Goal: Task Accomplishment & Management: Complete application form

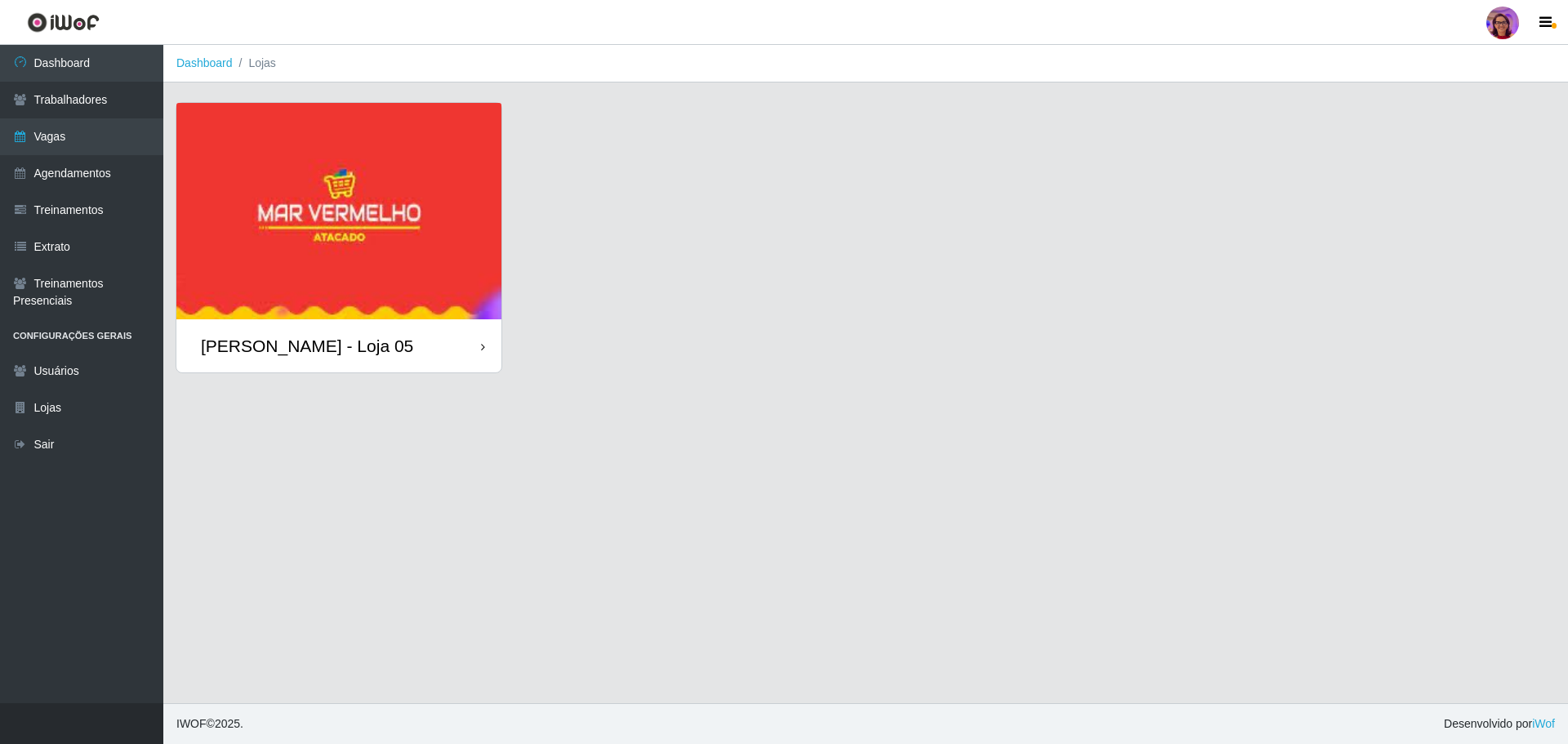
click at [475, 349] on div "[PERSON_NAME] - Loja 05" at bounding box center [339, 345] width 325 height 53
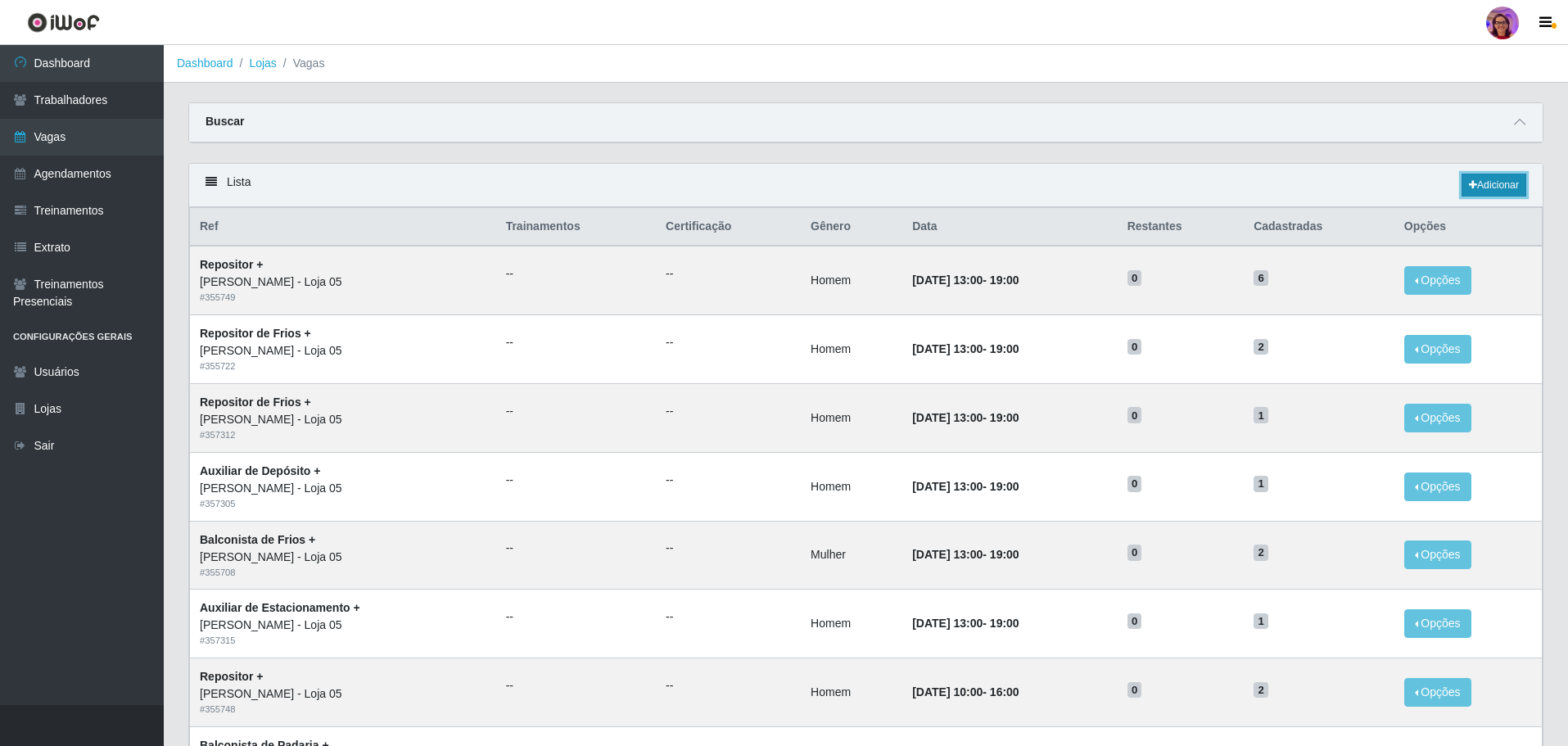
click at [1500, 187] on link "Adicionar" at bounding box center [1494, 185] width 64 height 23
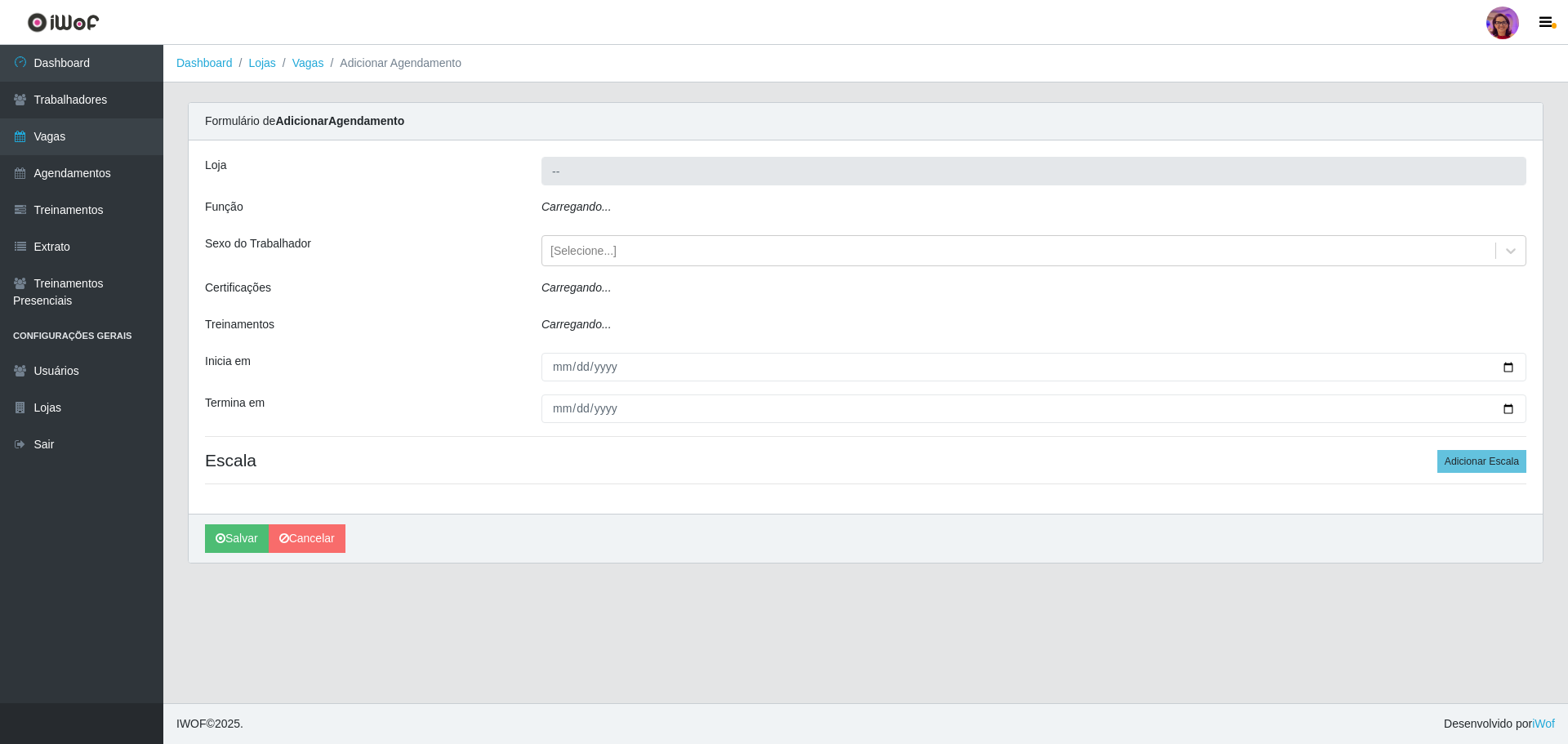
type input "[PERSON_NAME] - Loja 05"
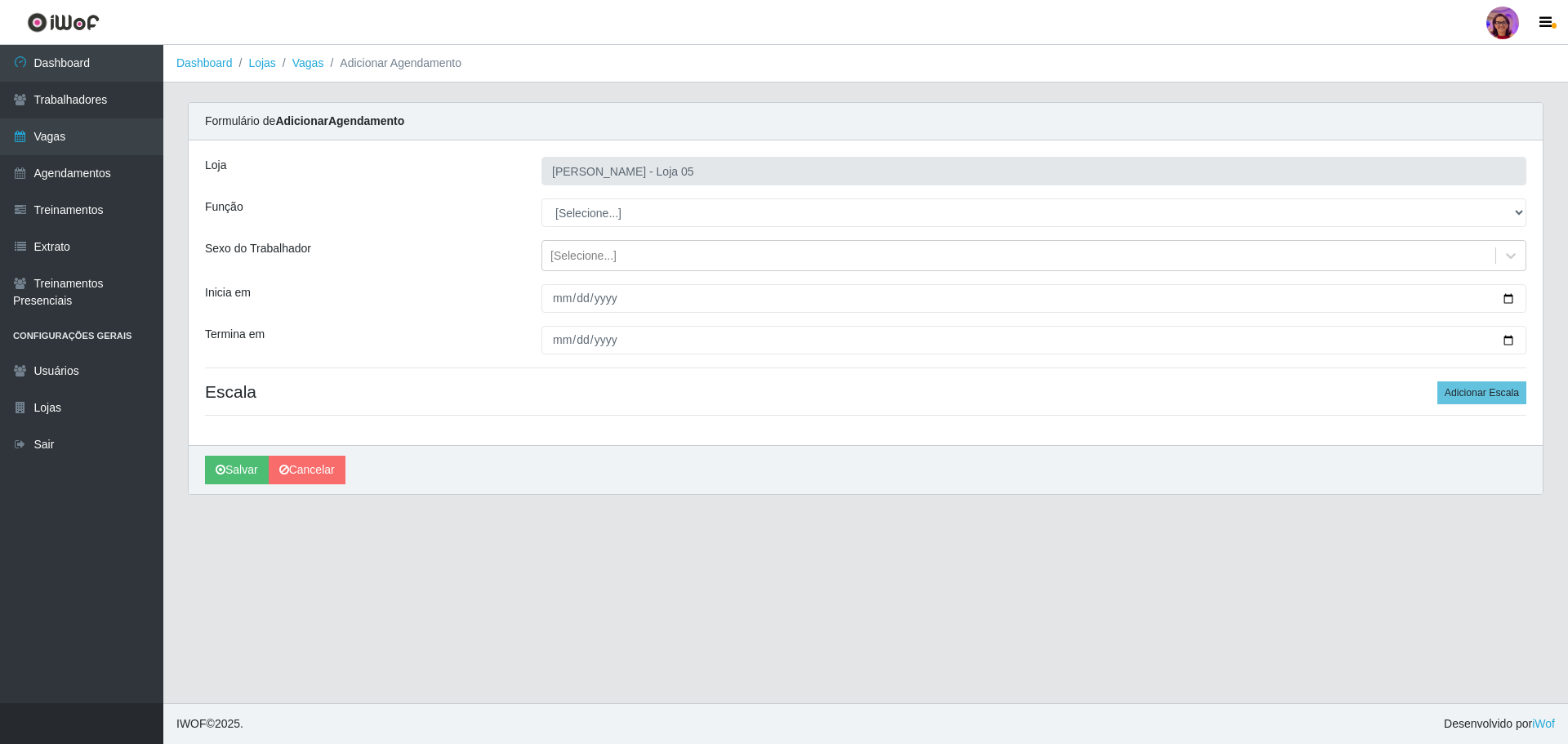
click at [585, 196] on div "Loja Mar Vermelho - Loja 05 Função [Selecione...] ASG ASG + ASG ++ Auxiliar de …" at bounding box center [866, 293] width 1354 height 304
click at [593, 216] on select "[Selecione...] ASG ASG + ASG ++ Auxiliar de Depósito Auxiliar de Depósito + Aux…" at bounding box center [1033, 212] width 985 height 29
select select "22"
click at [541, 198] on select "[Selecione...] ASG ASG + ASG ++ Auxiliar de Depósito Auxiliar de Depósito + Aux…" at bounding box center [1033, 212] width 985 height 29
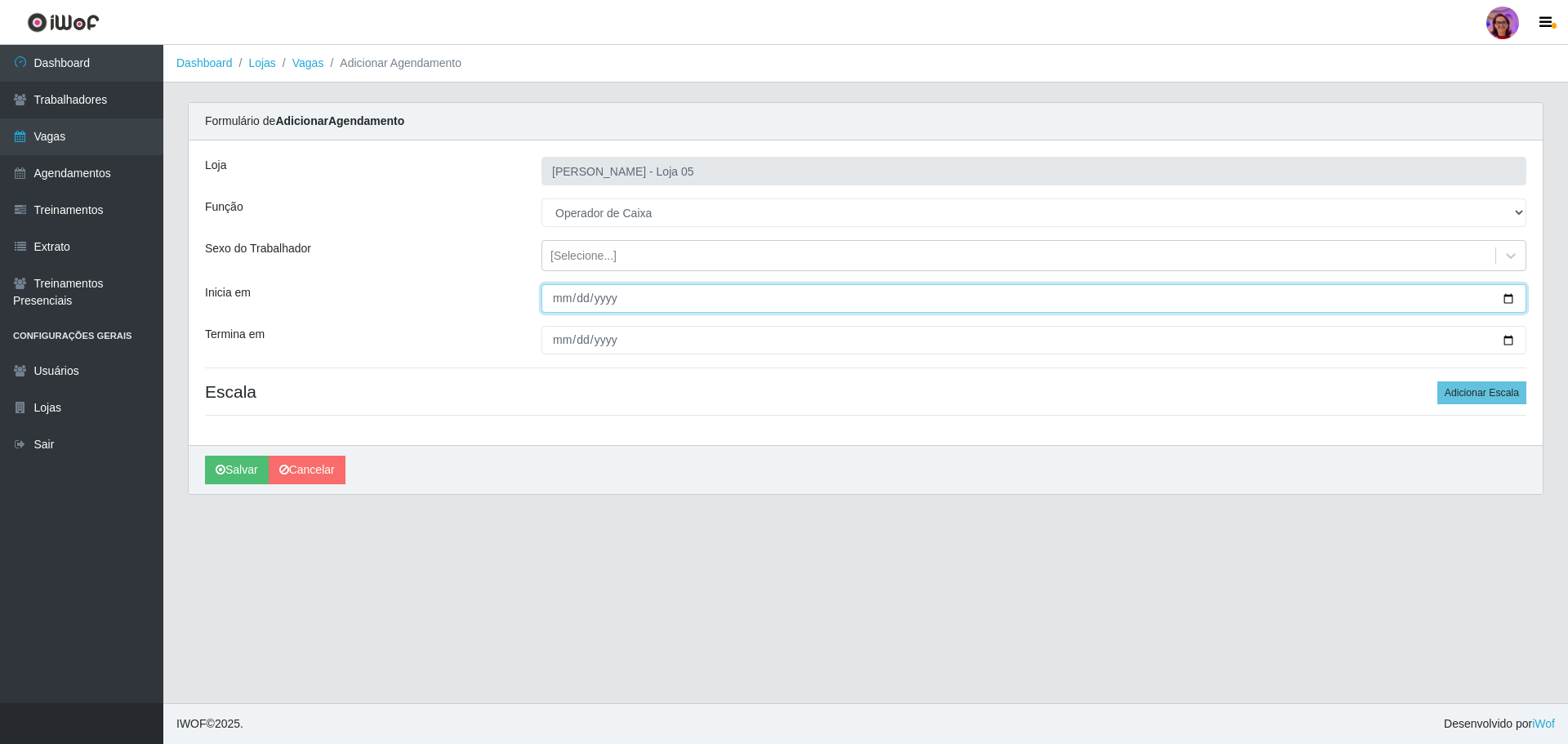
click at [1520, 289] on input "Inicia em" at bounding box center [1033, 298] width 985 height 29
click at [1514, 299] on input "Inicia em" at bounding box center [1033, 298] width 985 height 29
type input "[DATE]"
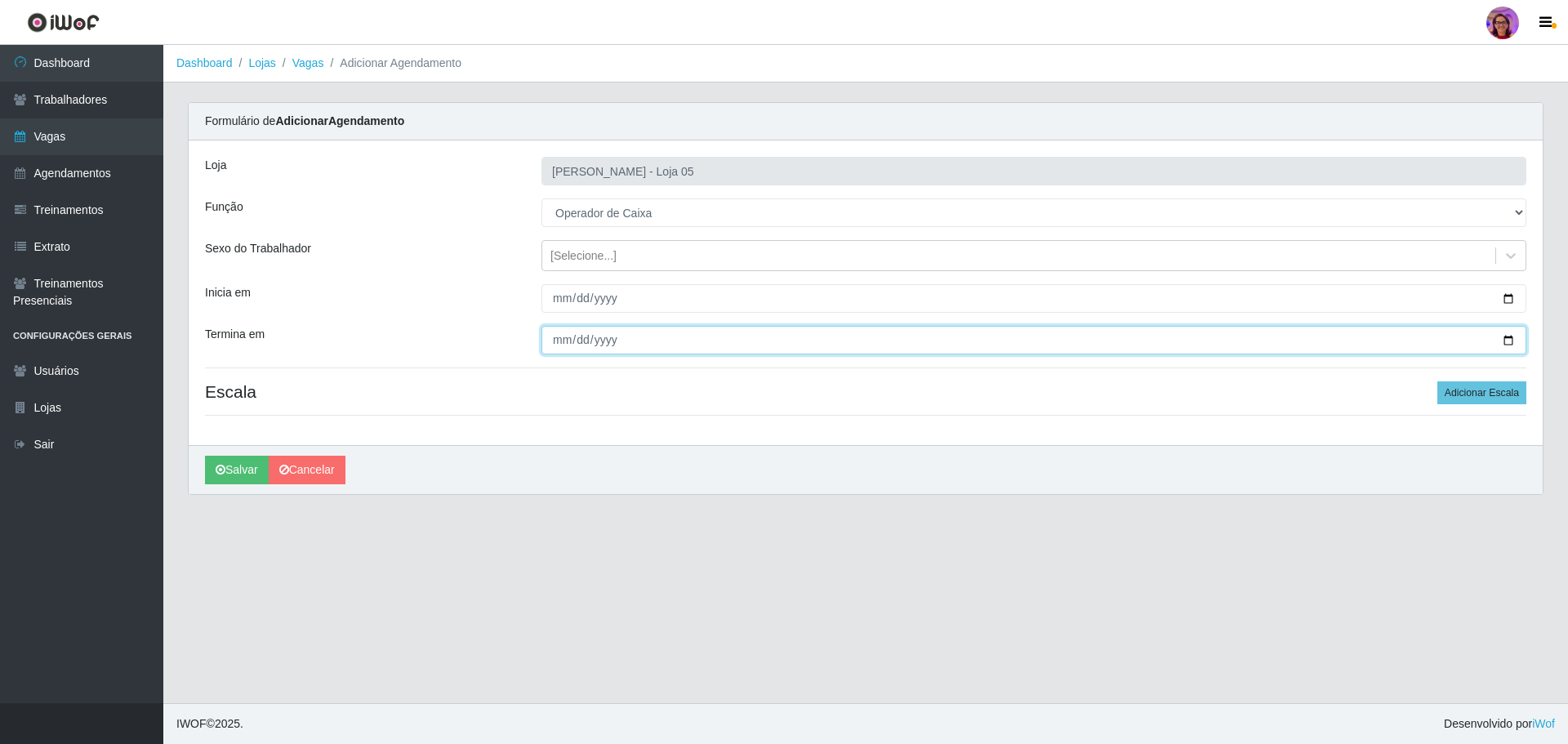
click at [1504, 339] on input "Termina em" at bounding box center [1033, 340] width 985 height 29
type input "[DATE]"
click at [1448, 375] on div "Loja Mar Vermelho - Loja 05 Função [Selecione...] ASG ASG + ASG ++ Auxiliar de …" at bounding box center [866, 293] width 1354 height 304
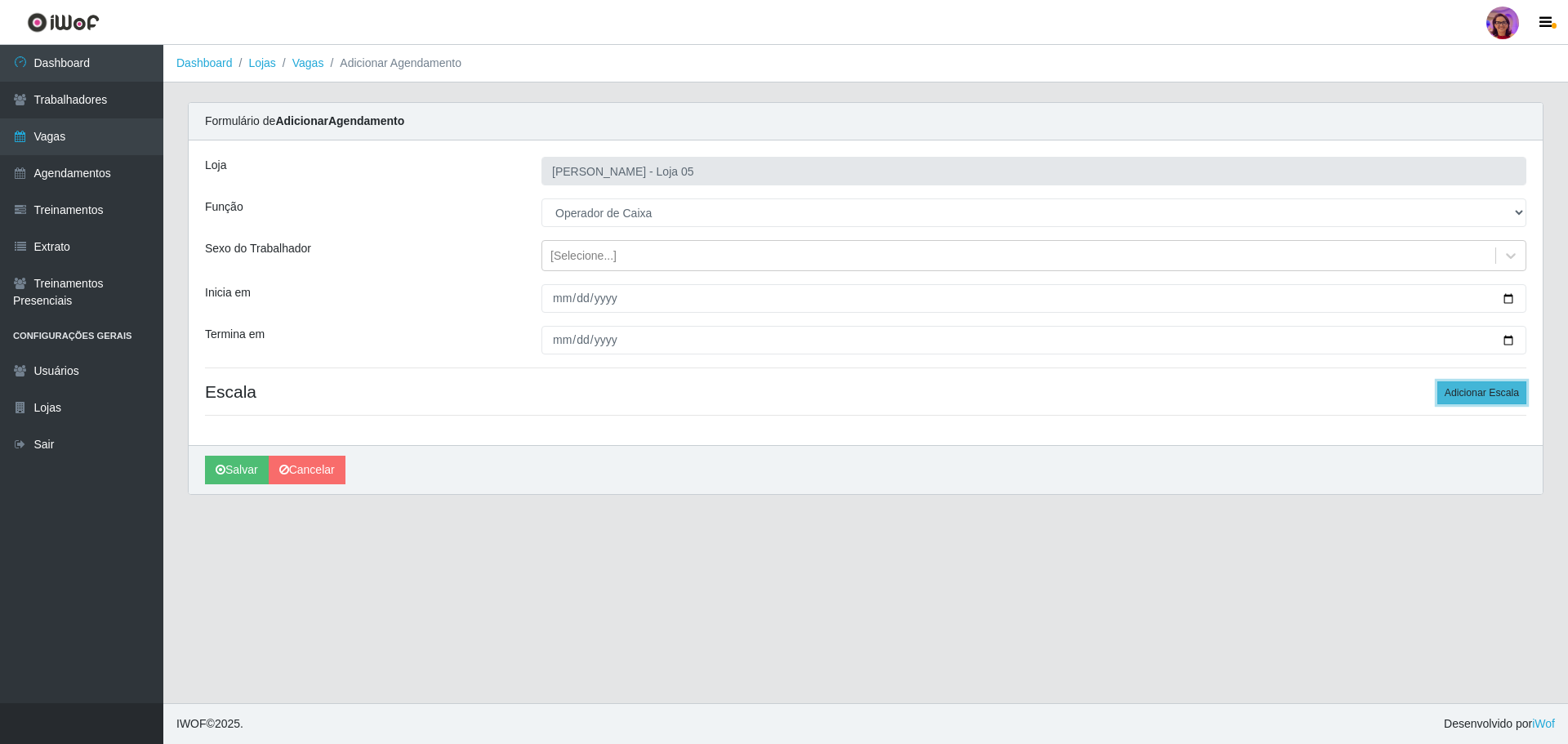
click at [1452, 393] on button "Adicionar Escala" at bounding box center [1481, 393] width 89 height 23
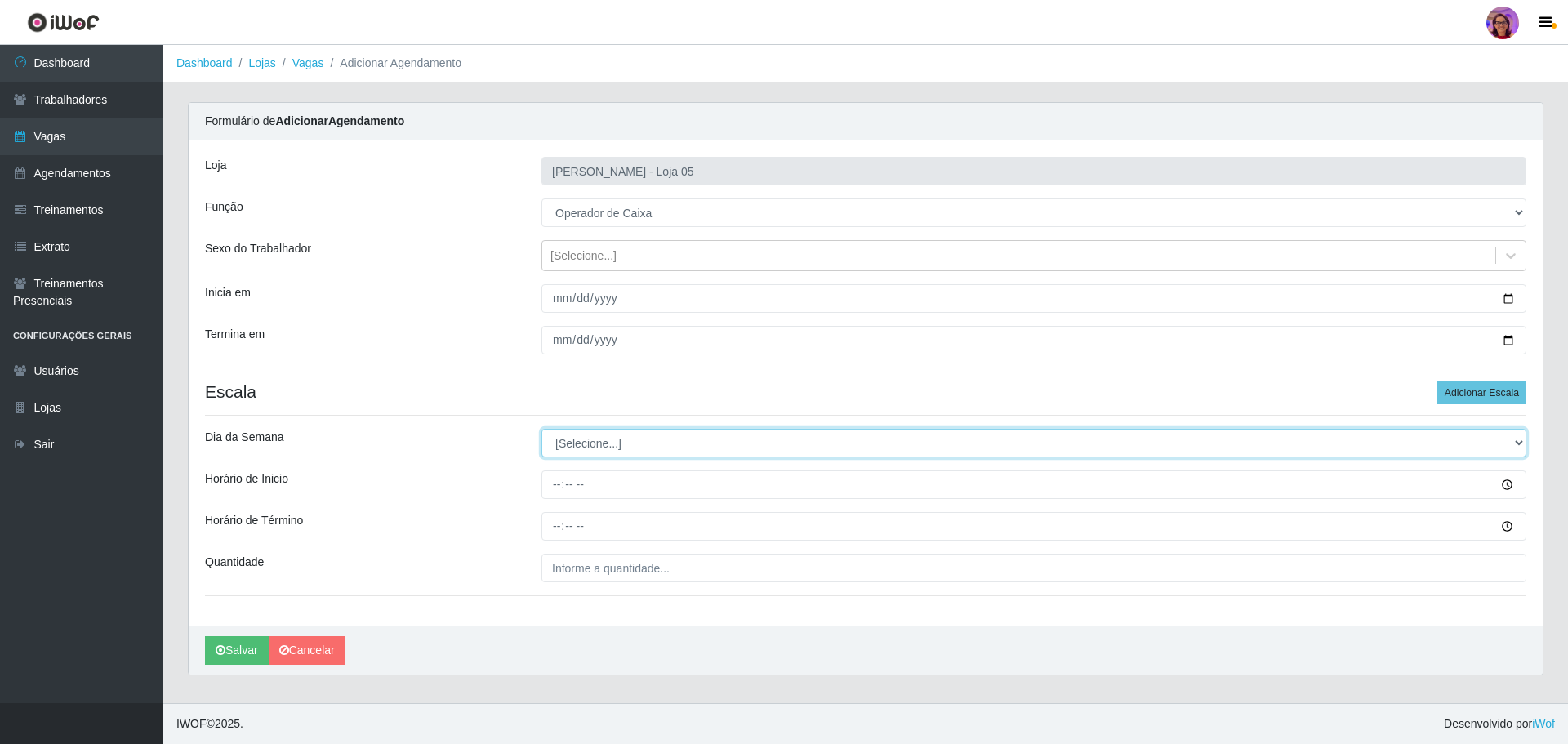
click at [599, 443] on select "[Selecione...] Segunda Terça Quarta Quinta Sexta Sábado Domingo" at bounding box center [1033, 442] width 985 height 29
select select "3"
click at [541, 428] on select "[Selecione...] Segunda Terça Quarta Quinta Sexta Sábado Domingo" at bounding box center [1033, 442] width 985 height 29
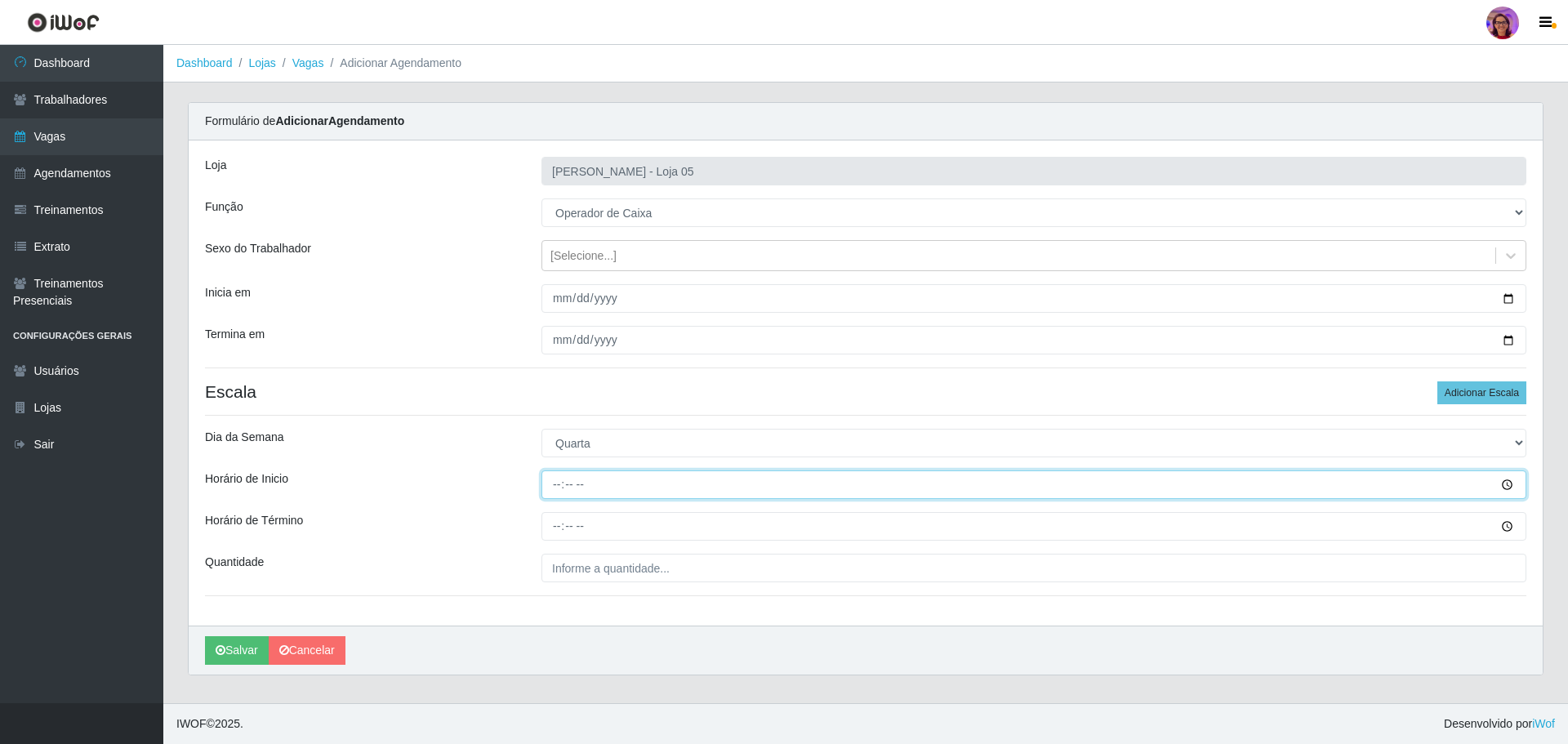
click at [547, 480] on input "Horário de Inicio" at bounding box center [1033, 484] width 985 height 29
type input "09:20"
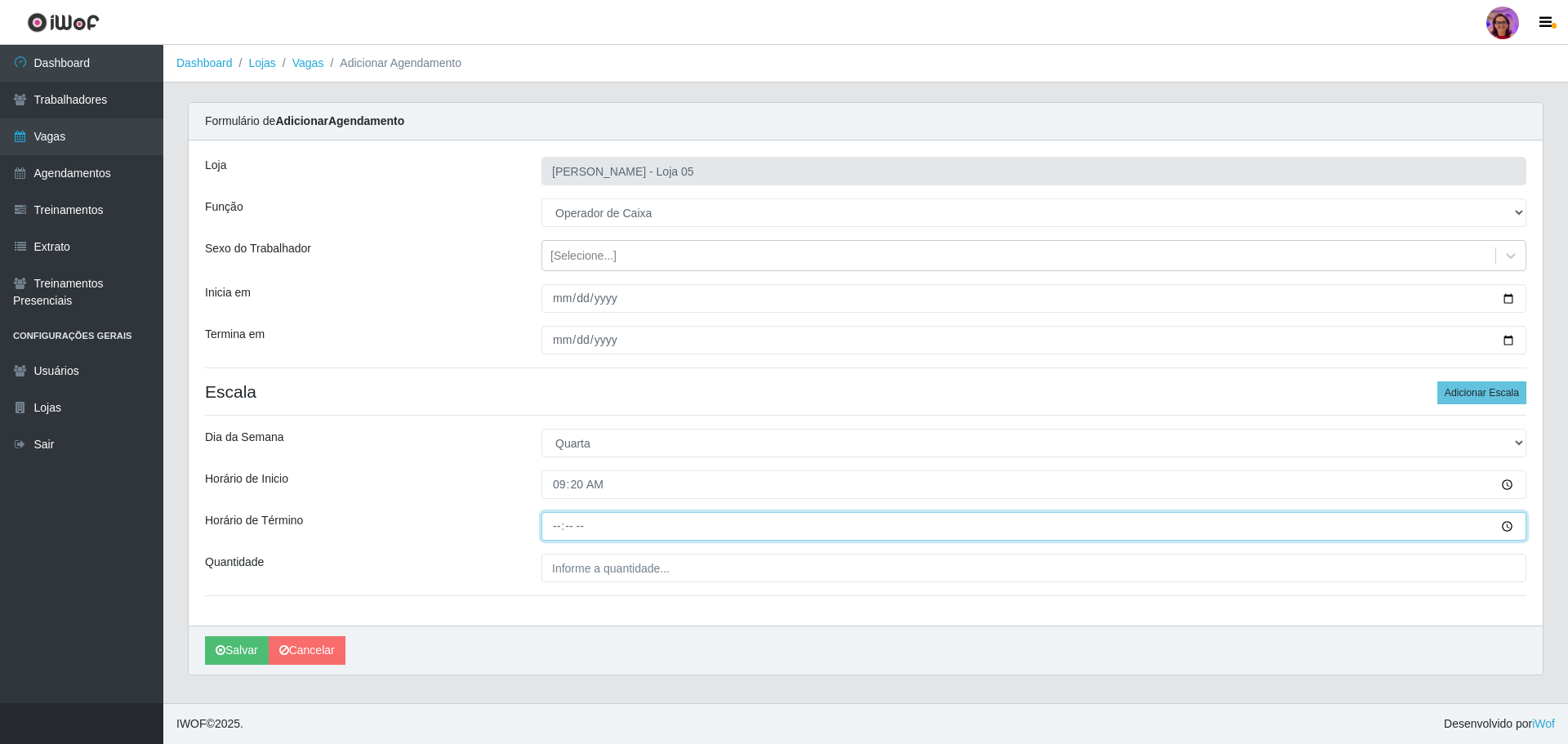
click at [553, 524] on input "Horário de Término" at bounding box center [1033, 526] width 985 height 29
type input "15:20"
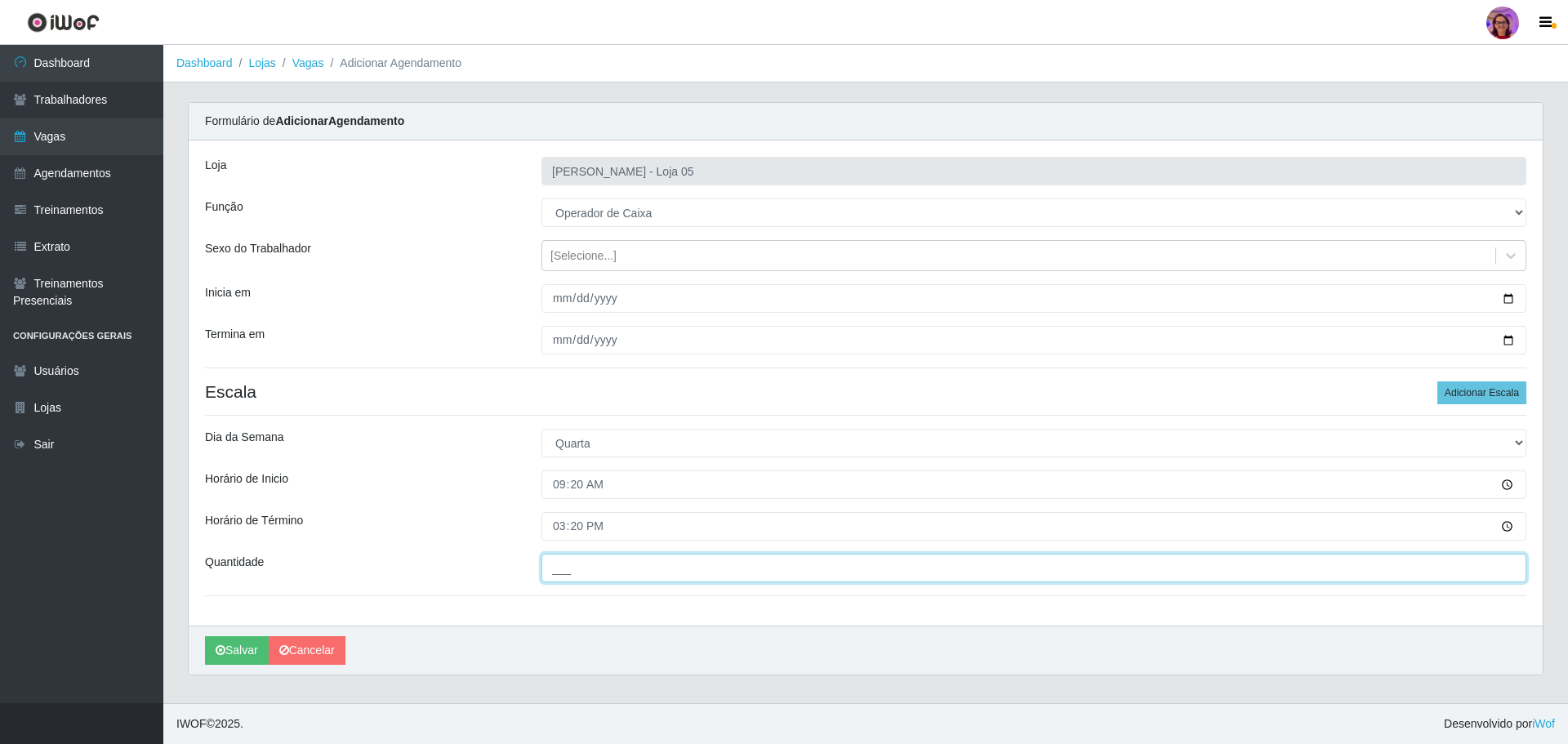
click at [581, 571] on input "___" at bounding box center [1033, 568] width 985 height 29
type input "5__"
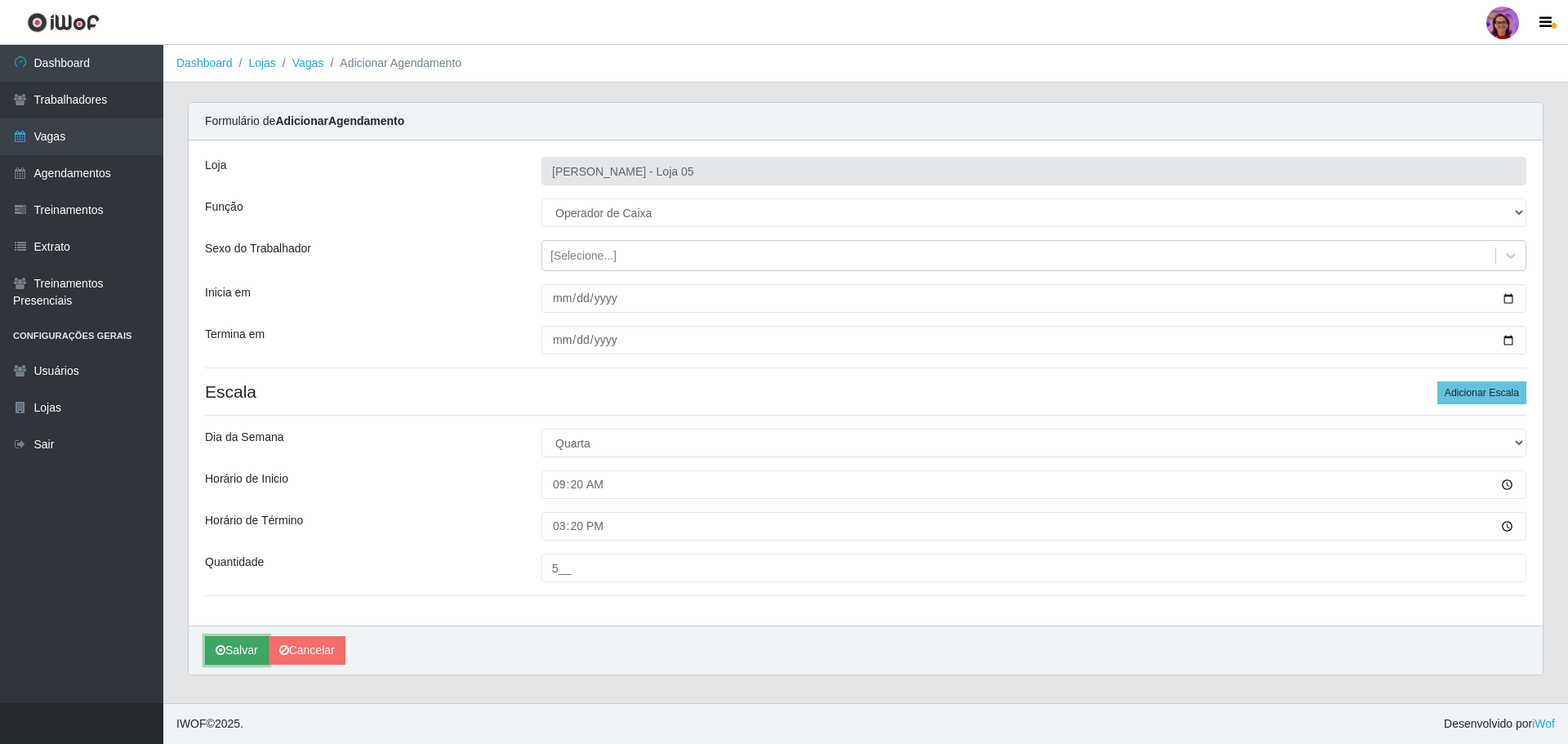
click at [216, 657] on button "Salvar" at bounding box center [236, 650] width 63 height 29
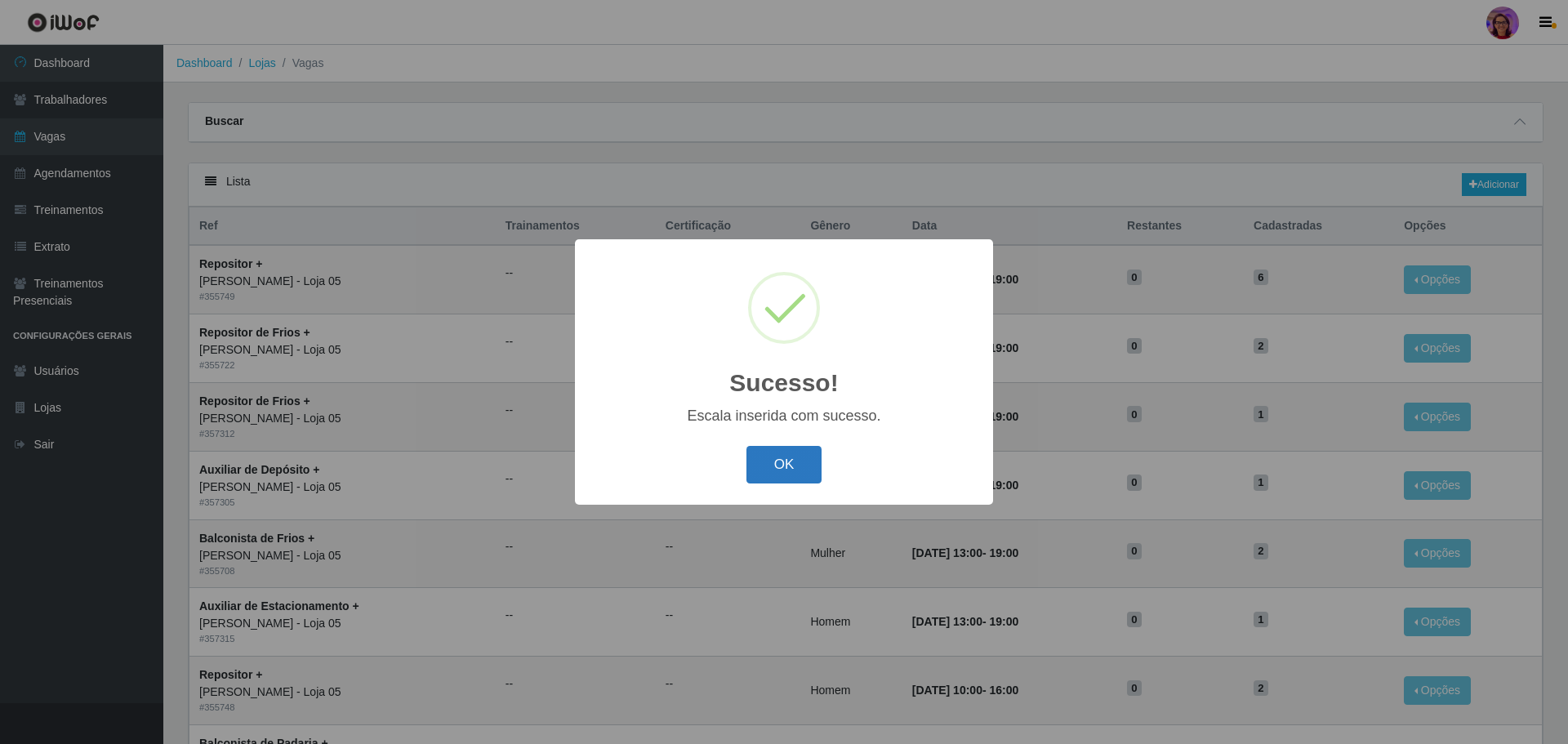
click at [790, 476] on button "OK" at bounding box center [784, 465] width 76 height 38
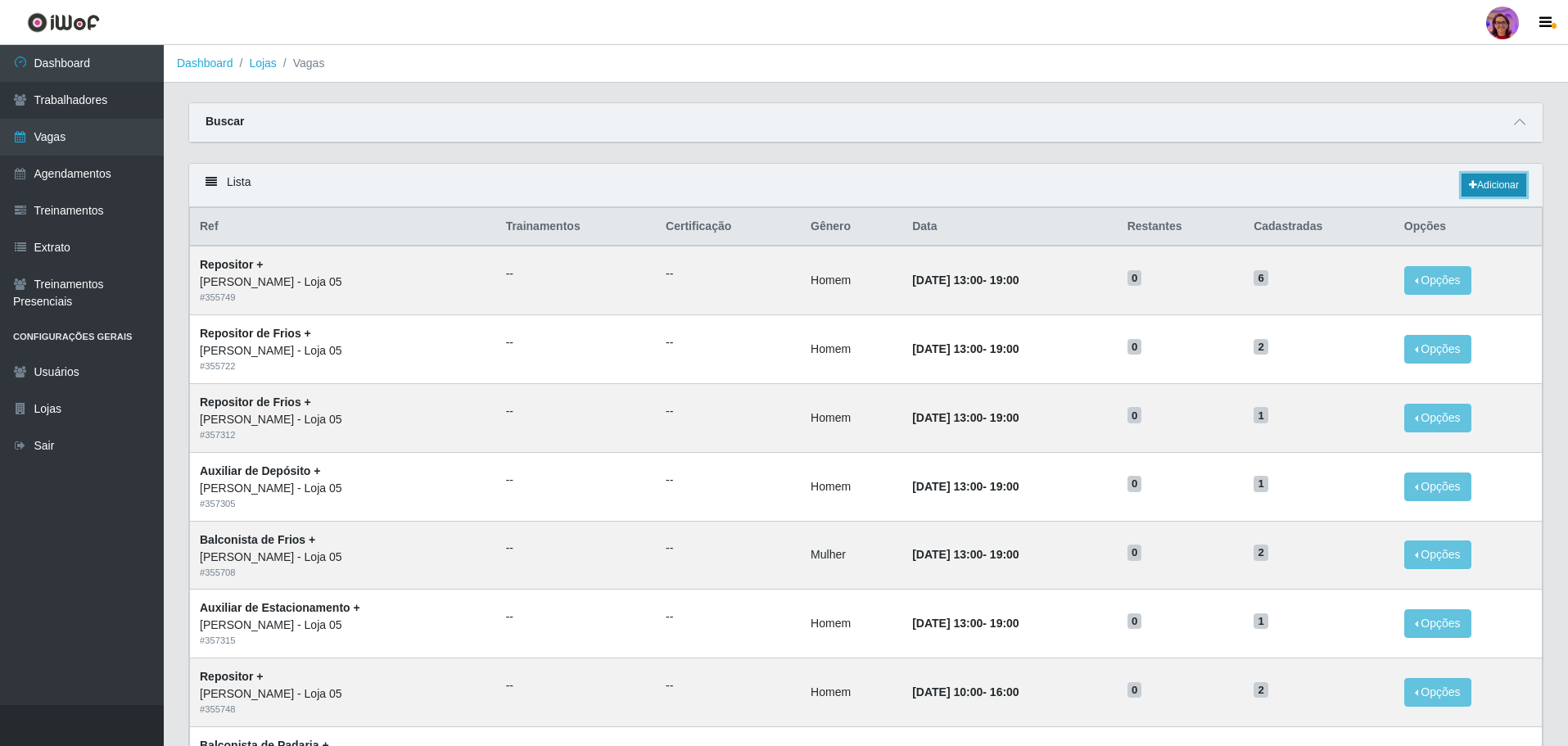
click at [1493, 182] on link "Adicionar" at bounding box center [1494, 185] width 64 height 23
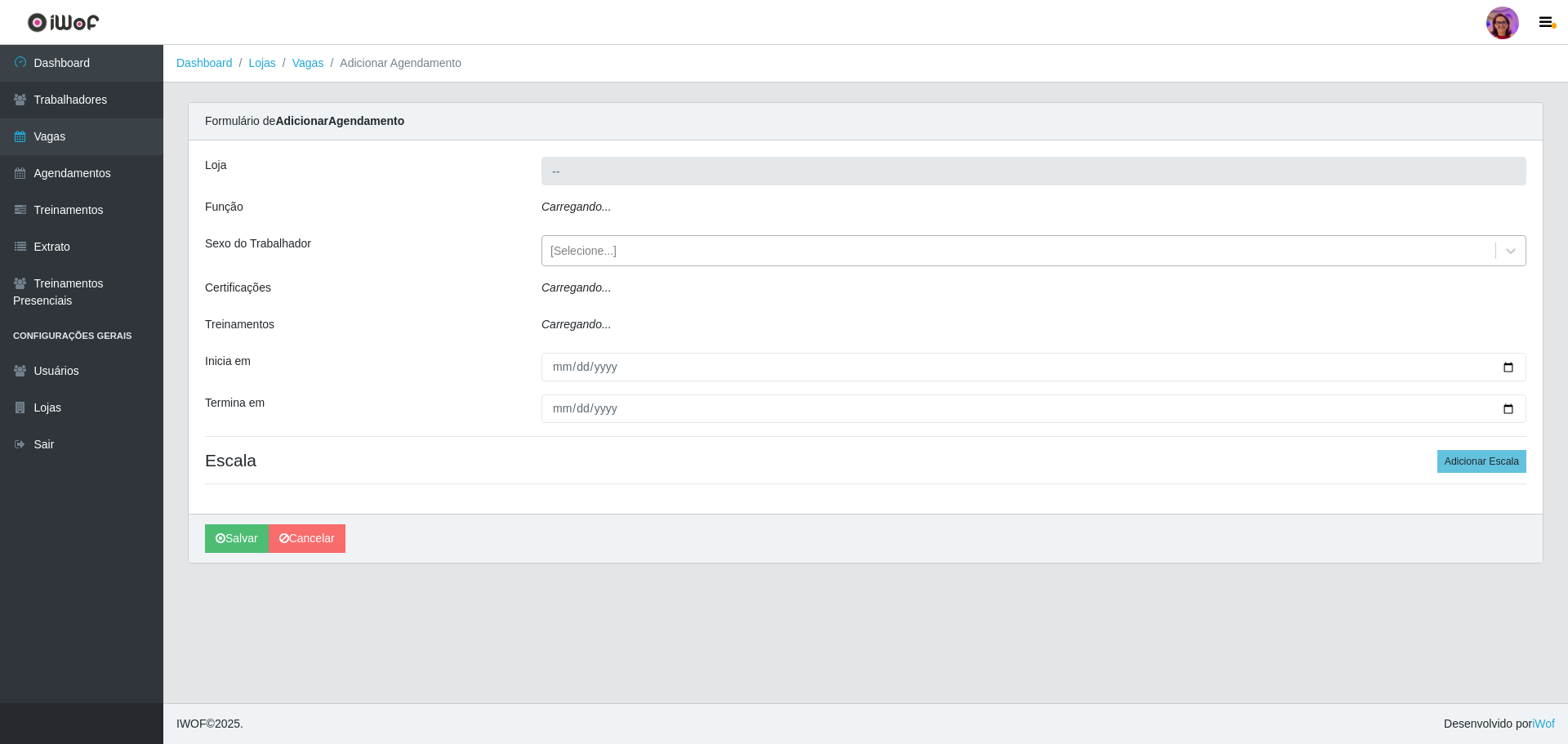
type input "[PERSON_NAME] - Loja 05"
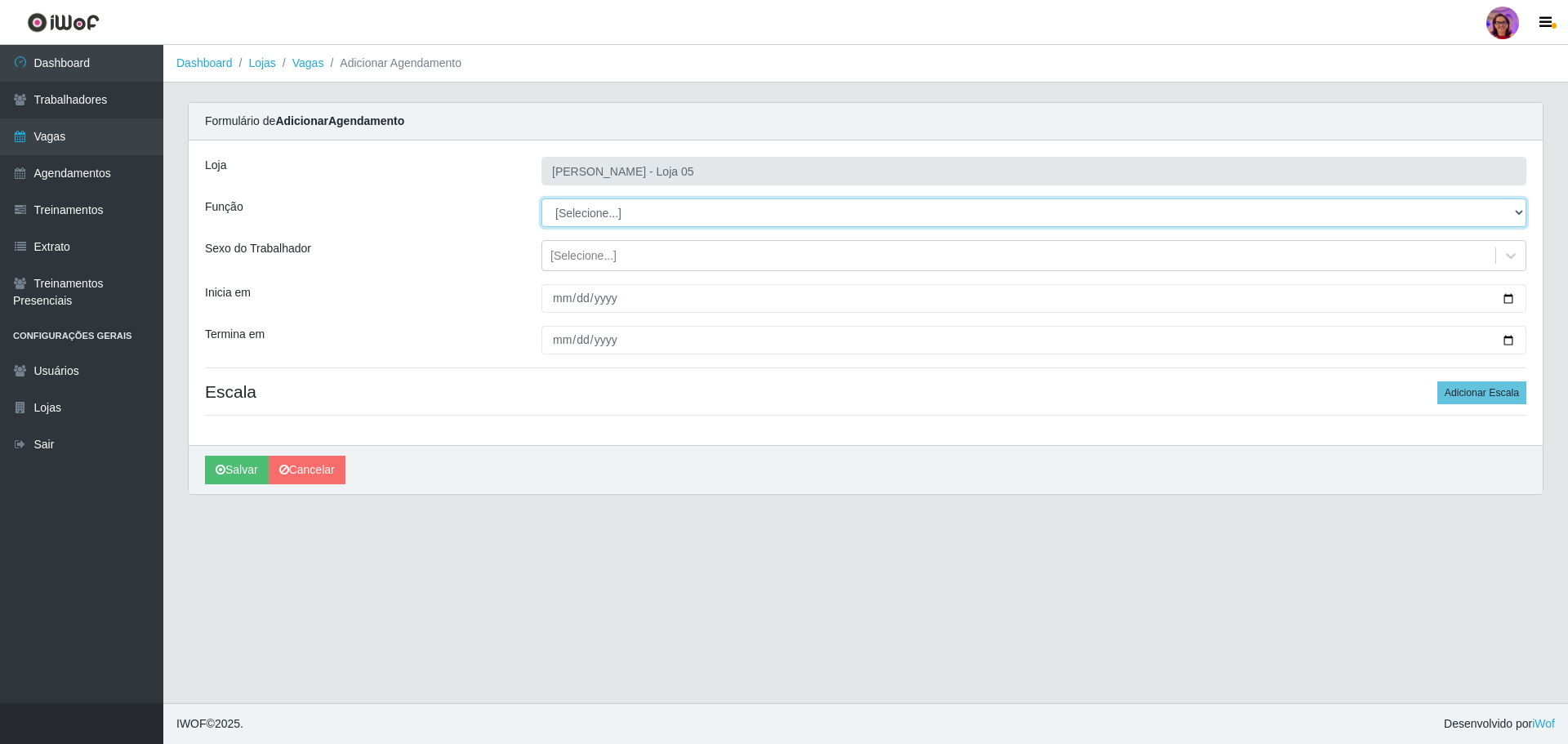
click at [584, 219] on select "[Selecione...] ASG ASG + ASG ++ Auxiliar de Depósito Auxiliar de Depósito + Aux…" at bounding box center [1033, 212] width 985 height 29
select select "22"
click at [541, 198] on select "[Selecione...] ASG ASG + ASG ++ Auxiliar de Depósito Auxiliar de Depósito + Aux…" at bounding box center [1033, 212] width 985 height 29
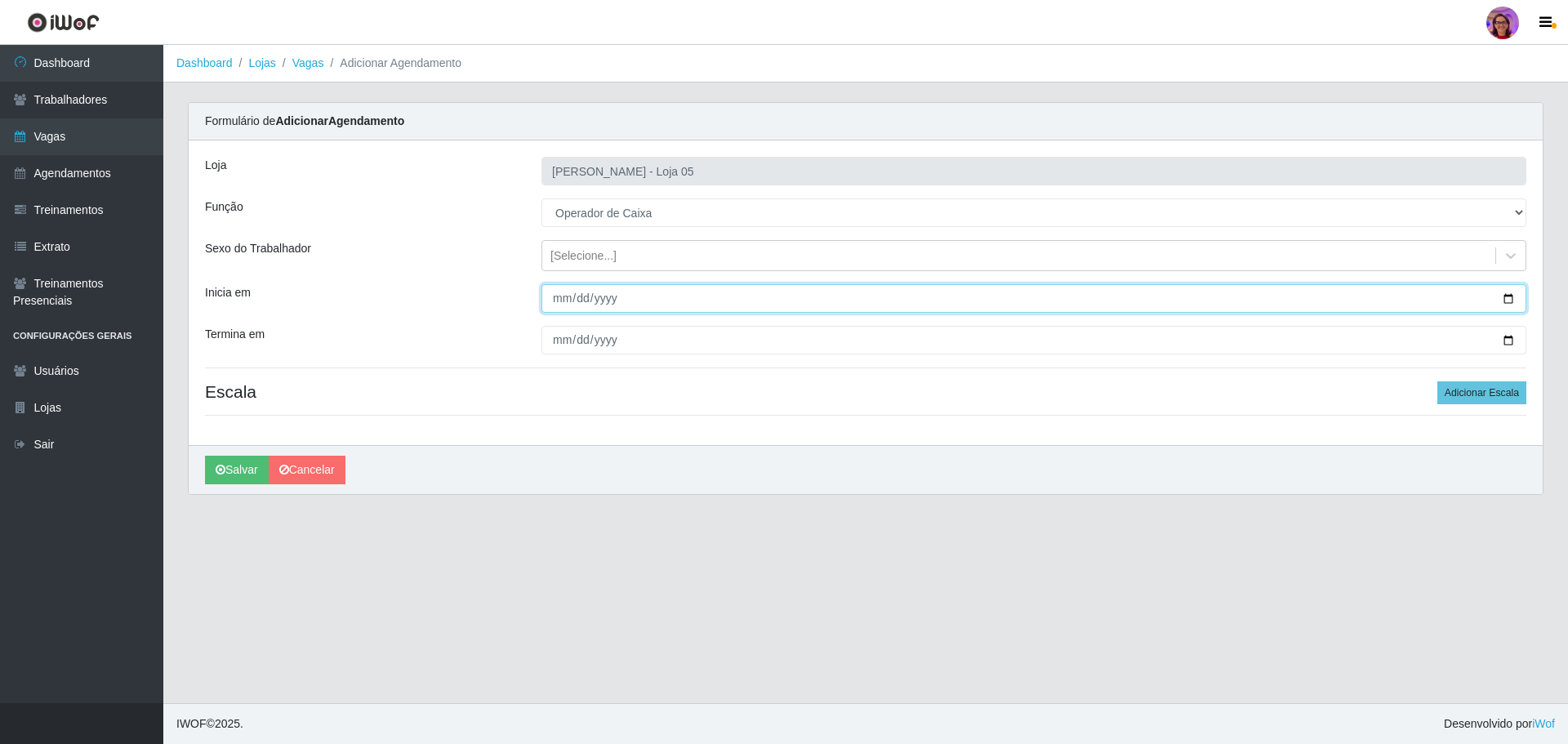
click at [561, 296] on input "Inicia em" at bounding box center [1033, 298] width 985 height 29
click at [1509, 295] on input "Inicia em" at bounding box center [1033, 298] width 985 height 29
type input "[DATE]"
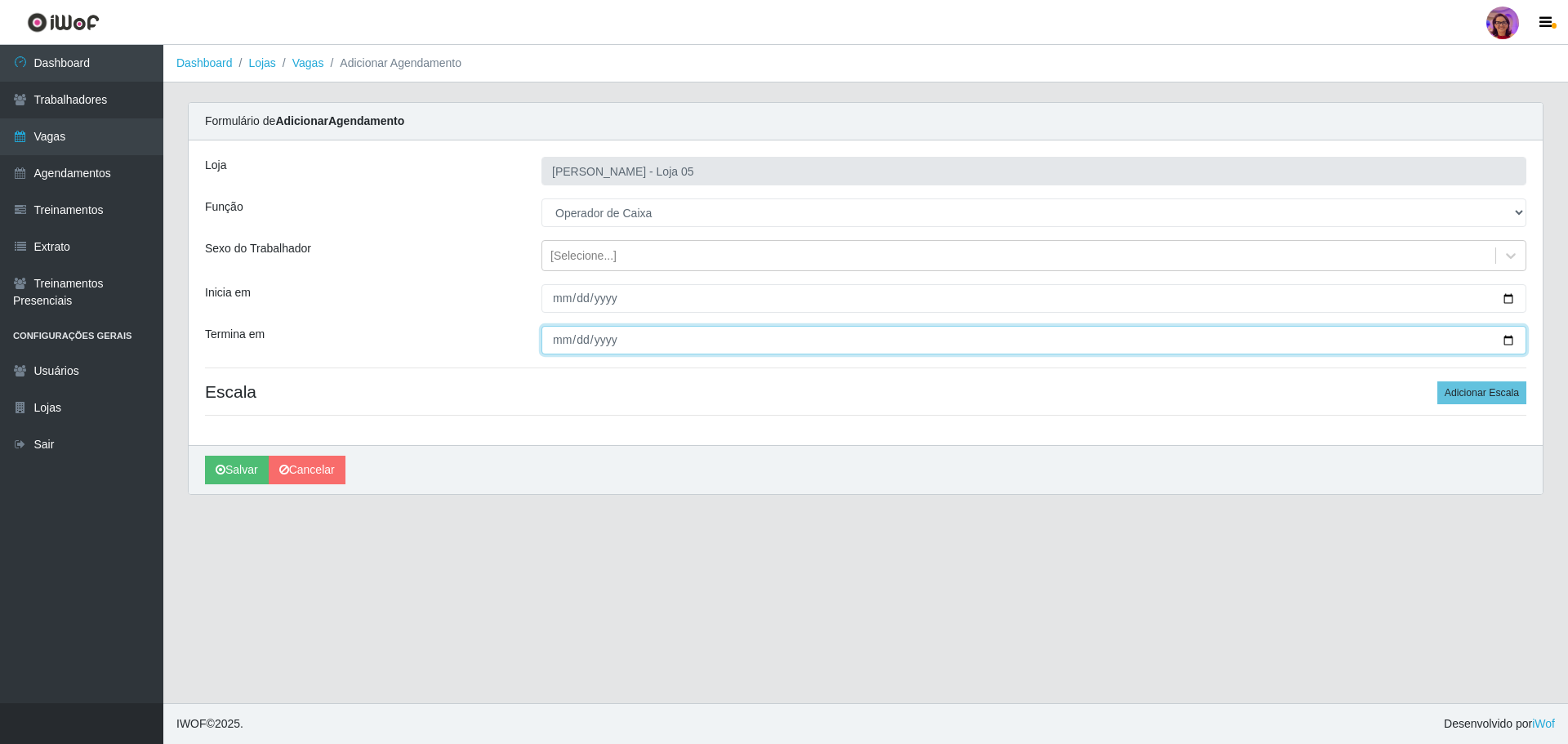
click at [1504, 333] on input "Termina em" at bounding box center [1033, 340] width 985 height 29
type input "[DATE]"
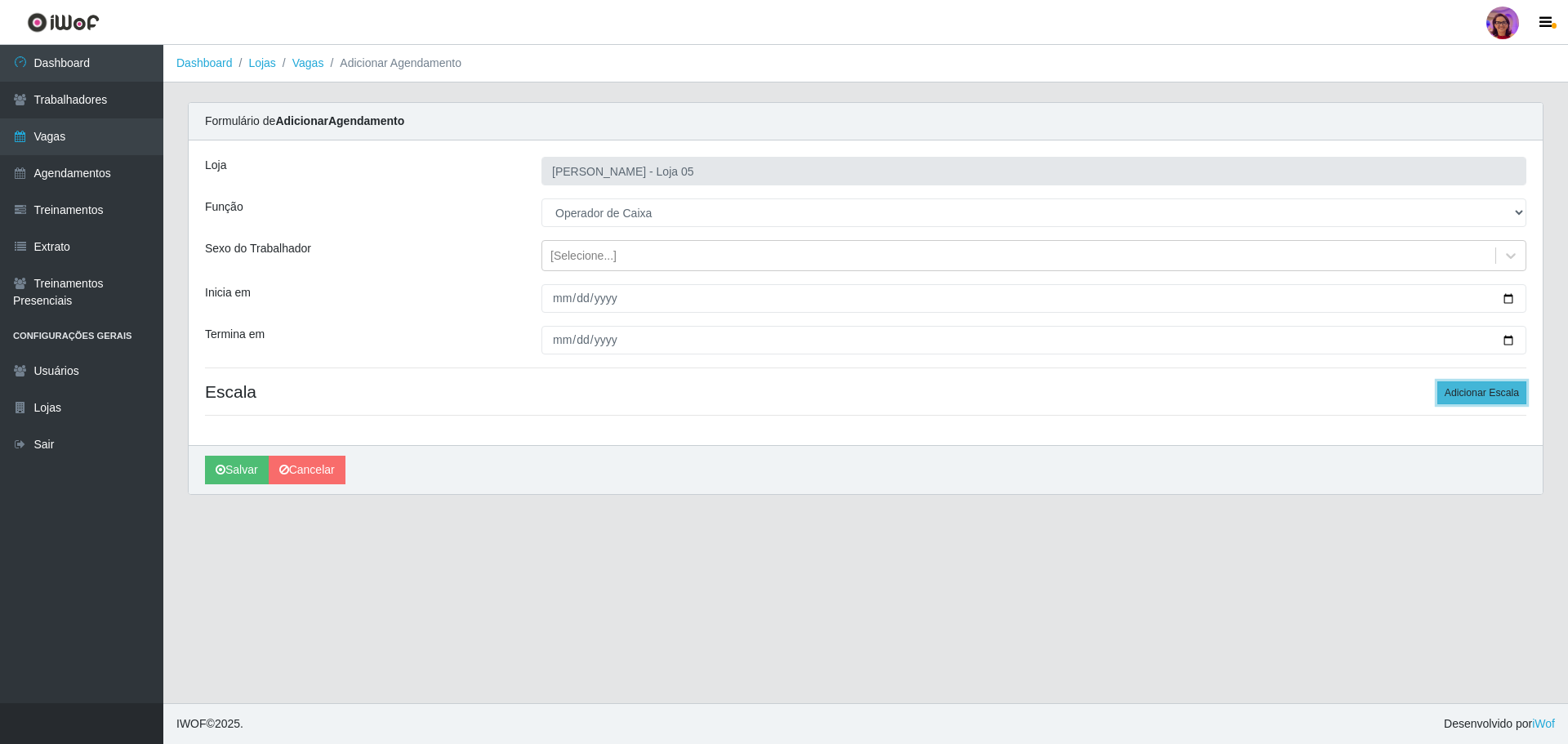
click at [1466, 401] on button "Adicionar Escala" at bounding box center [1481, 393] width 89 height 23
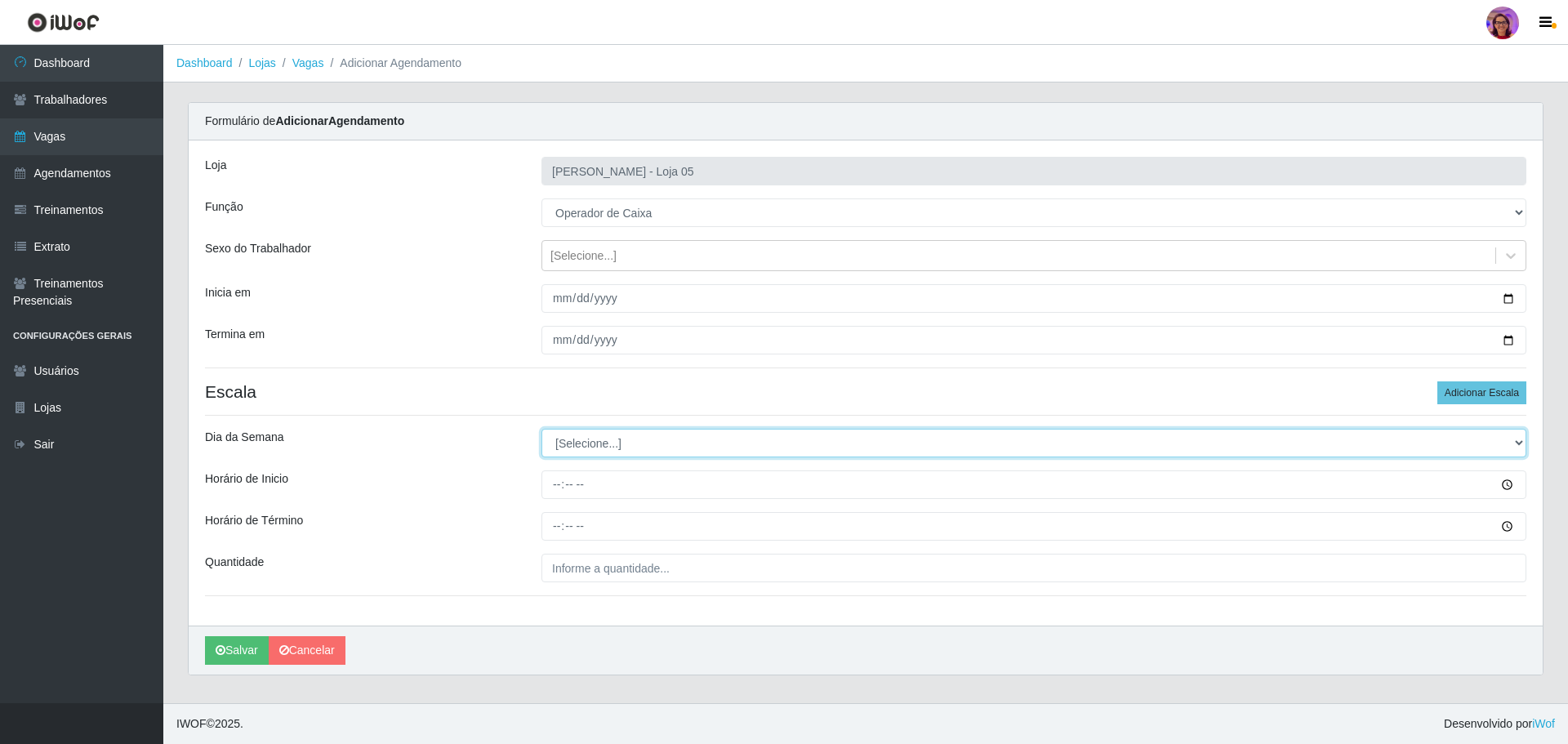
click at [555, 438] on select "[Selecione...] Segunda Terça Quarta Quinta Sexta Sábado Domingo" at bounding box center [1033, 442] width 985 height 29
select select "3"
click at [541, 428] on select "[Selecione...] Segunda Terça Quarta Quinta Sexta Sábado Domingo" at bounding box center [1033, 442] width 985 height 29
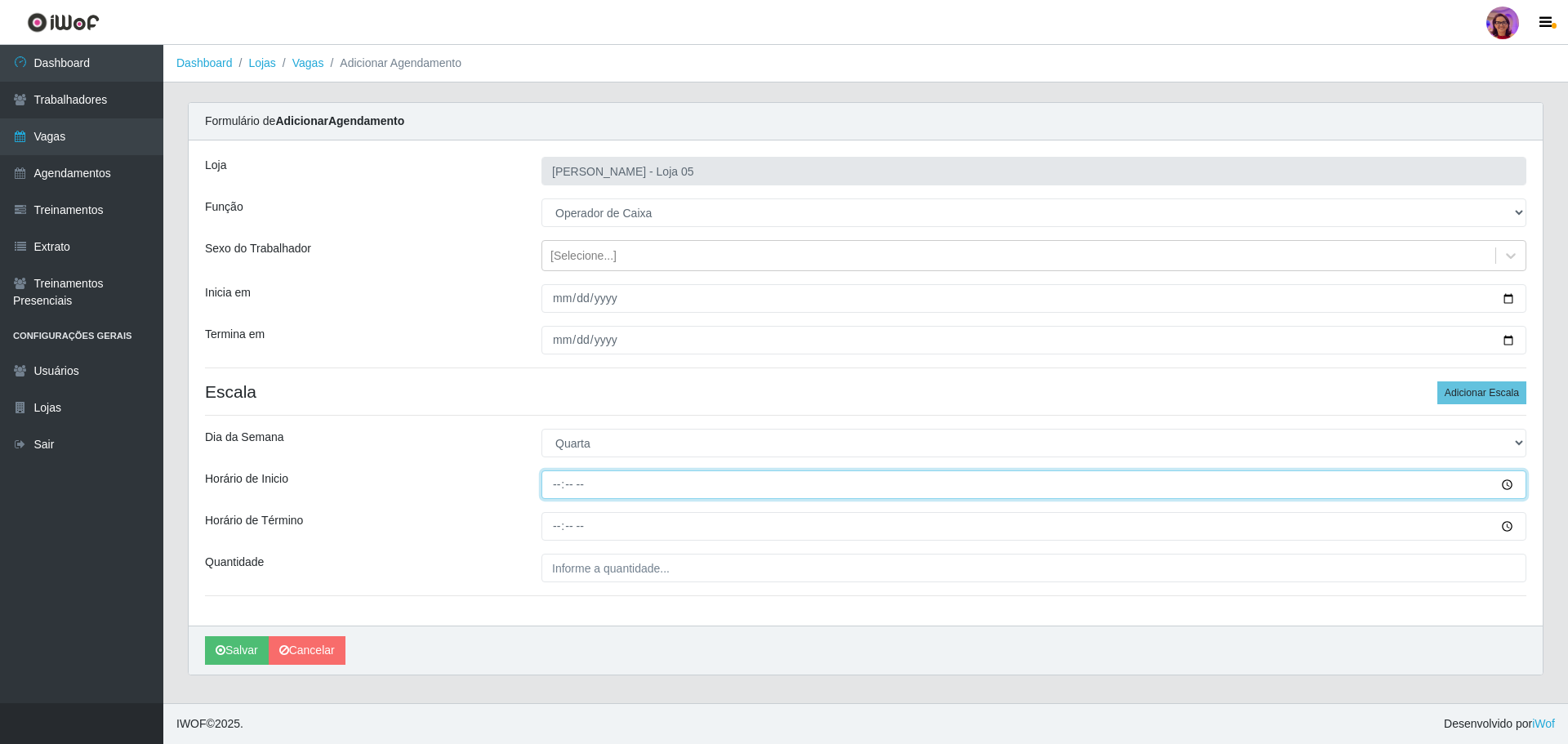
click at [550, 485] on input "Horário de Inicio" at bounding box center [1033, 484] width 985 height 29
type input "16:20"
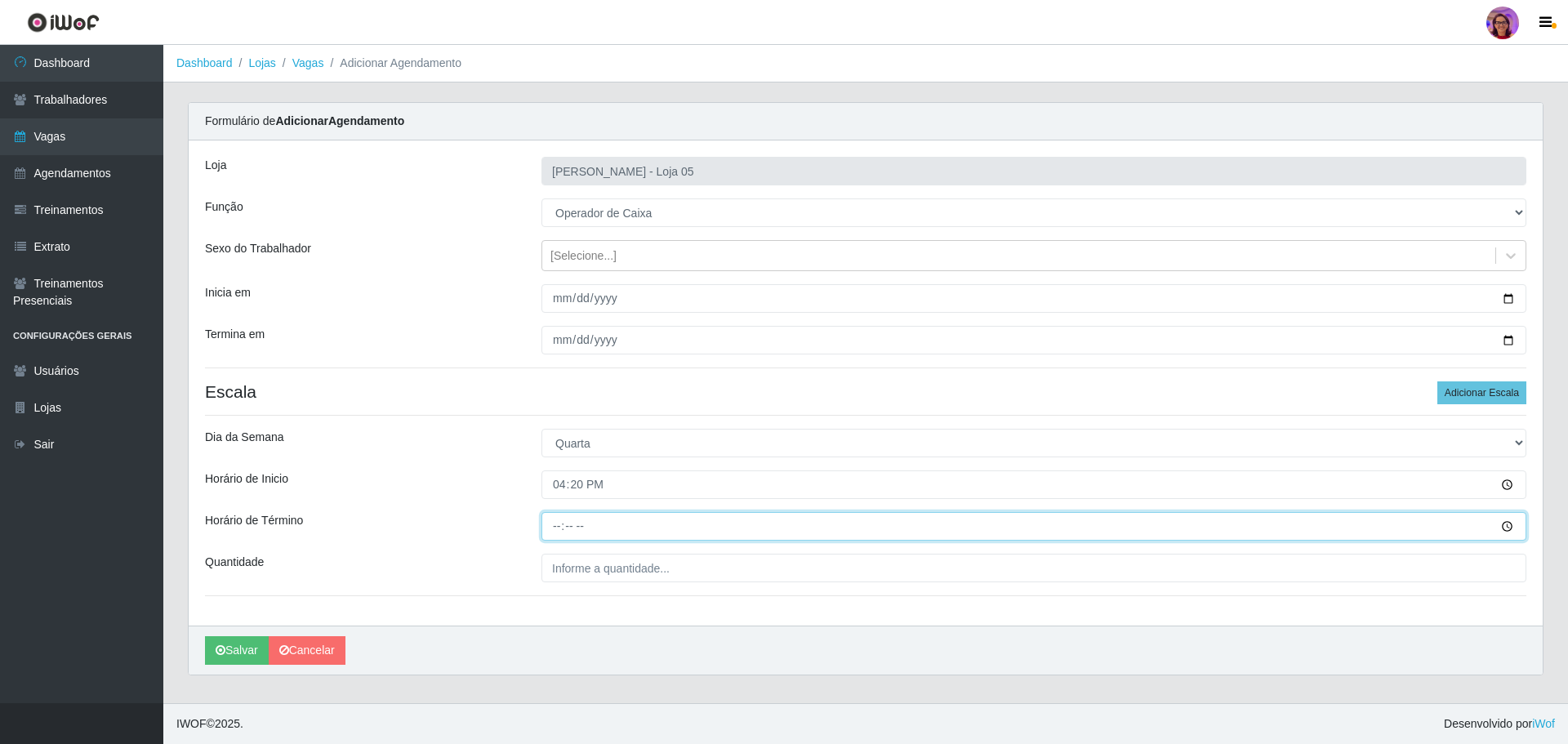
click at [548, 522] on input "Horário de Término" at bounding box center [1033, 526] width 985 height 29
type input "22:20"
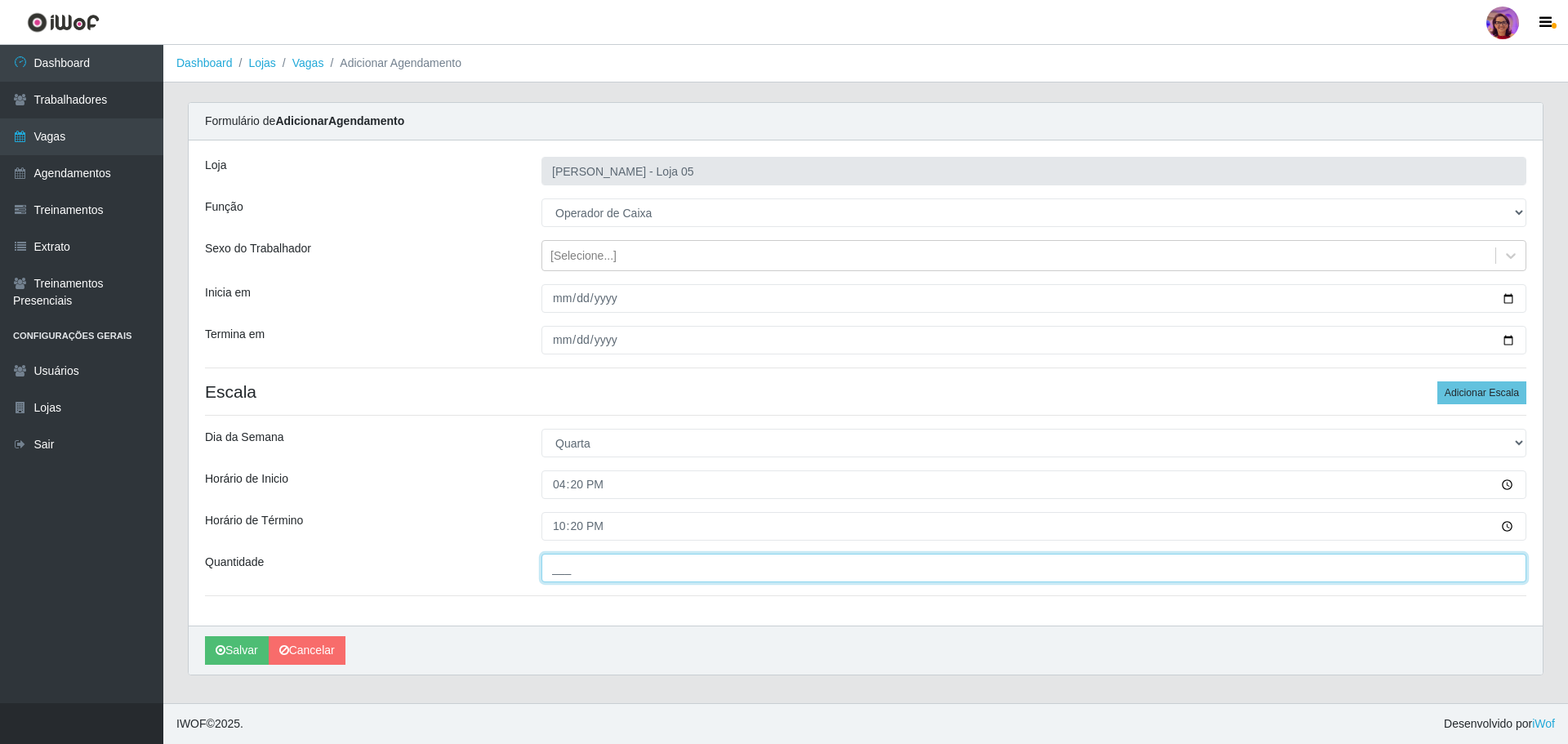
click at [581, 559] on input "___" at bounding box center [1033, 568] width 985 height 29
type input "2__"
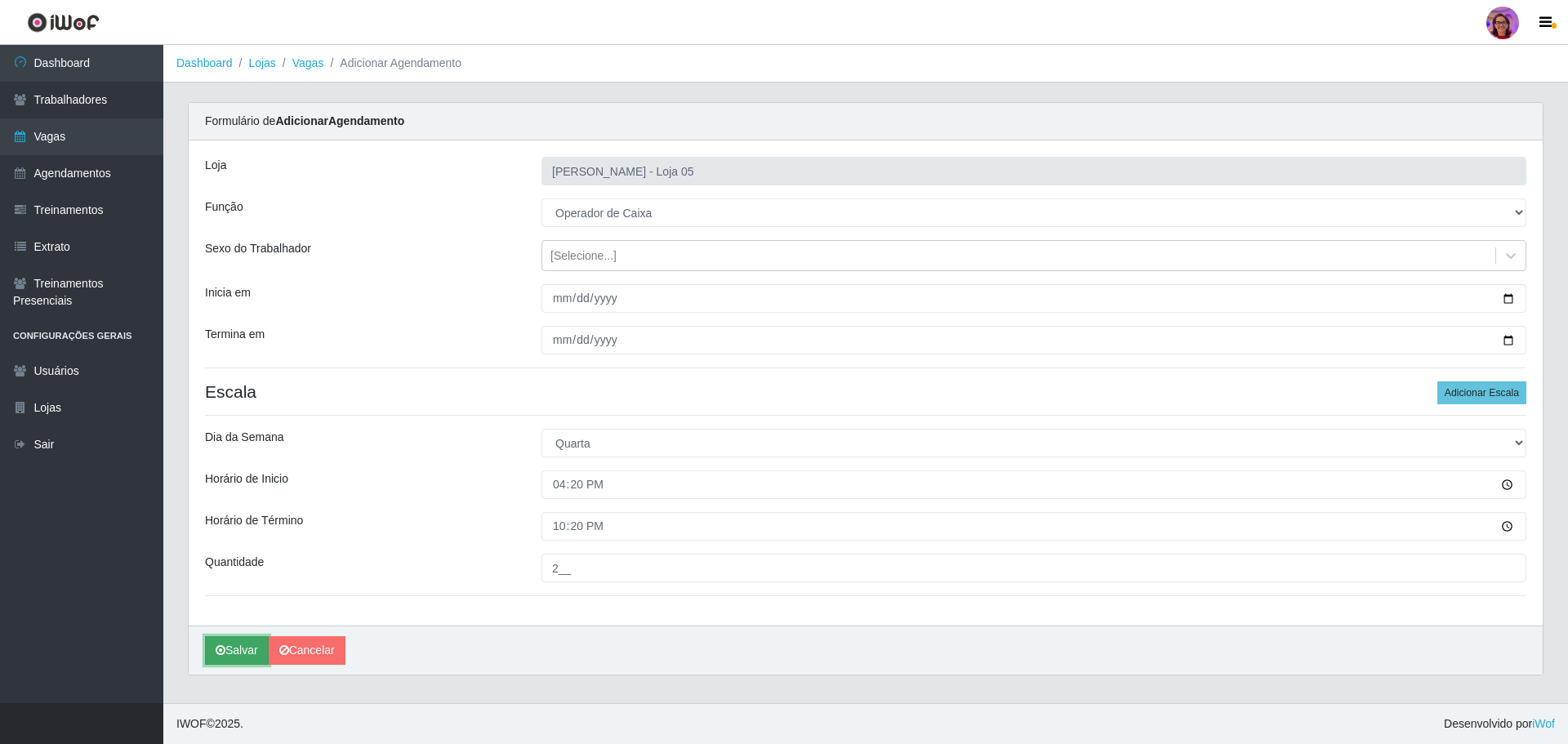
click at [229, 651] on button "Salvar" at bounding box center [236, 650] width 63 height 29
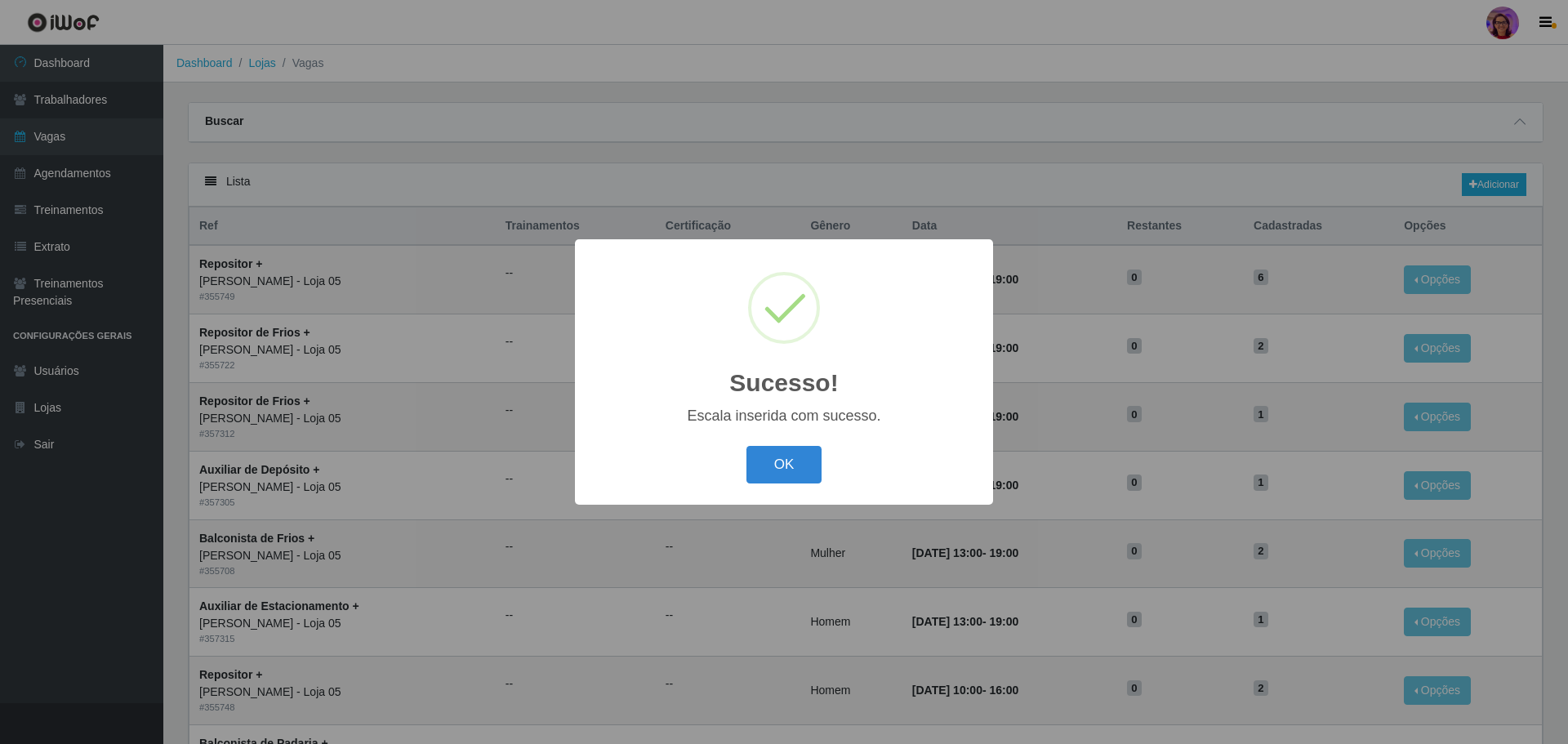
click at [794, 446] on div "OK Cancel" at bounding box center [783, 464] width 385 height 47
click at [751, 459] on button "OK" at bounding box center [784, 465] width 76 height 38
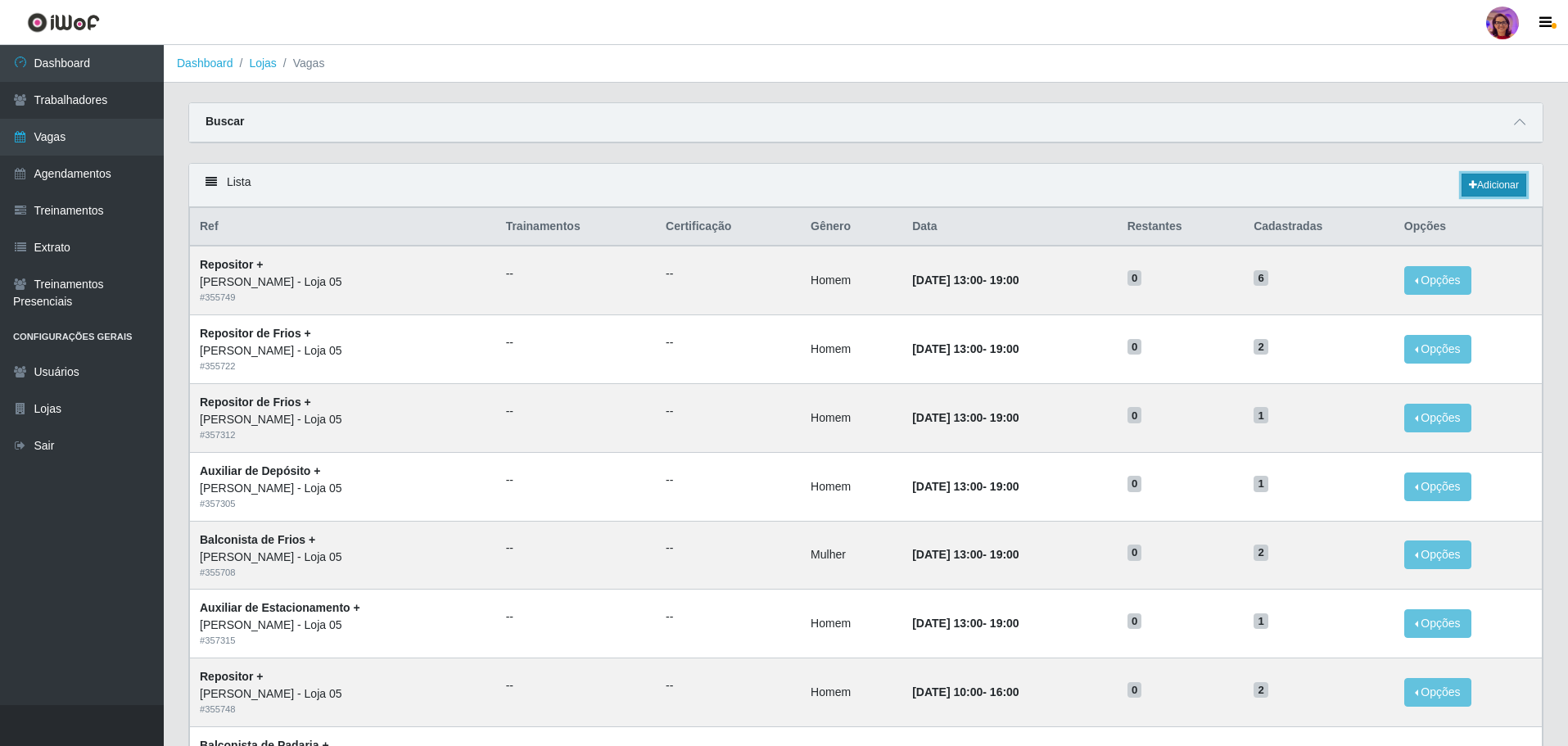
click at [1491, 182] on link "Adicionar" at bounding box center [1494, 185] width 64 height 23
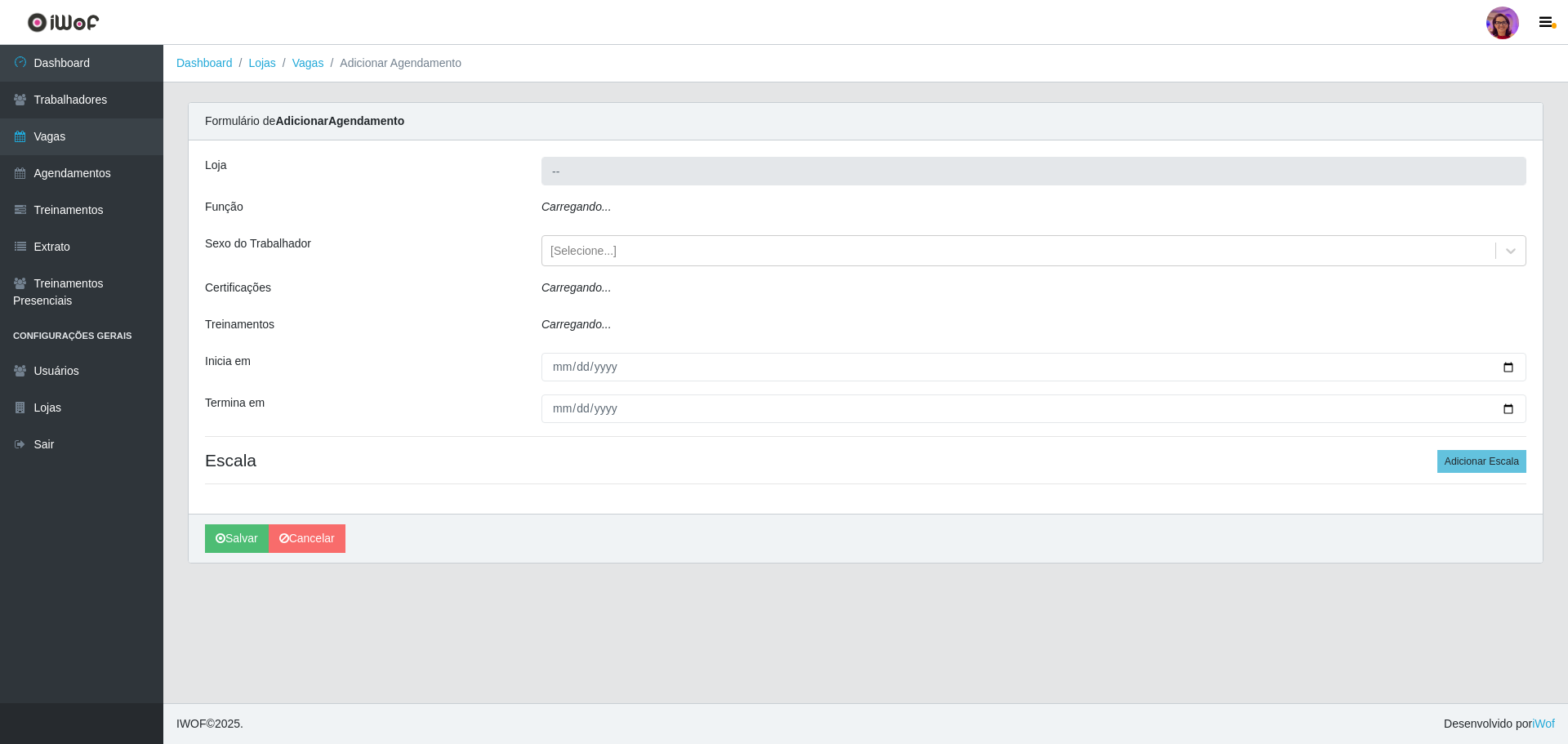
type input "[PERSON_NAME] - Loja 05"
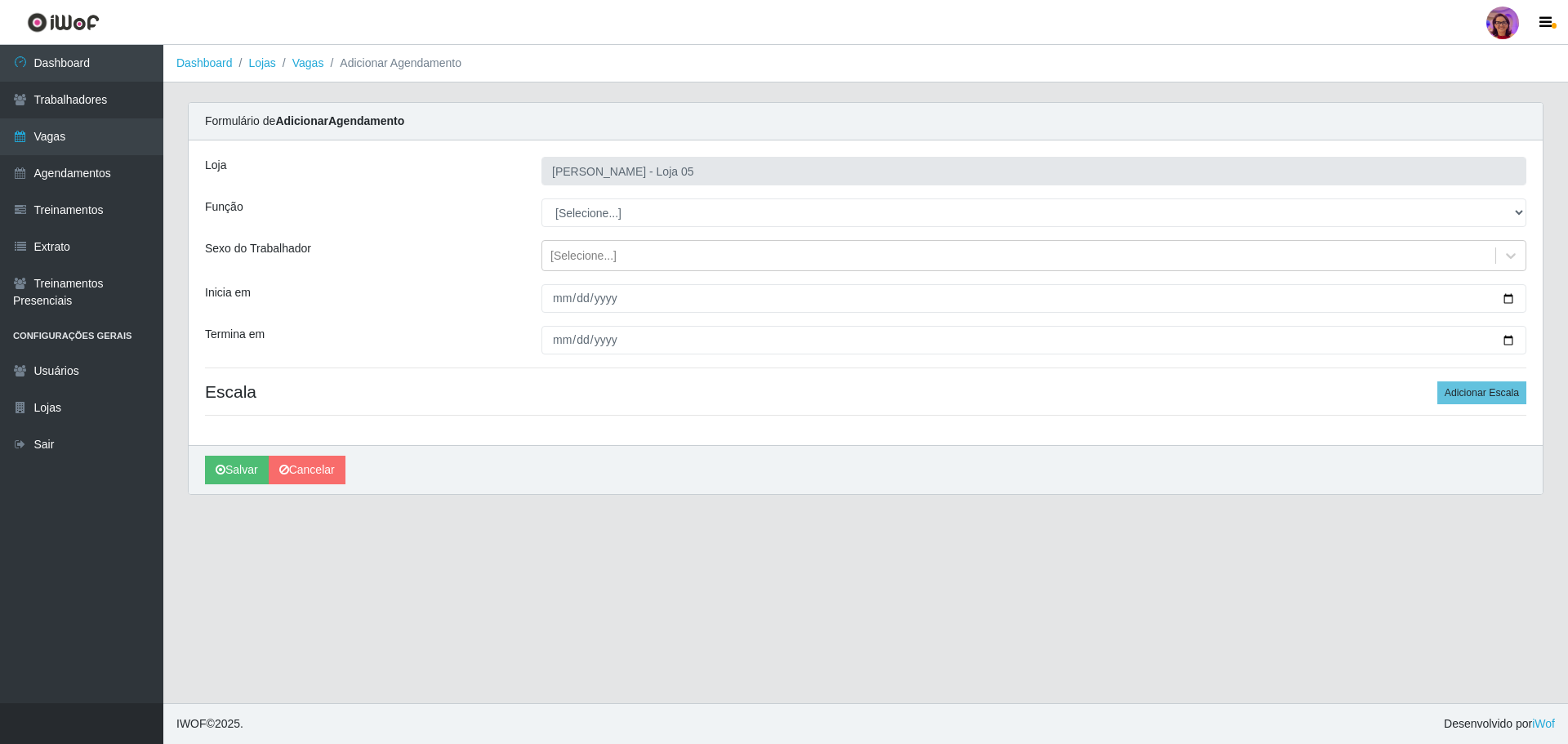
click at [1526, 209] on div "[Selecione...] ASG ASG + ASG ++ Auxiliar de Depósito Auxiliar de Depósito + Aux…" at bounding box center [1033, 212] width 1009 height 29
click at [634, 210] on select "[Selecione...] ASG ASG + ASG ++ Auxiliar de Depósito Auxiliar de Depósito + Aux…" at bounding box center [1033, 212] width 985 height 29
select select "22"
click at [541, 198] on select "[Selecione...] ASG ASG + ASG ++ Auxiliar de Depósito Auxiliar de Depósito + Aux…" at bounding box center [1033, 212] width 985 height 29
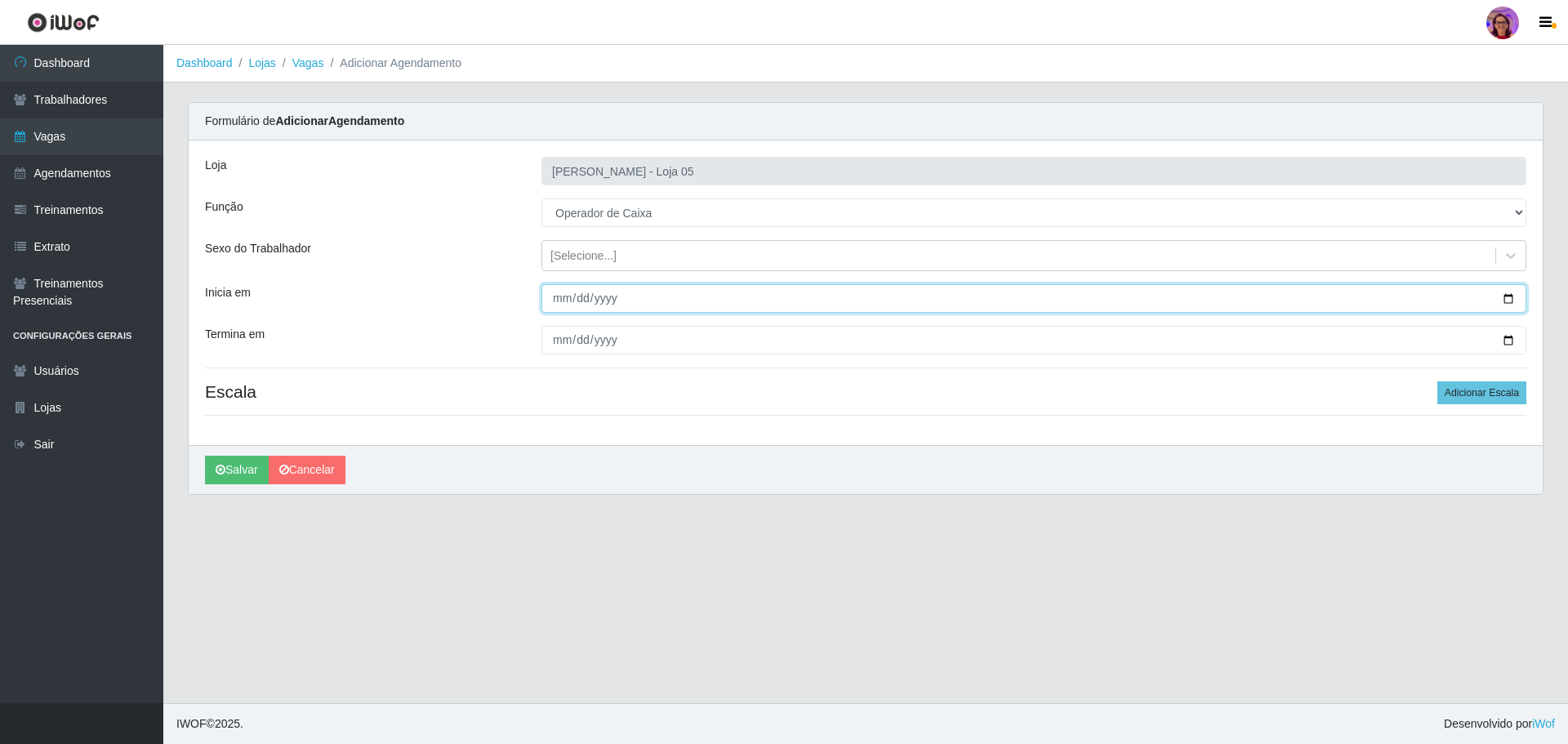
click at [1504, 303] on input "Inicia em" at bounding box center [1033, 298] width 985 height 29
type input "[DATE]"
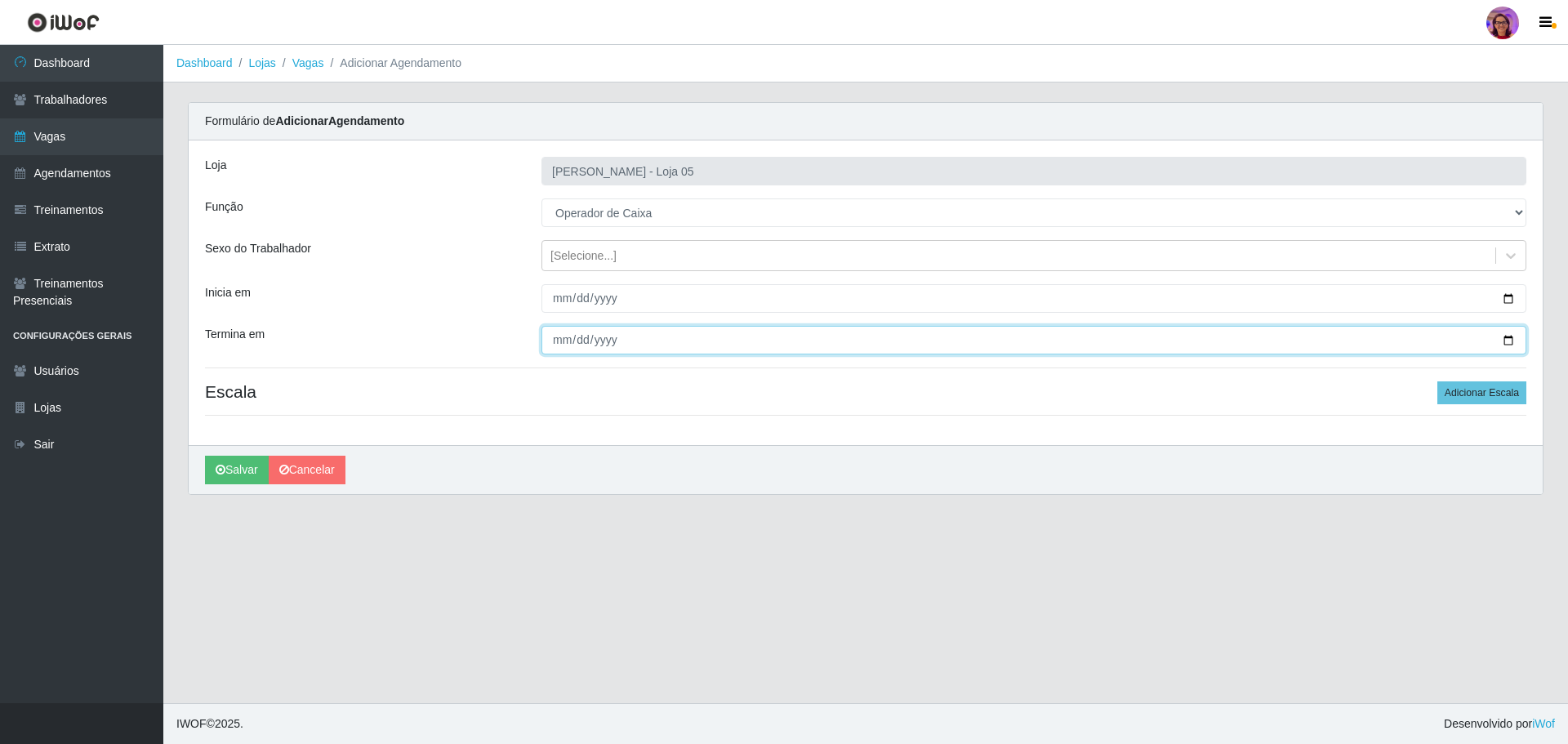
click at [1507, 343] on input "Termina em" at bounding box center [1033, 340] width 985 height 29
type input "[DATE]"
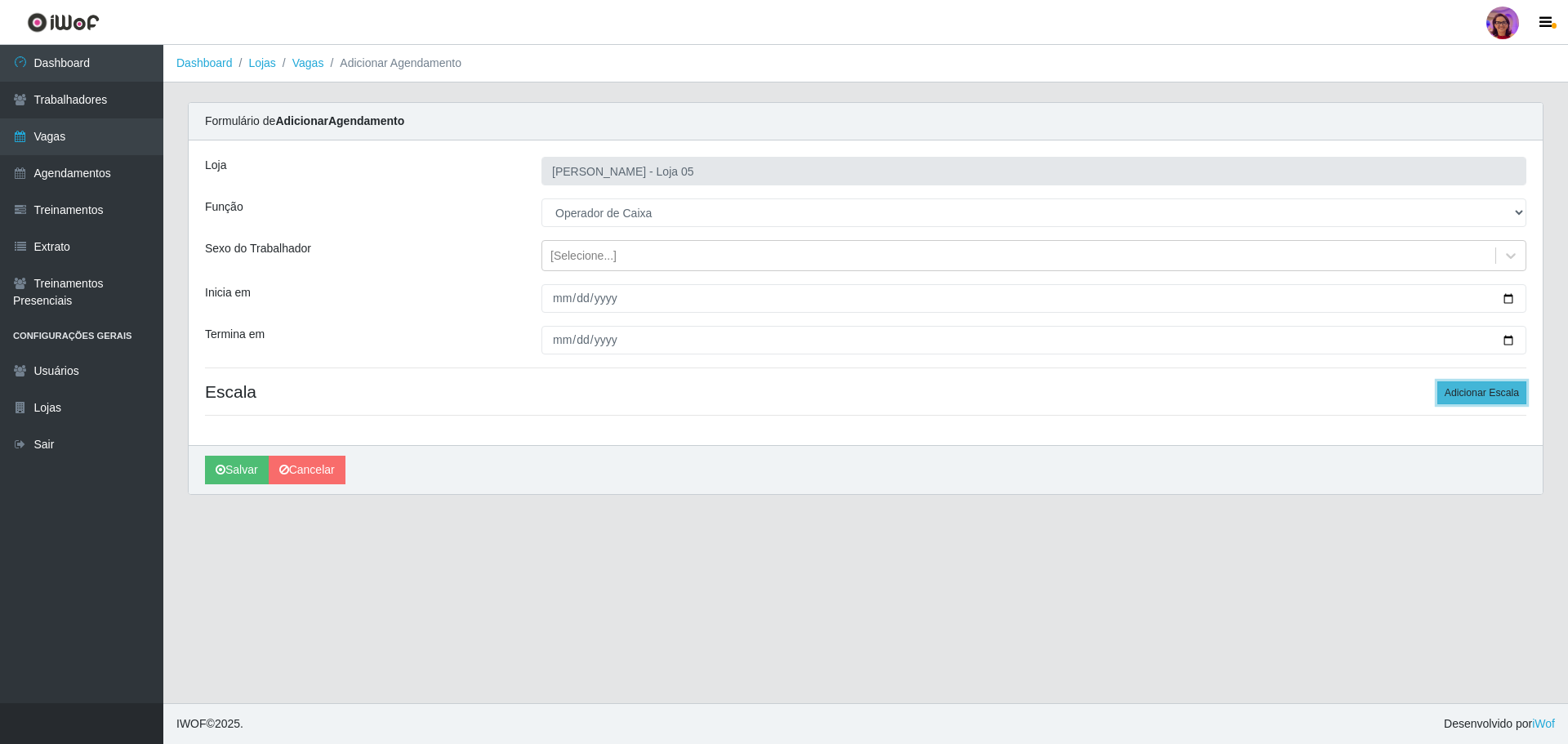
click at [1459, 390] on button "Adicionar Escala" at bounding box center [1481, 393] width 89 height 23
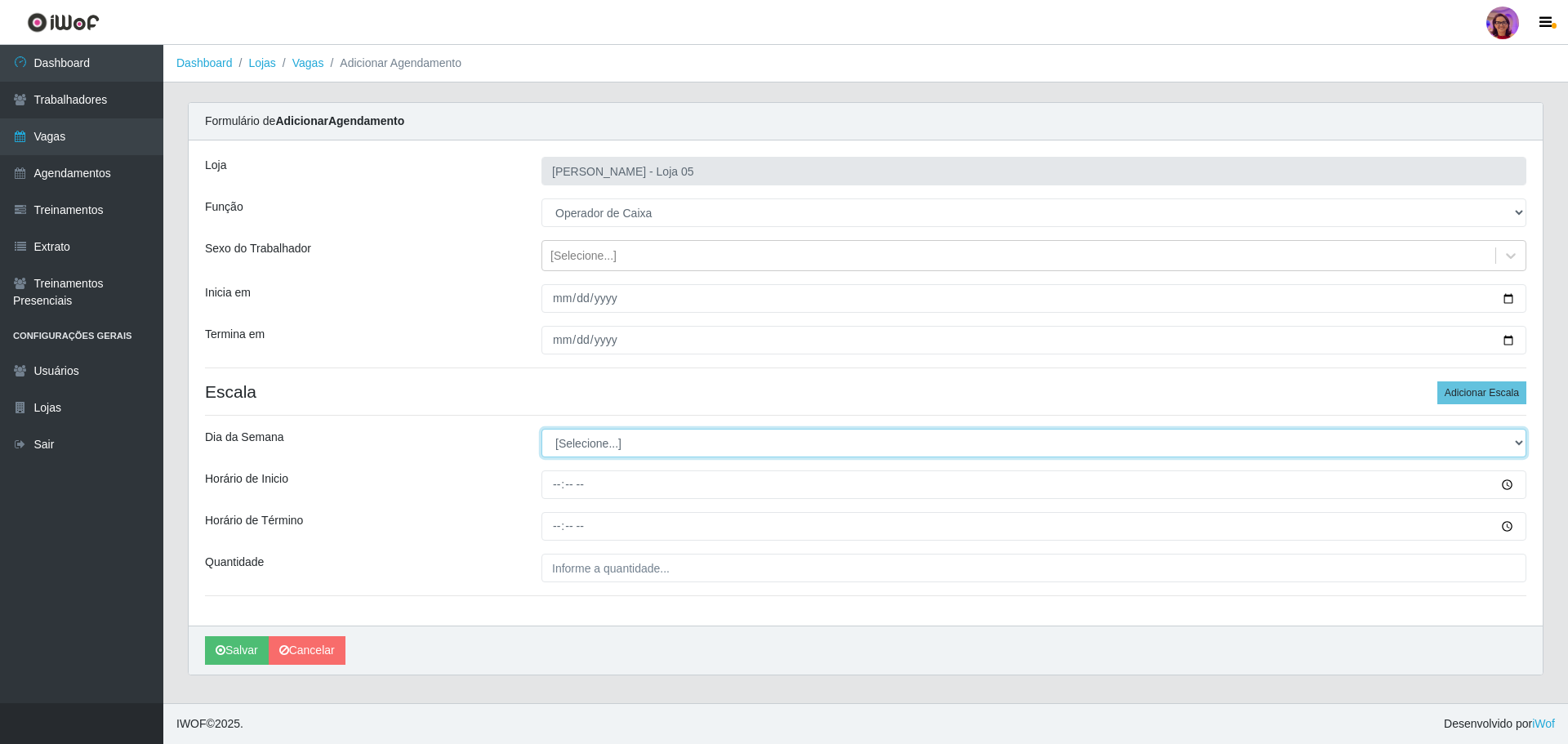
click at [580, 445] on select "[Selecione...] Segunda Terça Quarta Quinta Sexta Sábado Domingo" at bounding box center [1033, 442] width 985 height 29
select select "4"
click at [541, 428] on select "[Selecione...] Segunda Terça Quarta Quinta Sexta Sábado Domingo" at bounding box center [1033, 442] width 985 height 29
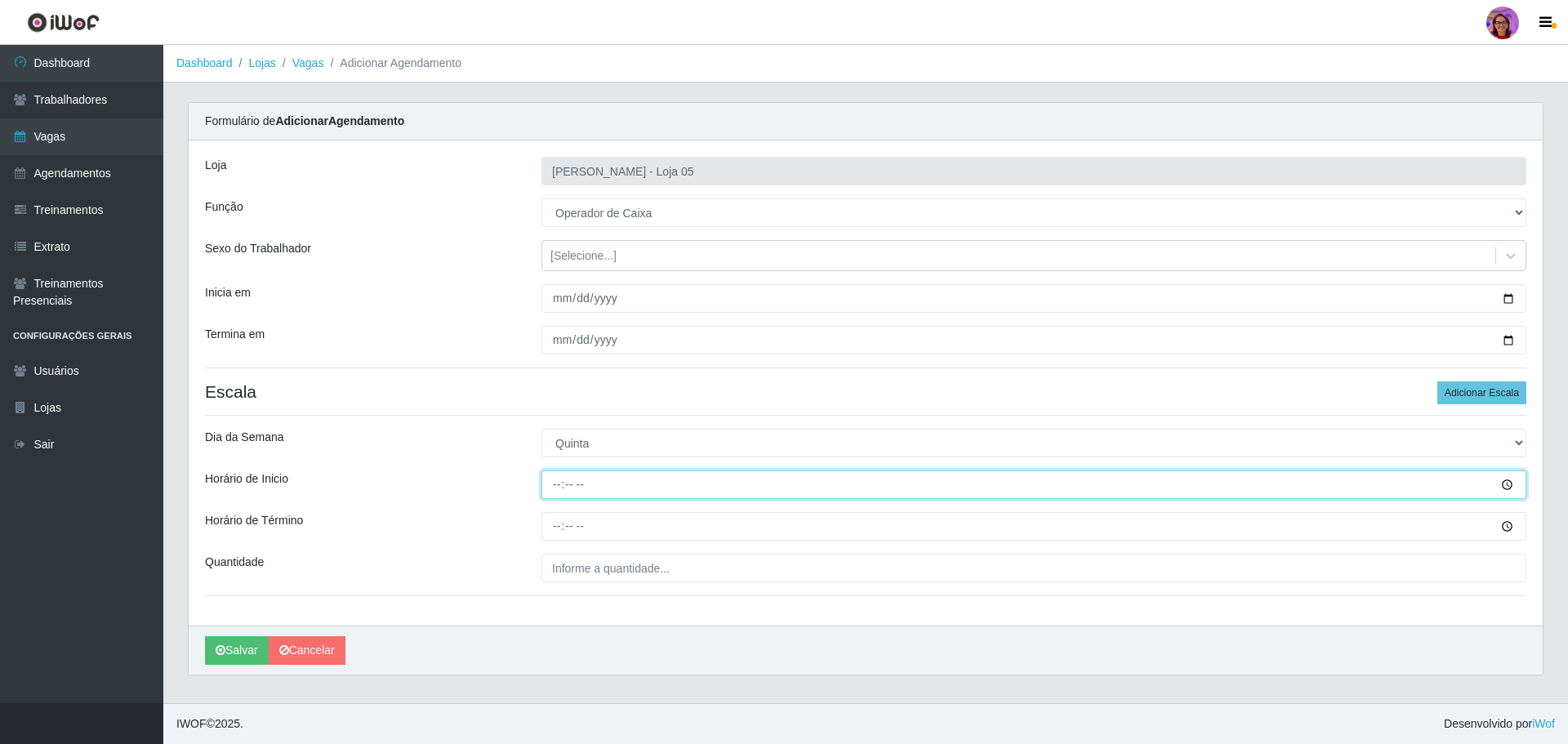
click at [554, 486] on input "Horário de Inicio" at bounding box center [1033, 484] width 985 height 29
type input "09:20"
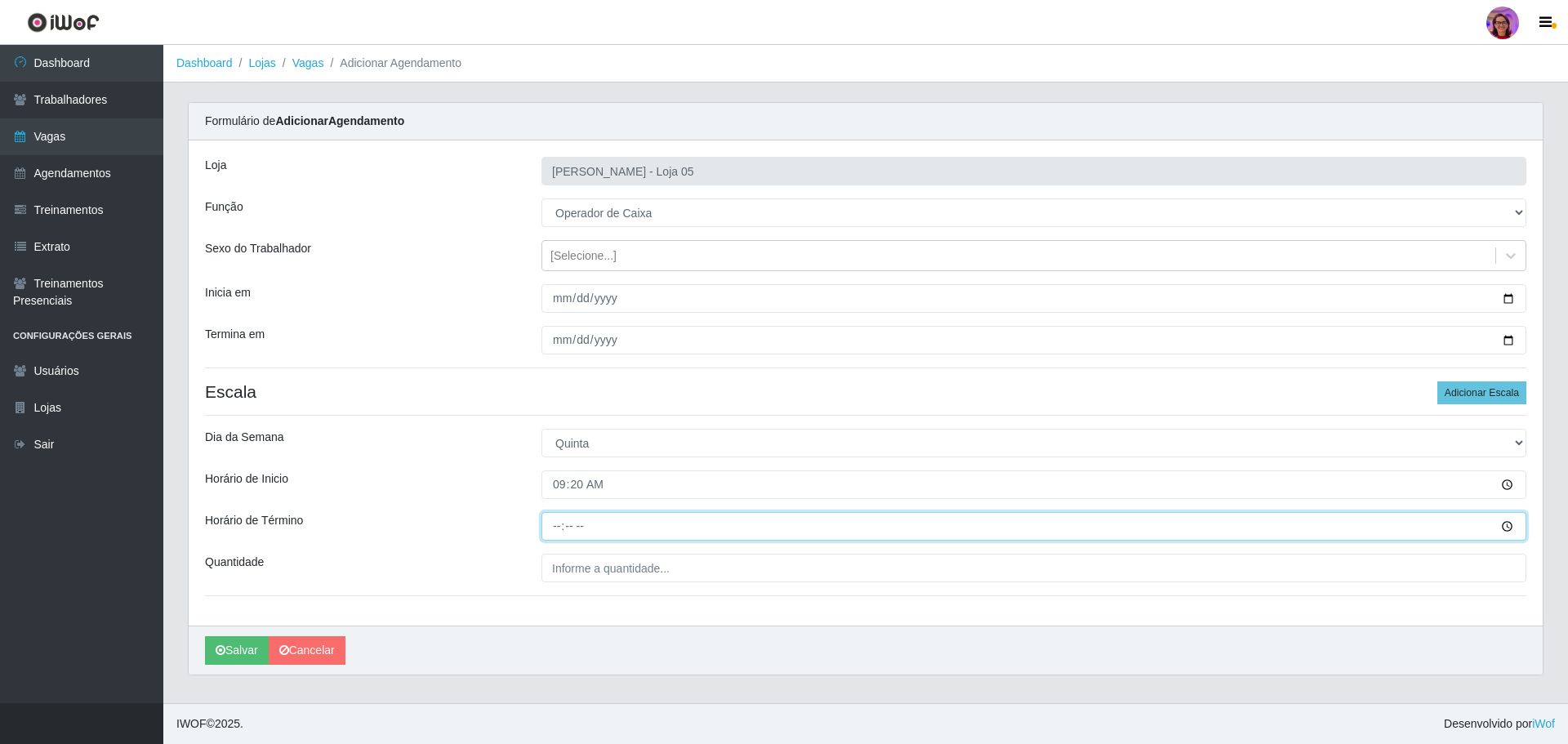
click at [548, 530] on input "Horário de Término" at bounding box center [1033, 526] width 985 height 29
type input "15:20"
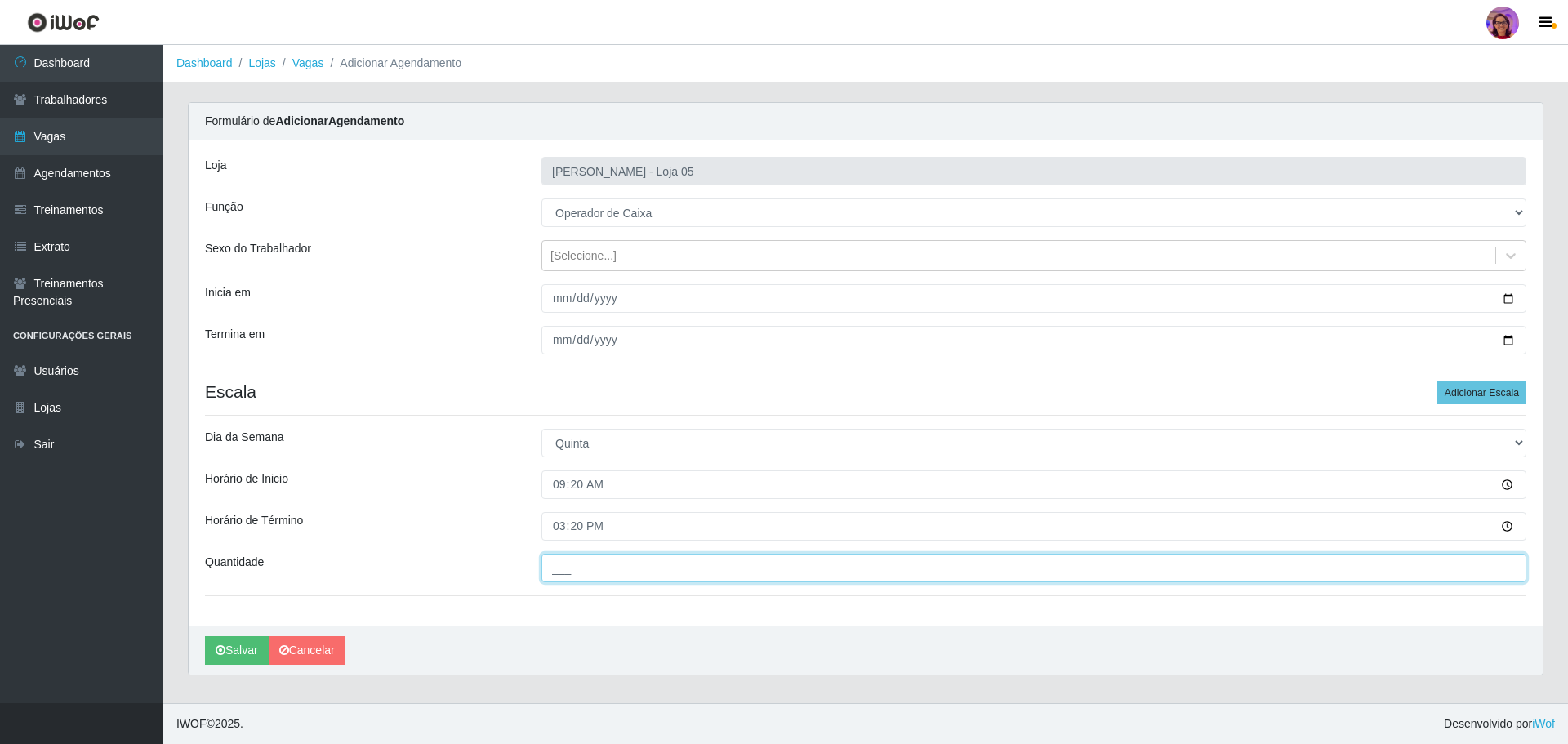
click at [580, 555] on input "___" at bounding box center [1033, 568] width 985 height 29
type input "7__"
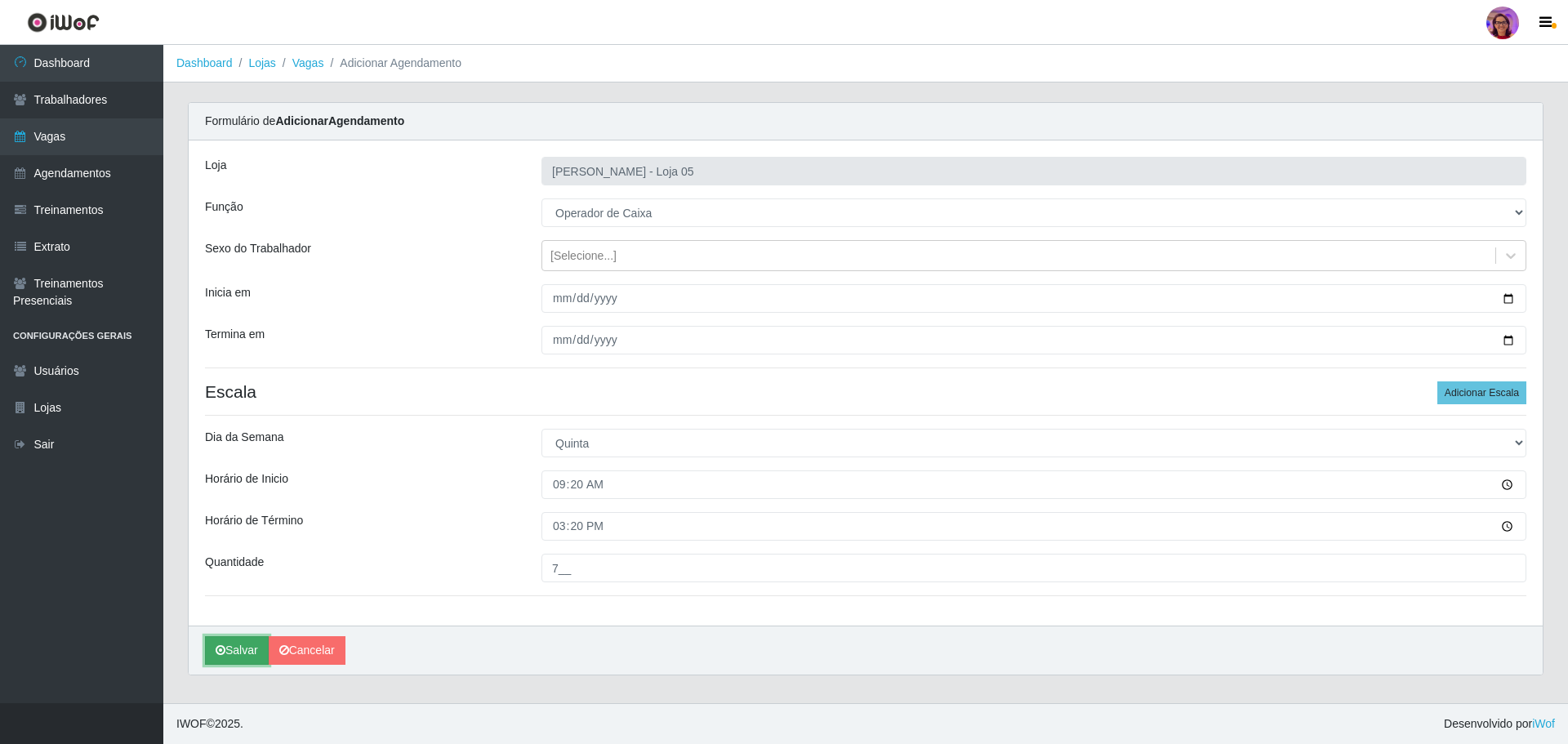
click at [237, 650] on button "Salvar" at bounding box center [236, 650] width 63 height 29
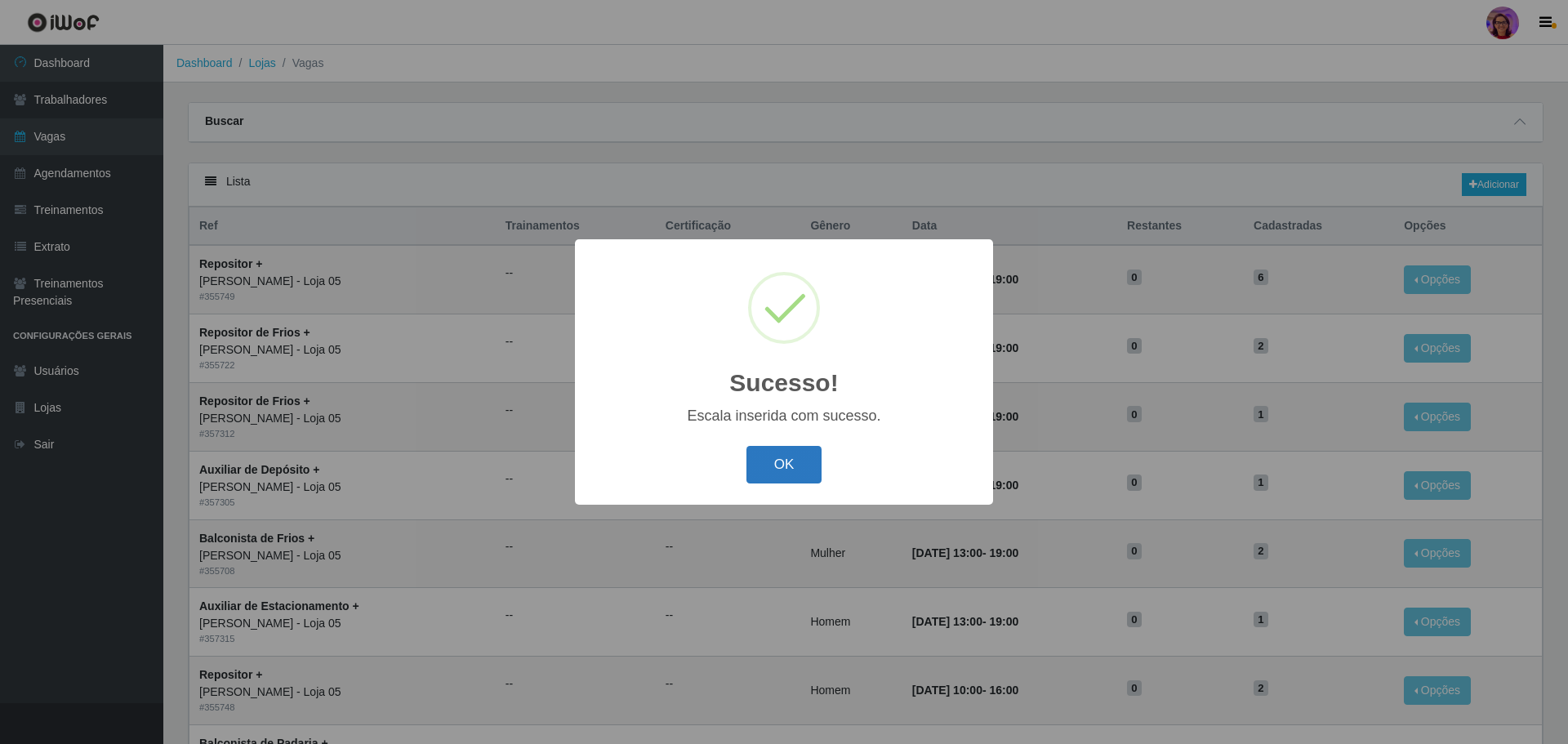
click at [796, 455] on button "OK" at bounding box center [784, 465] width 76 height 38
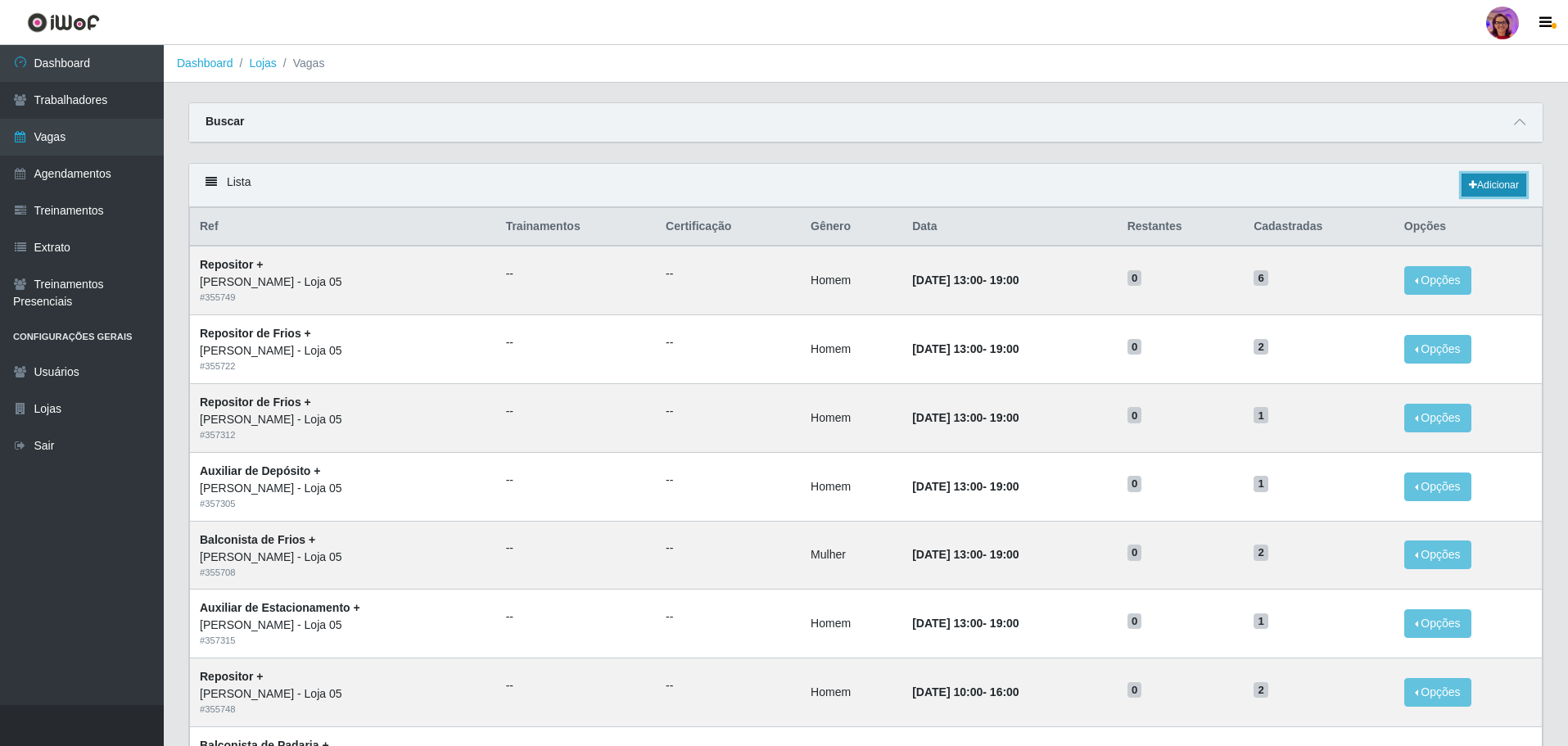
click at [1504, 179] on link "Adicionar" at bounding box center [1494, 185] width 64 height 23
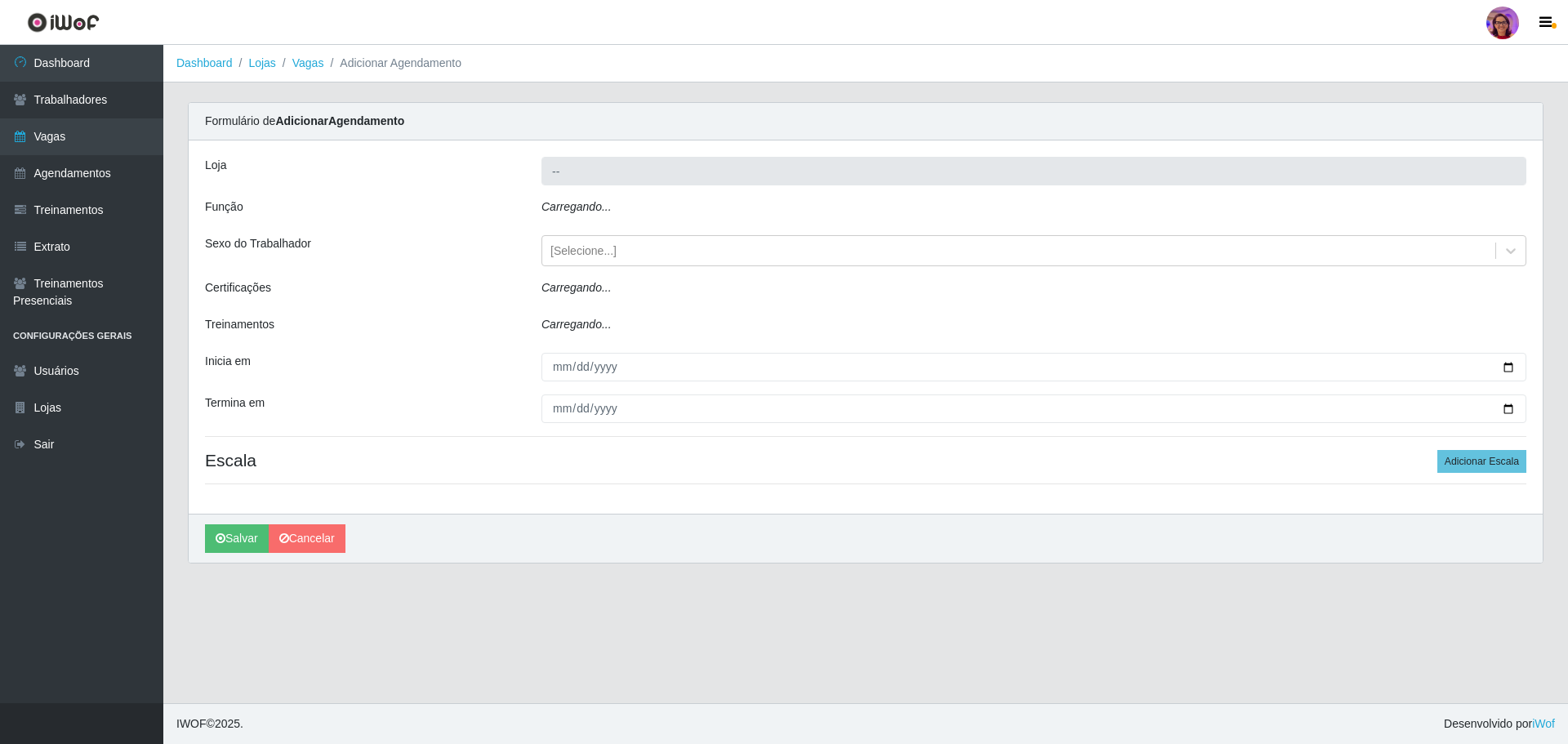
type input "[PERSON_NAME] - Loja 05"
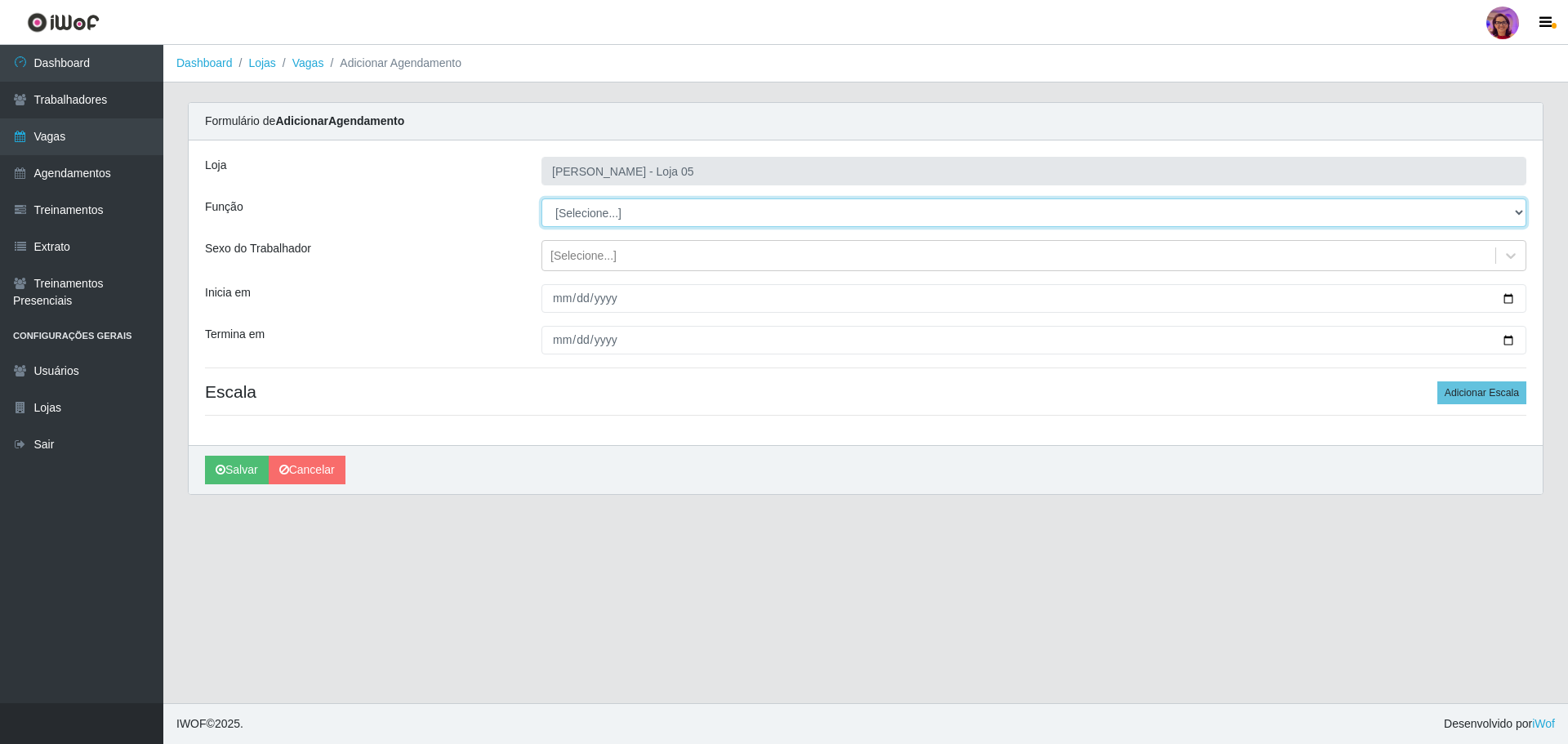
click at [595, 215] on select "[Selecione...] ASG ASG + ASG ++ Auxiliar de Depósito Auxiliar de Depósito + Aux…" at bounding box center [1033, 212] width 985 height 29
select select "22"
click at [541, 198] on select "[Selecione...] ASG ASG + ASG ++ Auxiliar de Depósito Auxiliar de Depósito + Aux…" at bounding box center [1033, 212] width 985 height 29
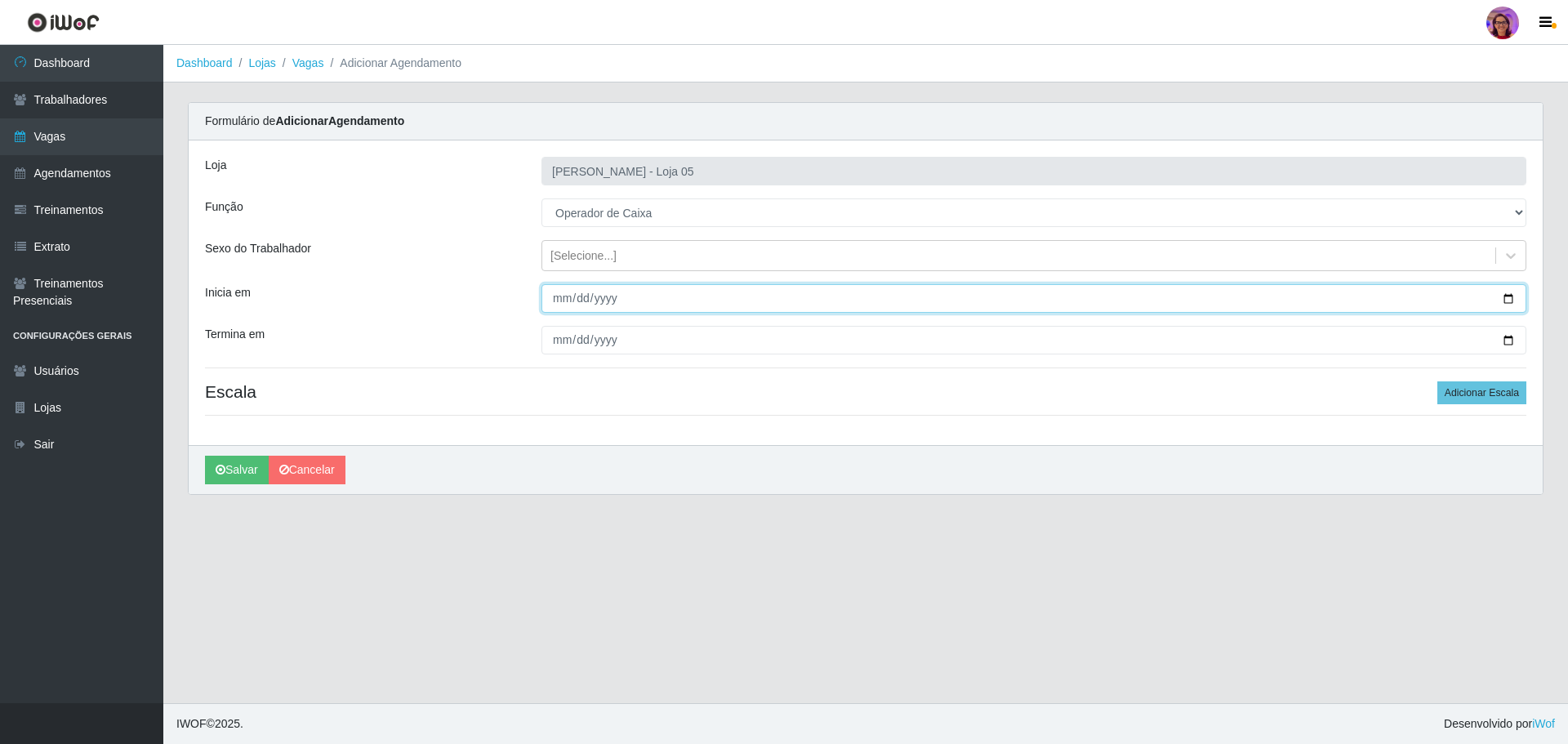
click at [1504, 298] on input "Inicia em" at bounding box center [1033, 298] width 985 height 29
type input "[DATE]"
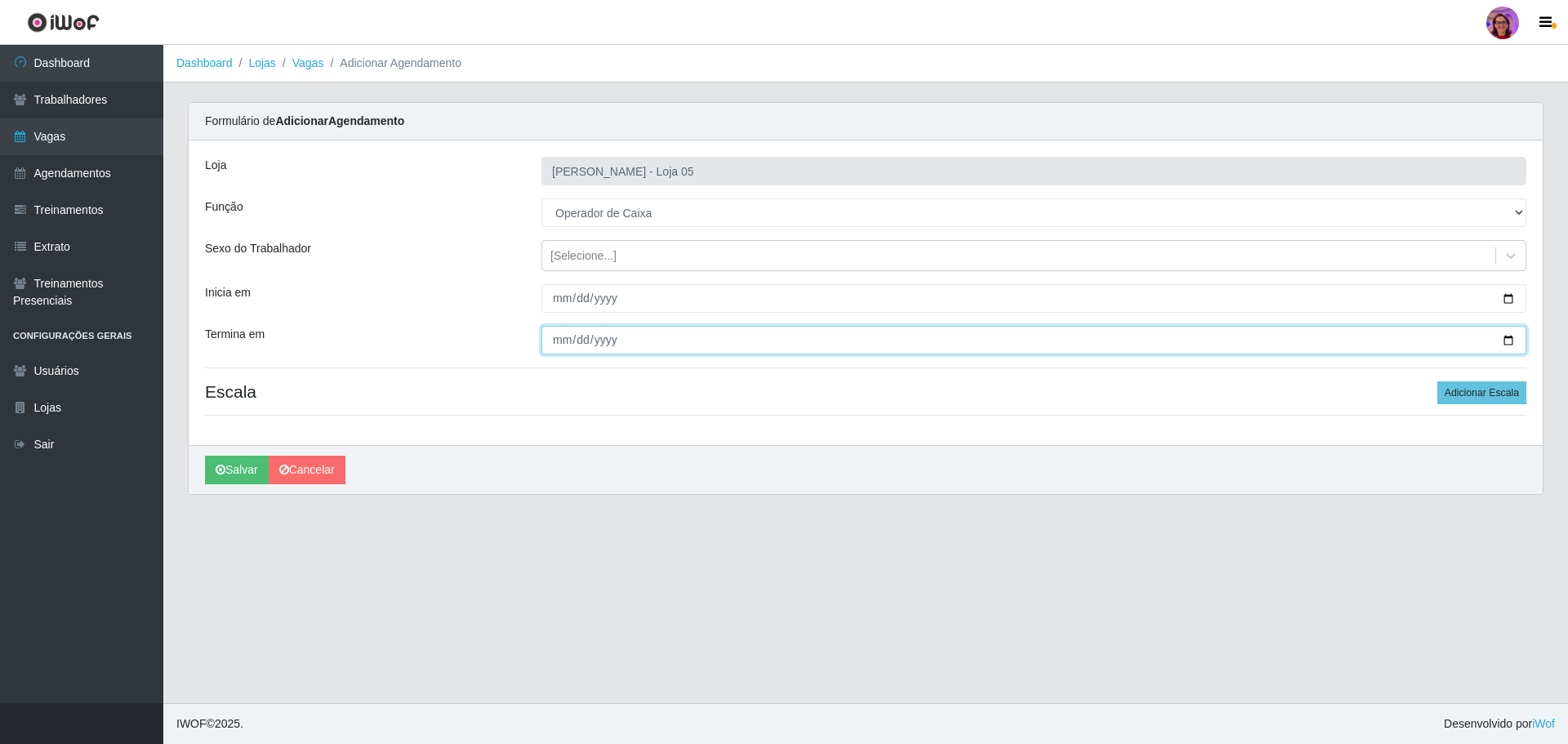
click at [1511, 342] on input "Termina em" at bounding box center [1033, 340] width 985 height 29
type input "[DATE]"
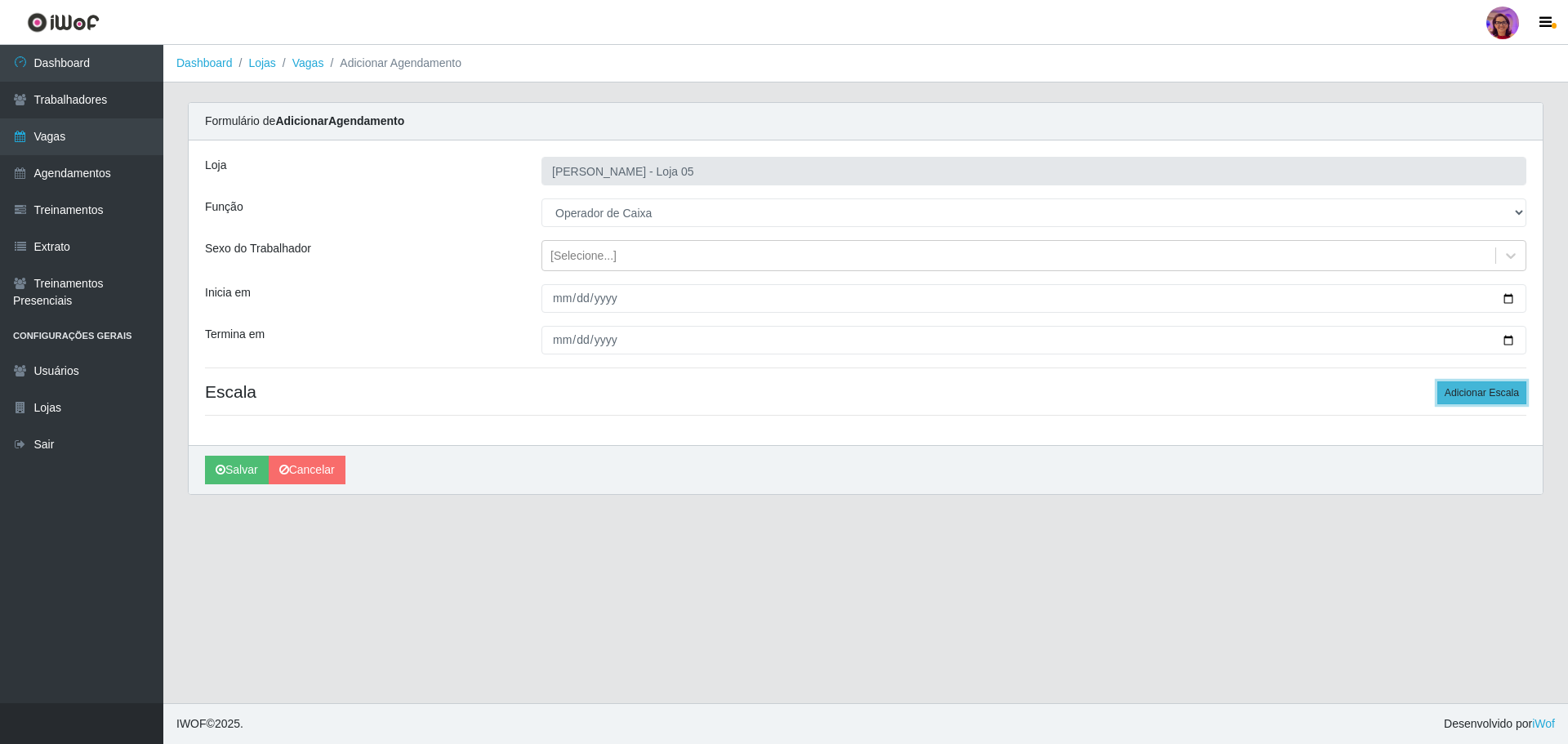
click at [1482, 391] on button "Adicionar Escala" at bounding box center [1481, 393] width 89 height 23
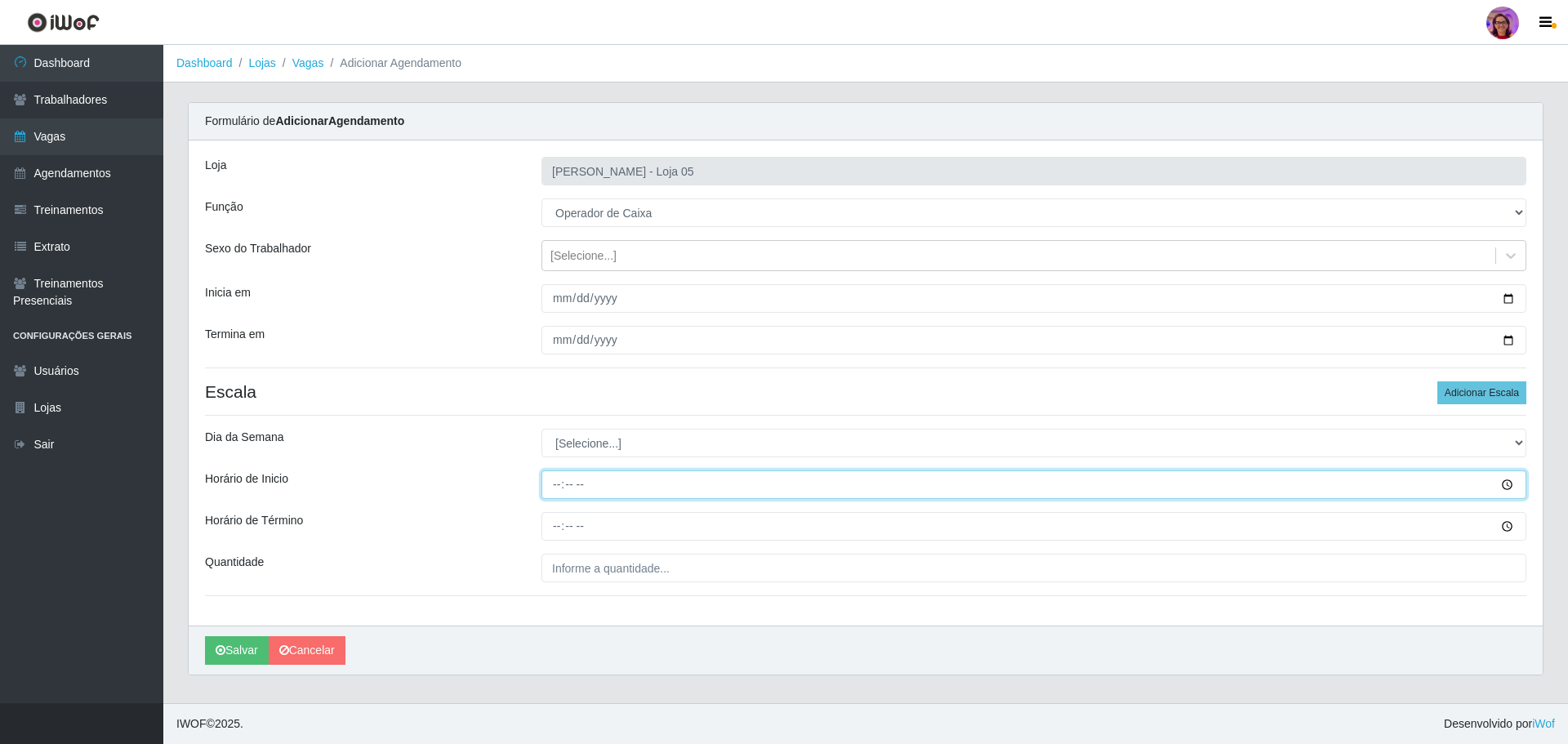
click at [549, 483] on input "Horário de Inicio" at bounding box center [1033, 484] width 985 height 29
type input "16:20"
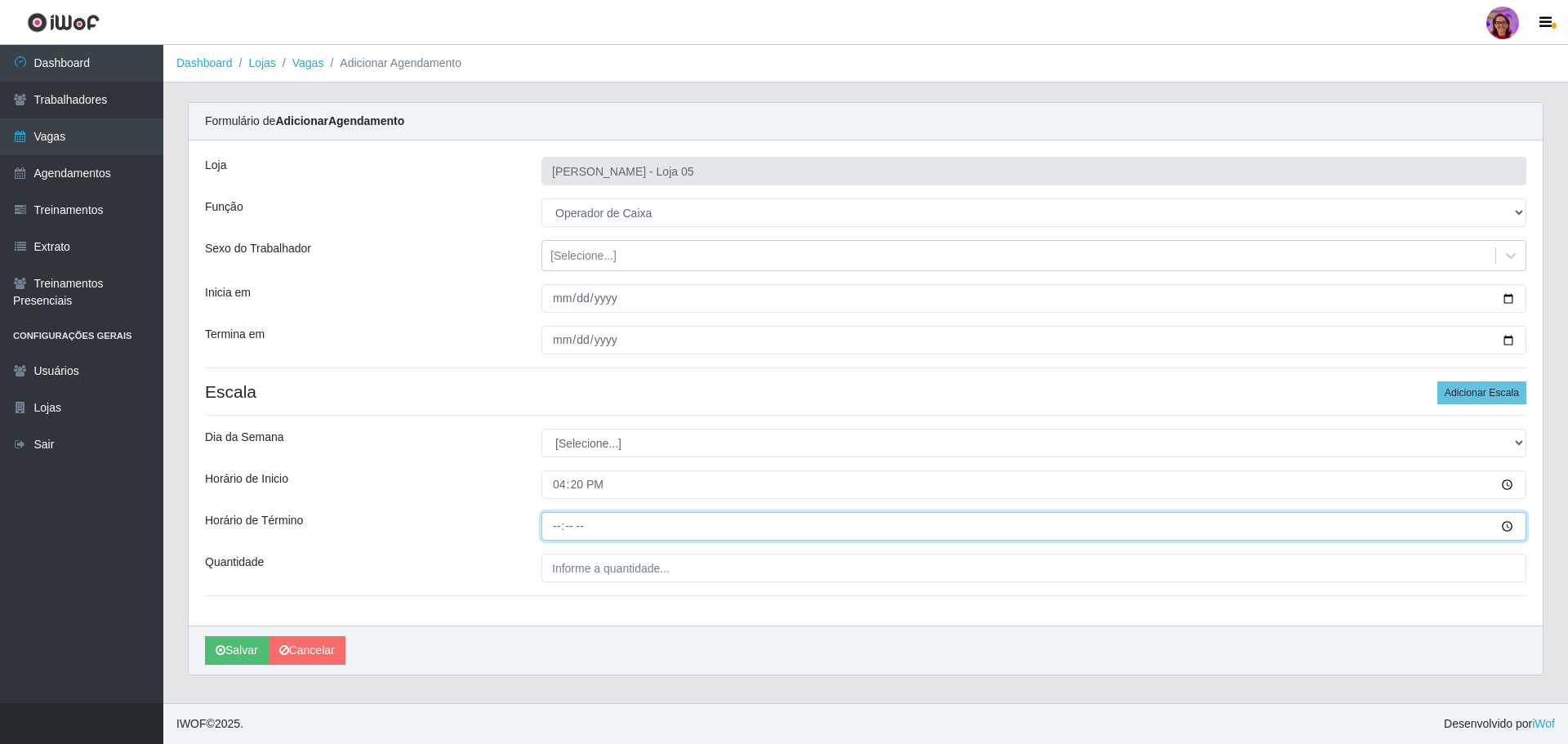
click at [550, 514] on input "Horário de Término" at bounding box center [1033, 526] width 985 height 29
type input "22:20"
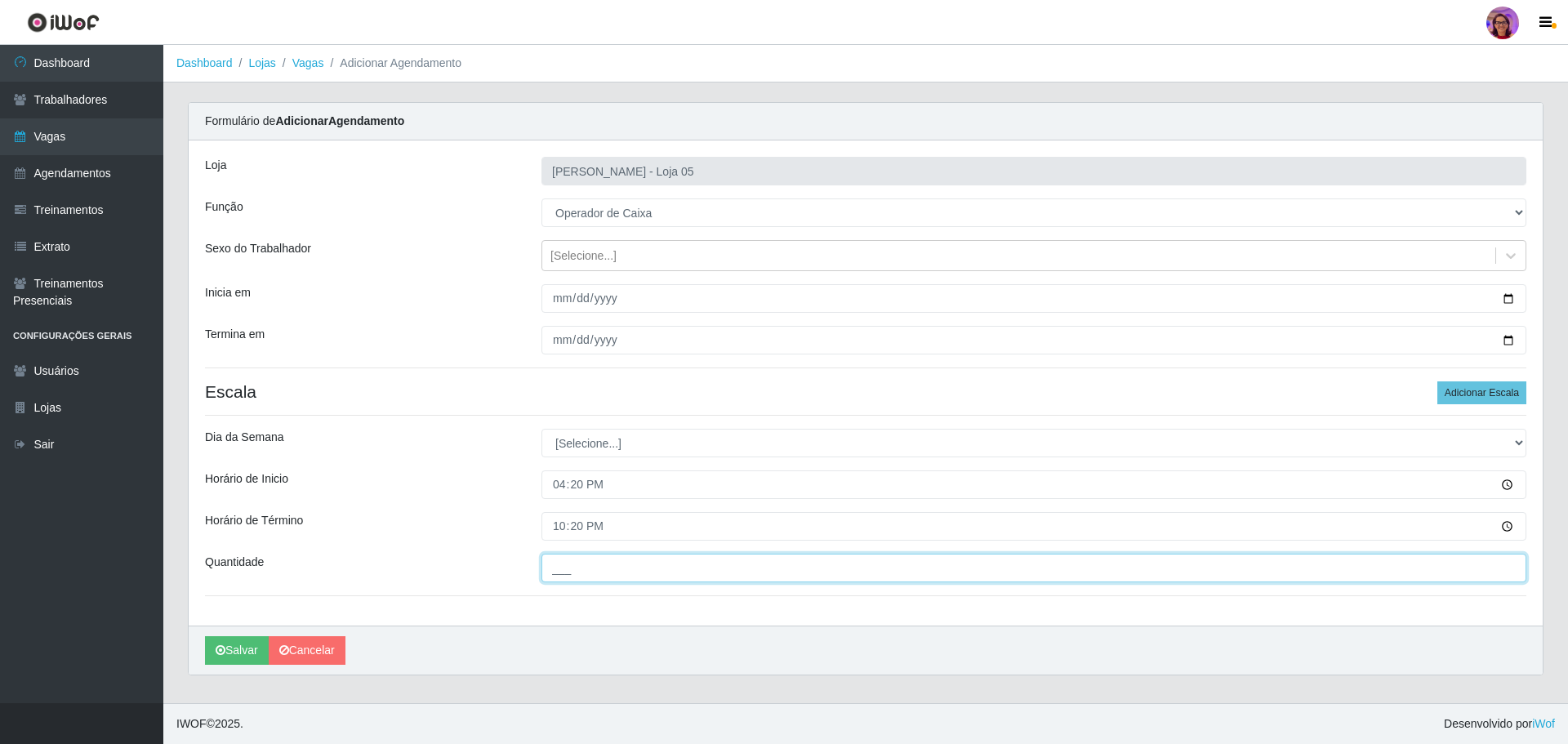
click at [593, 568] on input "___" at bounding box center [1033, 568] width 985 height 29
type input "2__"
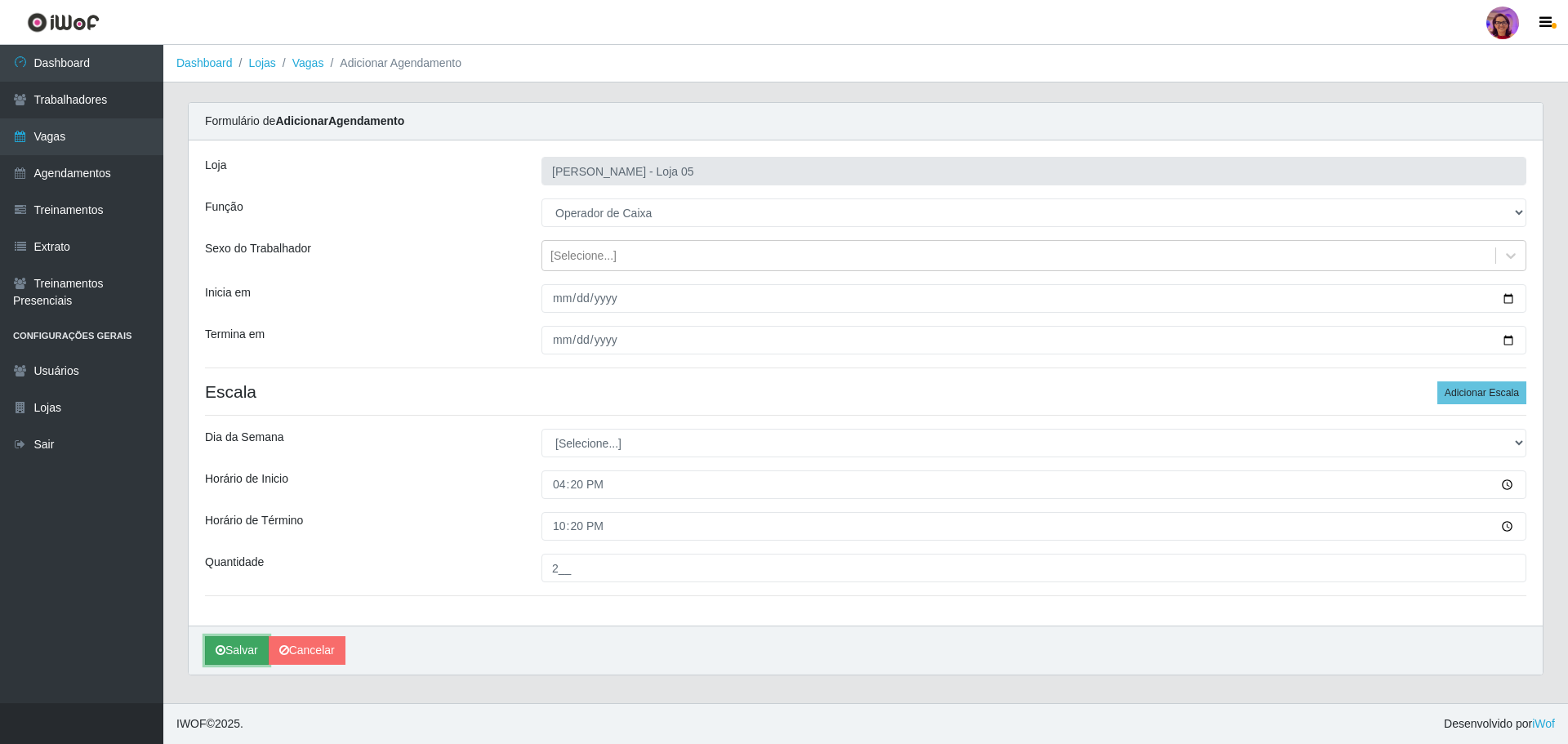
click at [236, 645] on button "Salvar" at bounding box center [236, 650] width 63 height 29
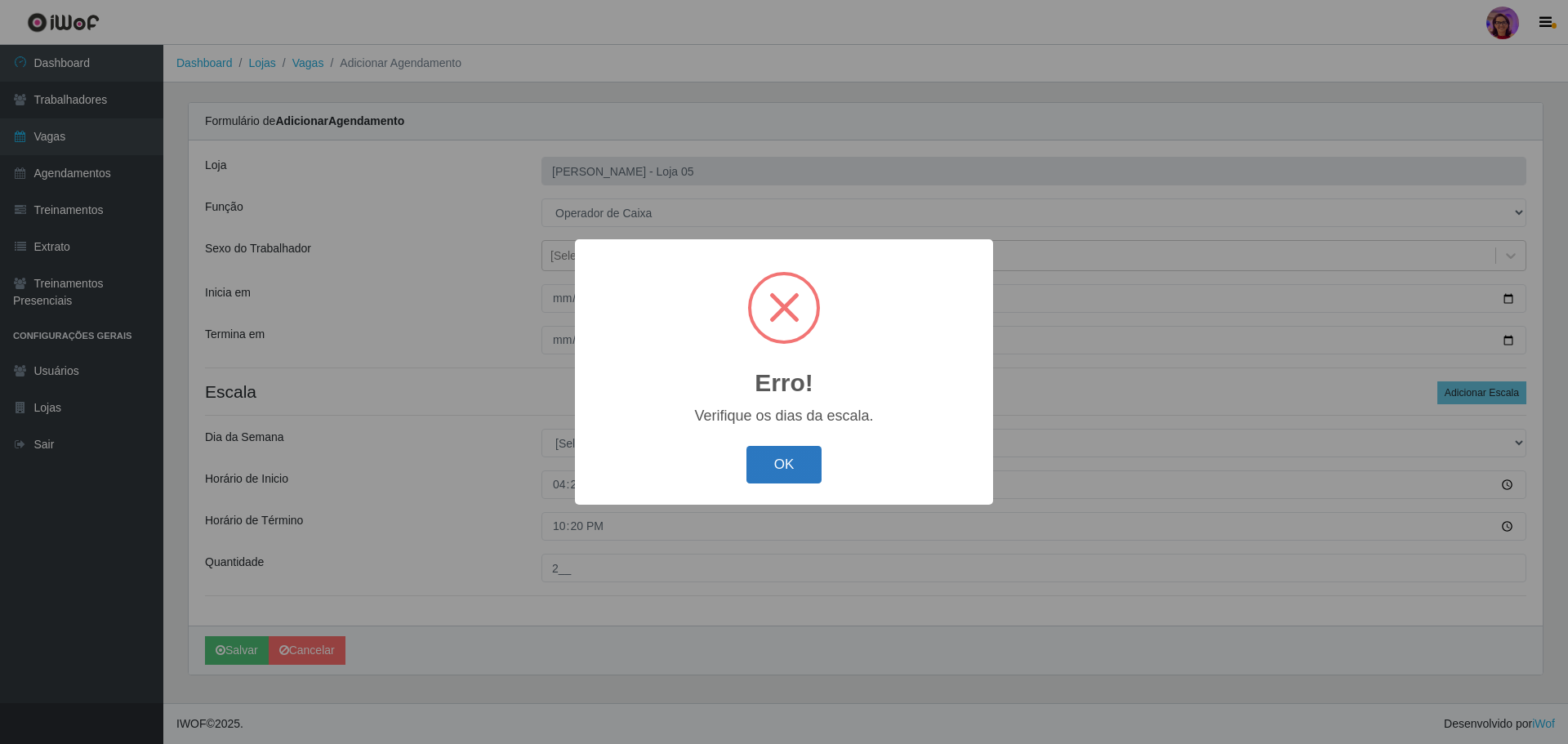
click at [752, 453] on button "OK" at bounding box center [784, 465] width 76 height 38
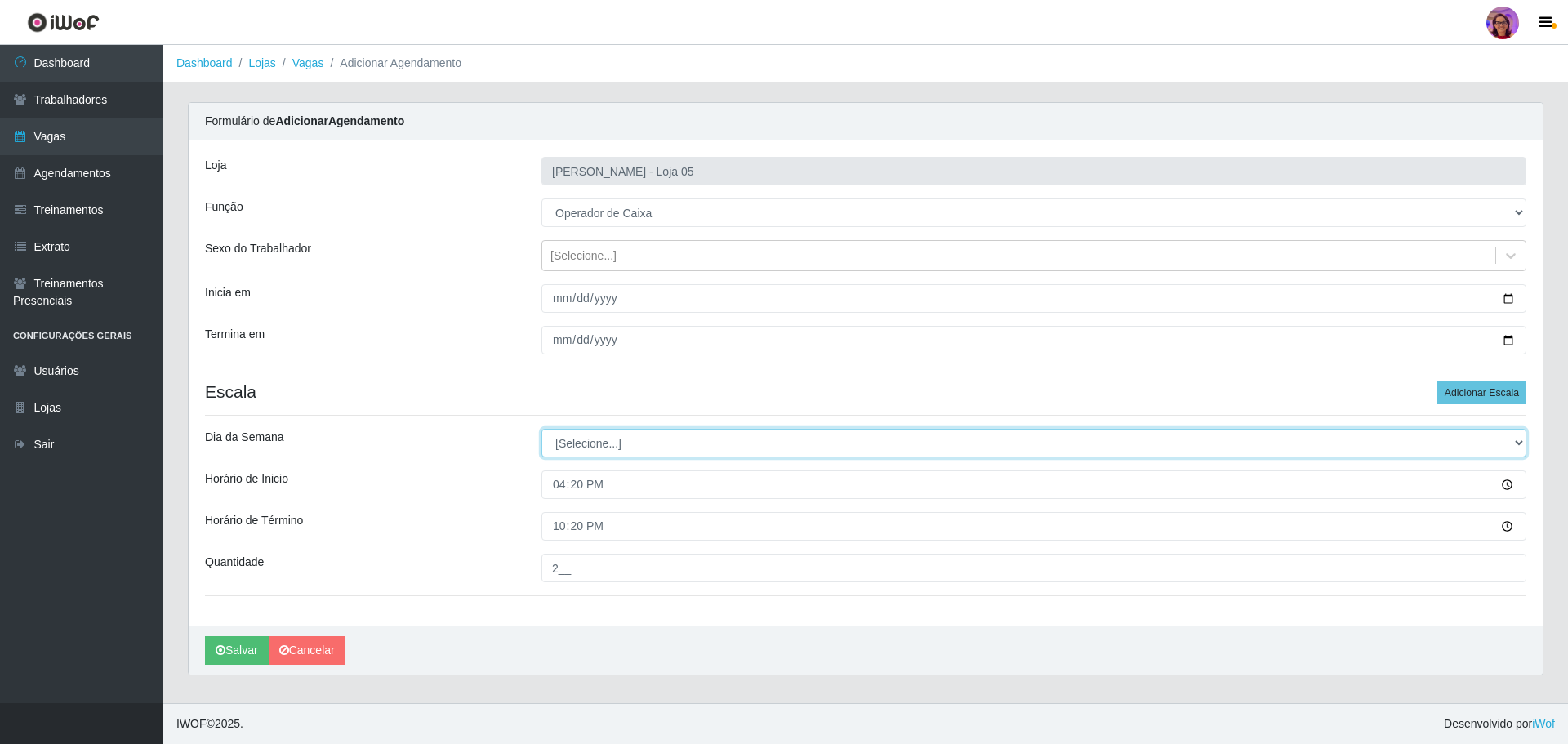
click at [621, 440] on select "[Selecione...] Segunda Terça Quarta Quinta Sexta Sábado Domingo" at bounding box center [1033, 442] width 985 height 29
select select "4"
click at [541, 428] on select "[Selecione...] Segunda Terça Quarta Quinta Sexta Sábado Domingo" at bounding box center [1033, 442] width 985 height 29
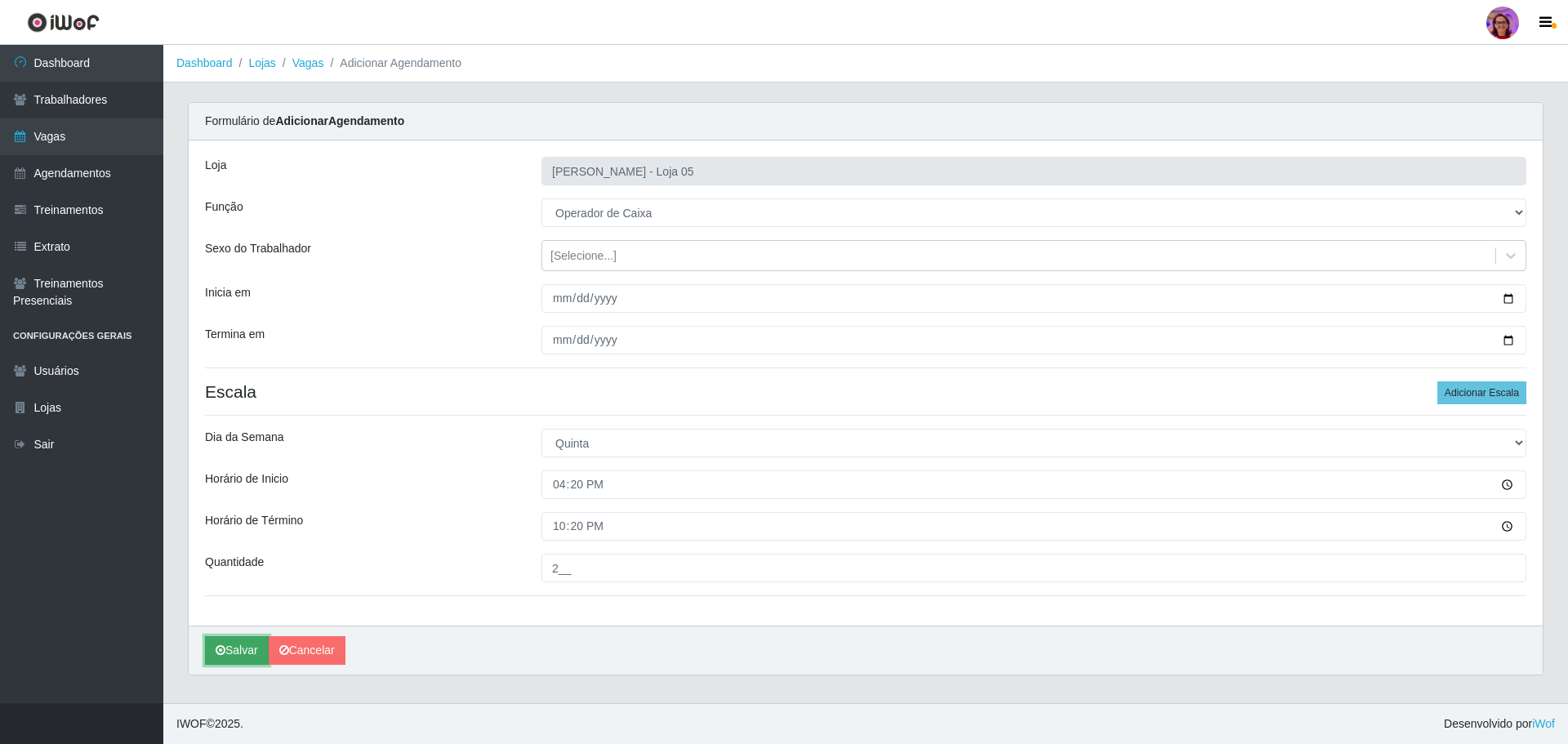
click at [244, 654] on button "Salvar" at bounding box center [236, 650] width 63 height 29
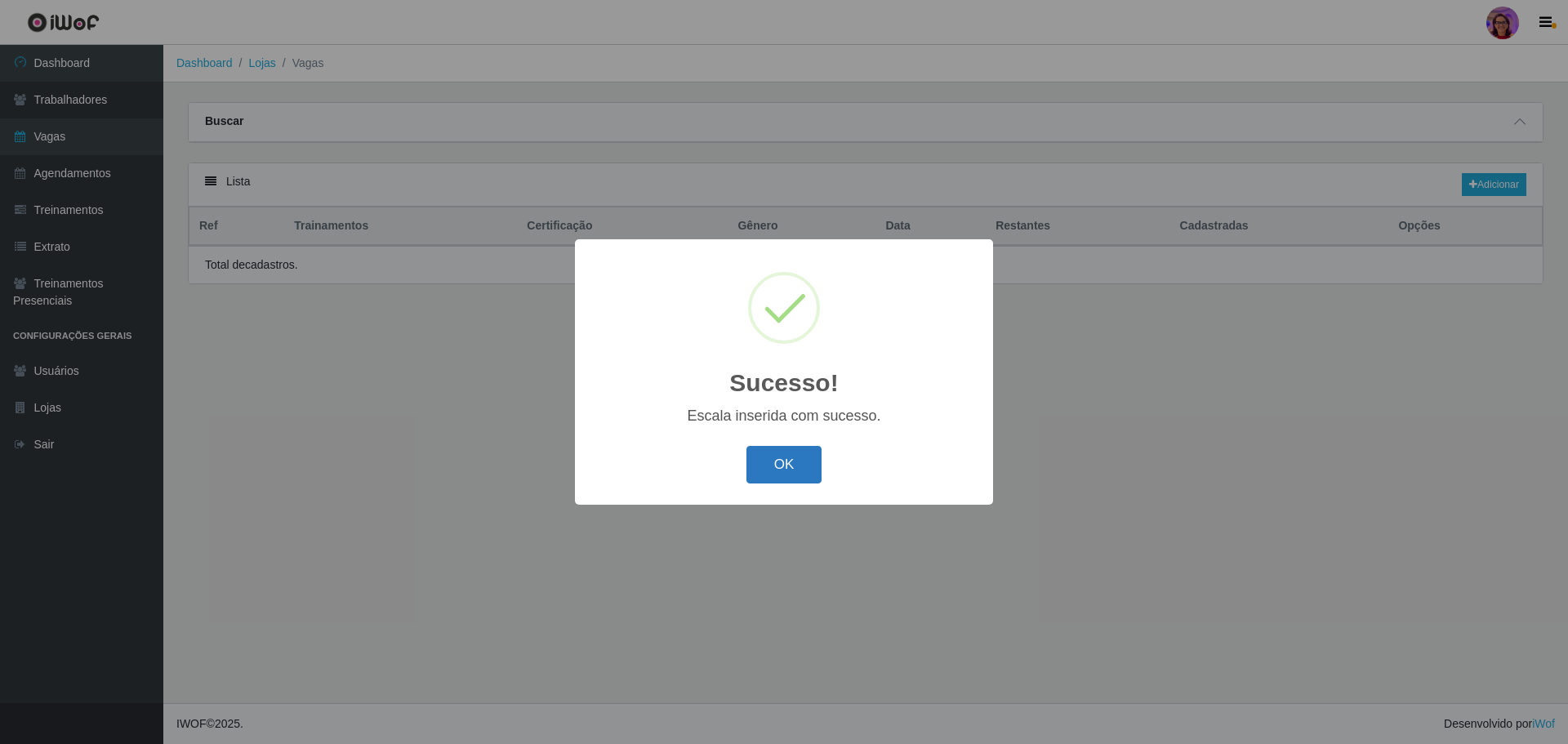
click at [769, 475] on button "OK" at bounding box center [784, 465] width 76 height 38
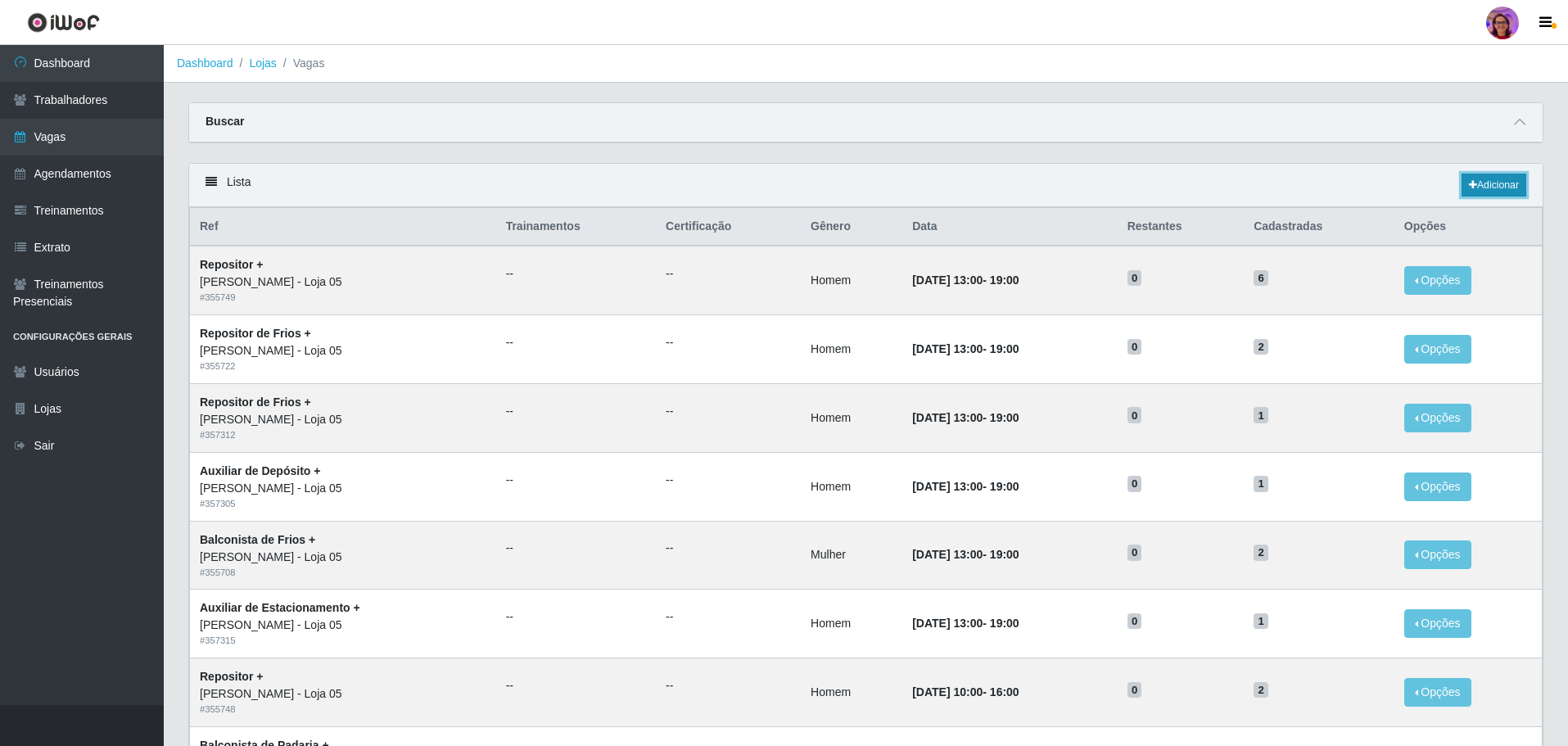
click at [1483, 184] on link "Adicionar" at bounding box center [1494, 185] width 64 height 23
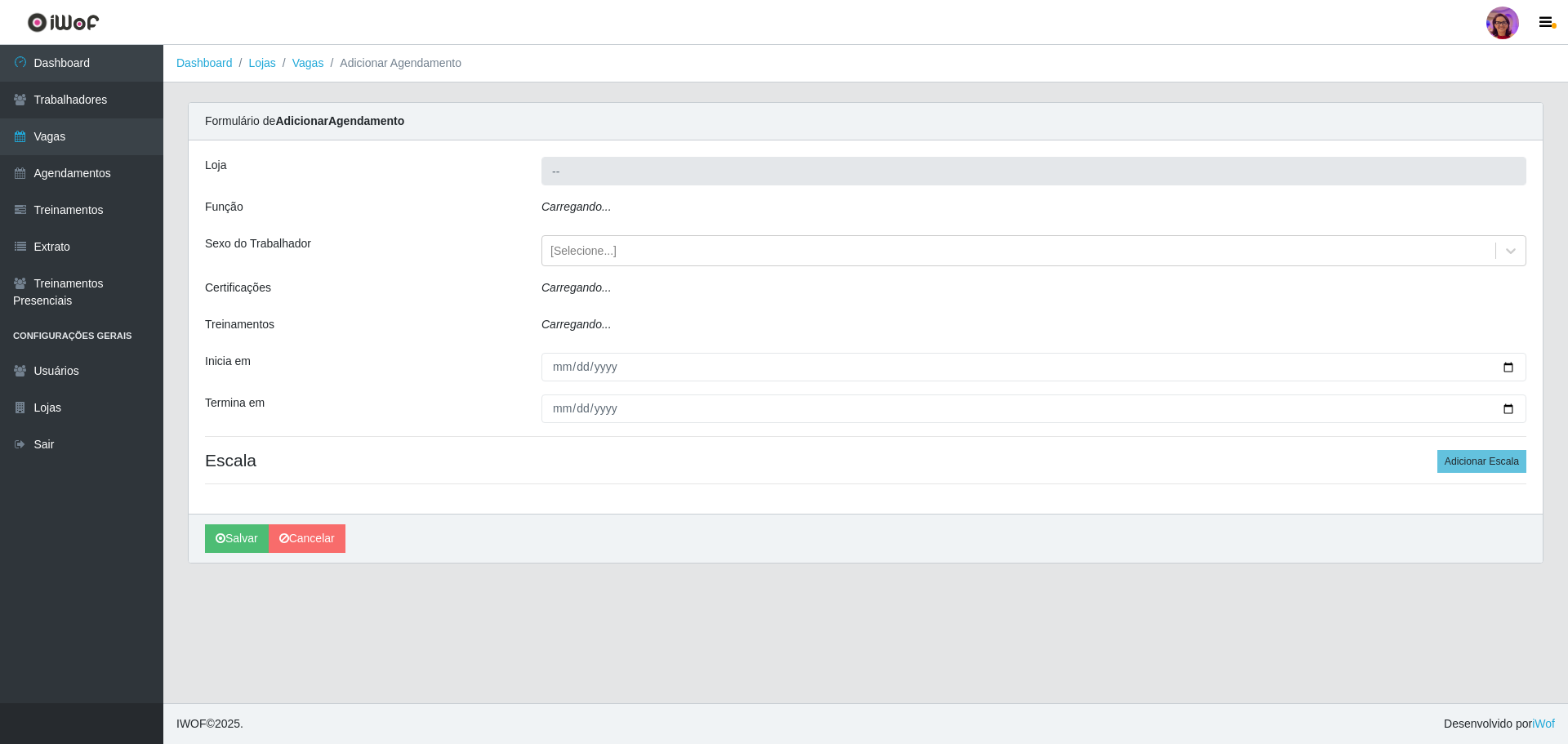
type input "[PERSON_NAME] - Loja 05"
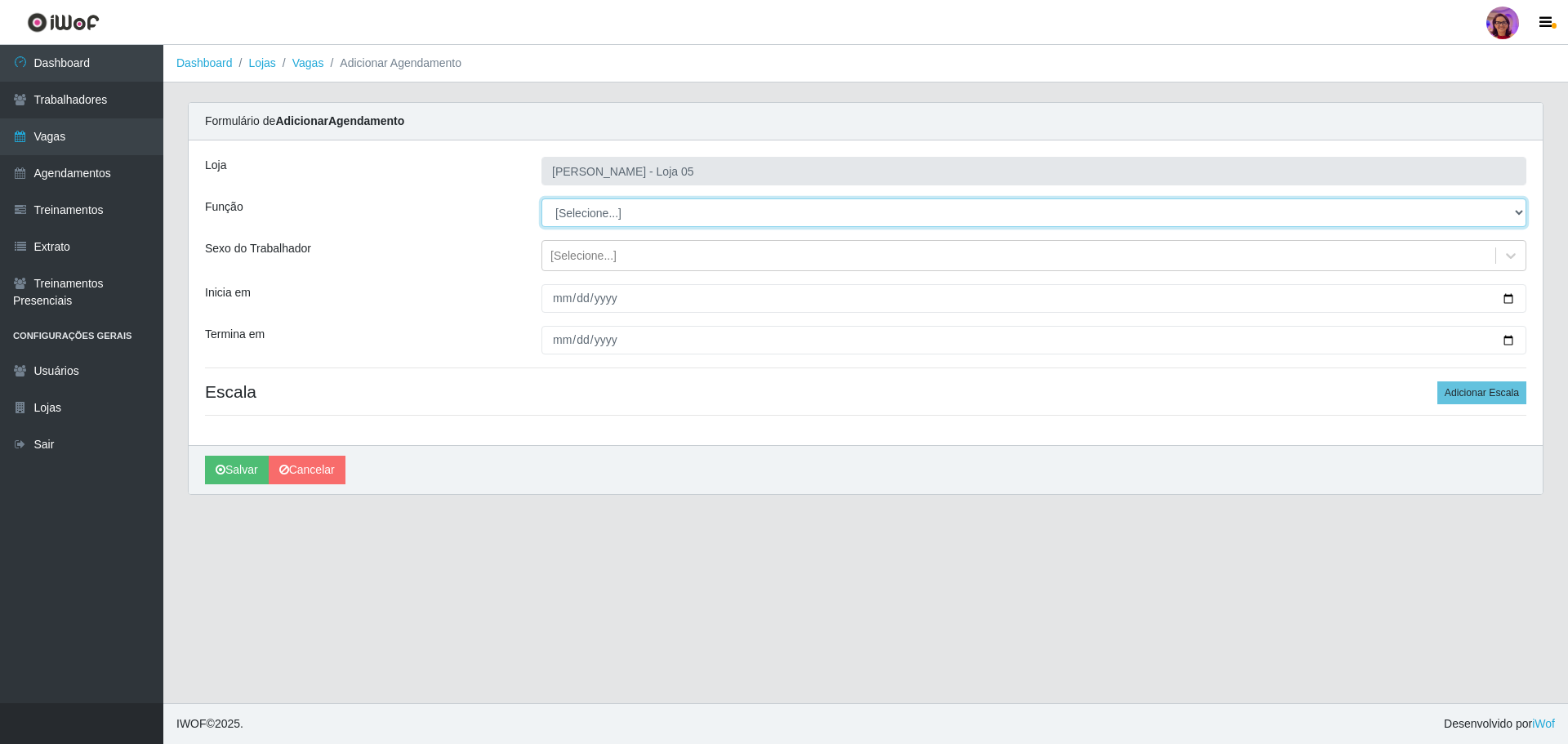
click at [614, 207] on select "[Selecione...] ASG ASG + ASG ++ Auxiliar de Depósito Auxiliar de Depósito + Aux…" at bounding box center [1033, 212] width 985 height 29
select select "22"
click at [541, 198] on select "[Selecione...] ASG ASG + ASG ++ Auxiliar de Depósito Auxiliar de Depósito + Aux…" at bounding box center [1033, 212] width 985 height 29
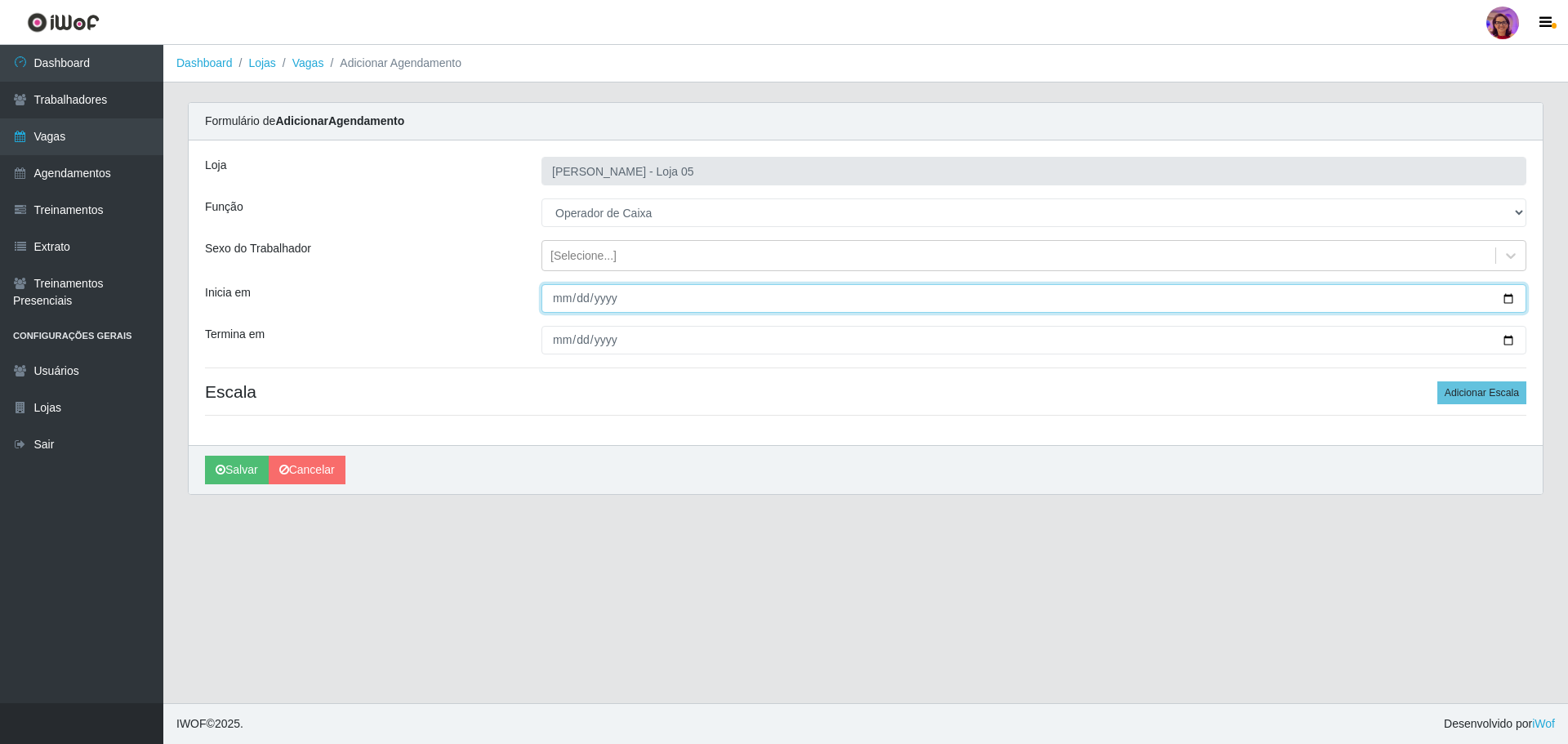
click at [1500, 305] on input "Inicia em" at bounding box center [1033, 298] width 985 height 29
click at [1511, 296] on input "Inicia em" at bounding box center [1033, 298] width 985 height 29
type input "[DATE]"
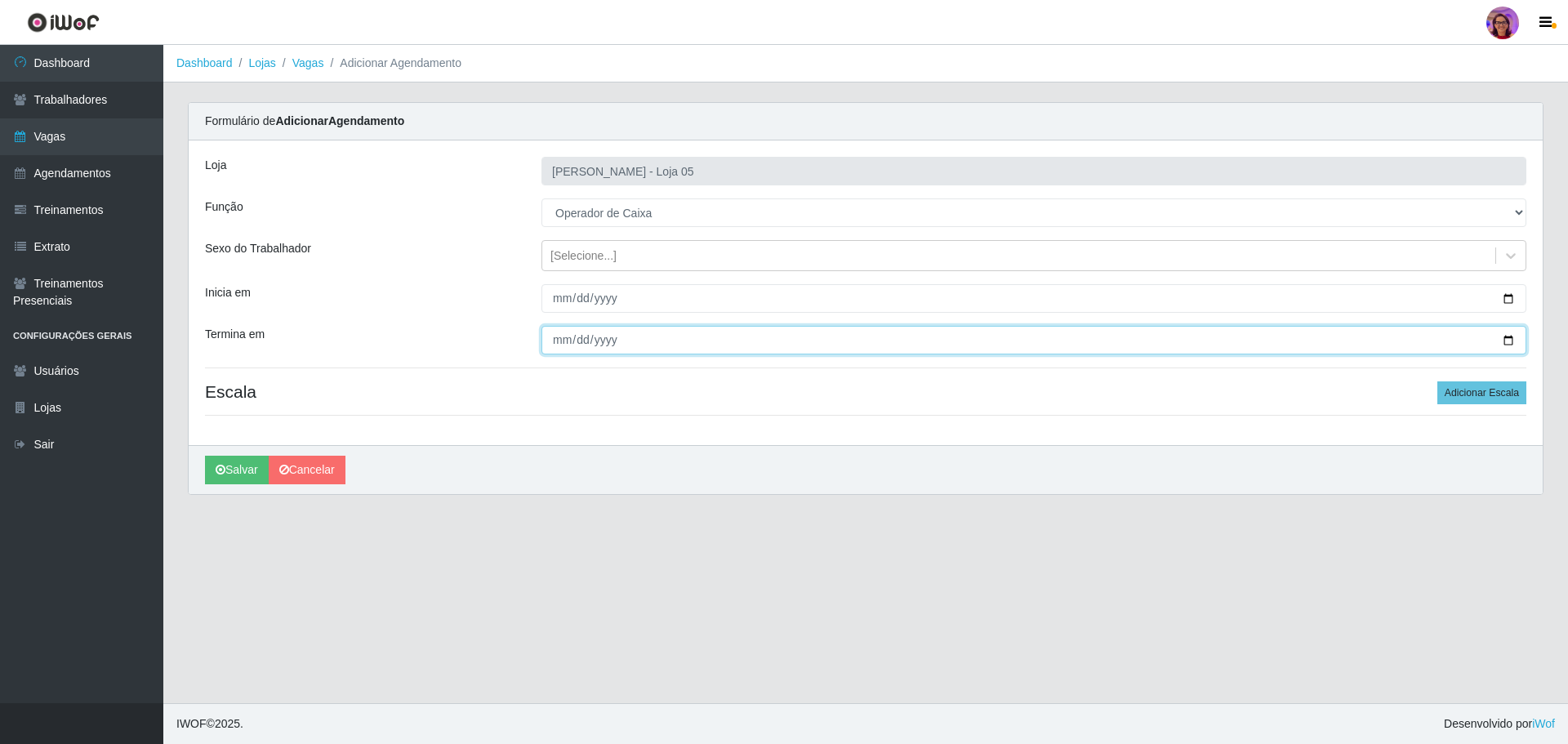
click at [1514, 334] on input "Termina em" at bounding box center [1033, 340] width 985 height 29
type input "[DATE]"
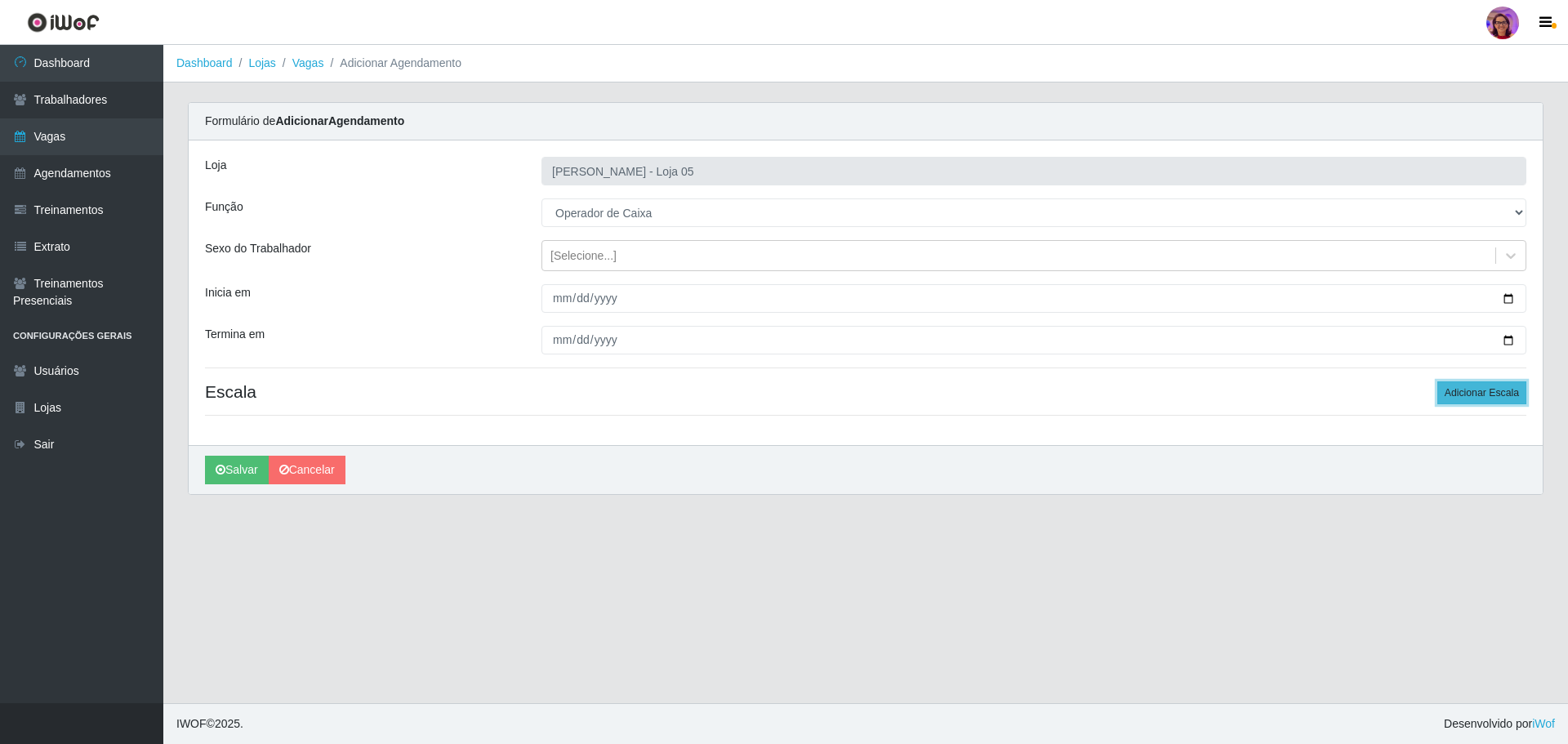
click at [1470, 390] on button "Adicionar Escala" at bounding box center [1481, 393] width 89 height 23
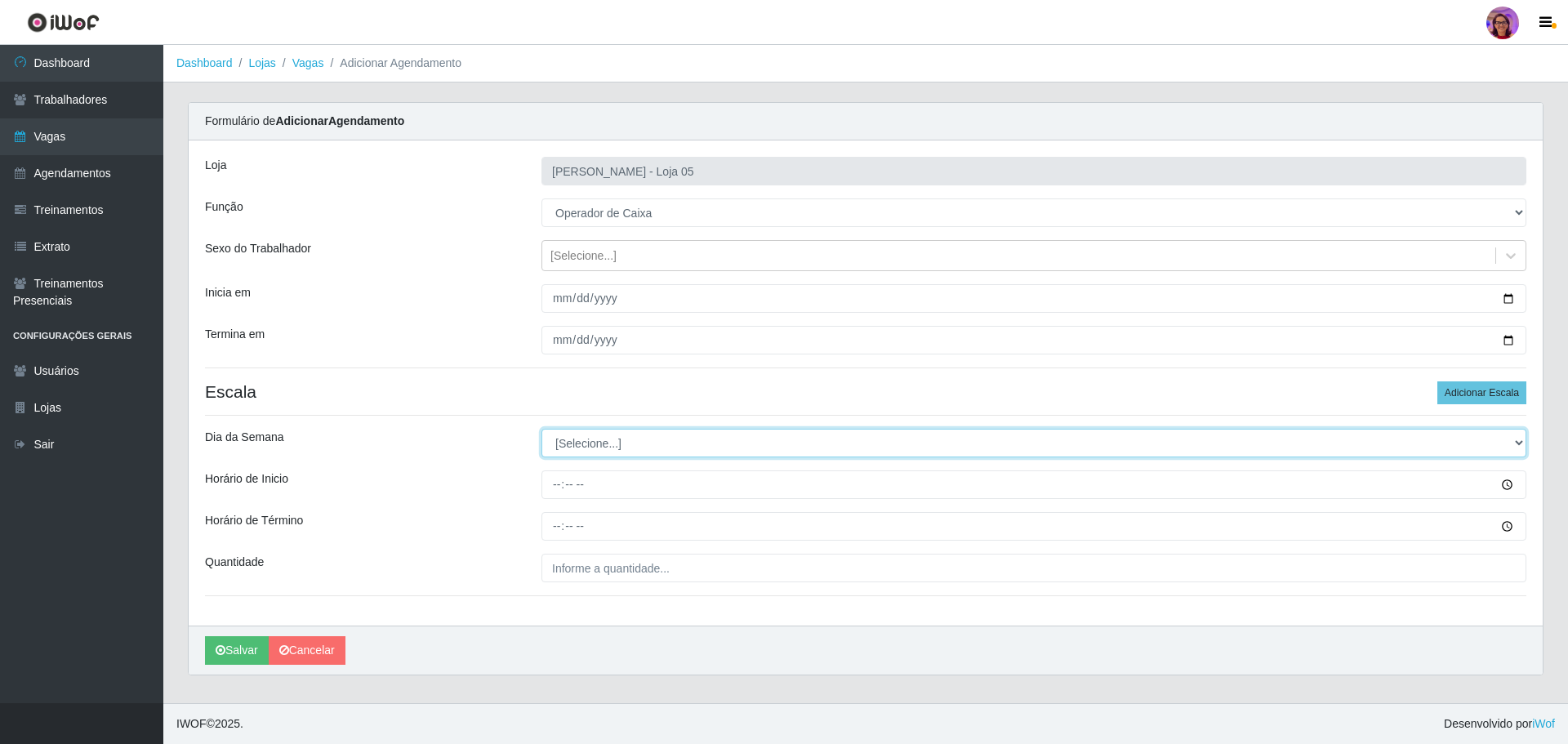
click at [562, 441] on select "[Selecione...] Segunda Terça Quarta Quinta Sexta Sábado Domingo" at bounding box center [1033, 442] width 985 height 29
select select "5"
click at [541, 428] on select "[Selecione...] Segunda Terça Quarta Quinta Sexta Sábado Domingo" at bounding box center [1033, 442] width 985 height 29
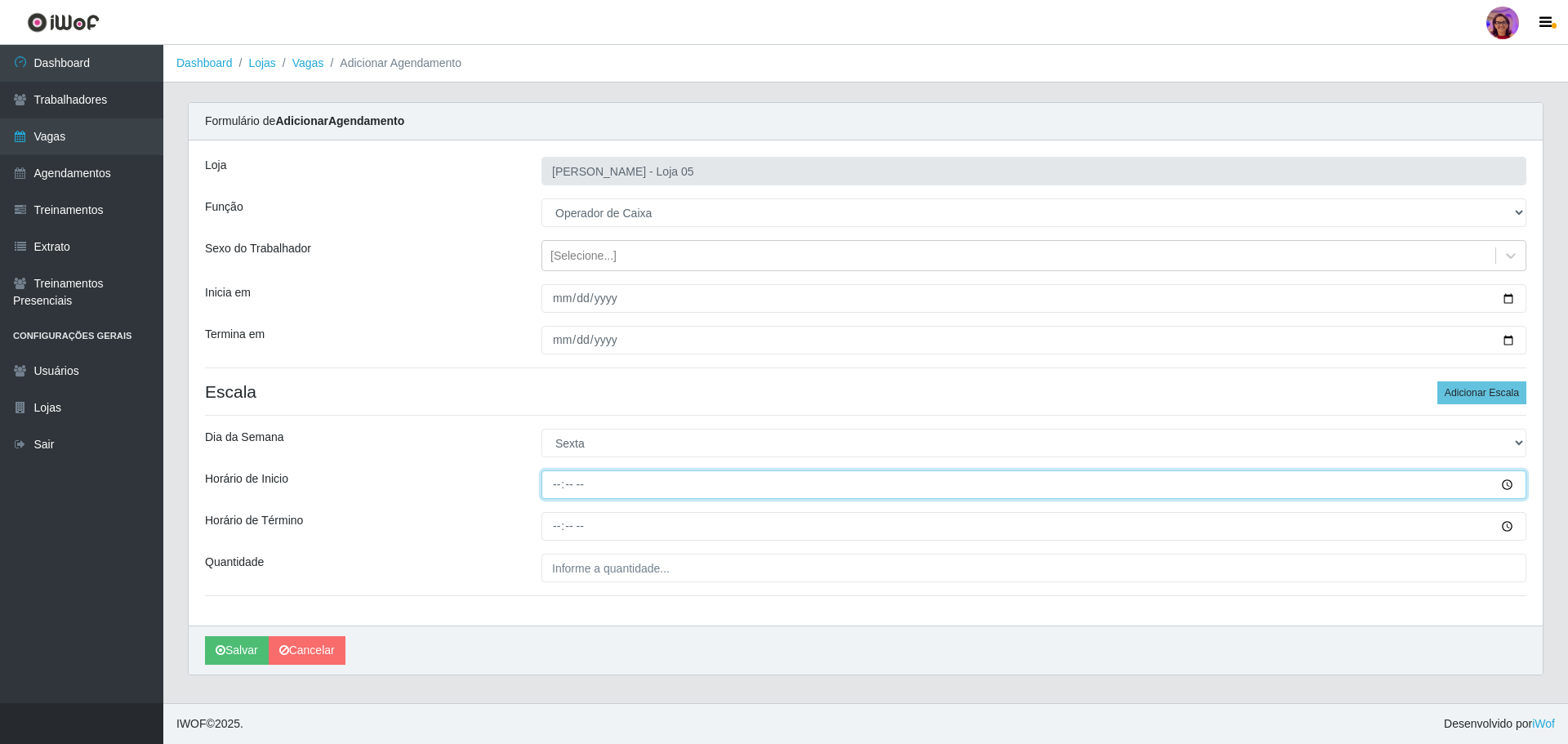
click at [546, 485] on input "Horário de Inicio" at bounding box center [1033, 484] width 985 height 29
type input "09:20"
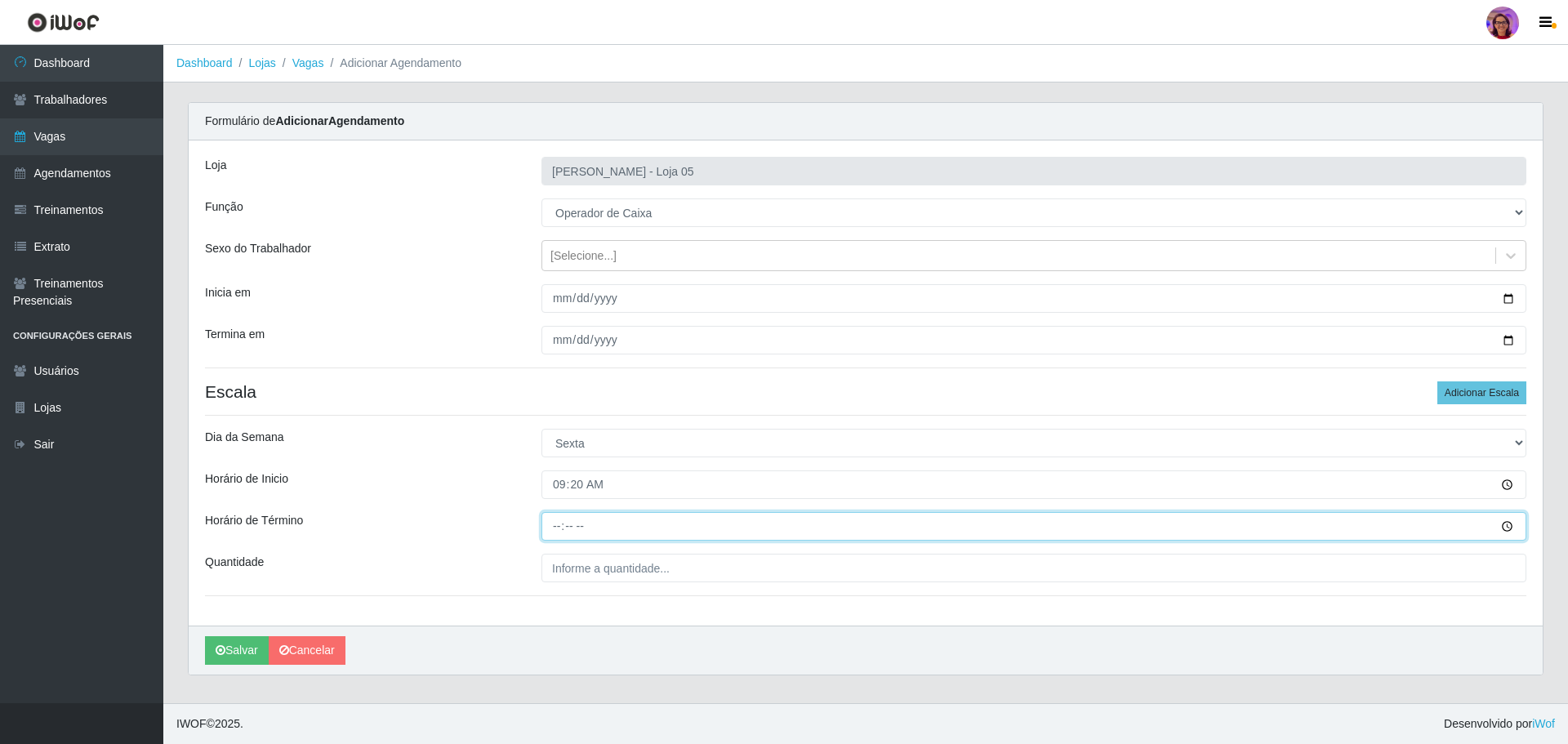
click at [548, 522] on input "Horário de Término" at bounding box center [1033, 526] width 985 height 29
click at [554, 525] on input "16:20" at bounding box center [1033, 526] width 985 height 29
type input "15:20"
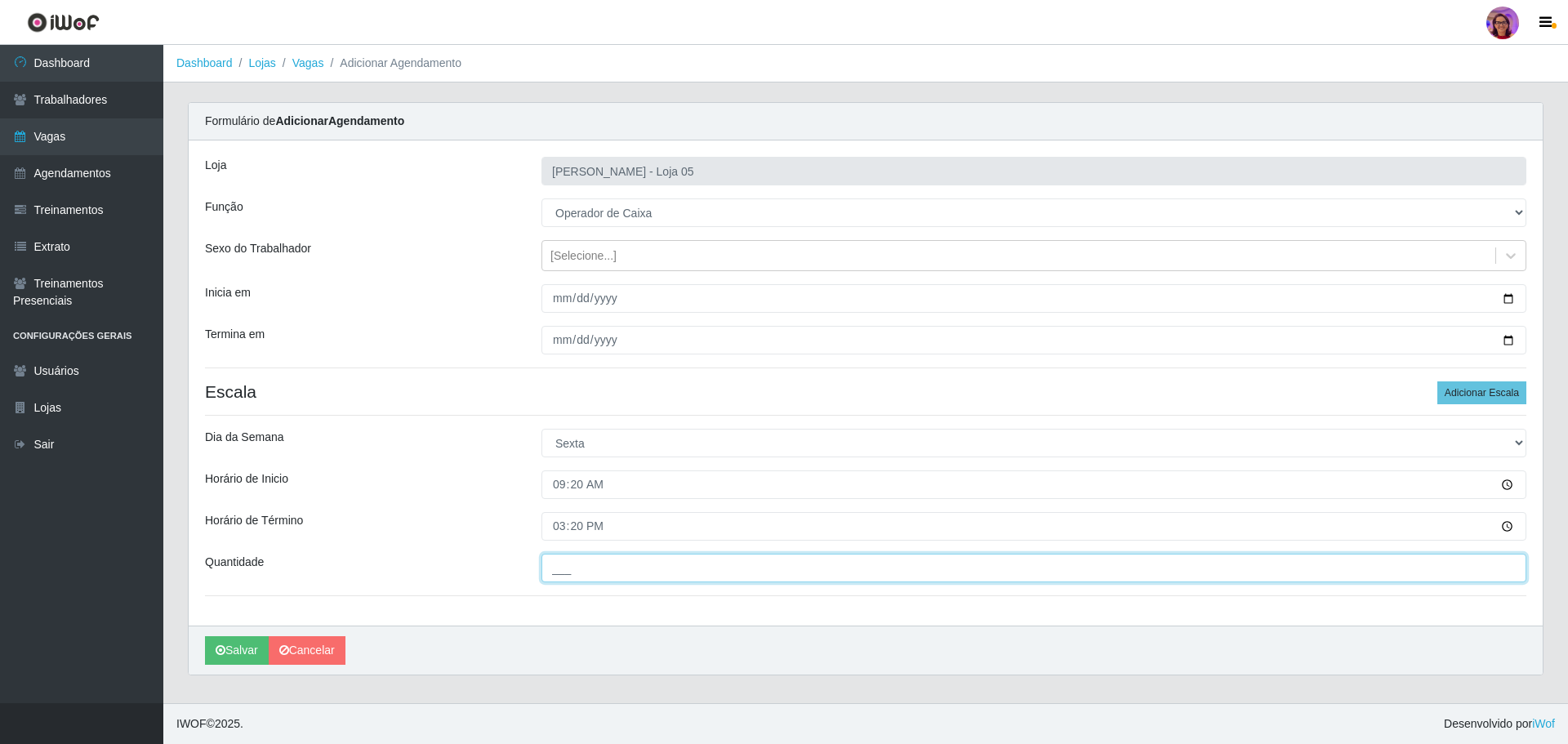
click at [665, 567] on input "___" at bounding box center [1033, 568] width 985 height 29
type input "7__"
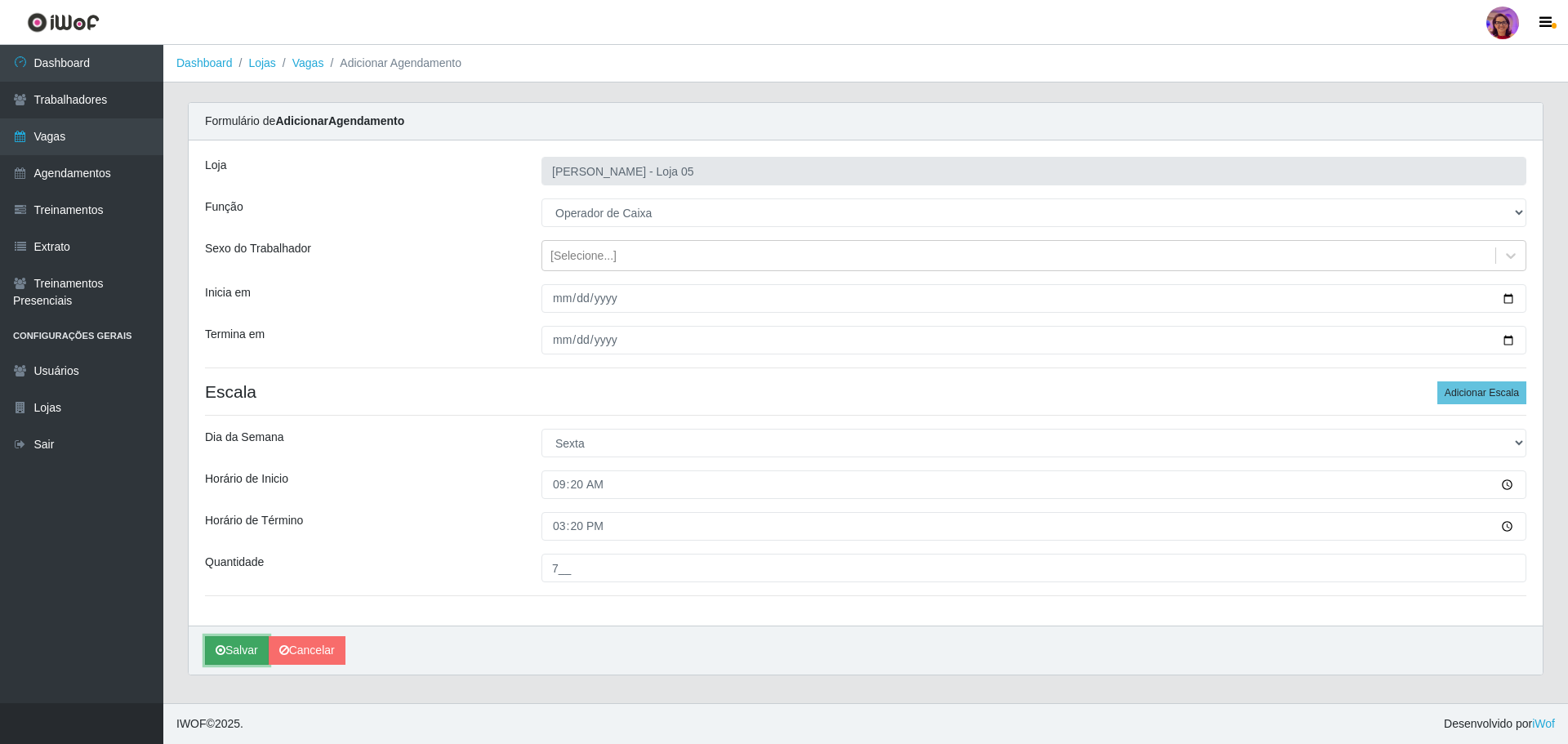
click at [214, 651] on button "Salvar" at bounding box center [236, 650] width 63 height 29
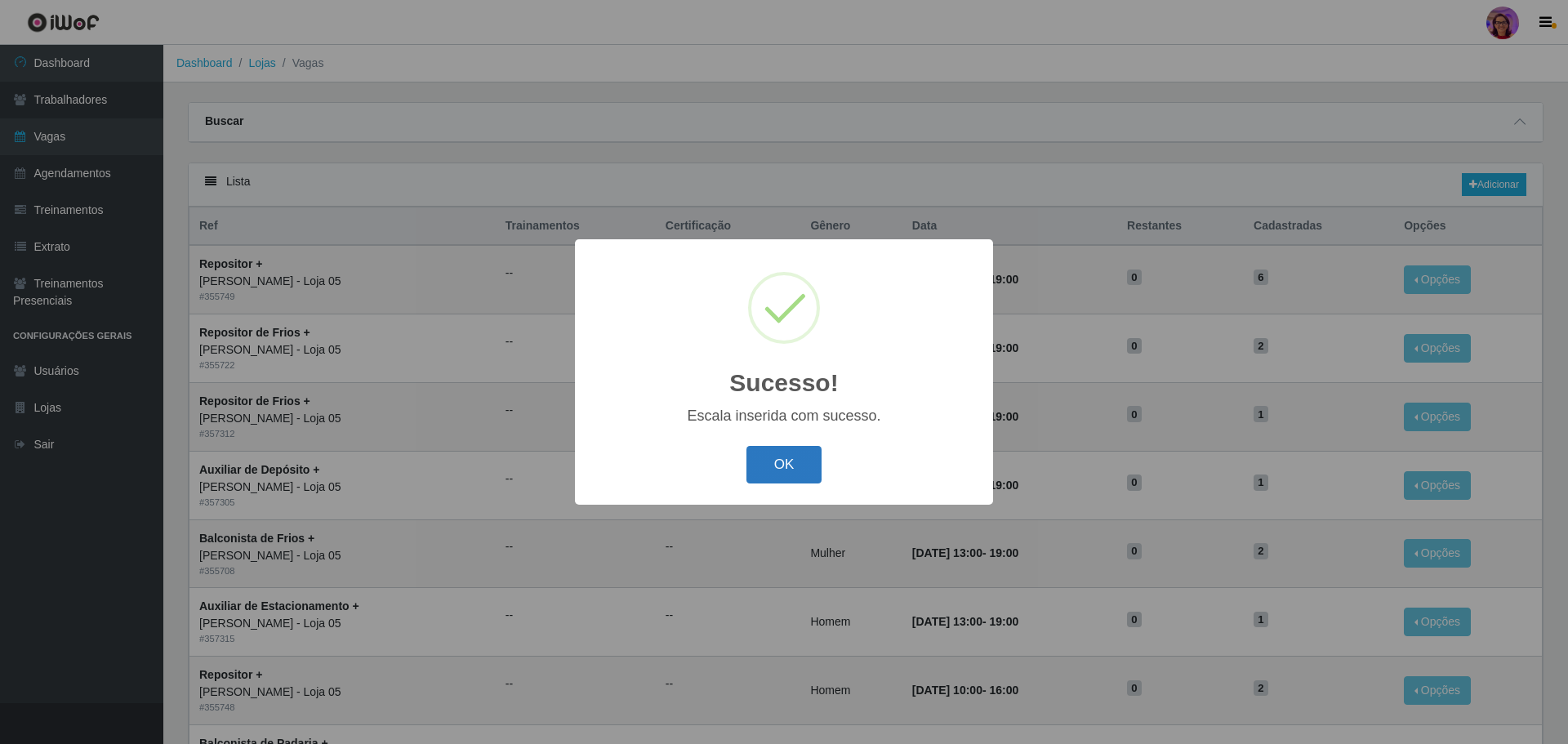
click at [762, 474] on button "OK" at bounding box center [784, 465] width 76 height 38
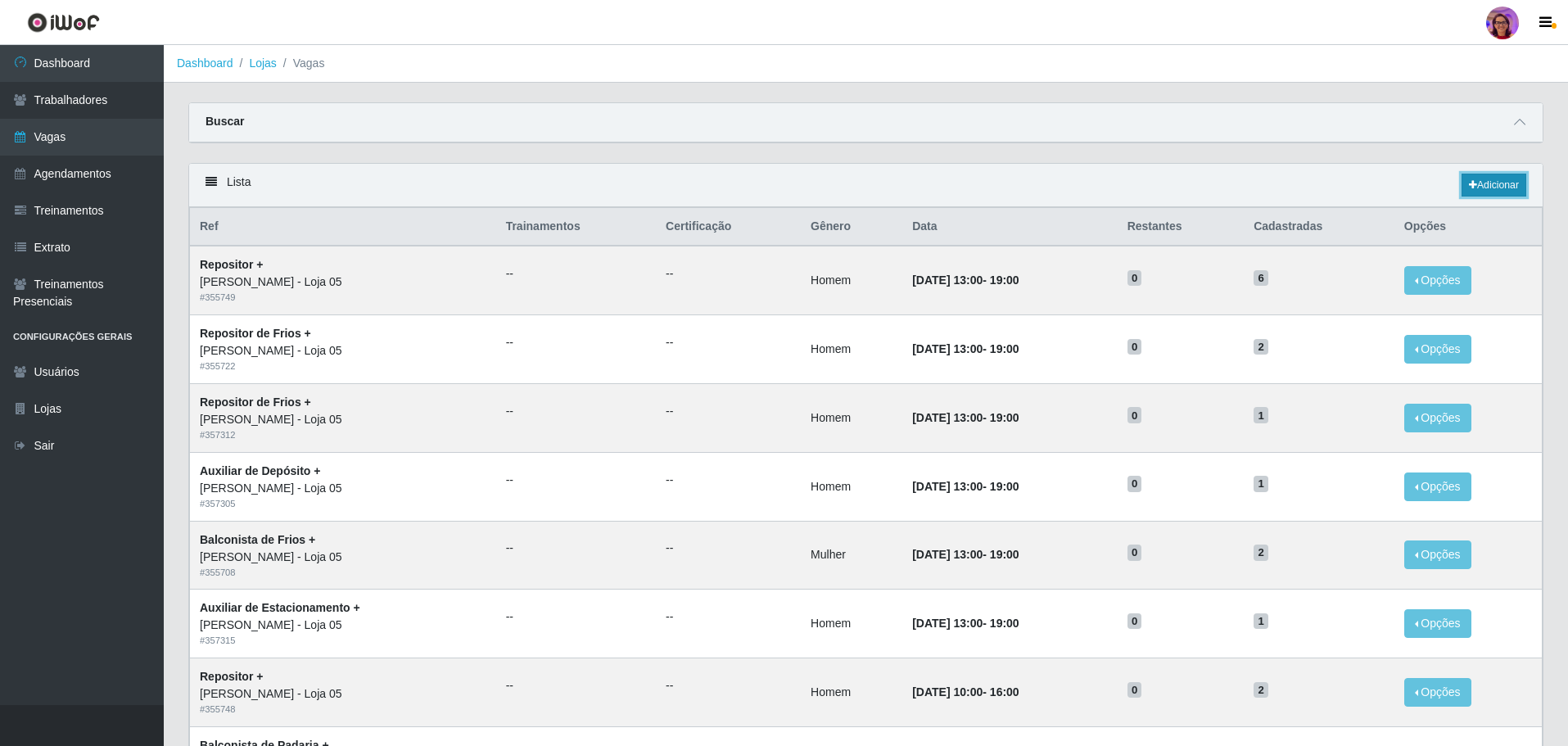
click at [1496, 191] on link "Adicionar" at bounding box center [1494, 185] width 64 height 23
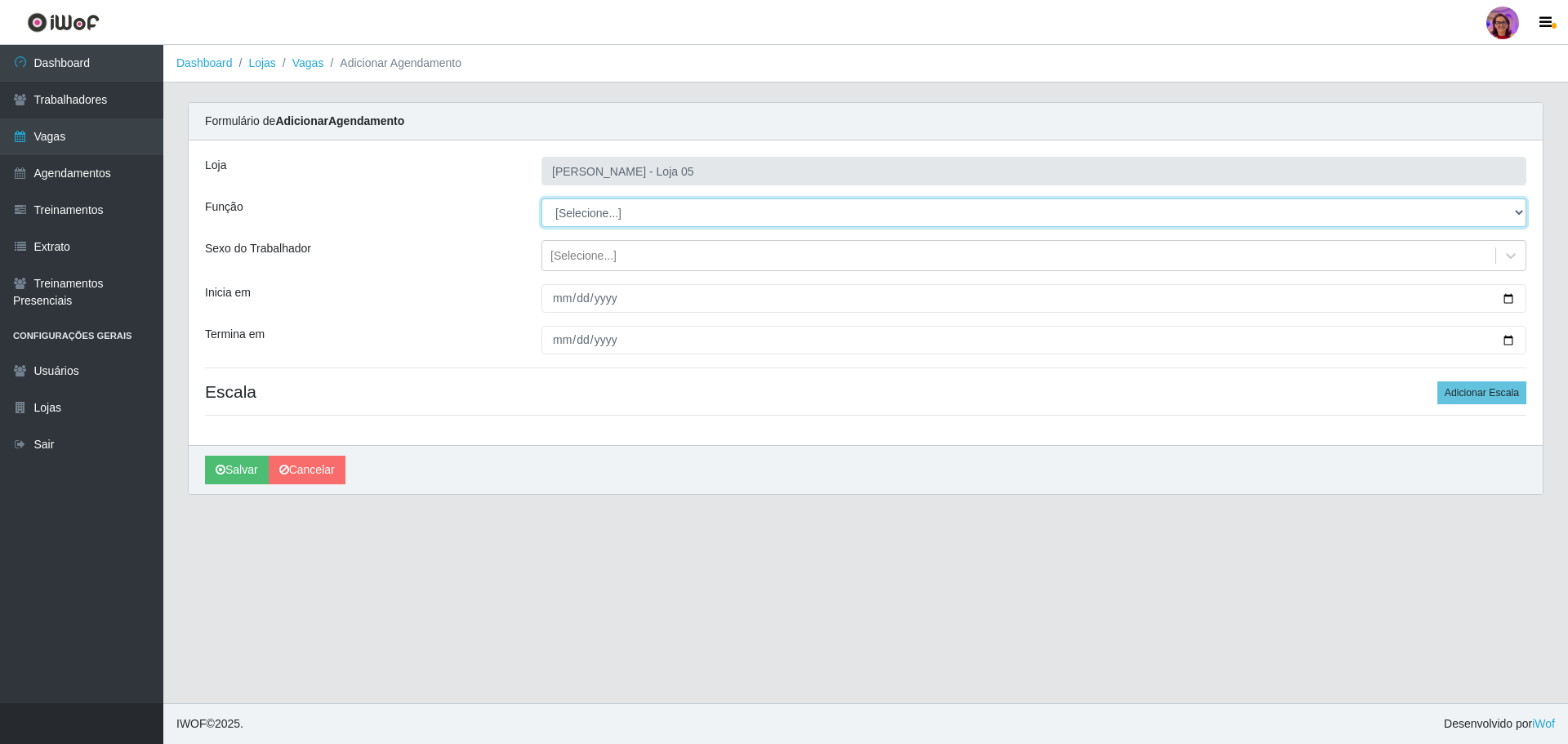
click at [597, 213] on select "[Selecione...] ASG ASG + ASG ++ Auxiliar de Depósito Auxiliar de Depósito + Aux…" at bounding box center [1033, 212] width 985 height 29
select select "22"
click at [541, 198] on select "[Selecione...] ASG ASG + ASG ++ Auxiliar de Depósito Auxiliar de Depósito + Aux…" at bounding box center [1033, 212] width 985 height 29
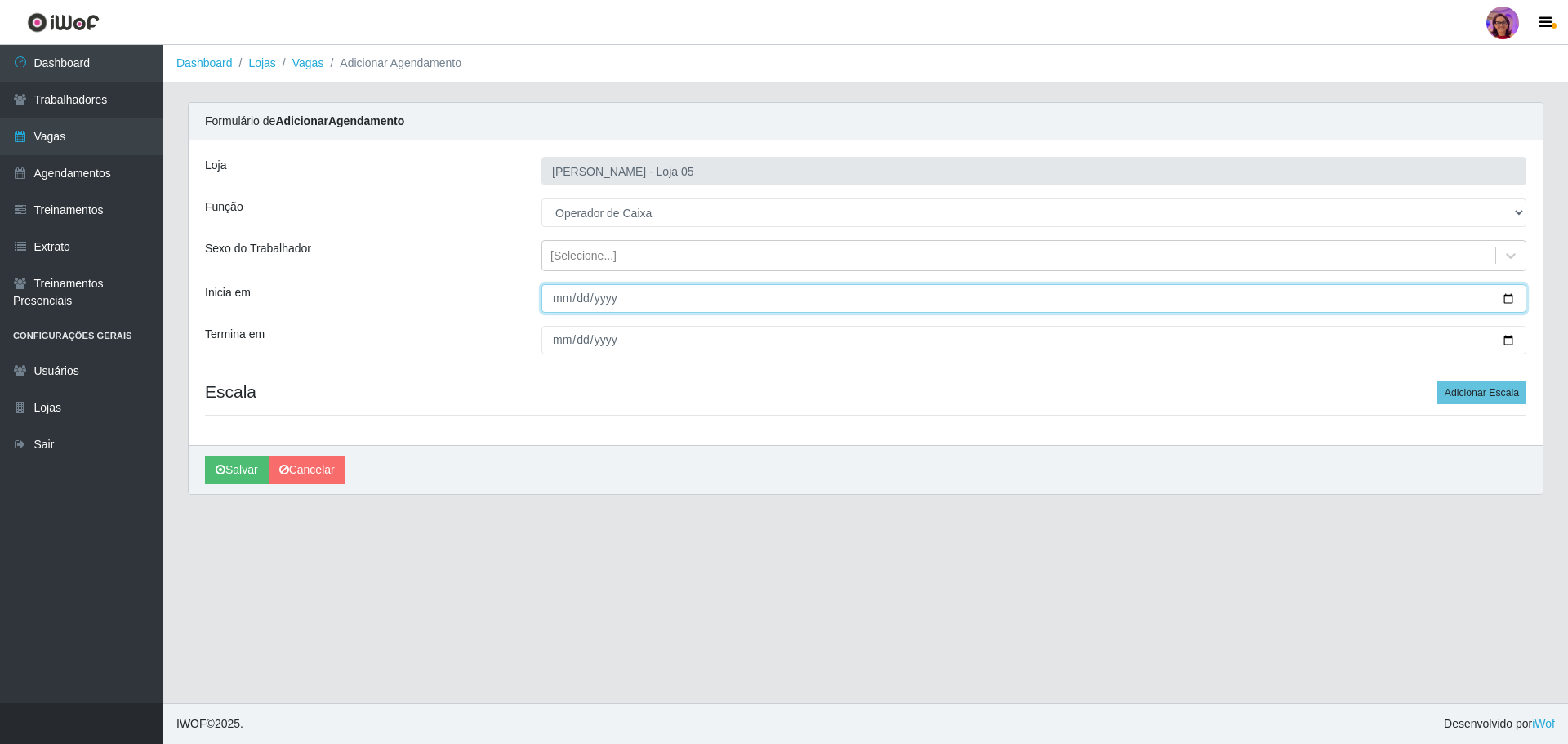
click at [1505, 297] on input "Inicia em" at bounding box center [1033, 298] width 985 height 29
type input "[DATE]"
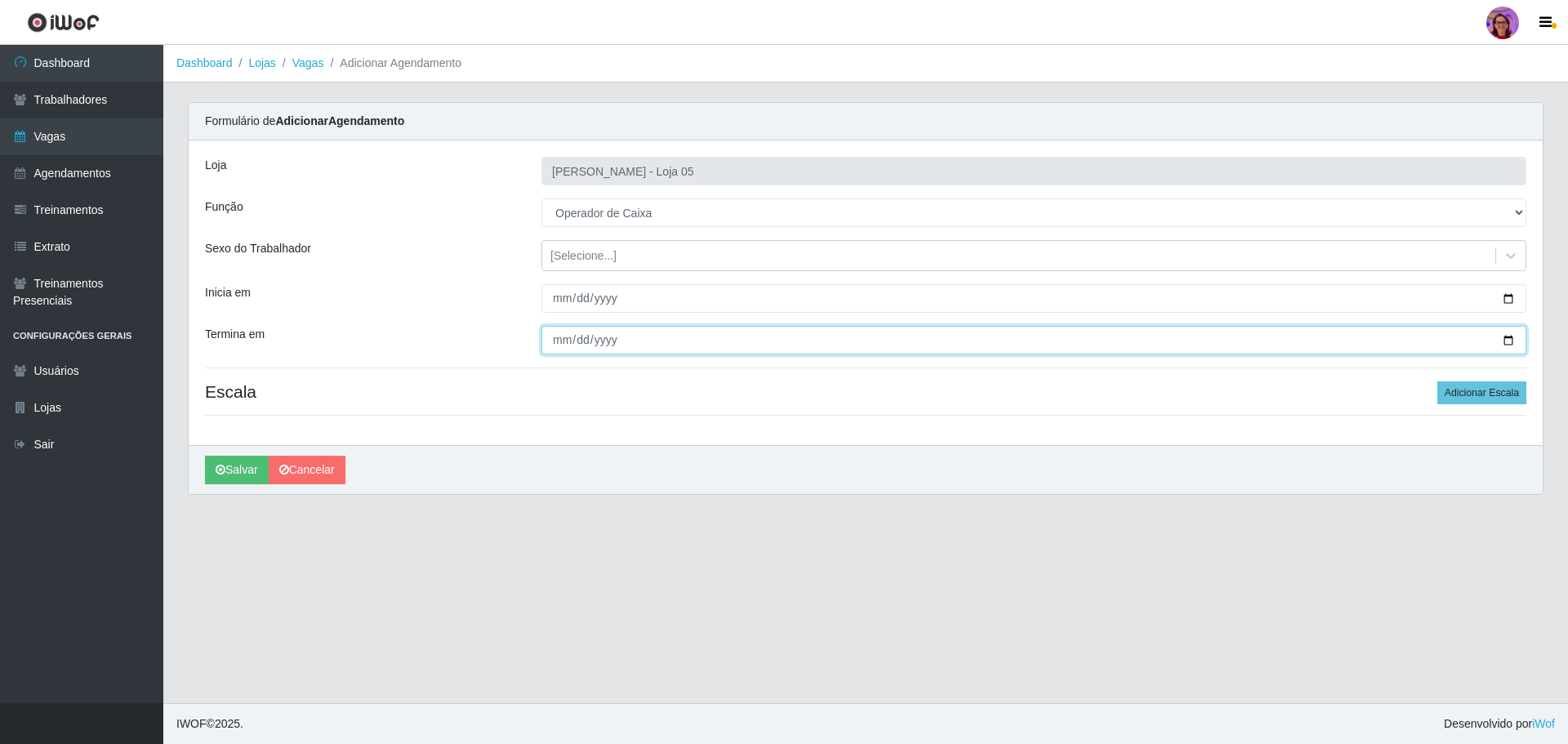
click at [1511, 340] on input "Termina em" at bounding box center [1033, 340] width 985 height 29
type input "[DATE]"
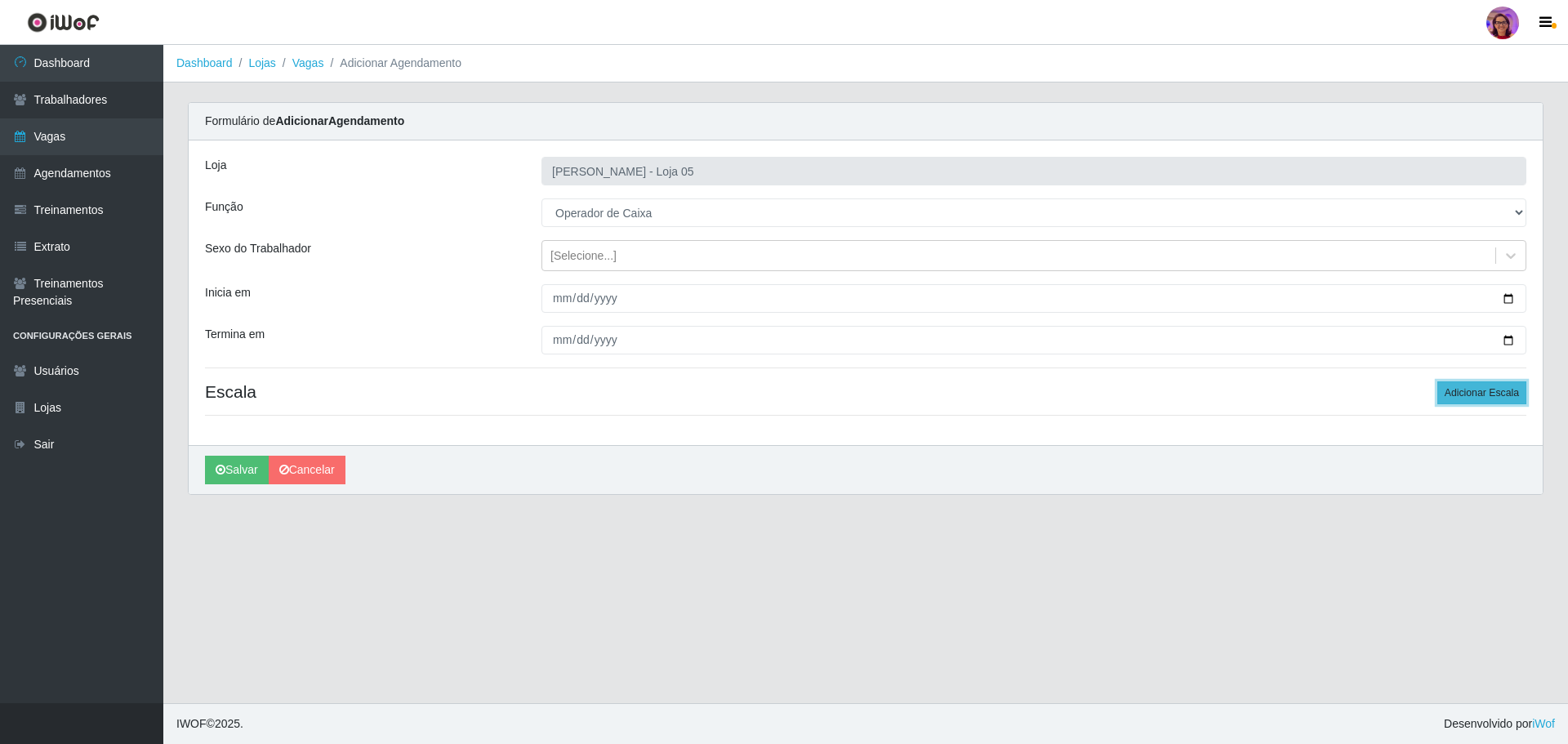
click at [1481, 393] on button "Adicionar Escala" at bounding box center [1481, 393] width 89 height 23
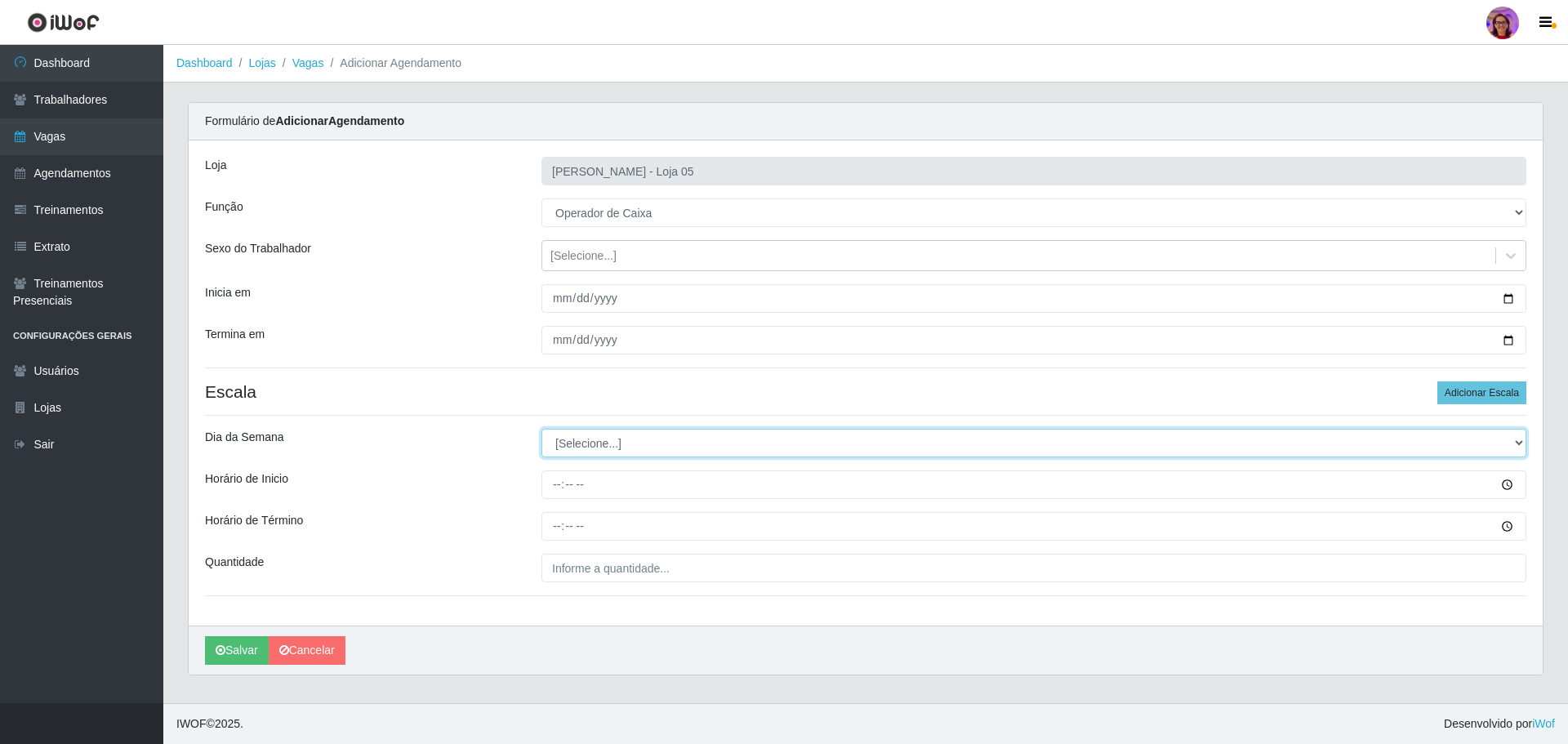
click at [596, 440] on select "[Selecione...] Segunda Terça Quarta Quinta Sexta Sábado Domingo" at bounding box center [1033, 442] width 985 height 29
select select "5"
click at [541, 428] on select "[Selecione...] Segunda Terça Quarta Quinta Sexta Sábado Domingo" at bounding box center [1033, 442] width 985 height 29
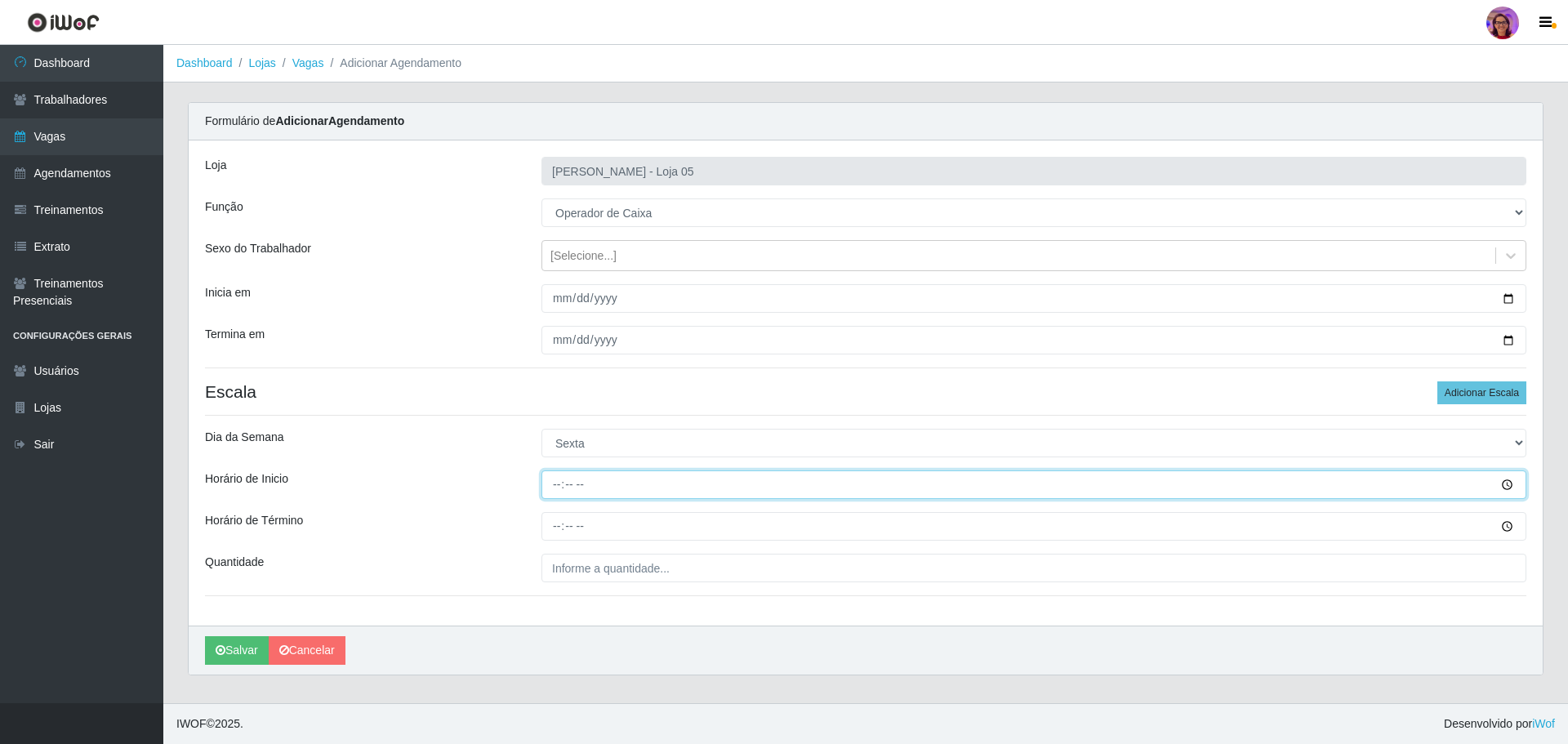
click at [547, 484] on input "Horário de Inicio" at bounding box center [1033, 484] width 985 height 29
type input "16:20"
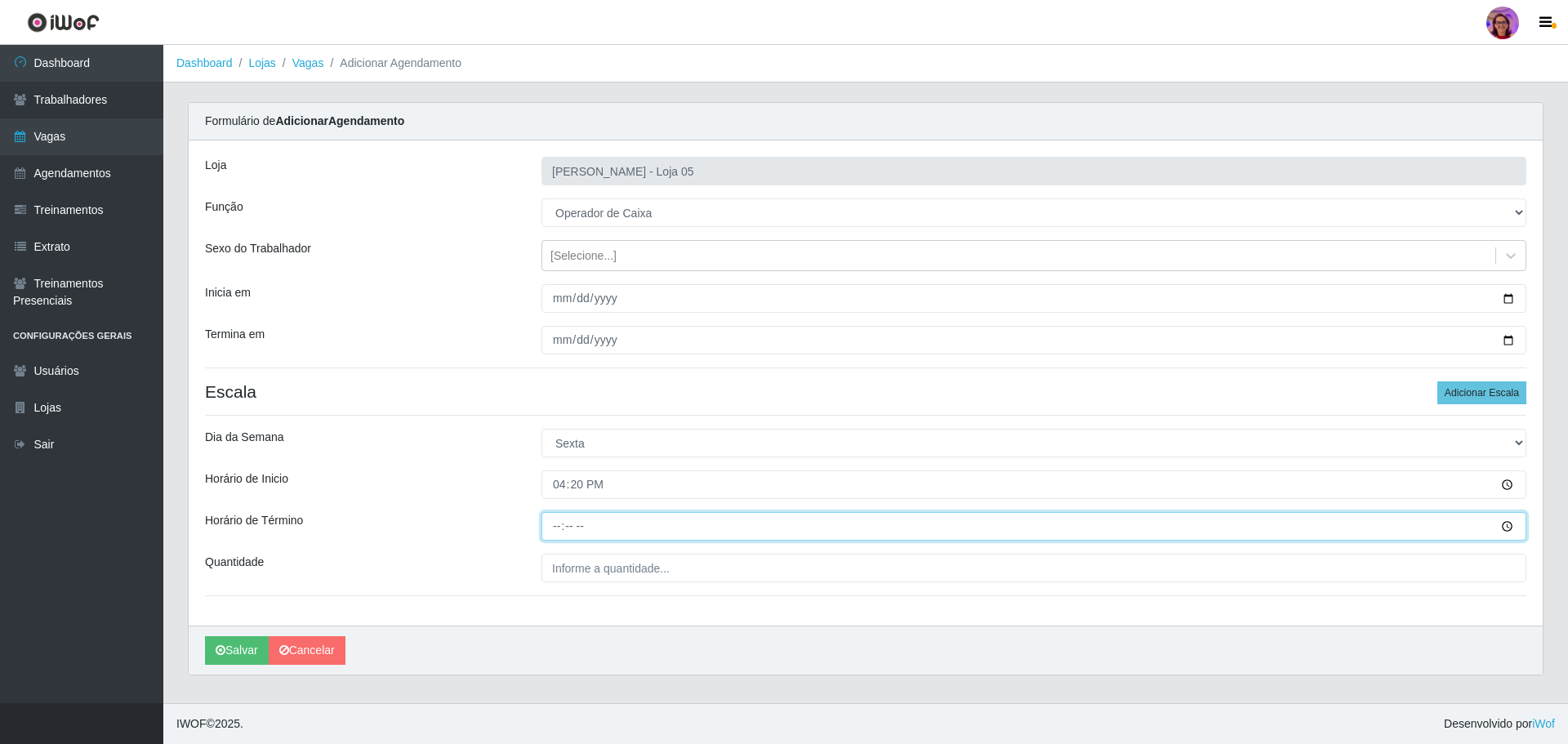
click at [552, 521] on input "Horário de Término" at bounding box center [1033, 526] width 985 height 29
type input "22:20"
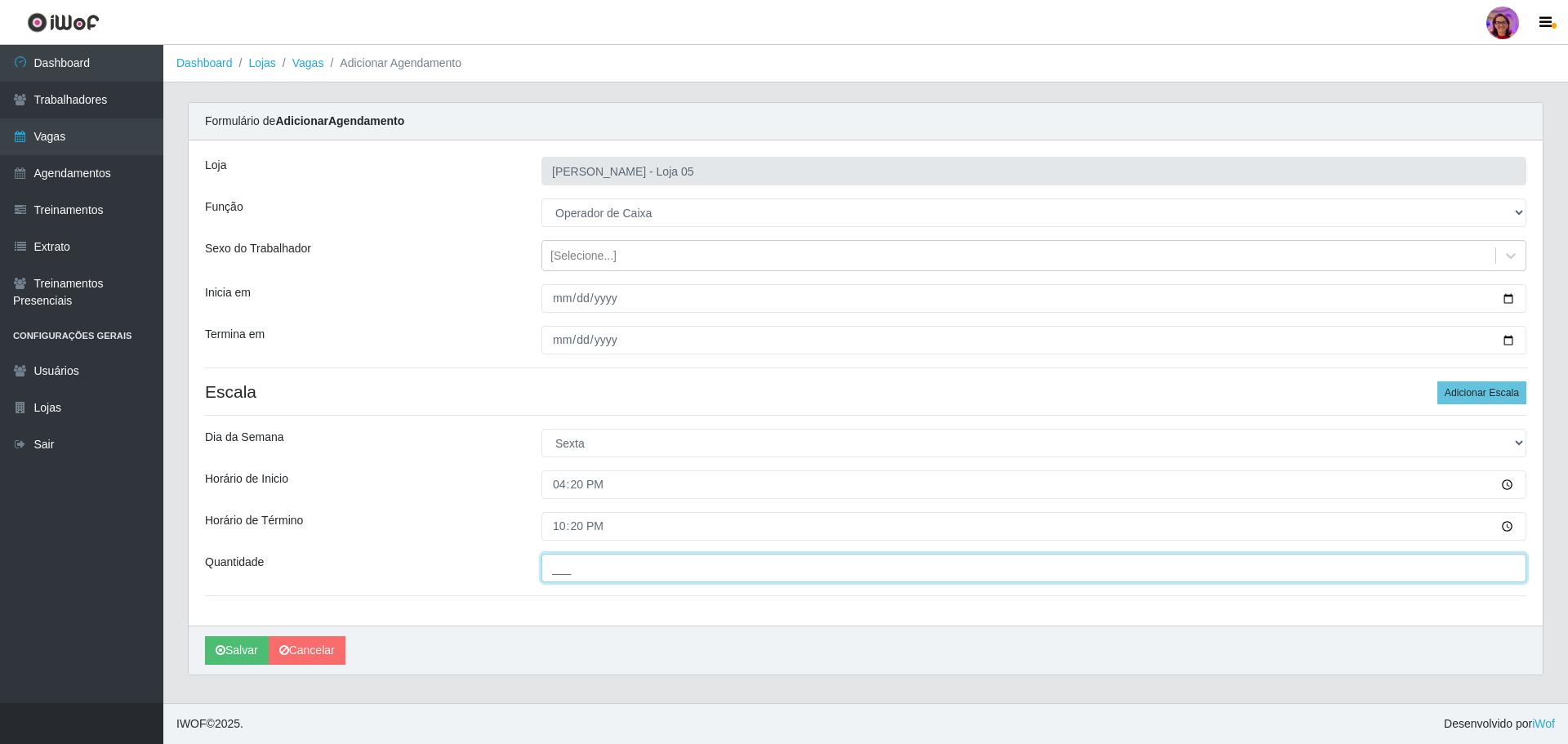
click at [596, 559] on input "___" at bounding box center [1033, 568] width 985 height 29
type input "2__"
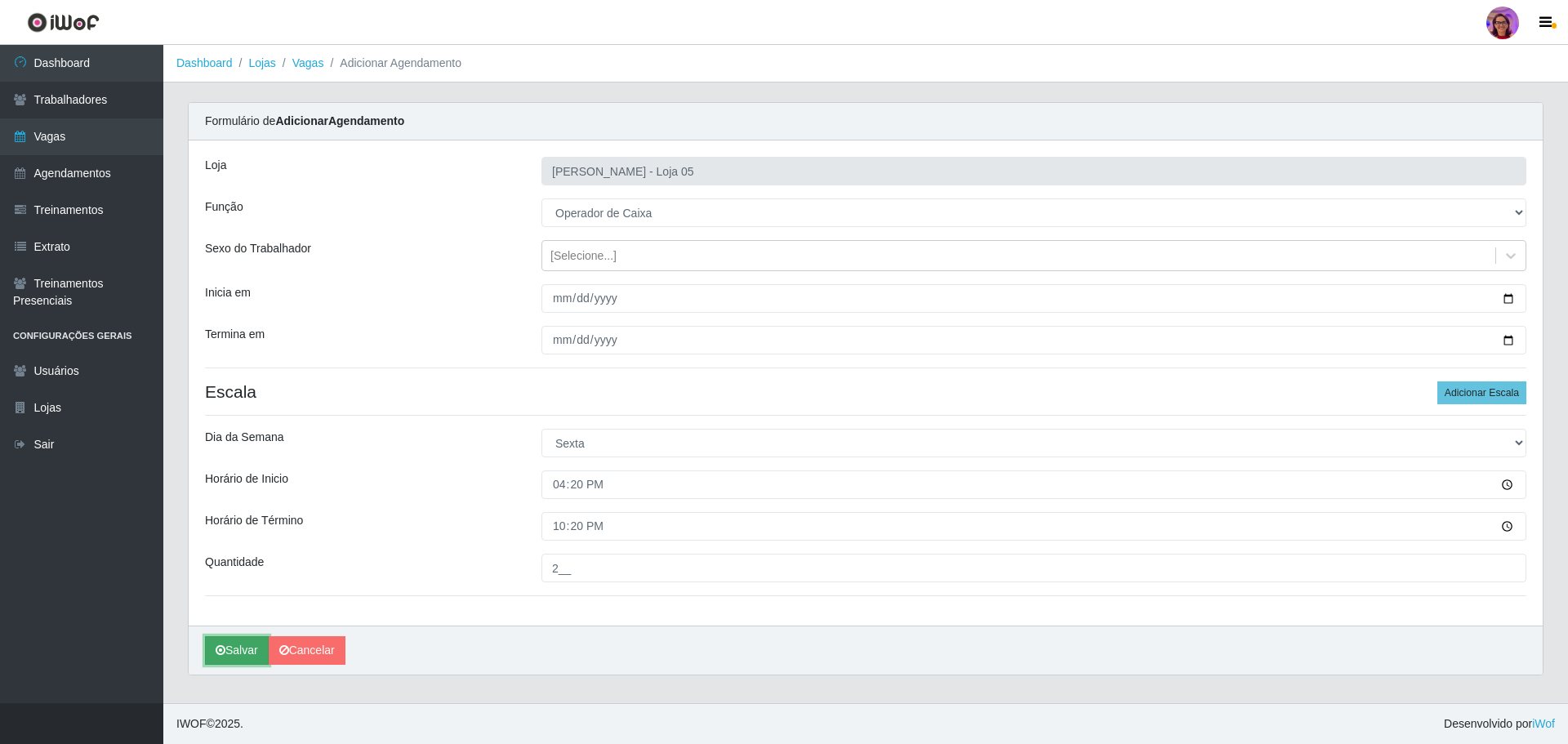
click at [231, 650] on button "Salvar" at bounding box center [236, 650] width 63 height 29
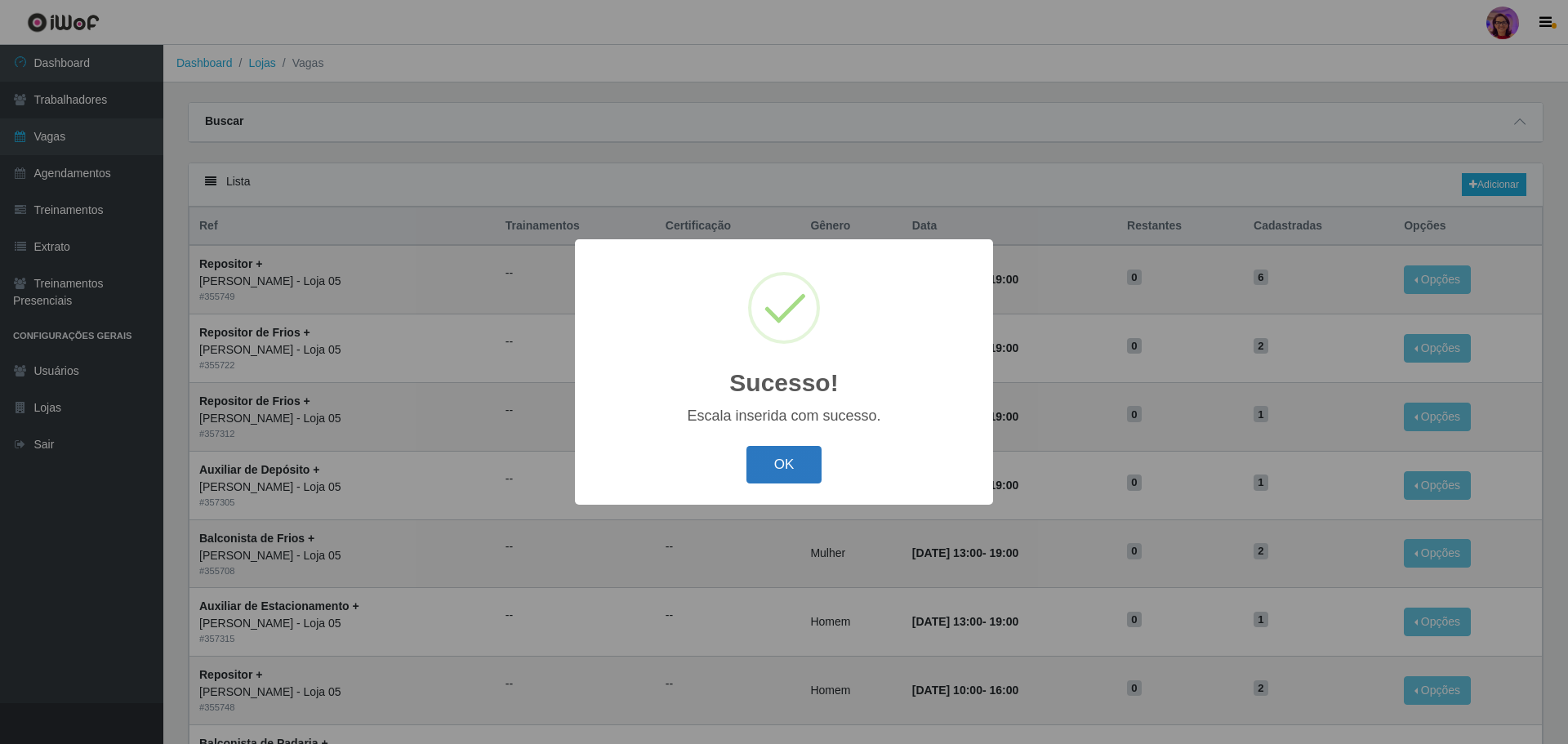
click at [783, 465] on button "OK" at bounding box center [784, 465] width 76 height 38
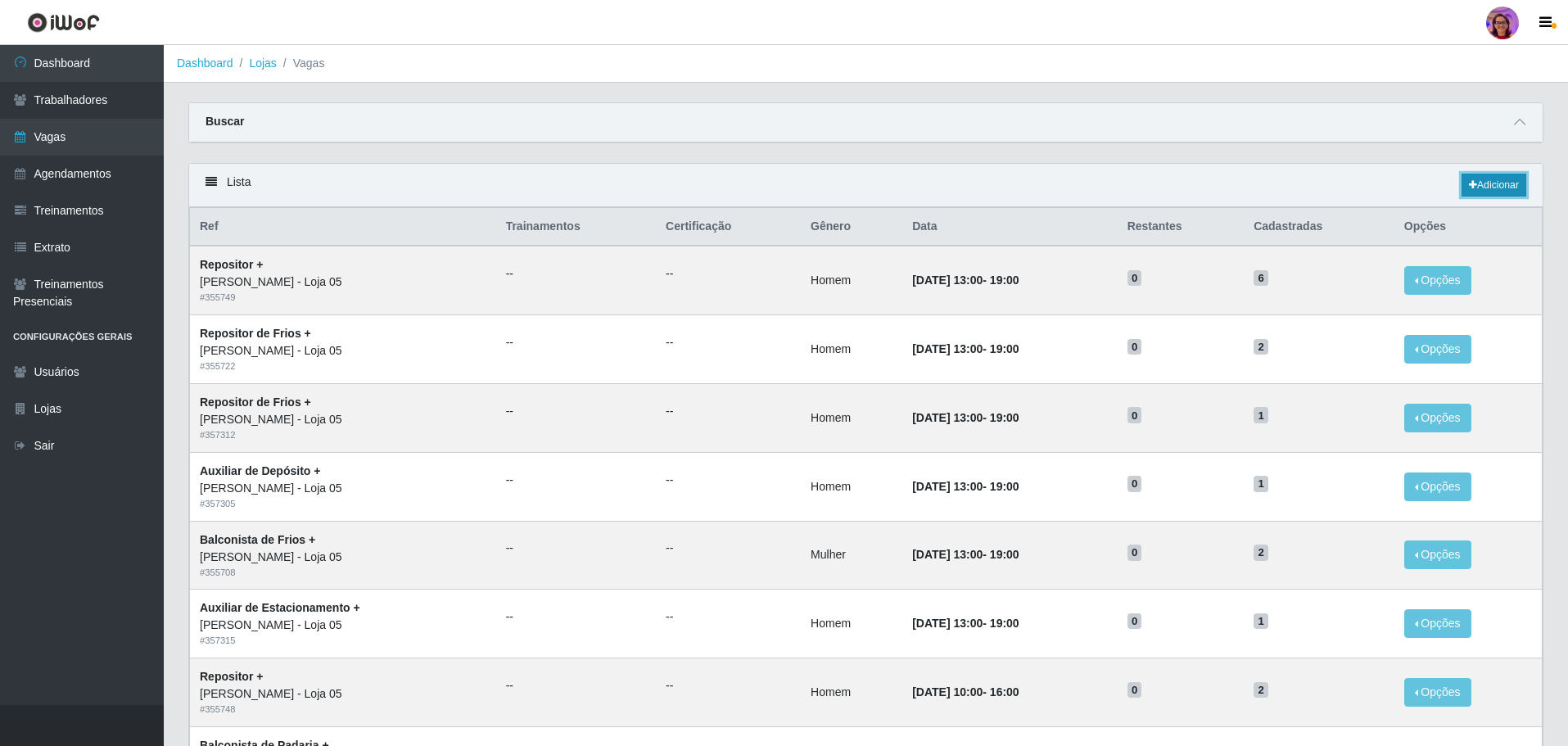
click at [1508, 185] on link "Adicionar" at bounding box center [1494, 185] width 64 height 23
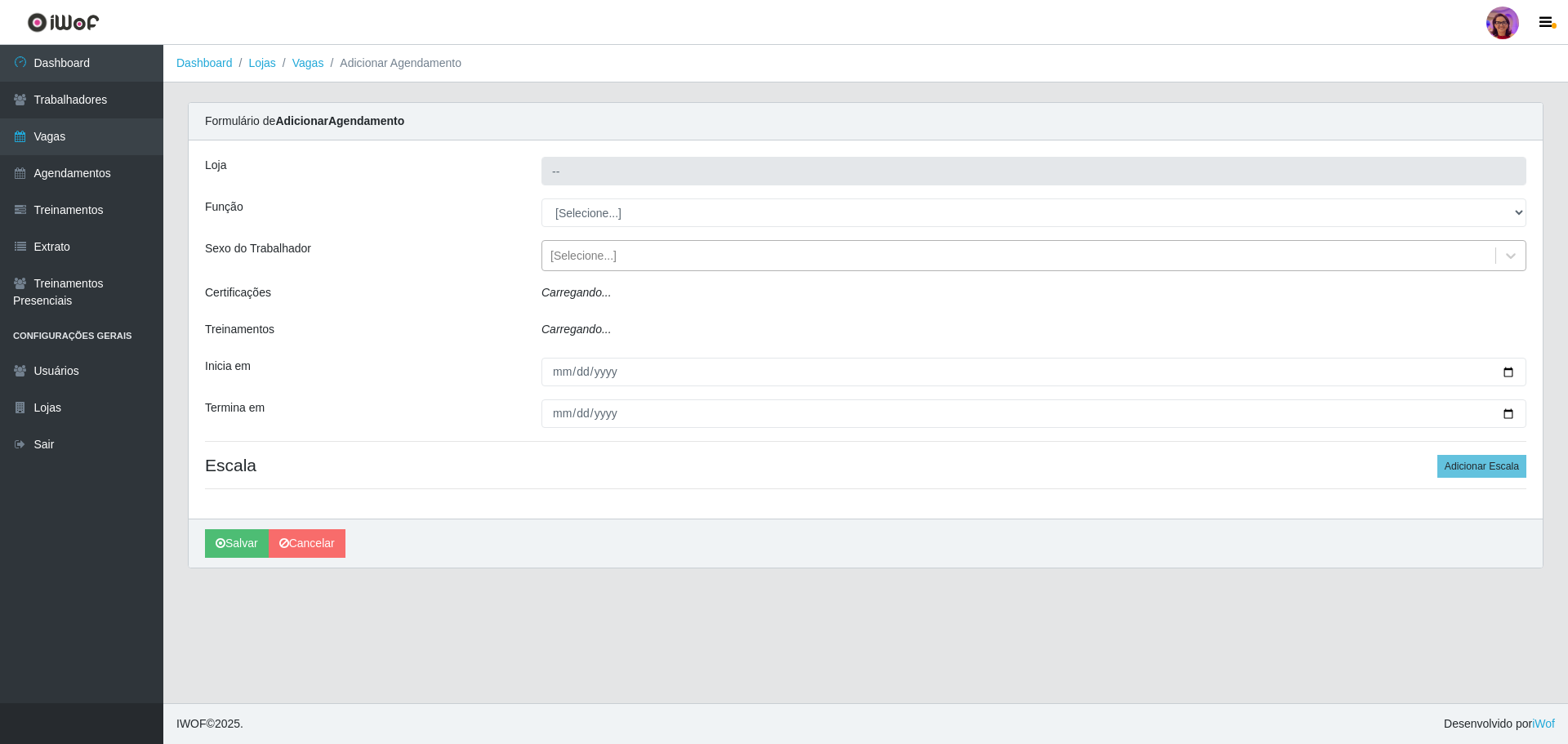
type input "[PERSON_NAME] - Loja 05"
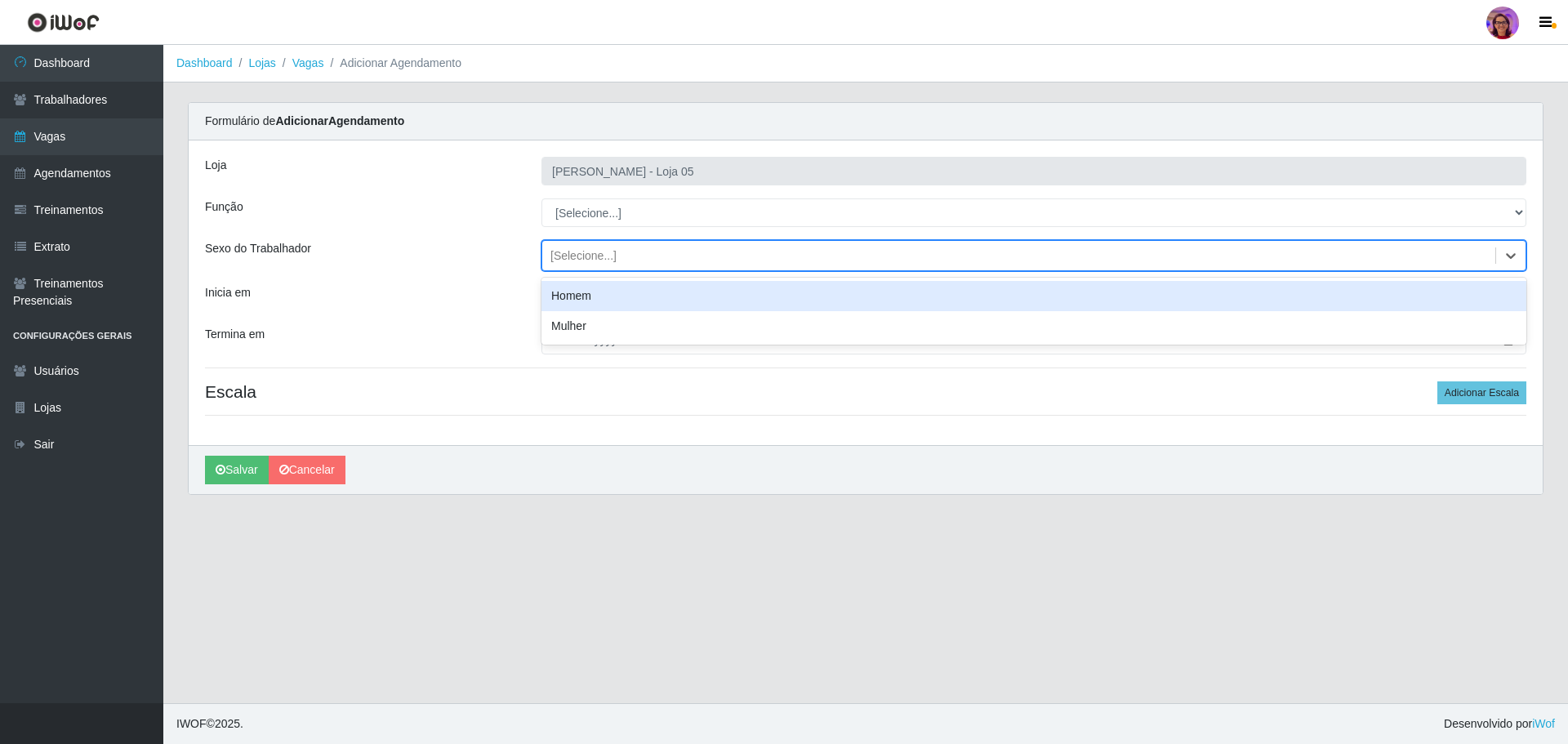
click at [606, 250] on div "[Selecione...]" at bounding box center [583, 256] width 66 height 17
click at [603, 222] on select "[Selecione...] ASG ASG + ASG ++ Auxiliar de Depósito Auxiliar de Depósito + Aux…" at bounding box center [1033, 212] width 985 height 29
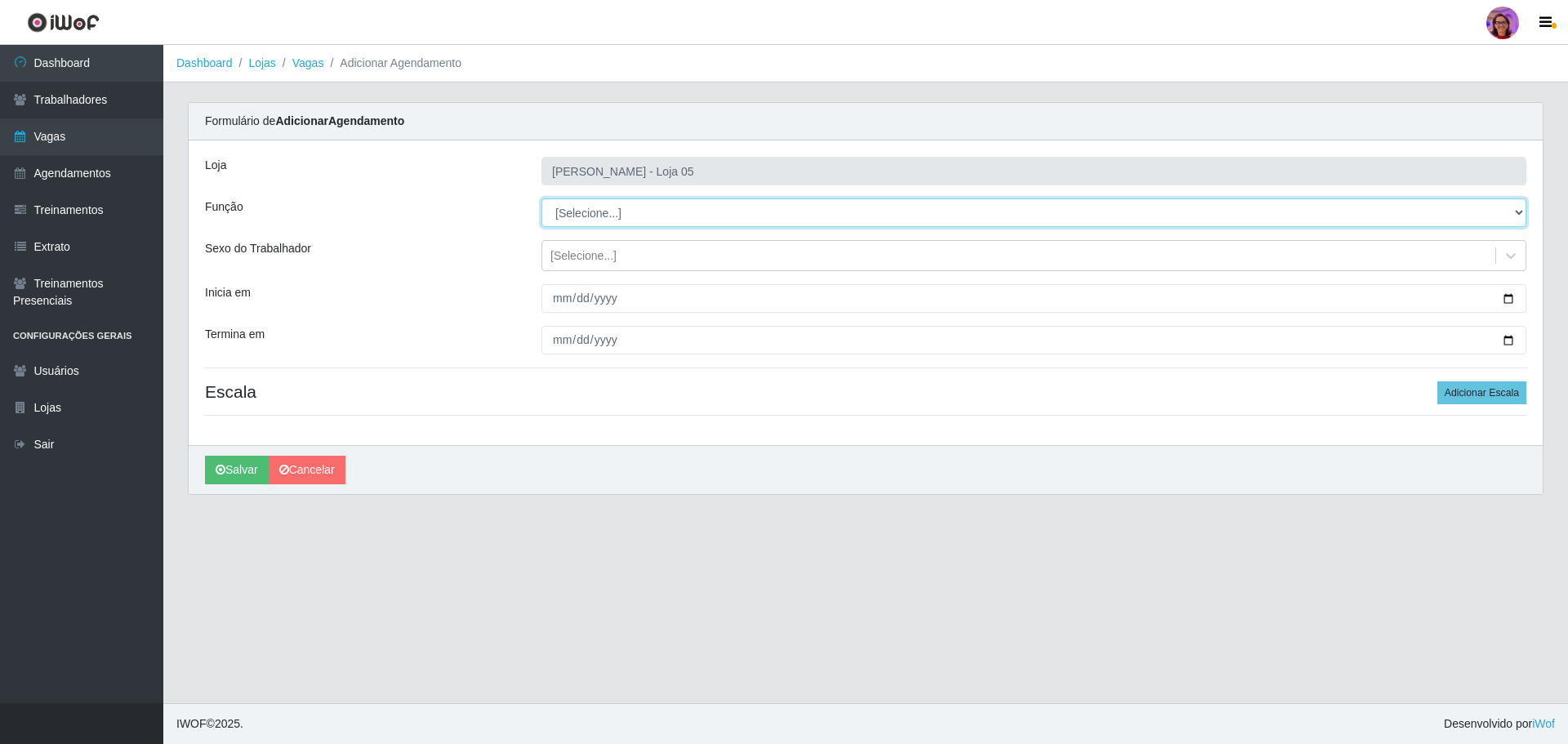
select select "22"
click at [541, 198] on select "[Selecione...] ASG ASG + ASG ++ Auxiliar de Depósito Auxiliar de Depósito + Aux…" at bounding box center [1033, 212] width 985 height 29
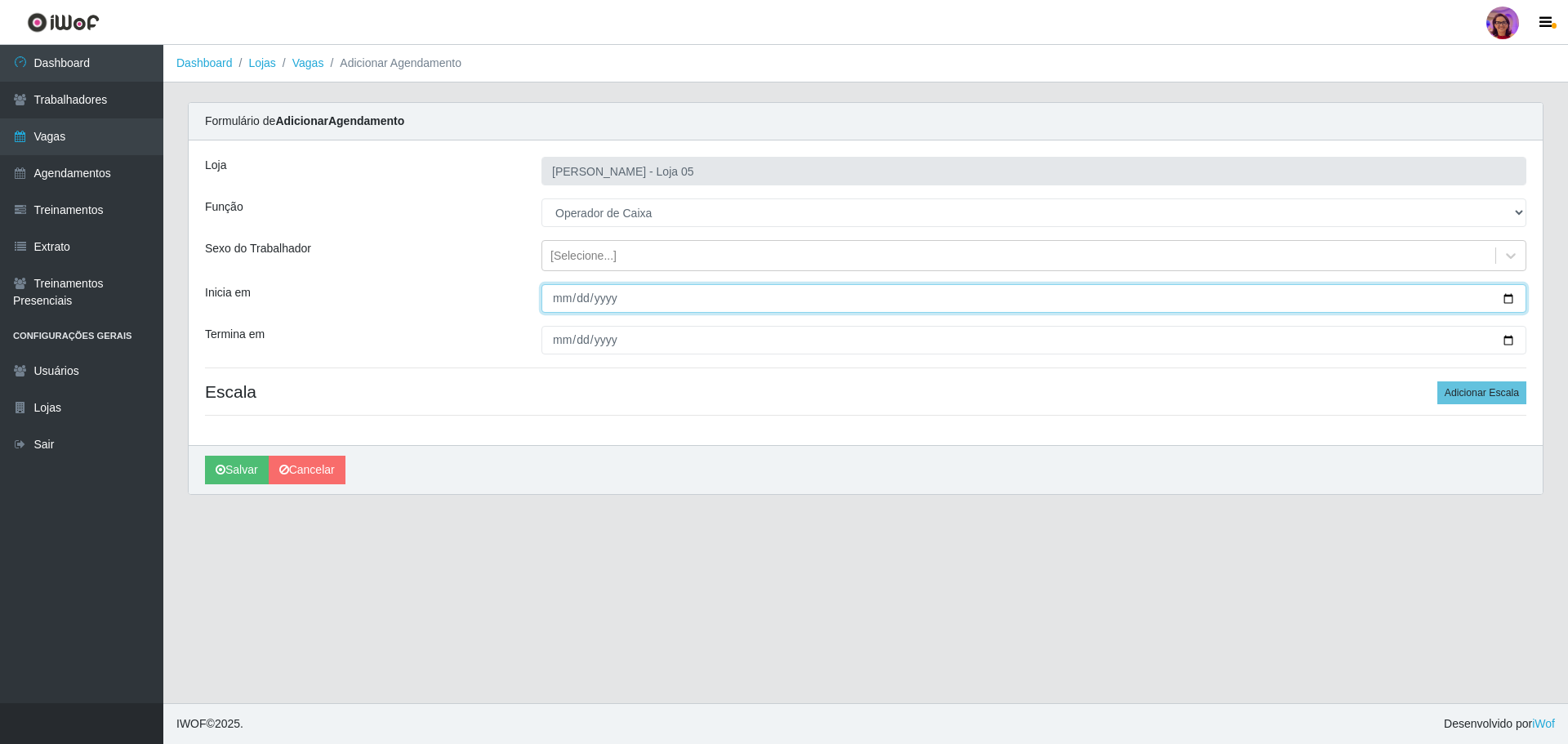
click at [1509, 293] on input "Inicia em" at bounding box center [1033, 298] width 985 height 29
type input "[DATE]"
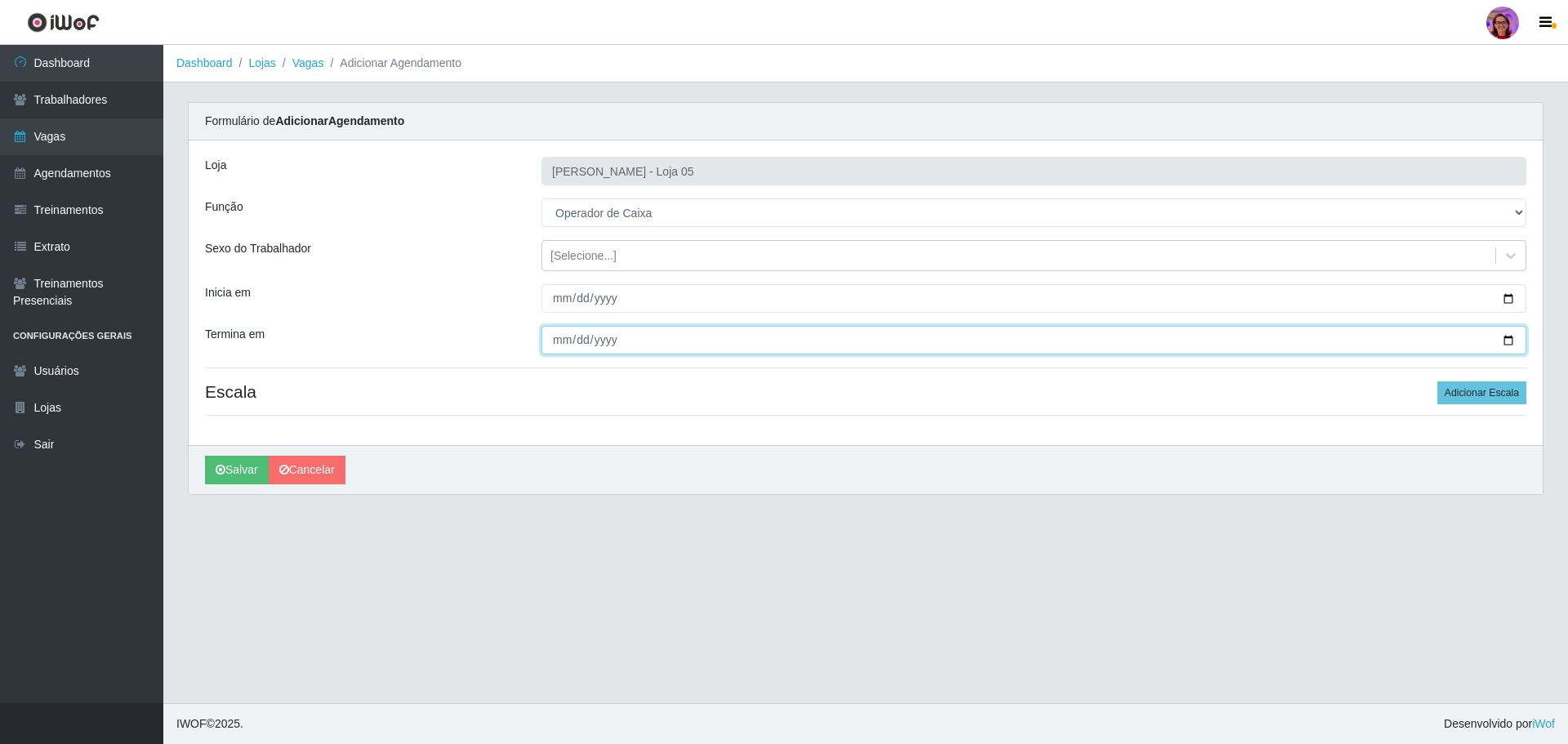
click at [1505, 334] on input "Termina em" at bounding box center [1033, 340] width 985 height 29
type input "[DATE]"
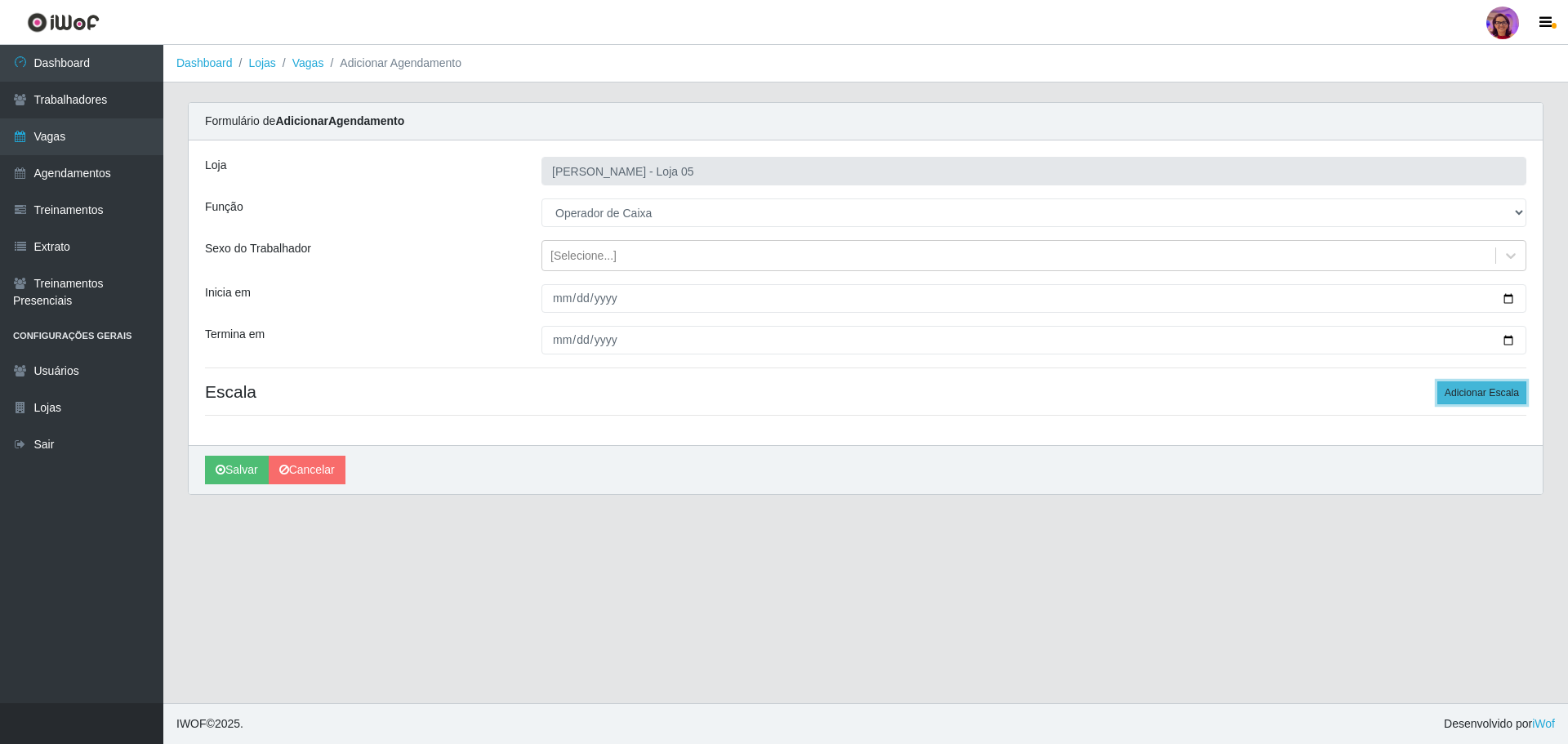
click at [1512, 393] on button "Adicionar Escala" at bounding box center [1481, 393] width 89 height 23
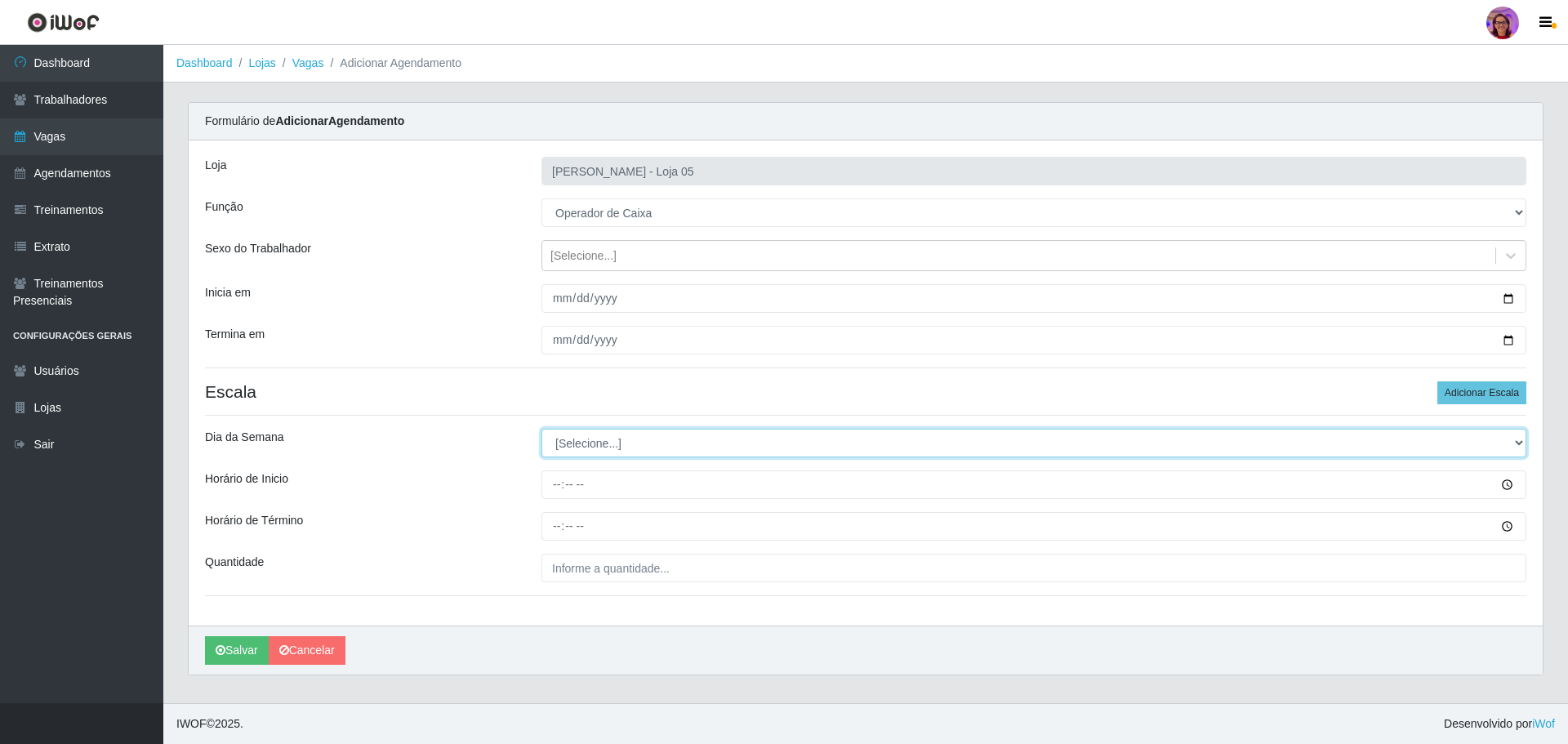
click at [549, 443] on select "[Selecione...] Segunda Terça Quarta Quinta Sexta Sábado Domingo" at bounding box center [1033, 442] width 985 height 29
select select "6"
click at [541, 428] on select "[Selecione...] Segunda Terça Quarta Quinta Sexta Sábado Domingo" at bounding box center [1033, 442] width 985 height 29
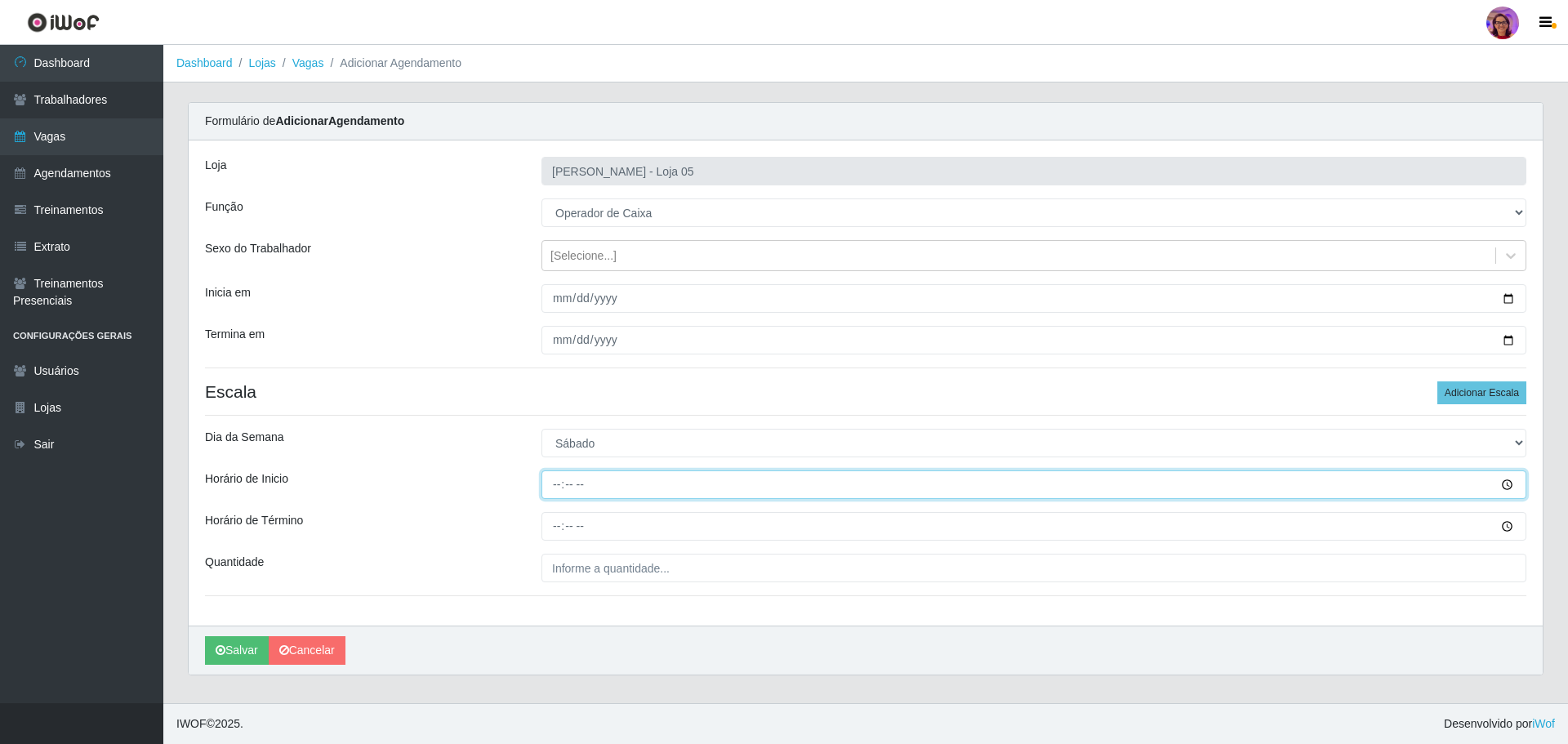
drag, startPoint x: 551, startPoint y: 479, endPoint x: 568, endPoint y: 474, distance: 17.7
click at [563, 477] on input "Horário de Inicio" at bounding box center [1033, 484] width 985 height 29
type input "09:20"
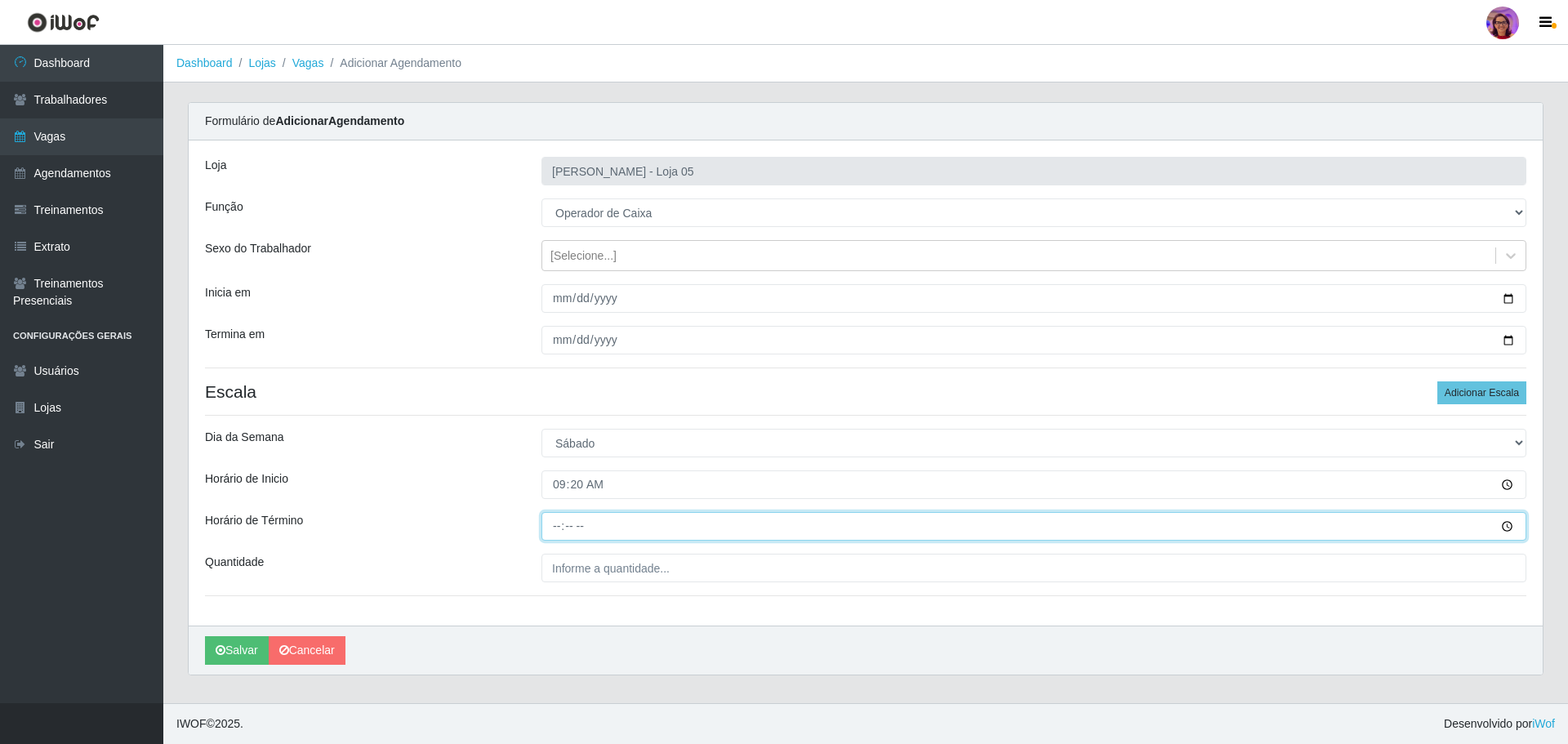
click at [555, 521] on input "Horário de Término" at bounding box center [1033, 526] width 985 height 29
type input "15:20"
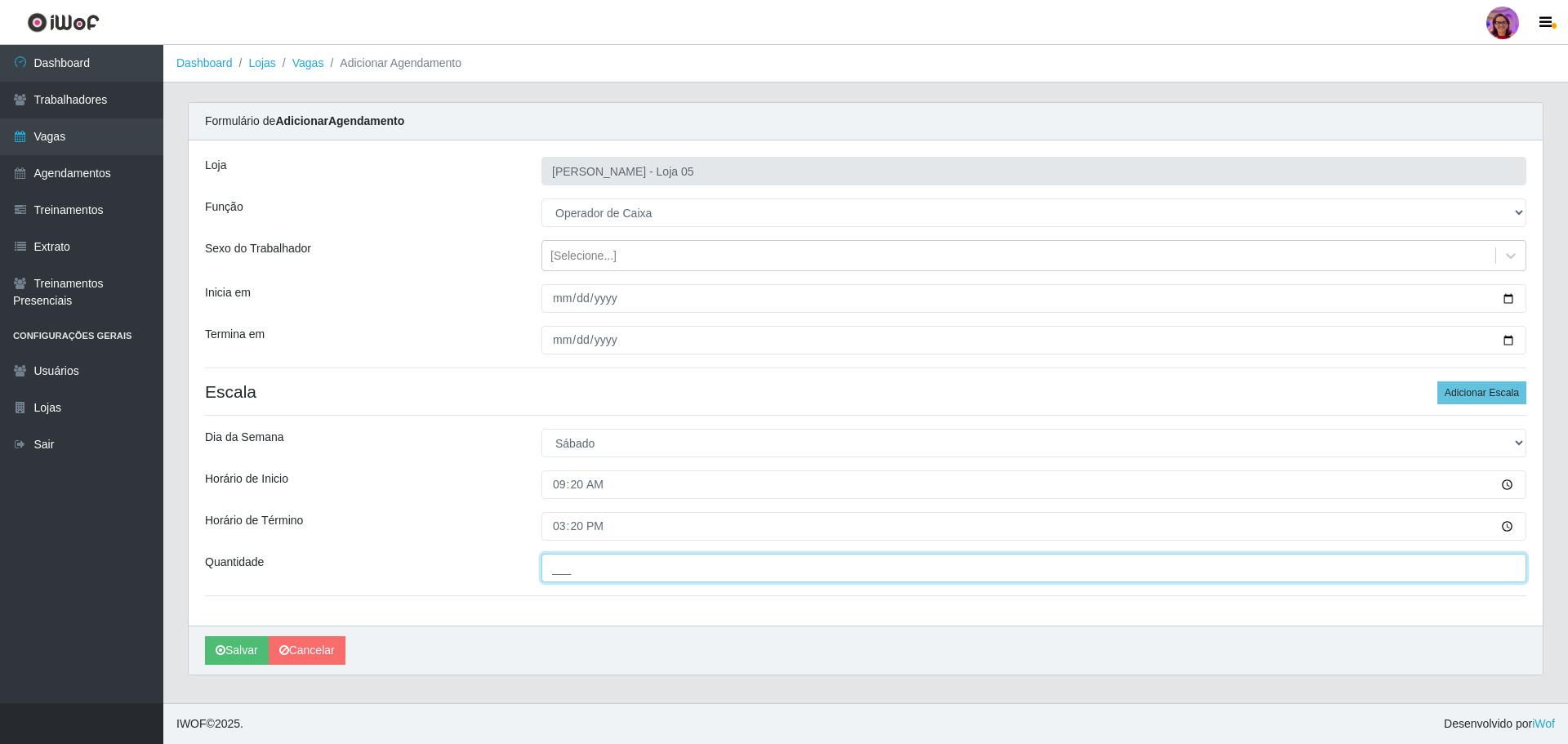
click at [573, 561] on input "___" at bounding box center [1033, 568] width 985 height 29
type input "7__"
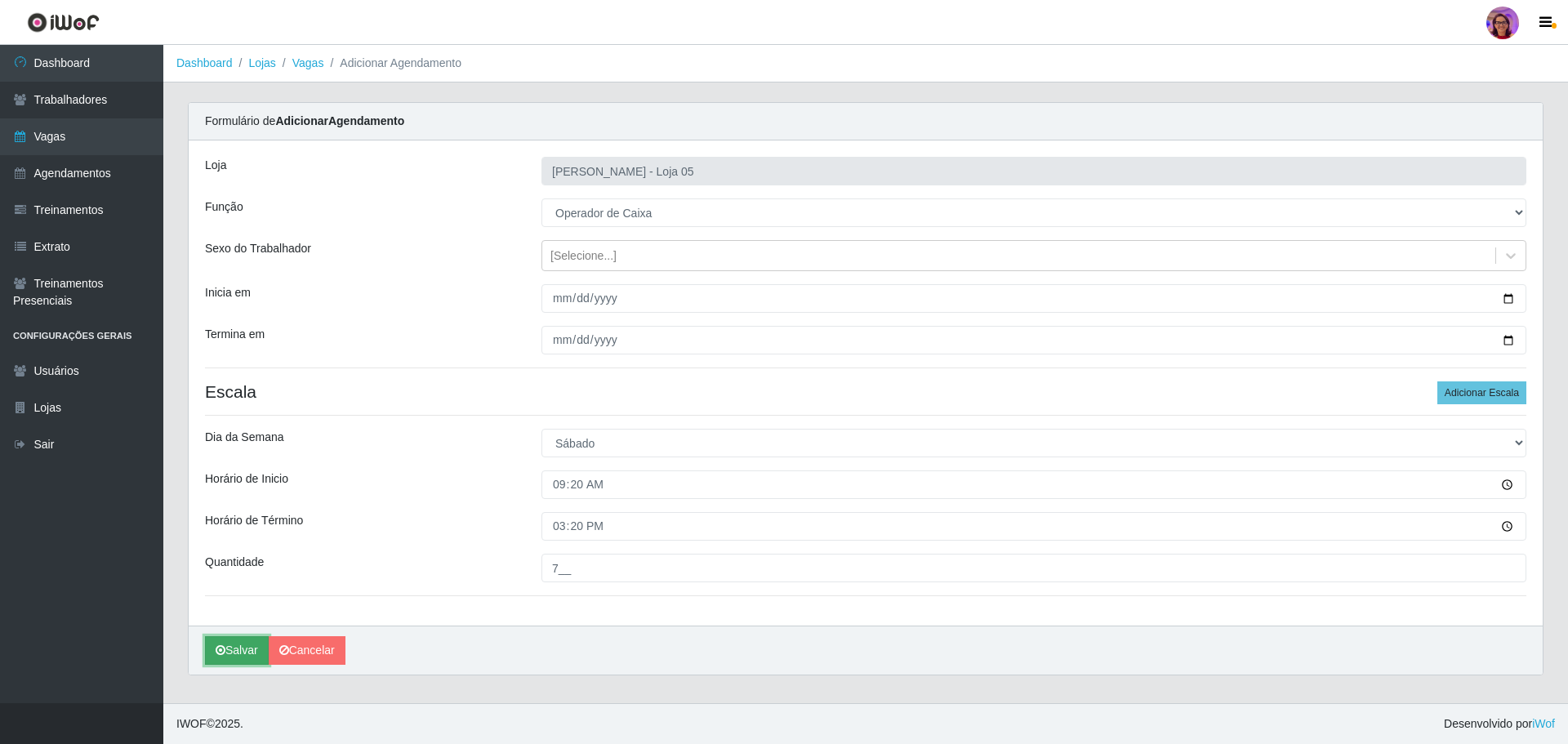
click at [245, 652] on button "Salvar" at bounding box center [236, 650] width 63 height 29
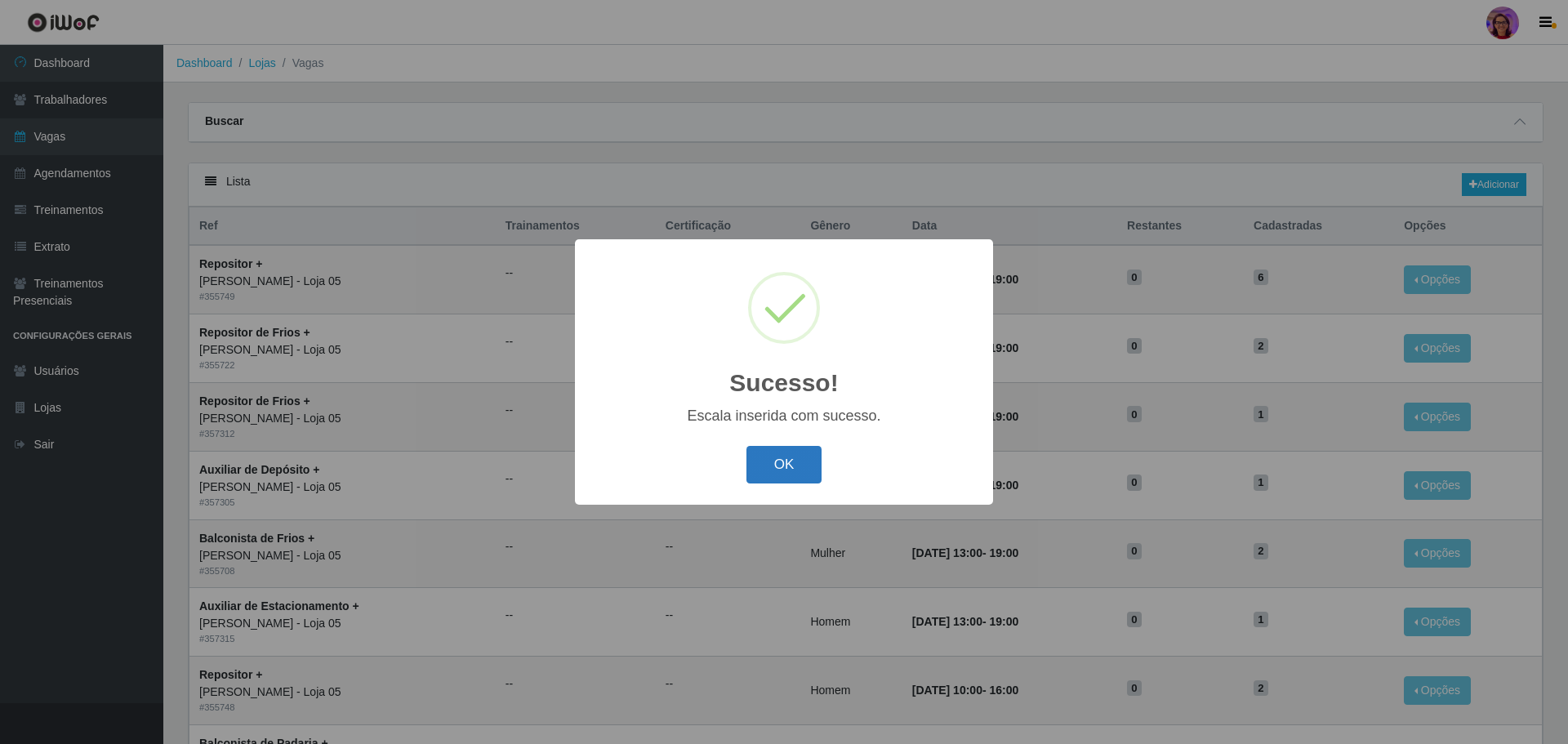
click at [774, 455] on button "OK" at bounding box center [784, 465] width 76 height 38
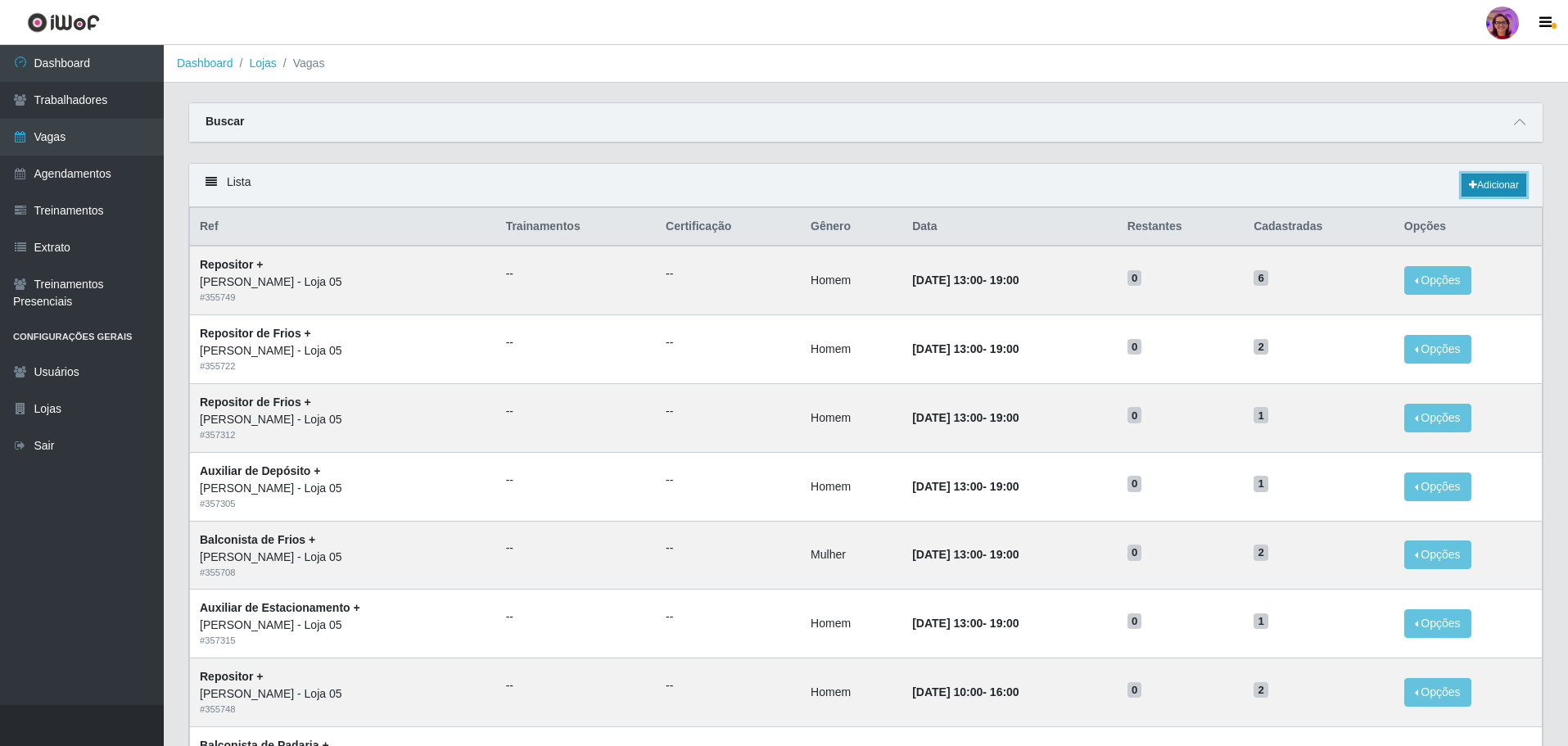
click at [1511, 181] on link "Adicionar" at bounding box center [1494, 185] width 64 height 23
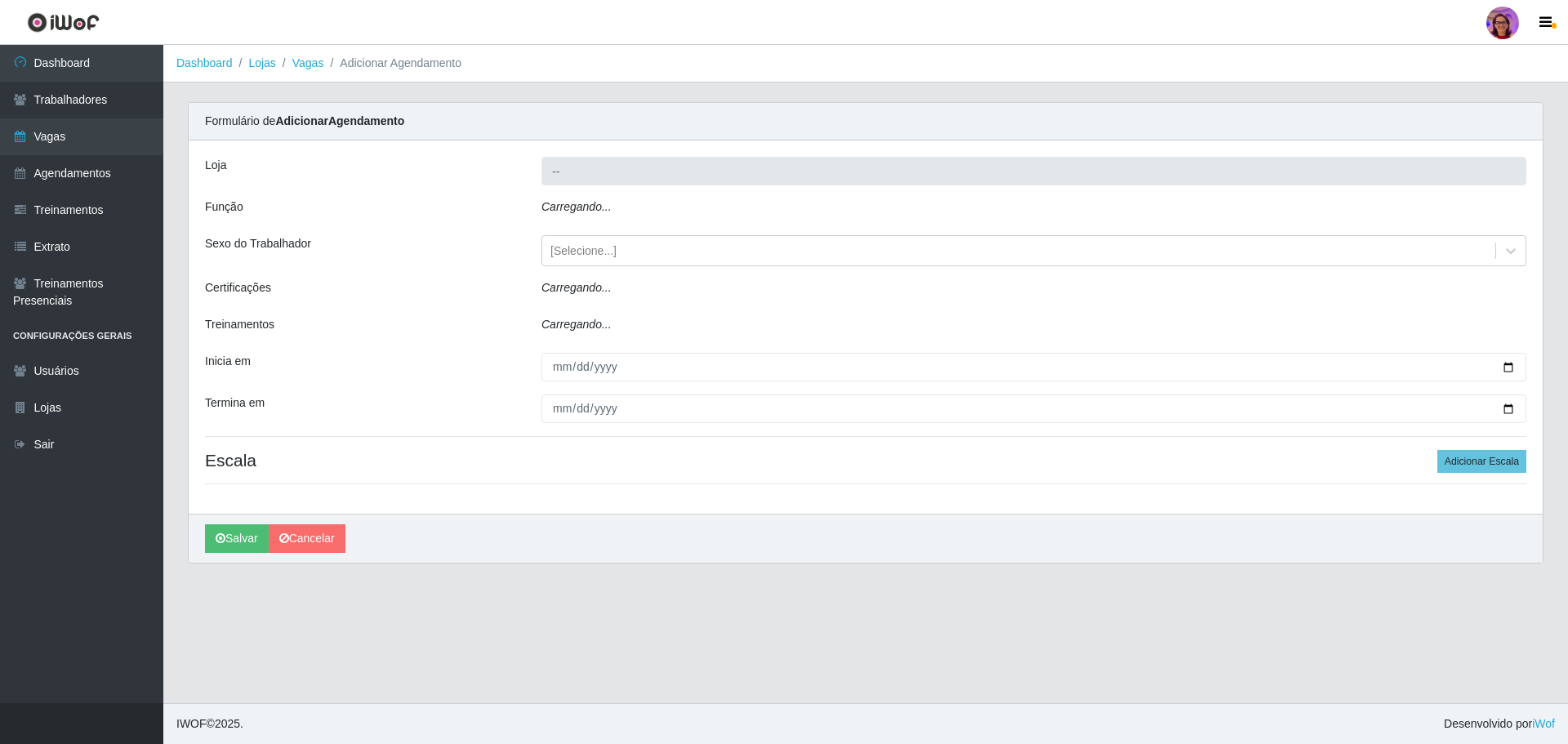
type input "[PERSON_NAME] - Loja 05"
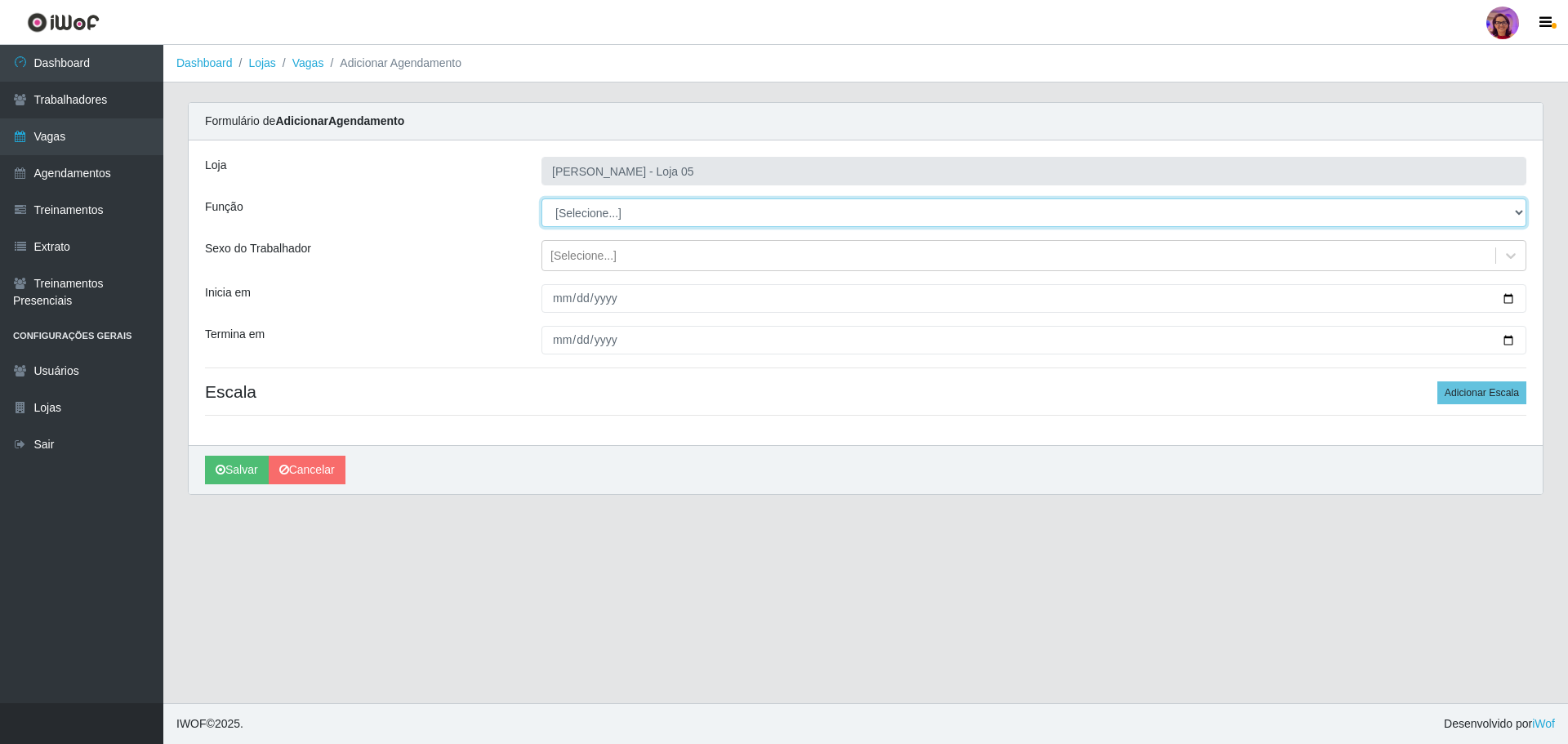
click at [596, 209] on select "[Selecione...] ASG ASG + ASG ++ Auxiliar de Depósito Auxiliar de Depósito + Aux…" at bounding box center [1033, 212] width 985 height 29
select select "22"
click at [541, 198] on select "[Selecione...] ASG ASG + ASG ++ Auxiliar de Depósito Auxiliar de Depósito + Aux…" at bounding box center [1033, 212] width 985 height 29
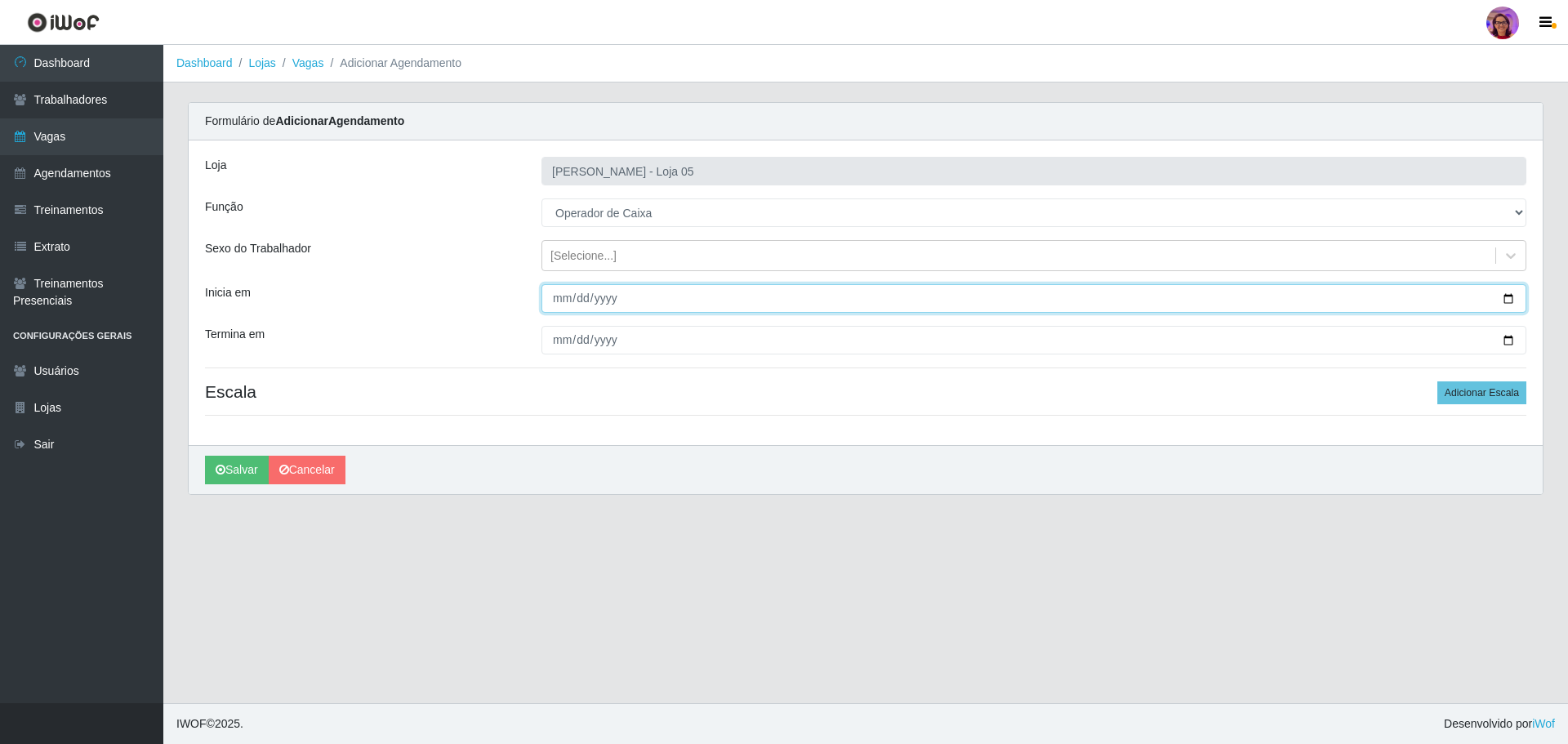
click at [1511, 296] on input "Inicia em" at bounding box center [1033, 298] width 985 height 29
type input "[DATE]"
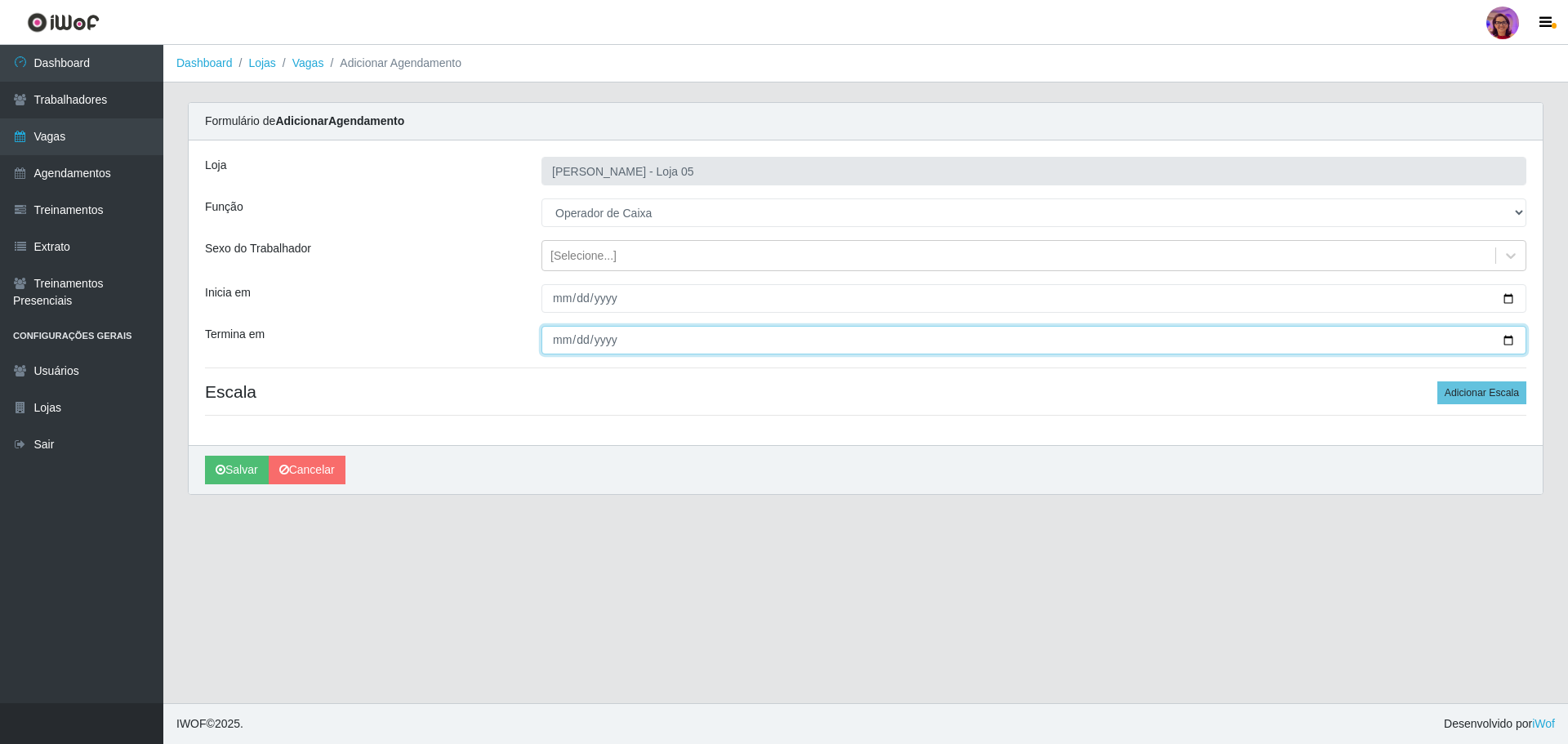
click at [1518, 337] on input "Termina em" at bounding box center [1033, 340] width 985 height 29
drag, startPoint x: 1506, startPoint y: 342, endPoint x: 1484, endPoint y: 342, distance: 22.0
click at [1506, 342] on input "Termina em" at bounding box center [1033, 340] width 985 height 29
type input "[DATE]"
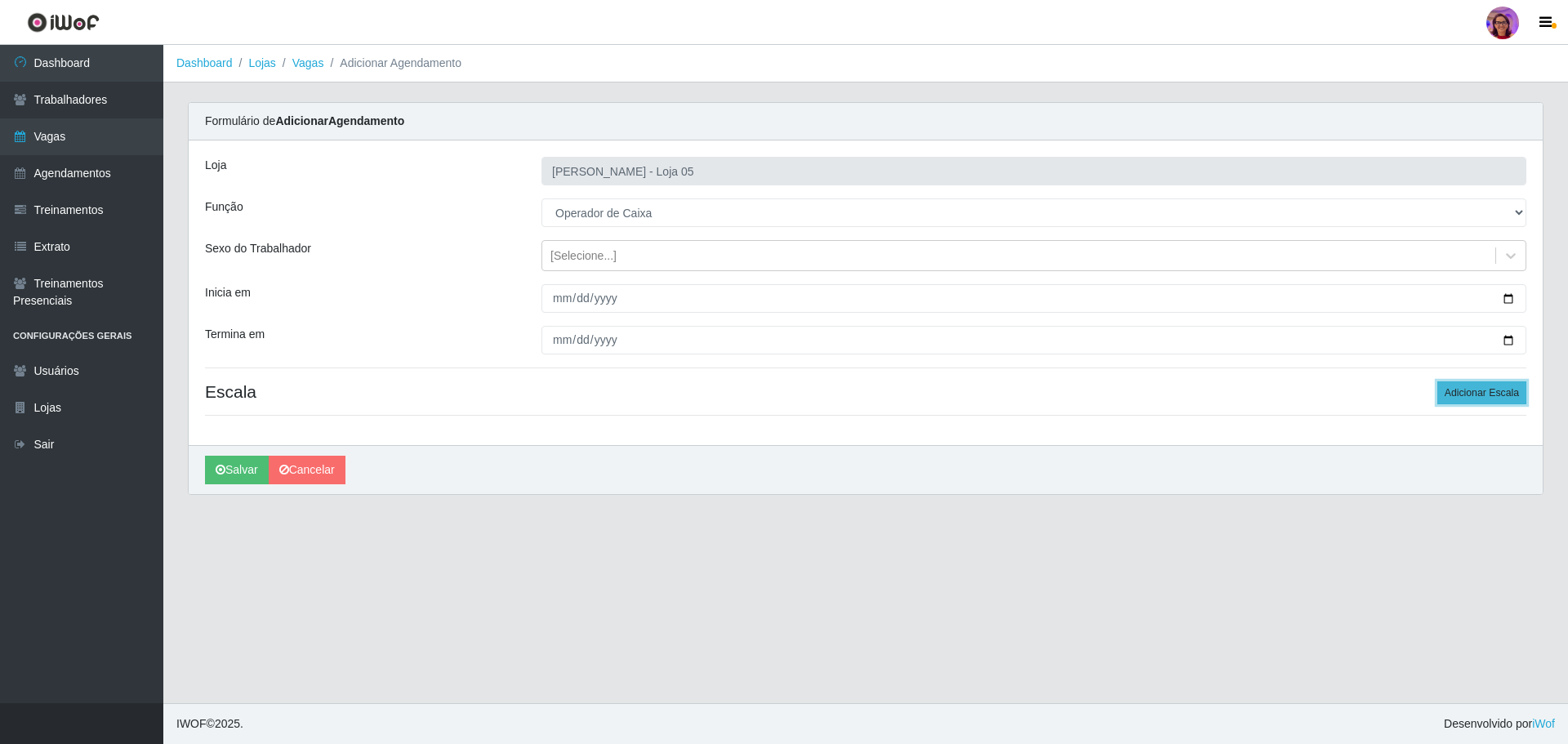
click at [1496, 387] on button "Adicionar Escala" at bounding box center [1481, 393] width 89 height 23
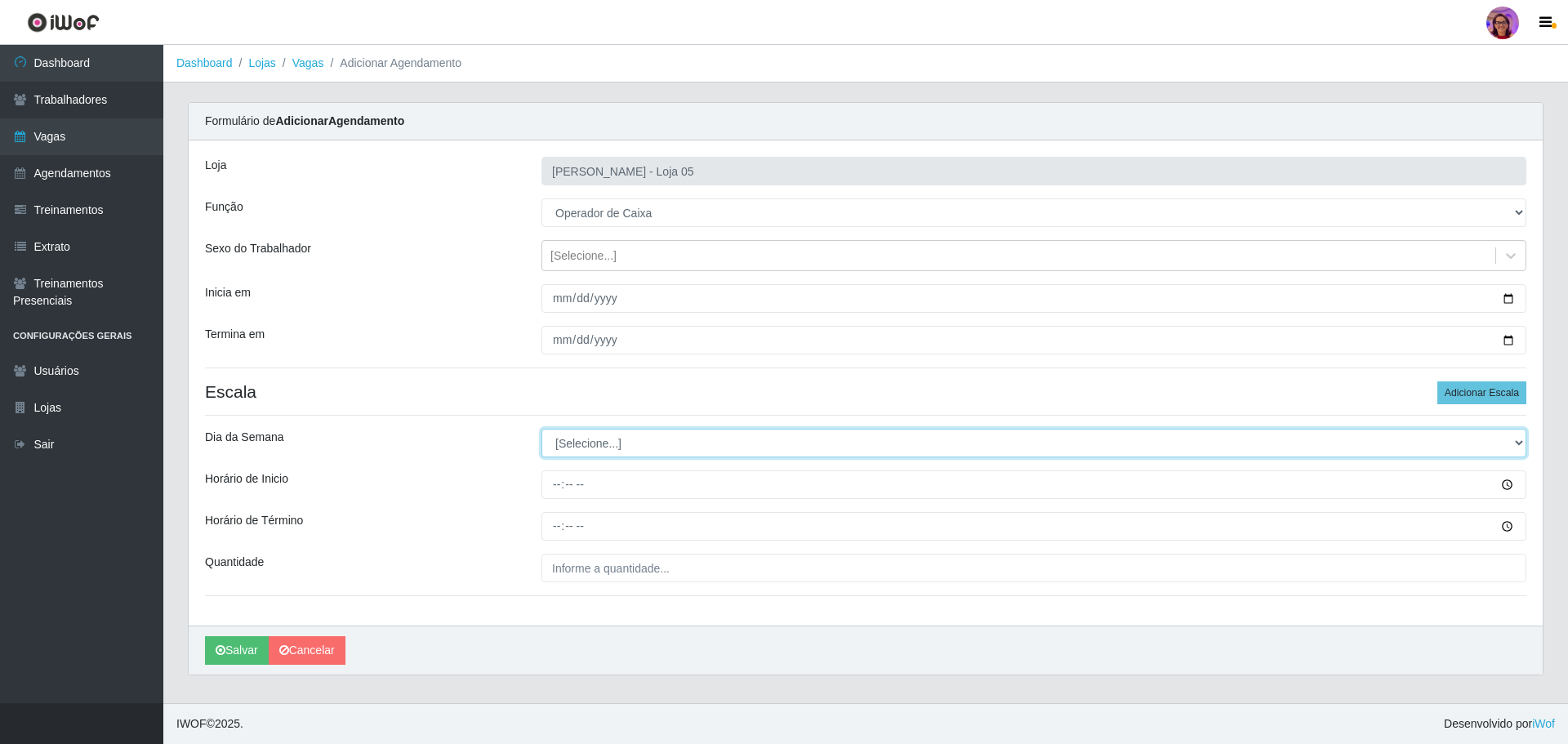
click at [573, 435] on select "[Selecione...] Segunda Terça Quarta Quinta Sexta Sábado Domingo" at bounding box center [1033, 442] width 985 height 29
select select "6"
click at [541, 428] on select "[Selecione...] Segunda Terça Quarta Quinta Sexta Sábado Domingo" at bounding box center [1033, 442] width 985 height 29
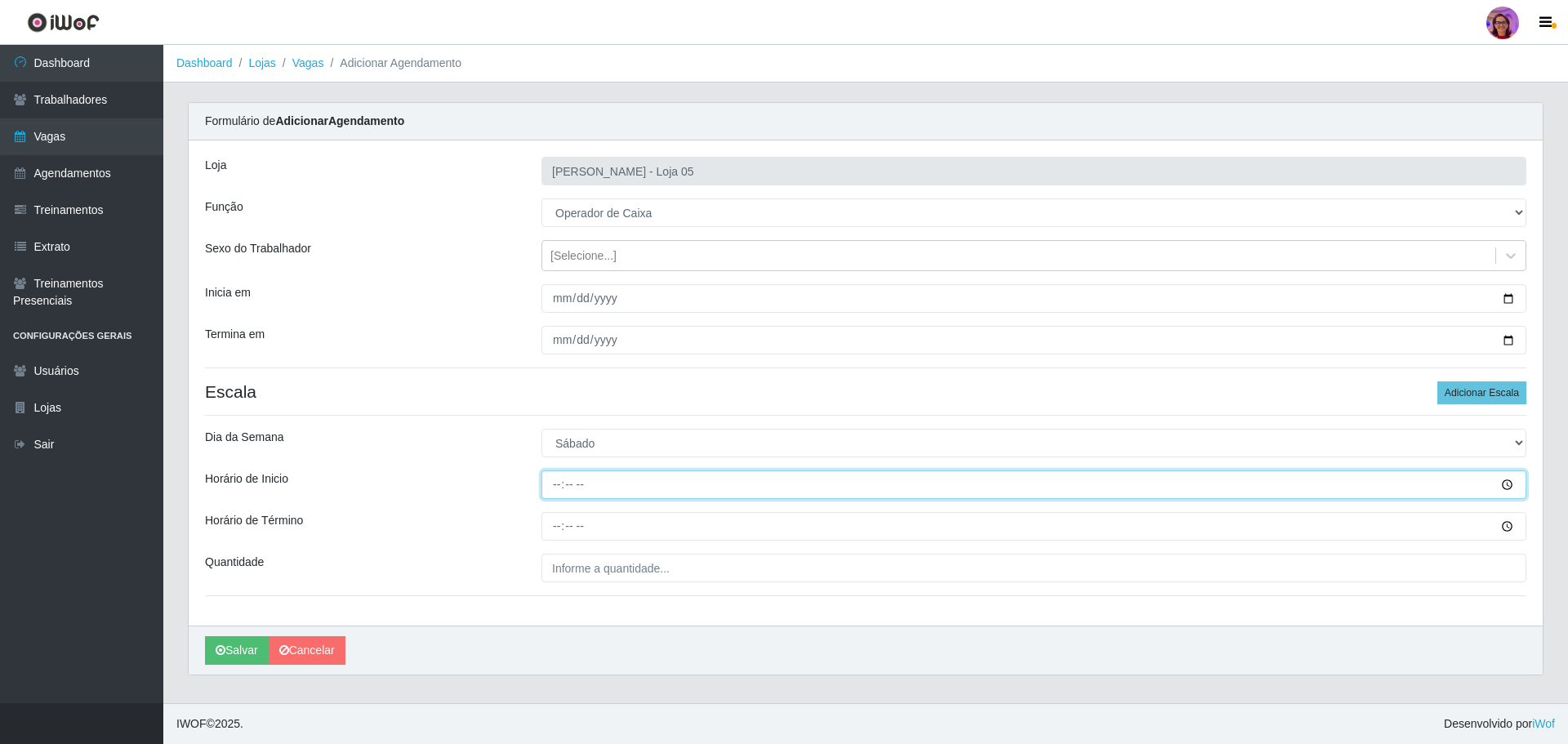
click at [544, 481] on input "Horário de Inicio" at bounding box center [1033, 484] width 985 height 29
type input "16:20"
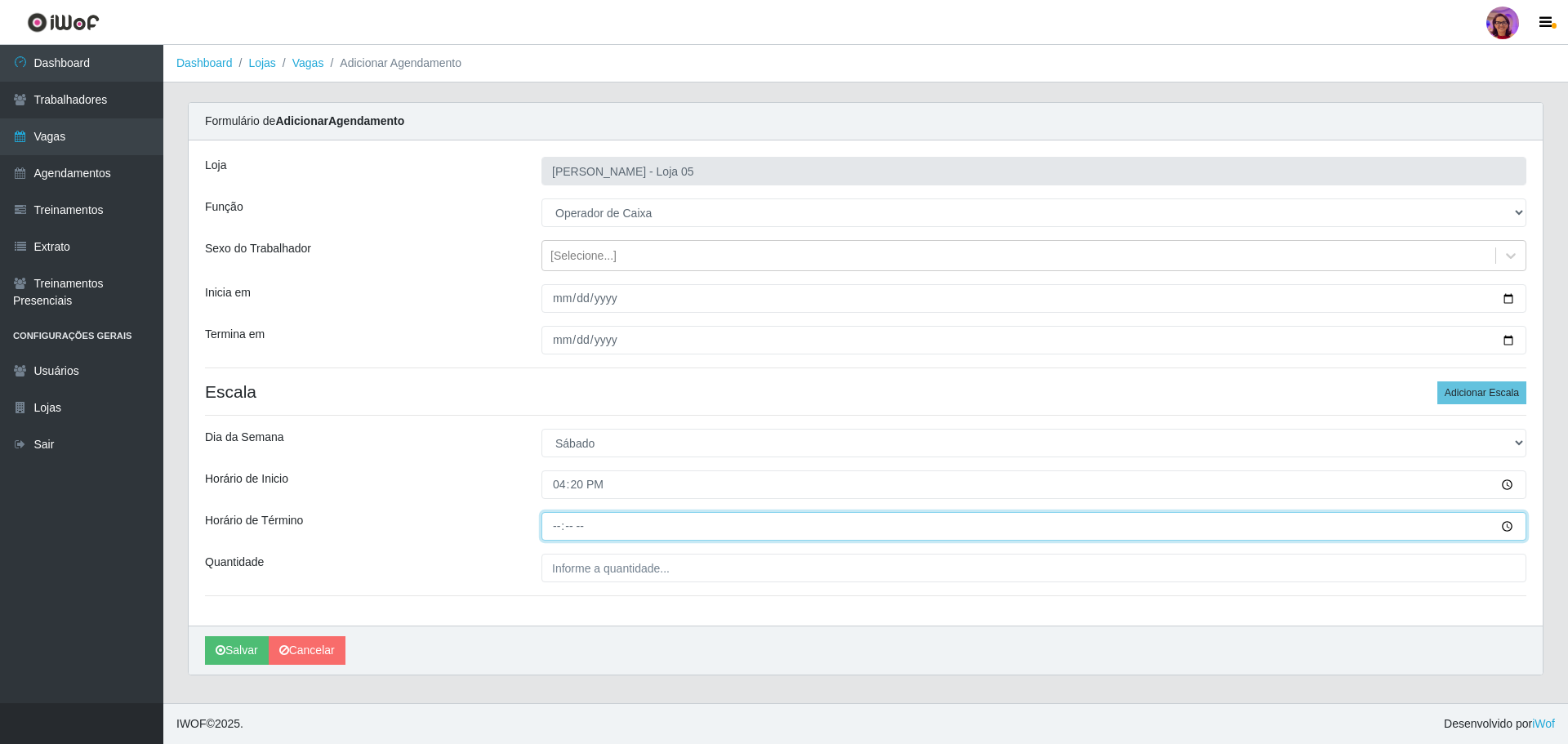
click at [548, 523] on input "Horário de Término" at bounding box center [1033, 526] width 985 height 29
type input "22:20"
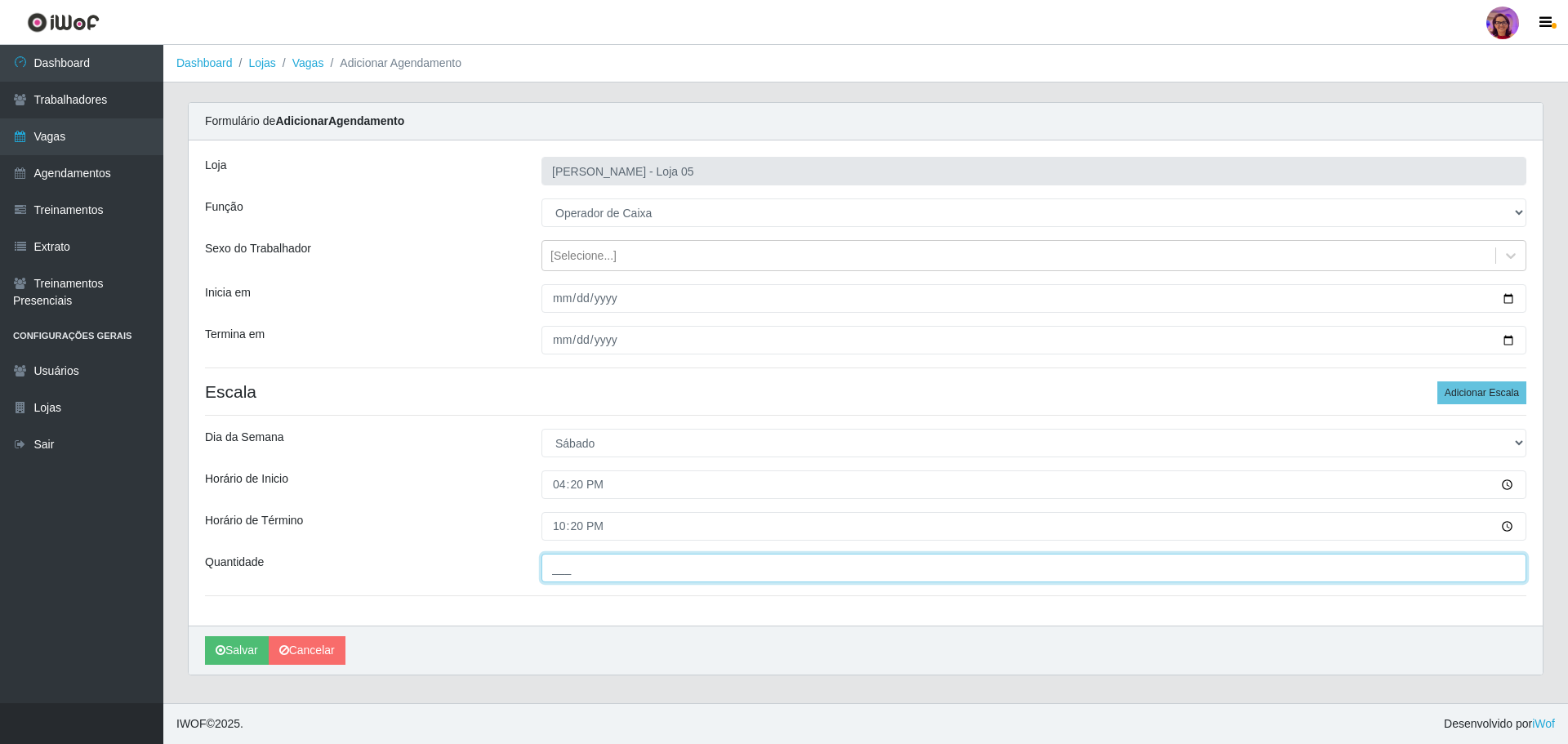
click at [585, 568] on input "___" at bounding box center [1033, 568] width 985 height 29
type input "2__"
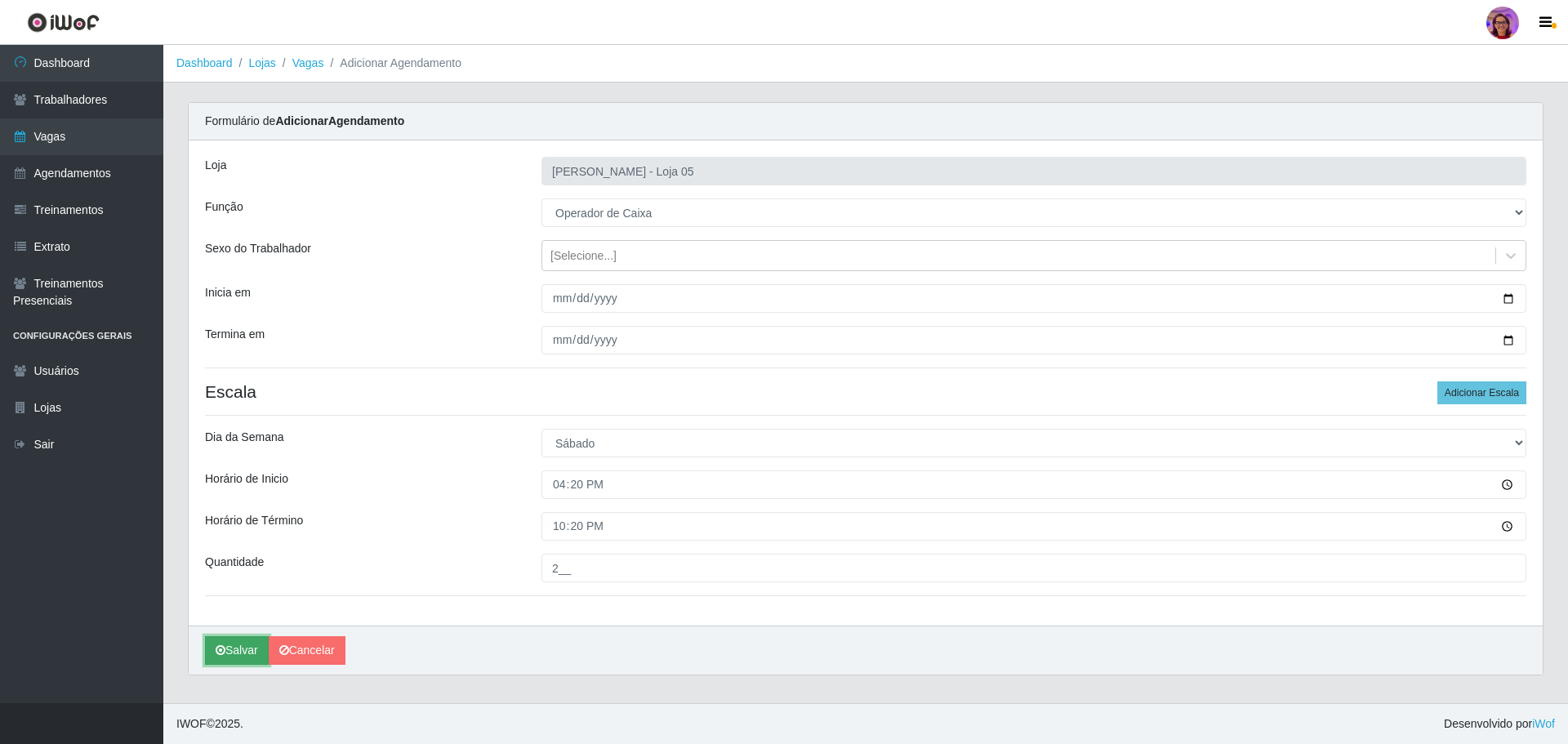
click at [223, 649] on icon "submit" at bounding box center [220, 649] width 10 height 11
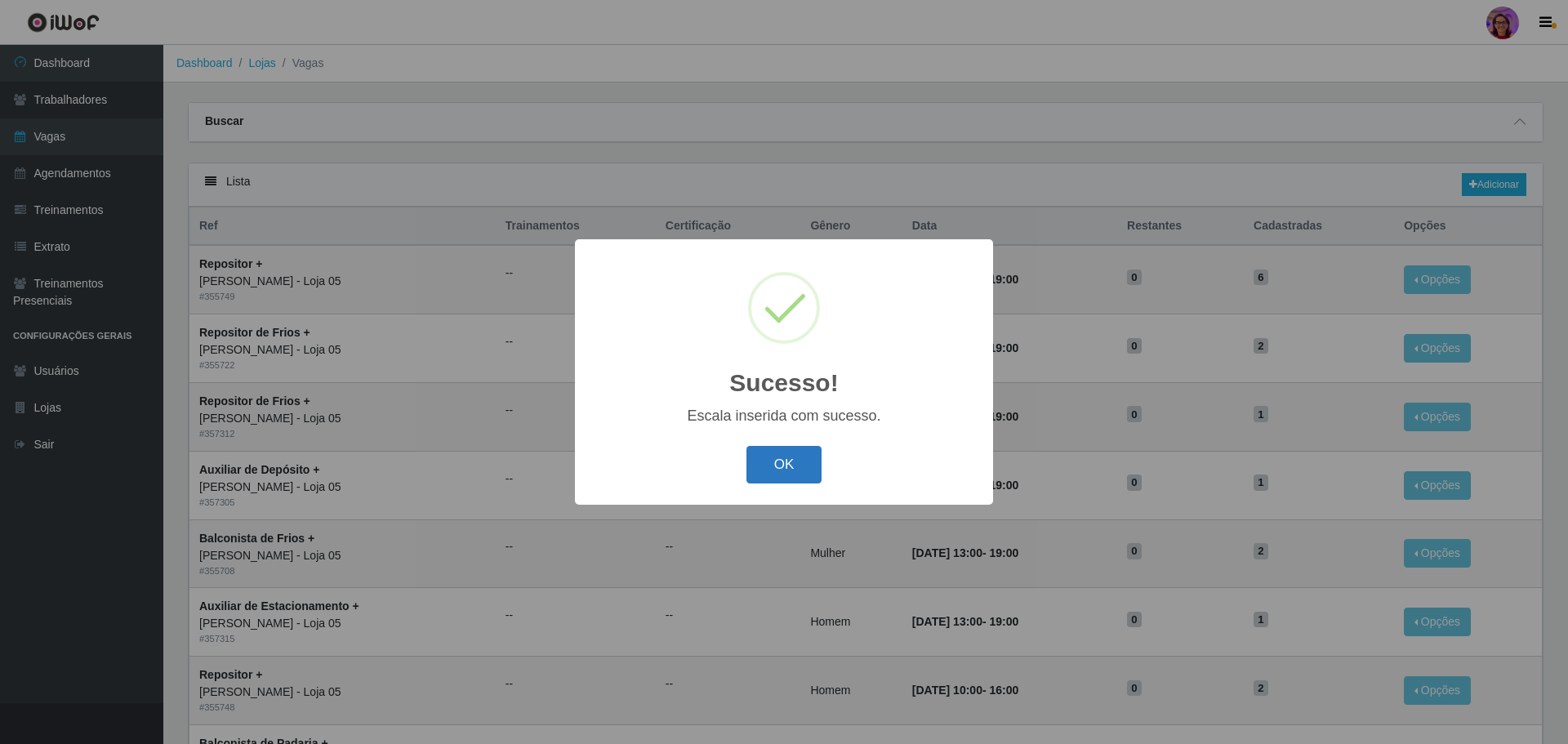
click at [813, 449] on button "OK" at bounding box center [784, 465] width 76 height 38
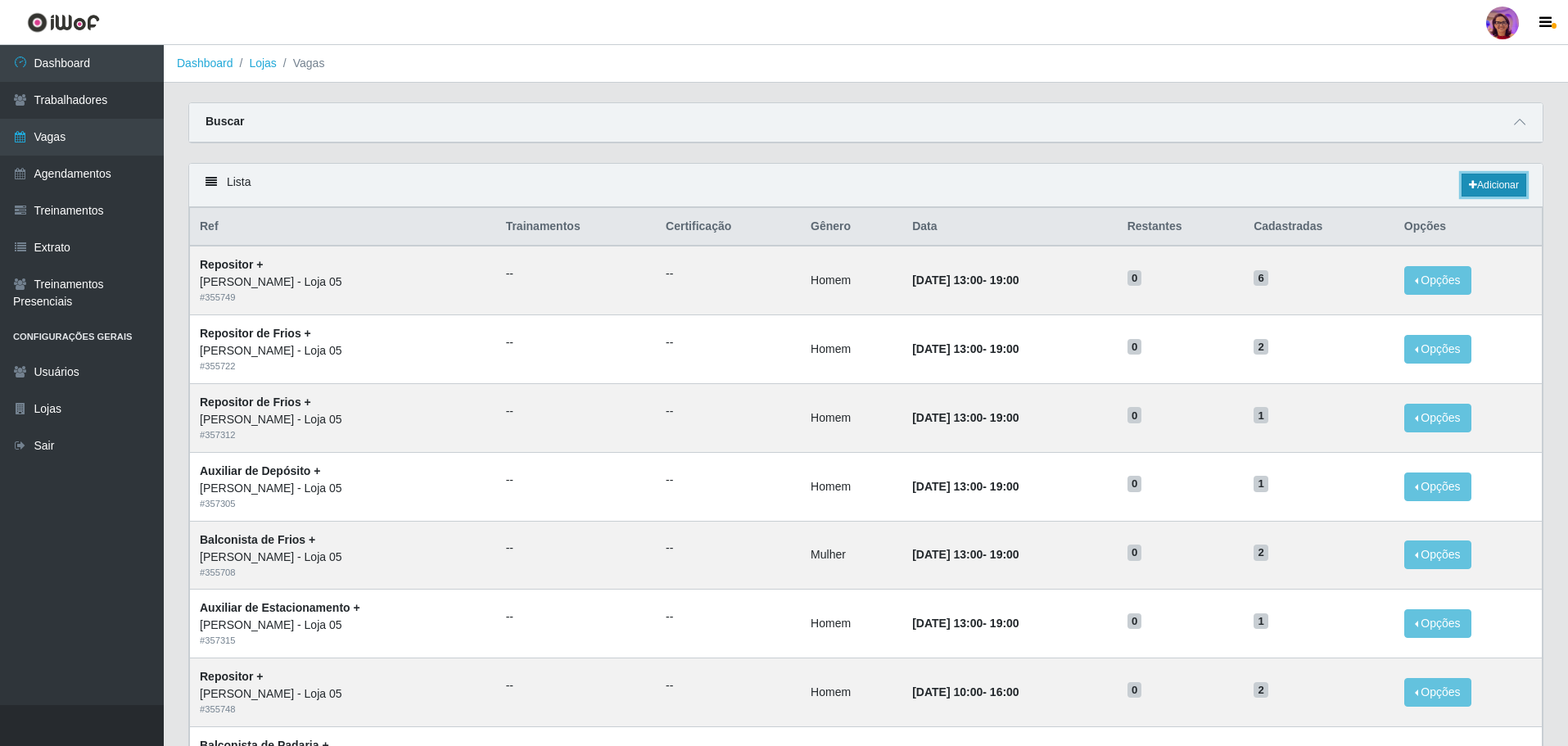
click at [1477, 187] on link "Adicionar" at bounding box center [1494, 185] width 64 height 23
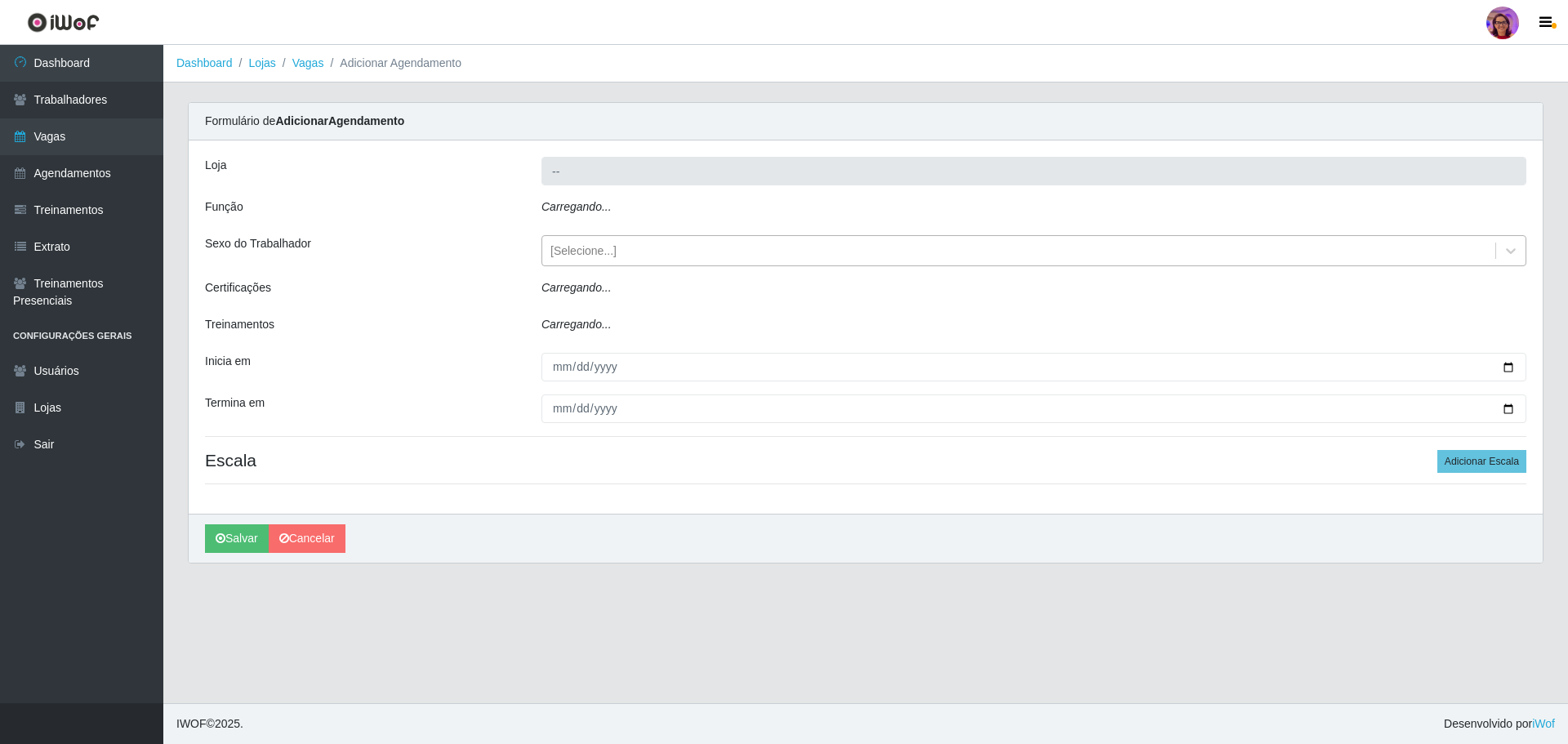
type input "[PERSON_NAME] - Loja 05"
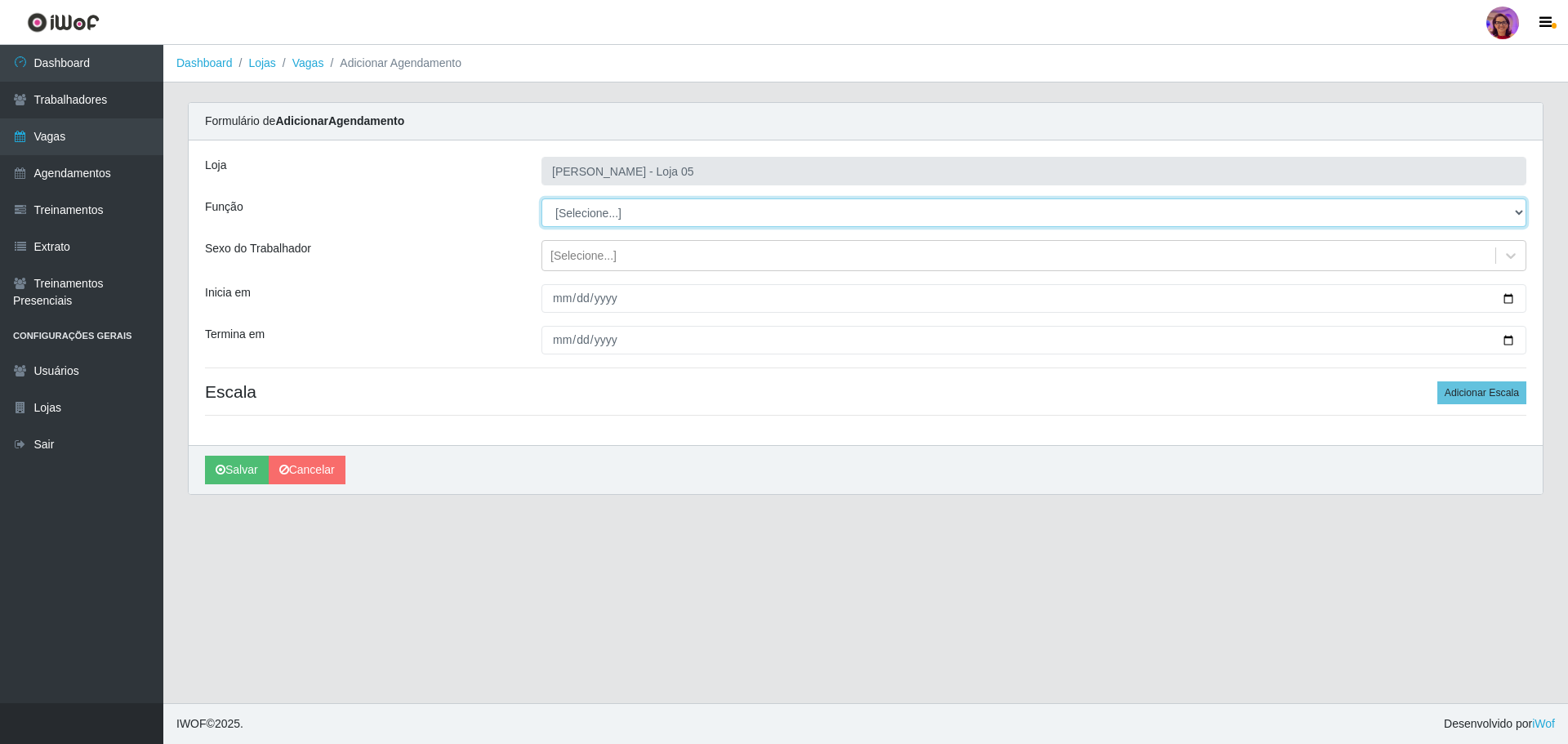
click at [599, 223] on select "[Selecione...] ASG ASG + ASG ++ Auxiliar de Depósito Auxiliar de Depósito + Aux…" at bounding box center [1033, 212] width 985 height 29
click at [588, 674] on main "Dashboard Lojas Vagas Adicionar Agendamento Carregando... Formulário de Adicion…" at bounding box center [866, 374] width 1405 height 658
click at [573, 212] on select "[Selecione...] ASG ASG + ASG ++ Auxiliar de Depósito Auxiliar de Depósito + Aux…" at bounding box center [1033, 212] width 985 height 29
select select "22"
click at [541, 198] on select "[Selecione...] ASG ASG + ASG ++ Auxiliar de Depósito Auxiliar de Depósito + Aux…" at bounding box center [1033, 212] width 985 height 29
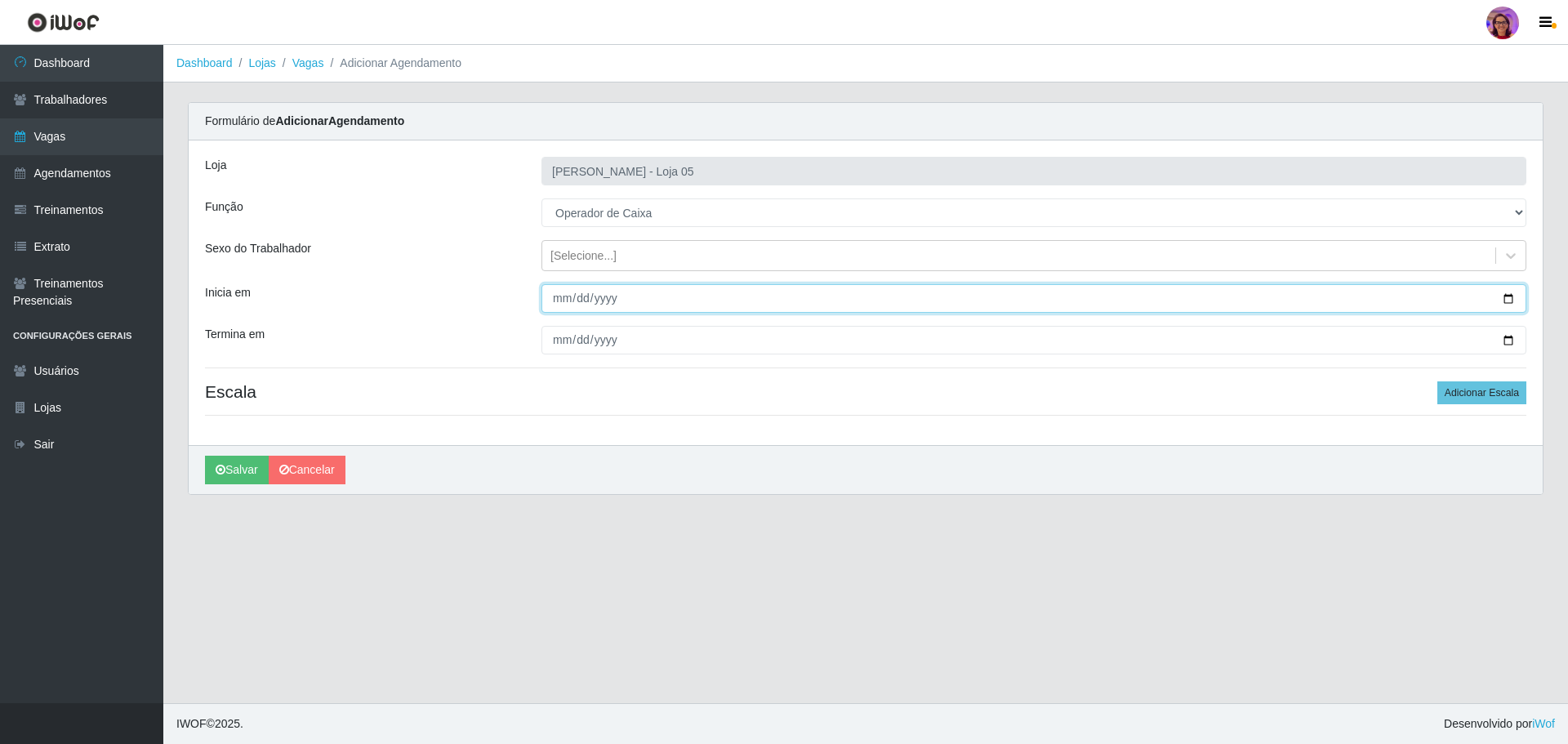
click at [1506, 303] on input "Inicia em" at bounding box center [1033, 298] width 985 height 29
type input "[DATE]"
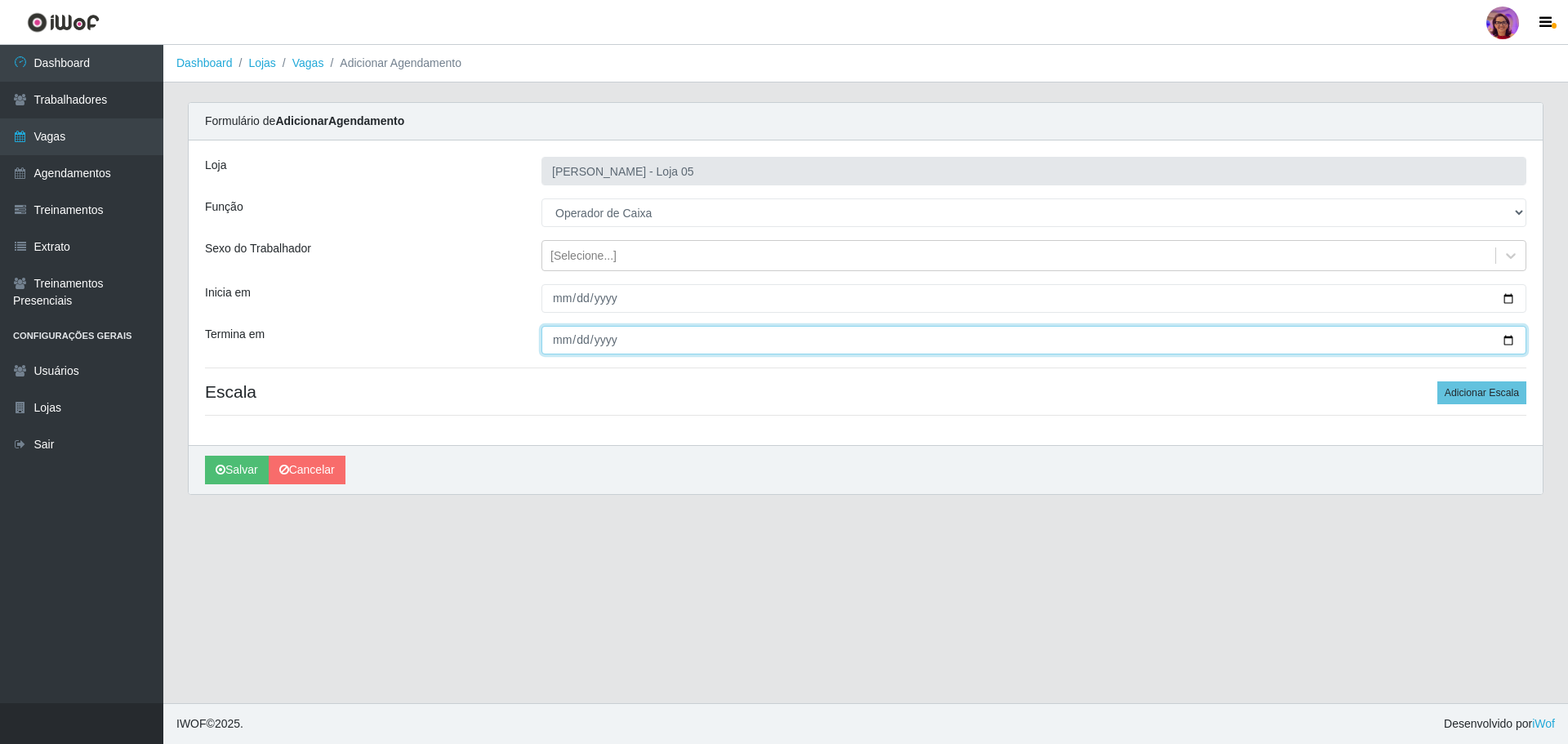
click at [1508, 338] on input "Termina em" at bounding box center [1033, 340] width 985 height 29
type input "[DATE]"
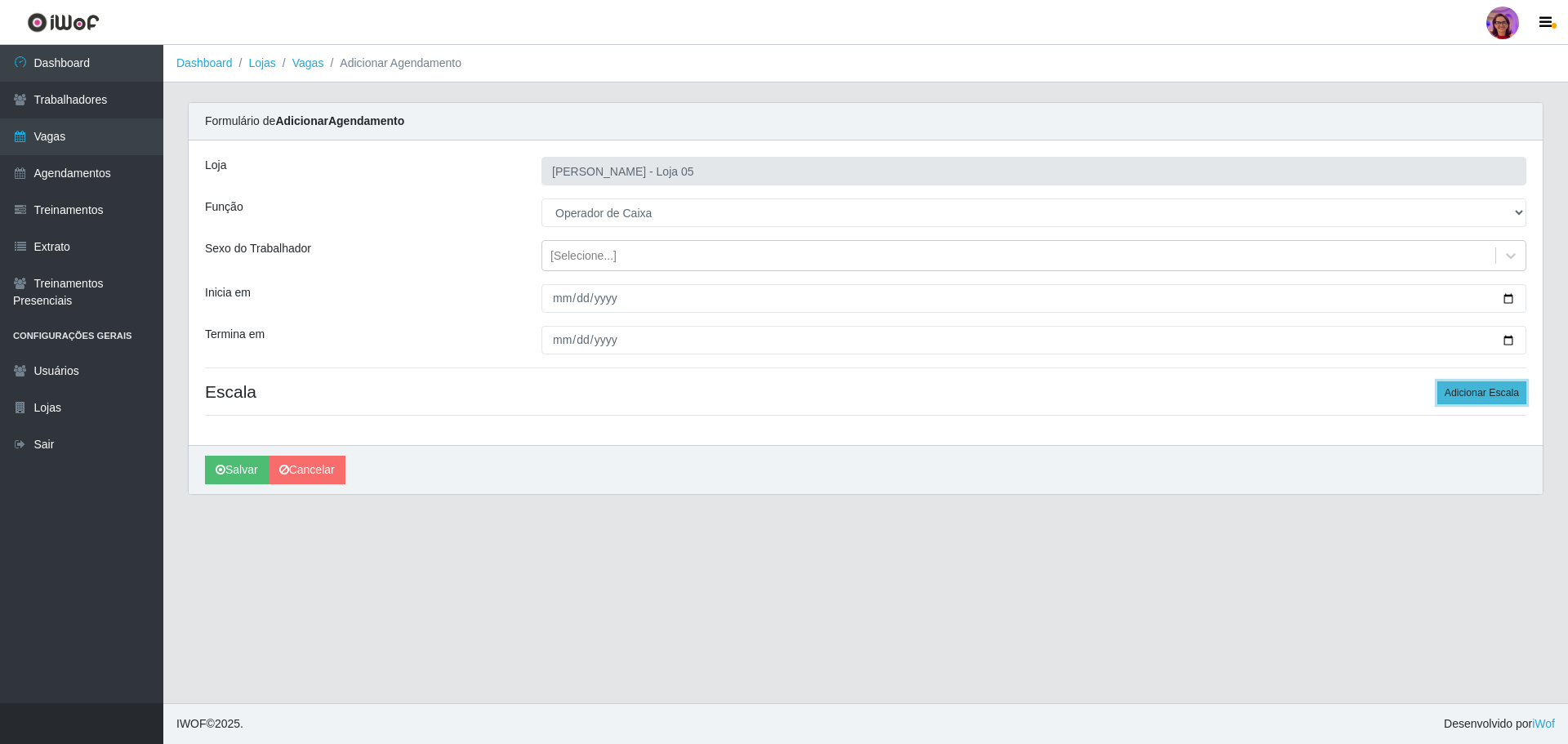
click at [1478, 390] on button "Adicionar Escala" at bounding box center [1481, 393] width 89 height 23
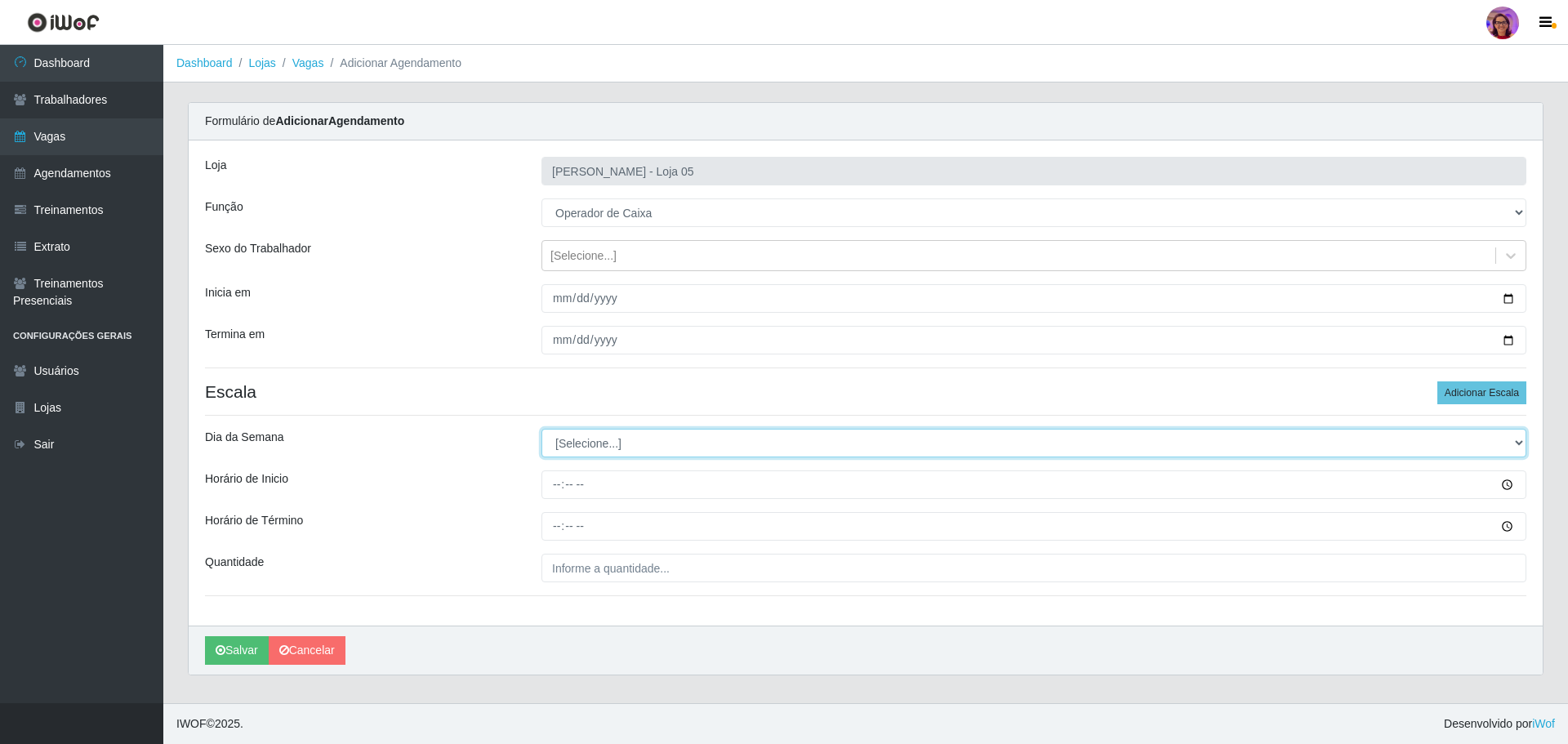
click at [575, 439] on select "[Selecione...] Segunda Terça Quarta Quinta Sexta Sábado Domingo" at bounding box center [1033, 442] width 985 height 29
select select "0"
click at [541, 428] on select "[Selecione...] Segunda Terça Quarta Quinta Sexta Sábado Domingo" at bounding box center [1033, 442] width 985 height 29
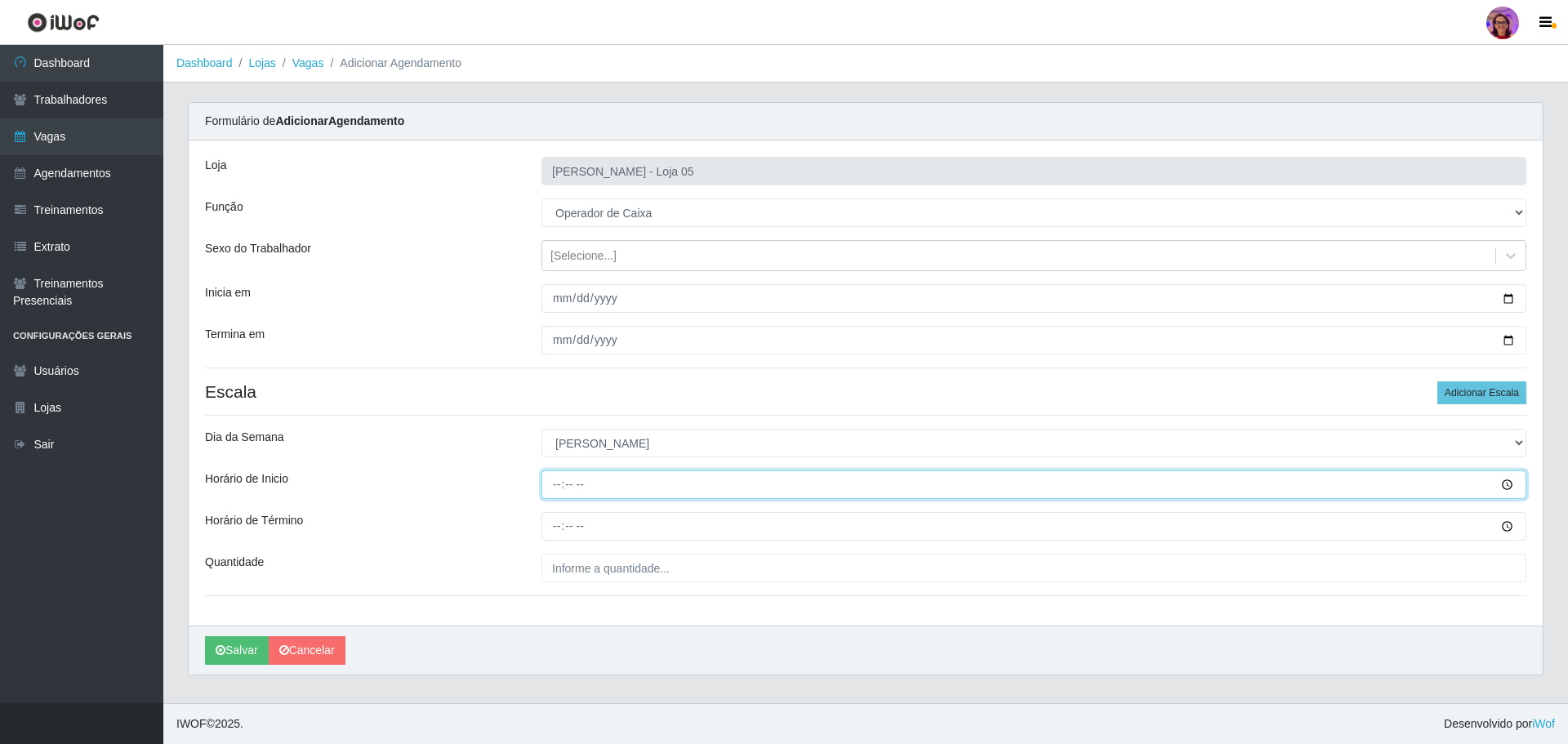
click at [552, 481] on input "Horário de Inicio" at bounding box center [1033, 484] width 985 height 29
type input "08:00"
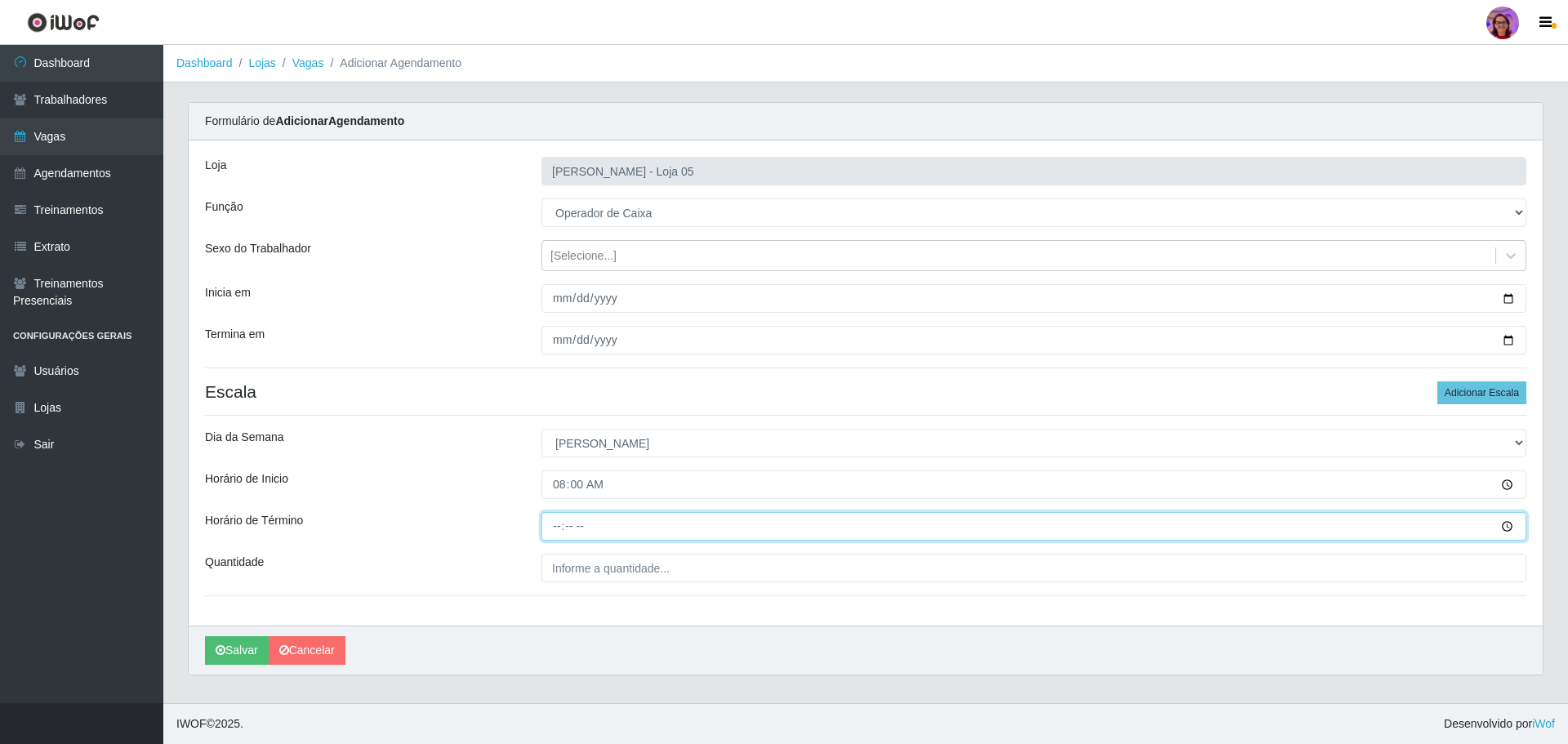
click at [553, 527] on input "Horário de Término" at bounding box center [1033, 526] width 985 height 29
type input "14:00"
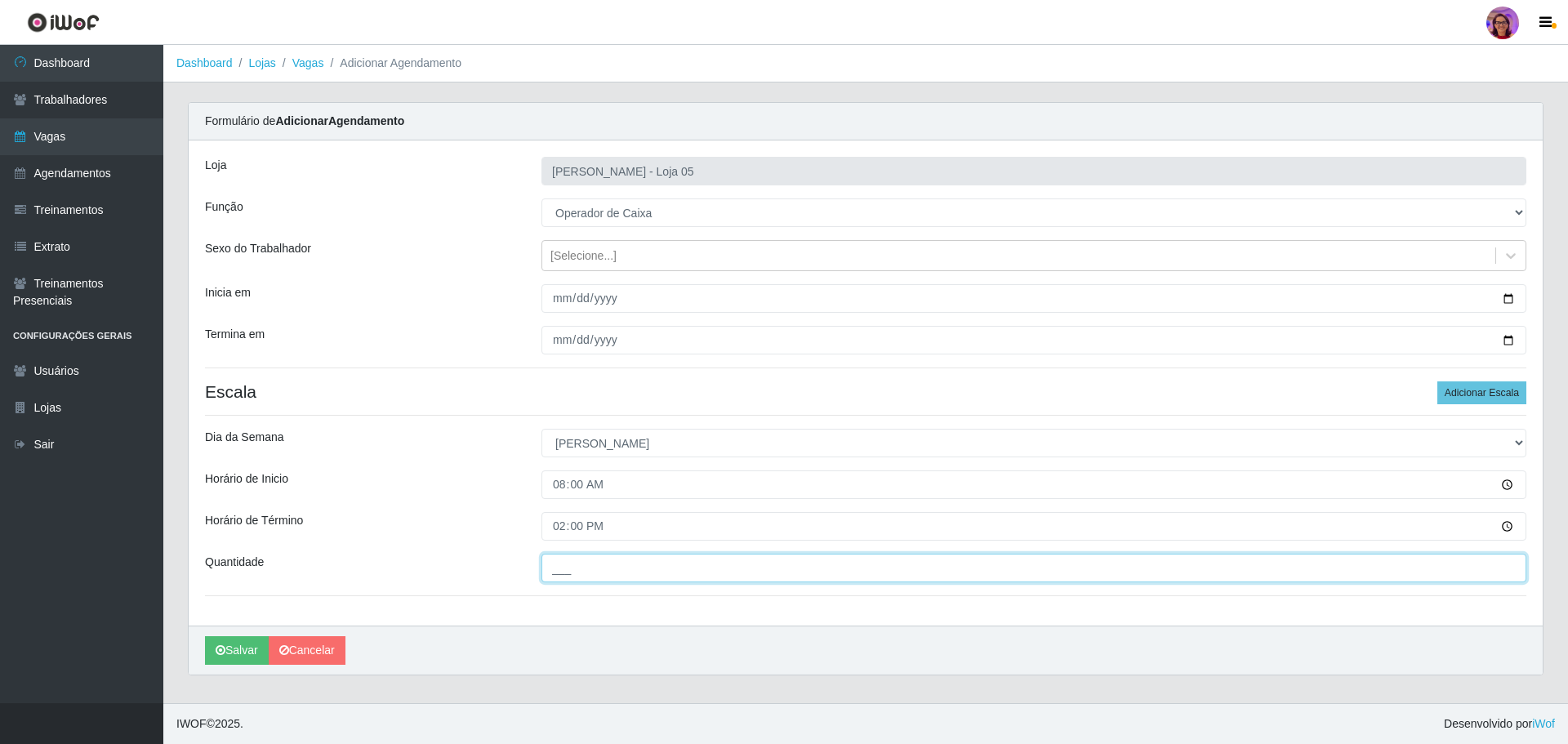
click at [668, 568] on input "___" at bounding box center [1033, 568] width 985 height 29
type input "5__"
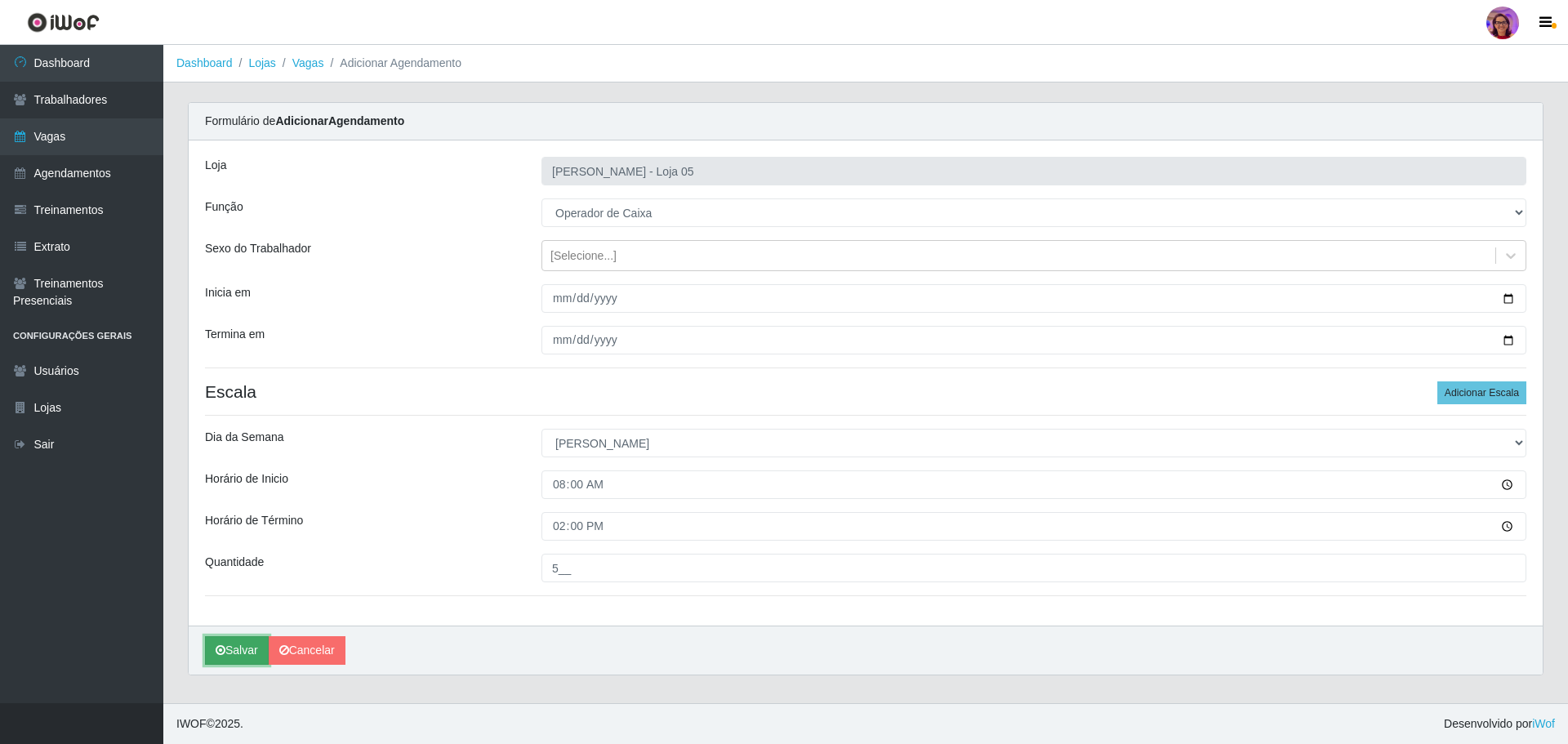
click at [221, 650] on icon "submit" at bounding box center [220, 649] width 10 height 11
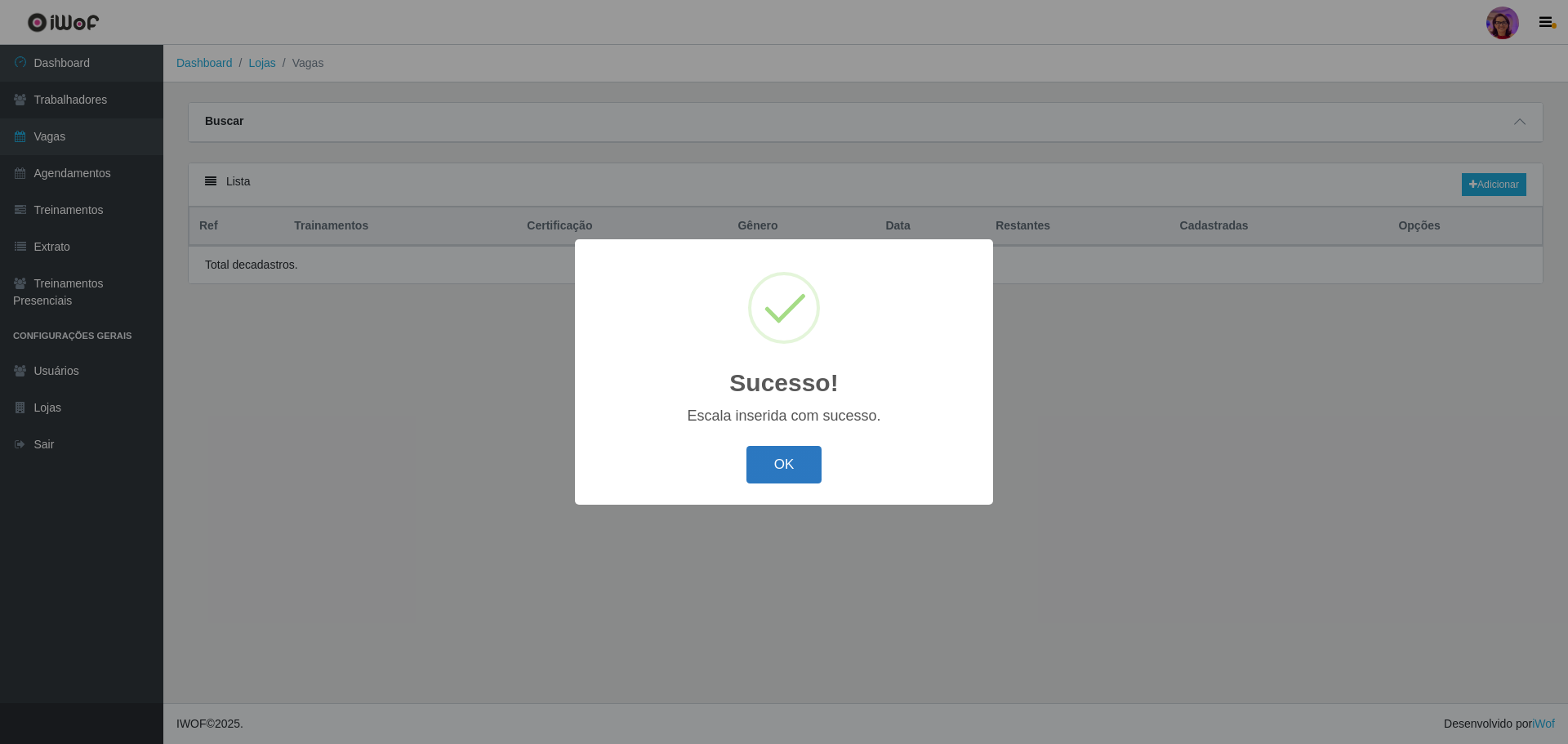
click at [775, 462] on button "OK" at bounding box center [784, 465] width 76 height 38
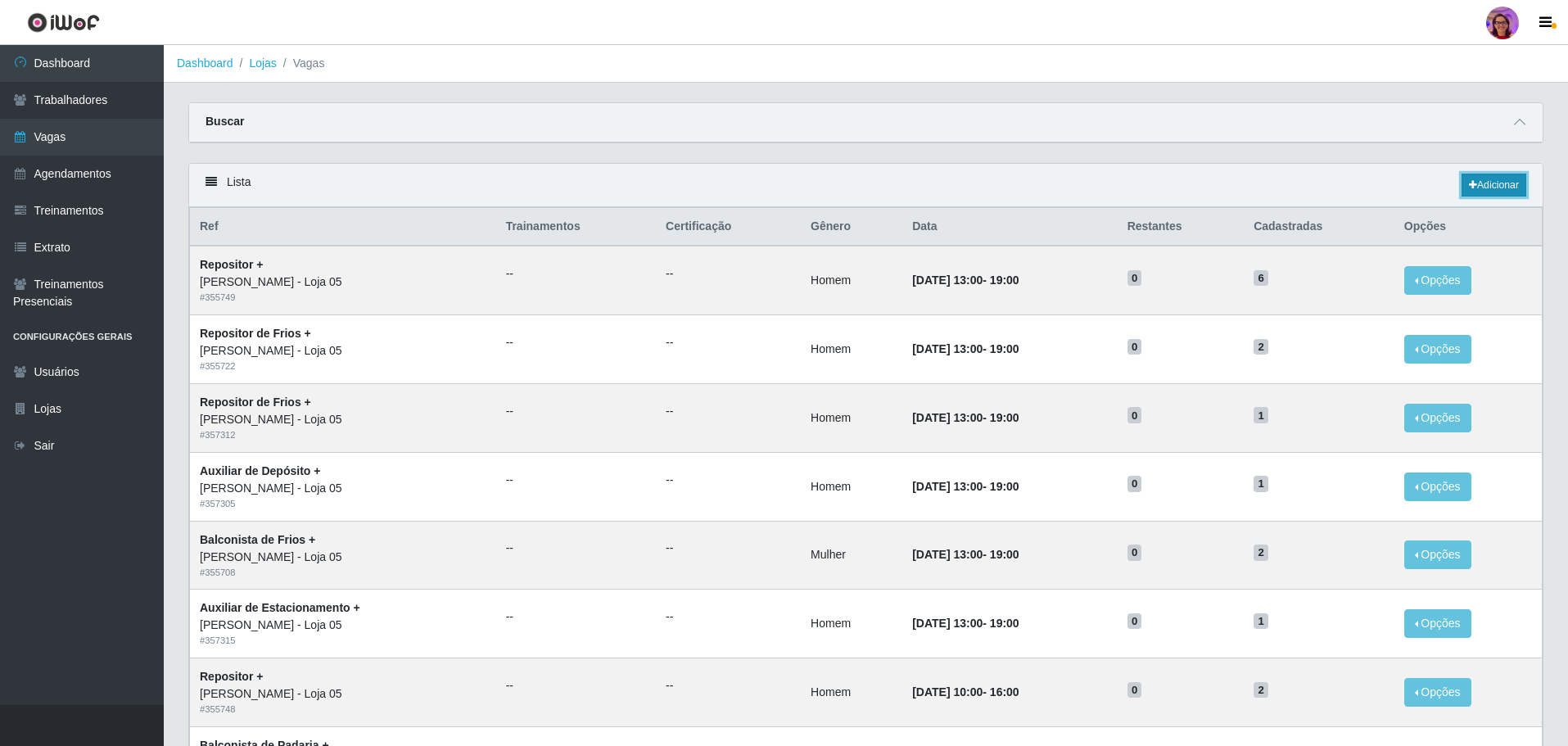
click at [1488, 185] on link "Adicionar" at bounding box center [1494, 185] width 64 height 23
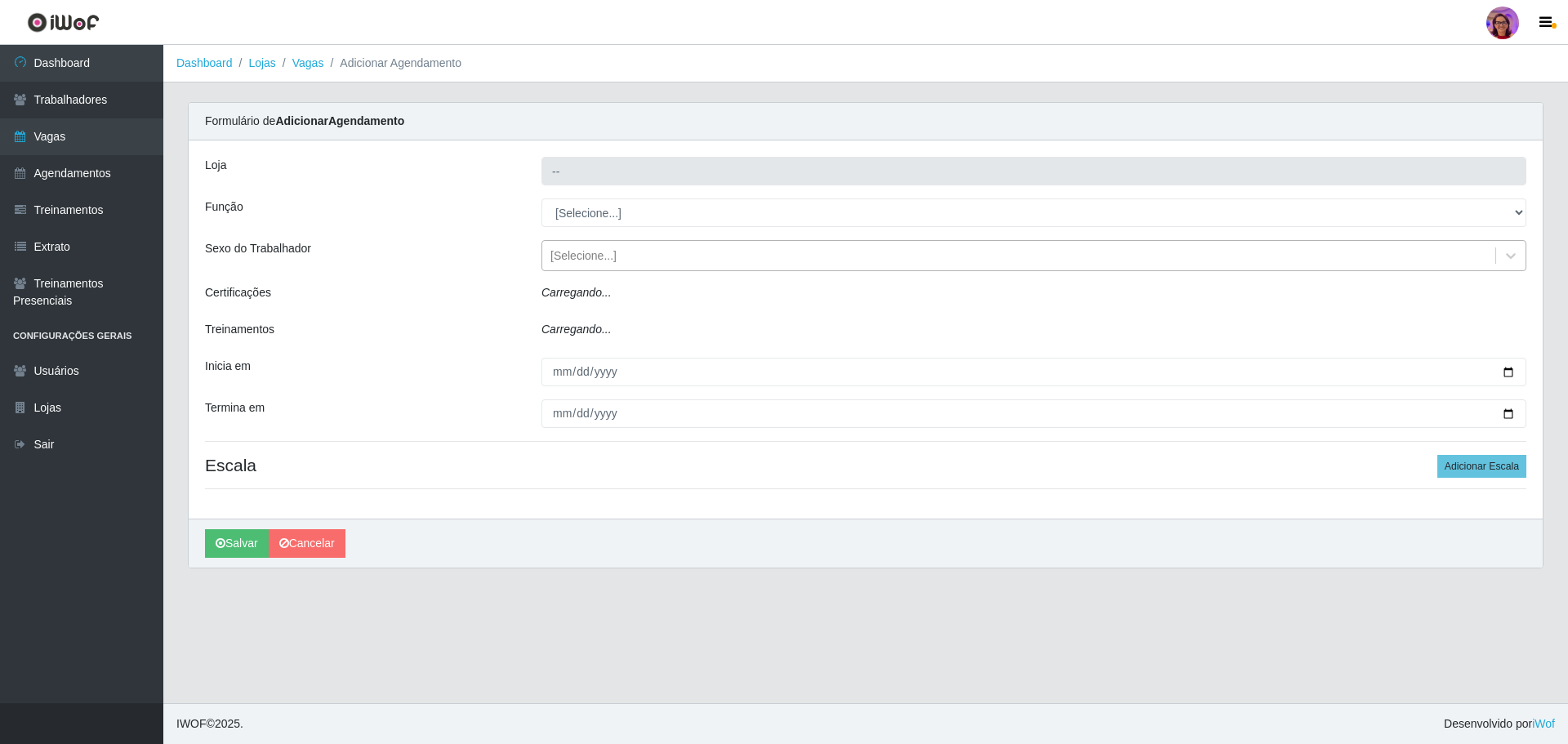
type input "[PERSON_NAME] - Loja 05"
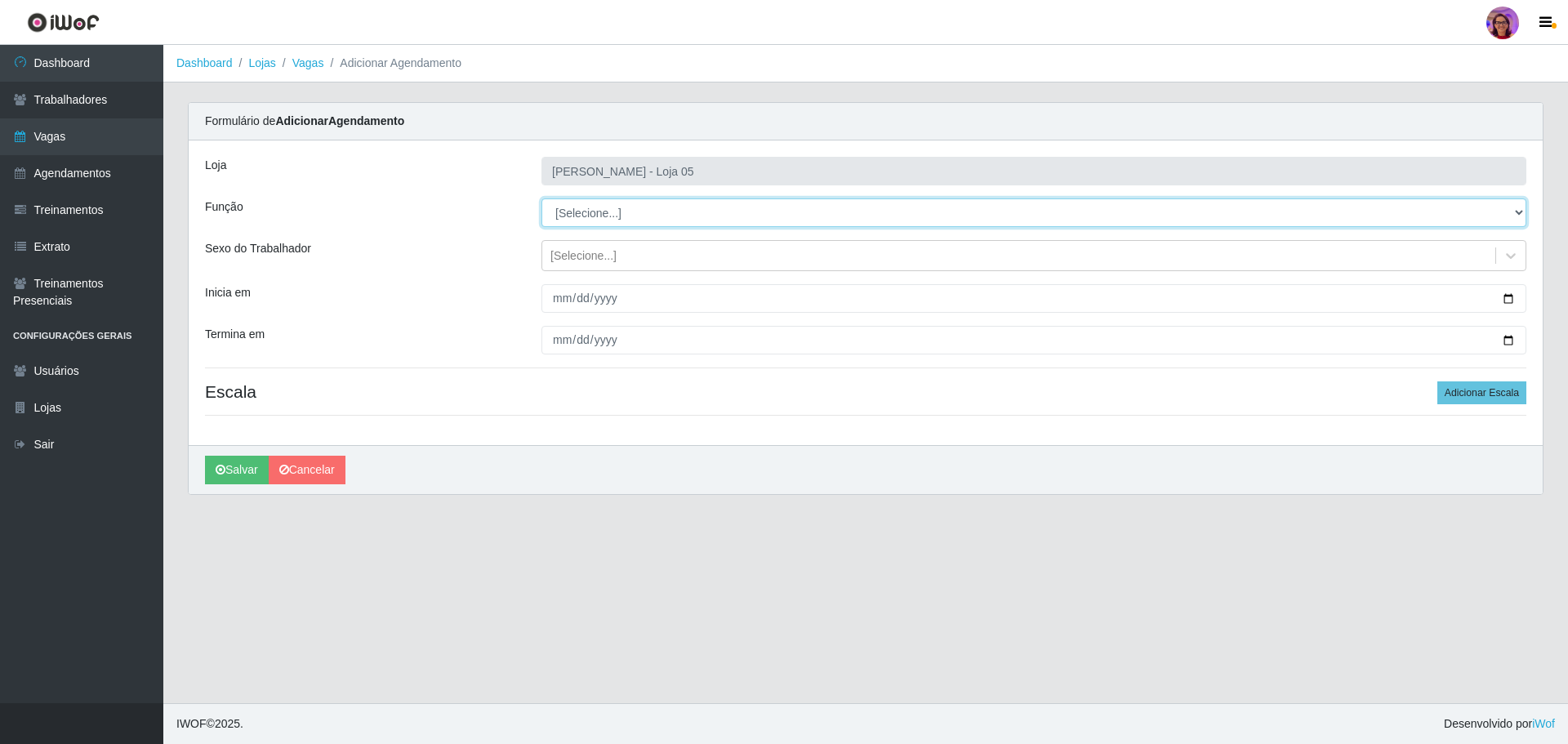
click at [590, 210] on select "[Selecione...] ASG ASG + ASG ++ Auxiliar de Depósito Auxiliar de Depósito + Aux…" at bounding box center [1033, 212] width 985 height 29
select select "72"
click at [541, 198] on select "[Selecione...] ASG ASG + ASG ++ Auxiliar de Depósito Auxiliar de Depósito + Aux…" at bounding box center [1033, 212] width 985 height 29
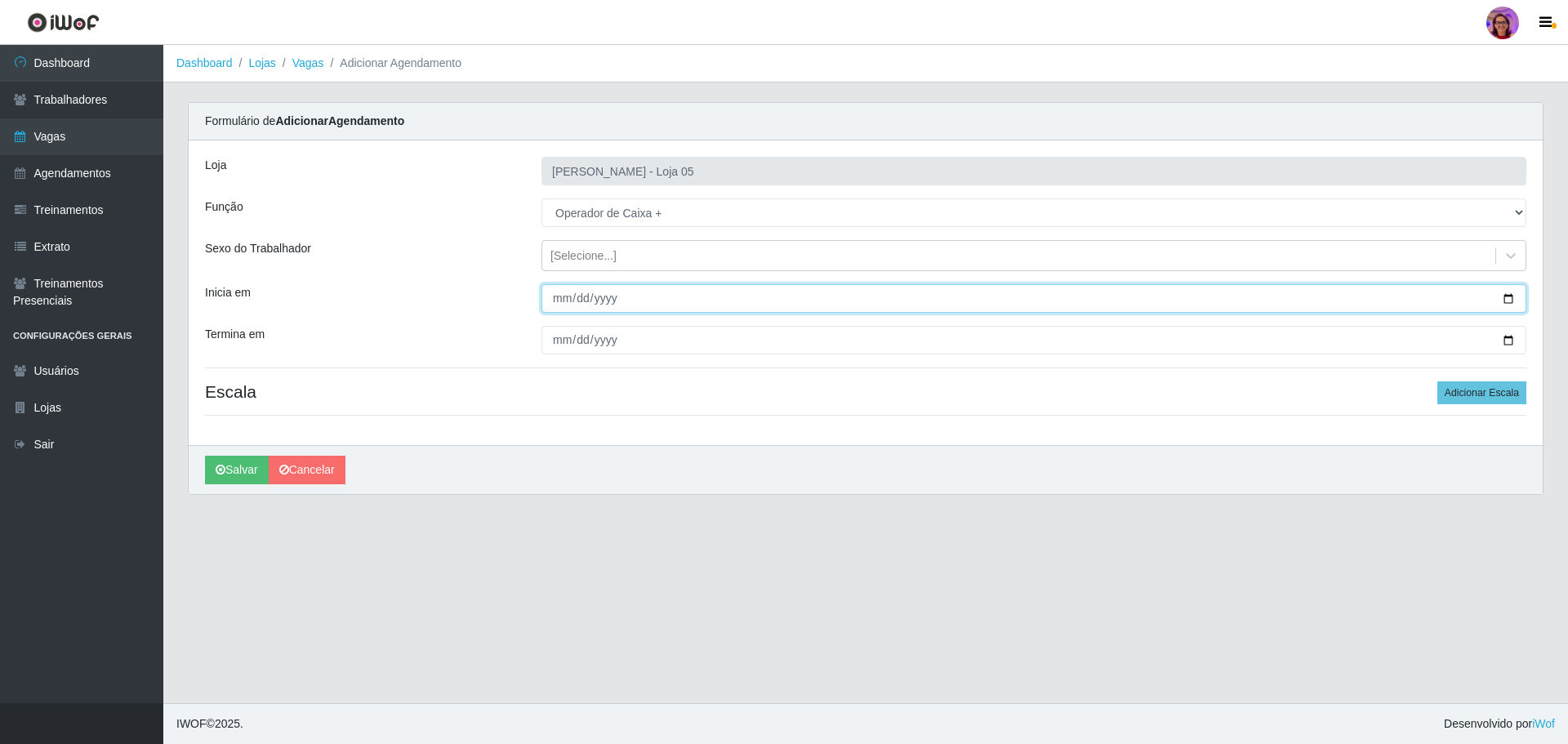
click at [1517, 295] on input "Inicia em" at bounding box center [1033, 298] width 985 height 29
click at [1512, 293] on input "Inicia em" at bounding box center [1033, 298] width 985 height 29
type input "[DATE]"
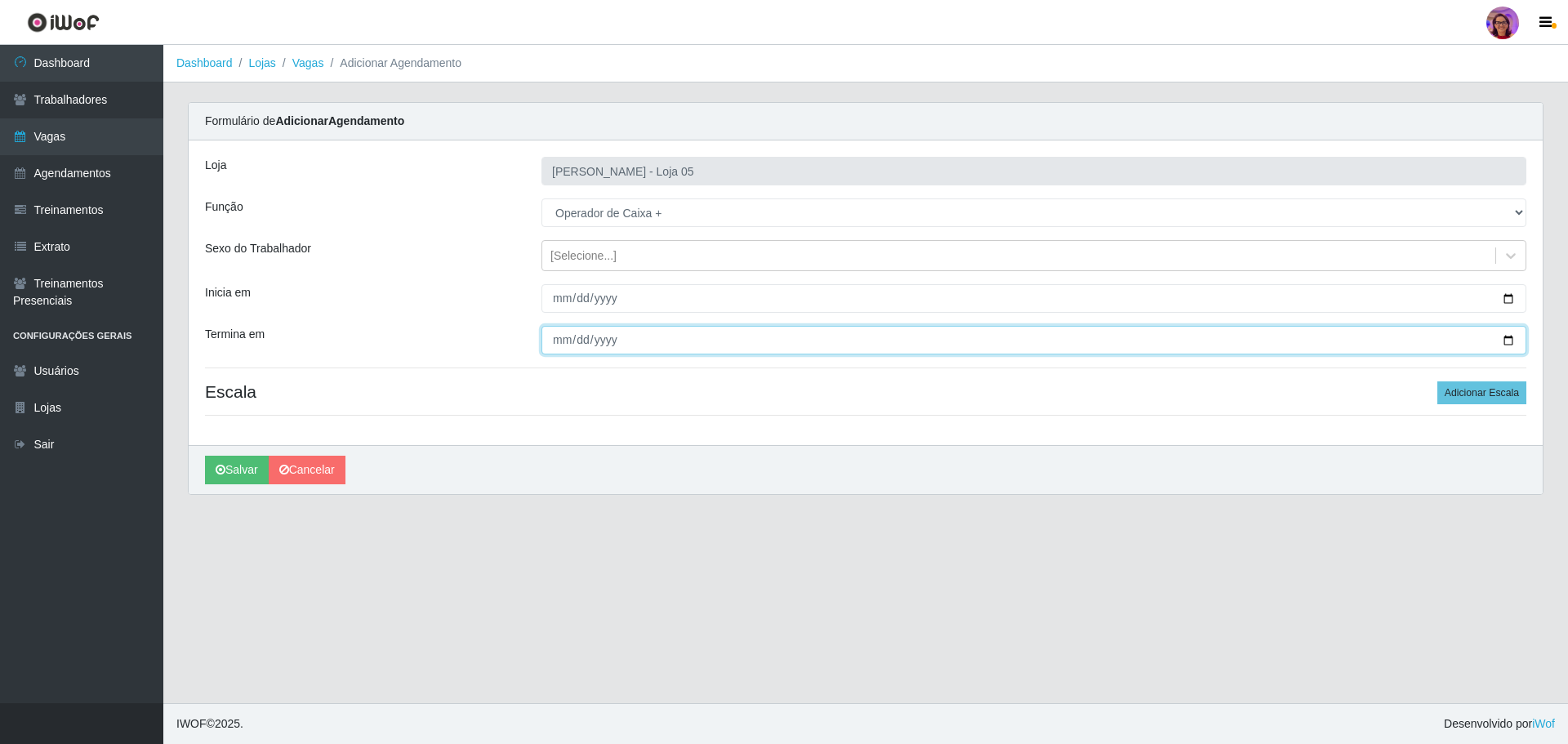
click at [1509, 343] on input "Termina em" at bounding box center [1033, 340] width 985 height 29
type input "[DATE]"
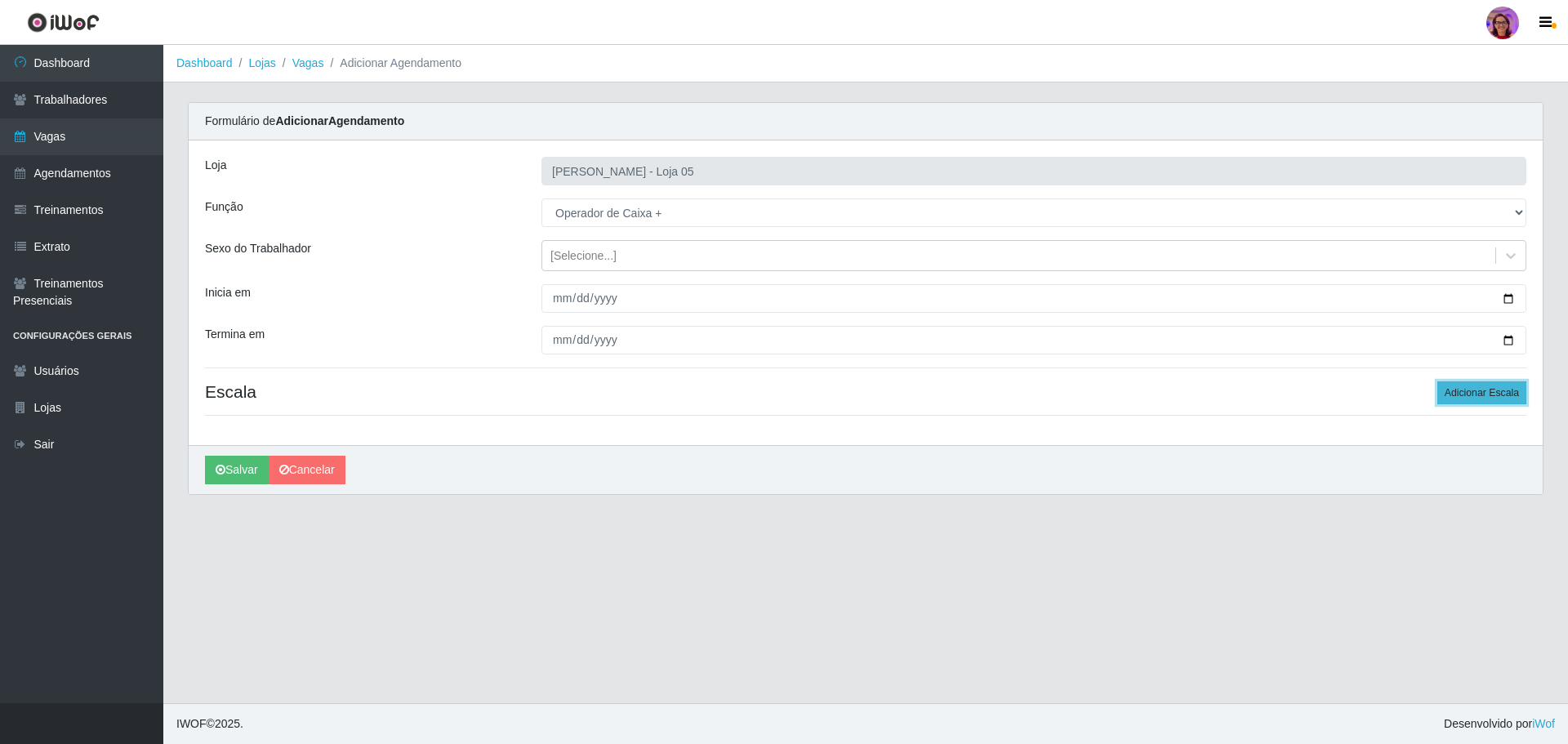
click at [1474, 390] on button "Adicionar Escala" at bounding box center [1481, 393] width 89 height 23
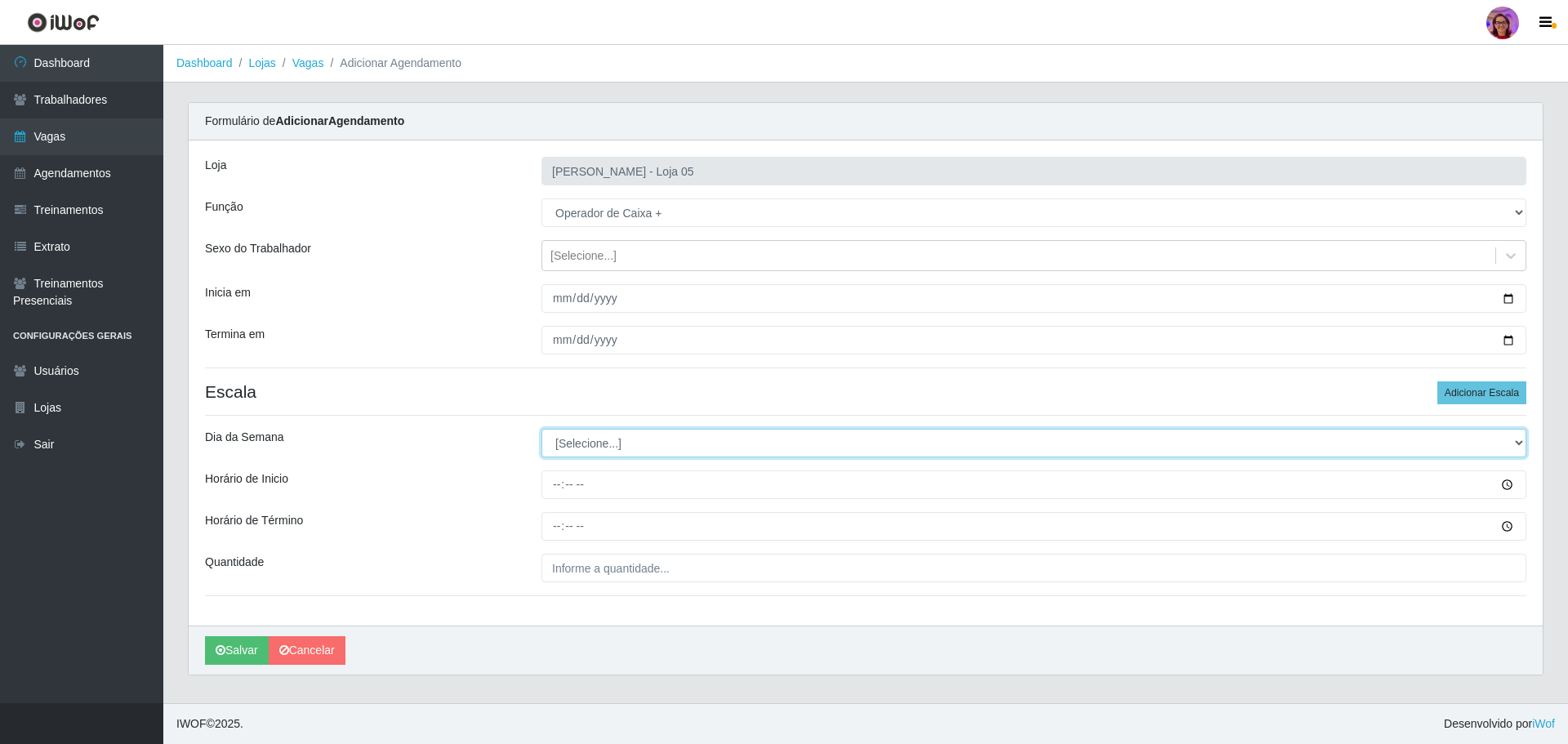
click at [568, 444] on select "[Selecione...] Segunda Terça Quarta Quinta Sexta Sábado Domingo" at bounding box center [1033, 442] width 985 height 29
select select "0"
click at [541, 428] on select "[Selecione...] Segunda Terça Quarta Quinta Sexta Sábado Domingo" at bounding box center [1033, 442] width 985 height 29
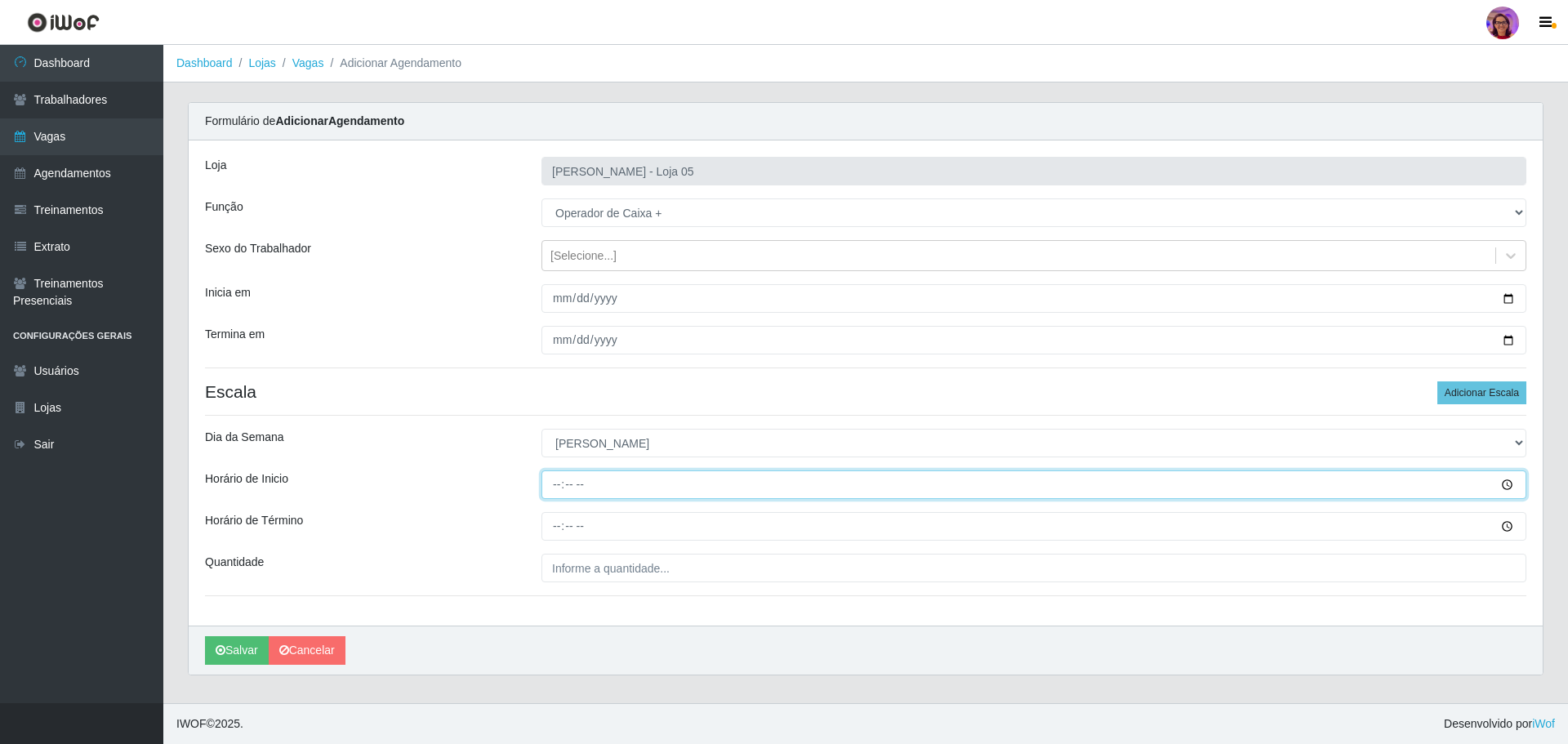
click at [554, 486] on input "Horário de Inicio" at bounding box center [1033, 484] width 985 height 29
type input "13:00"
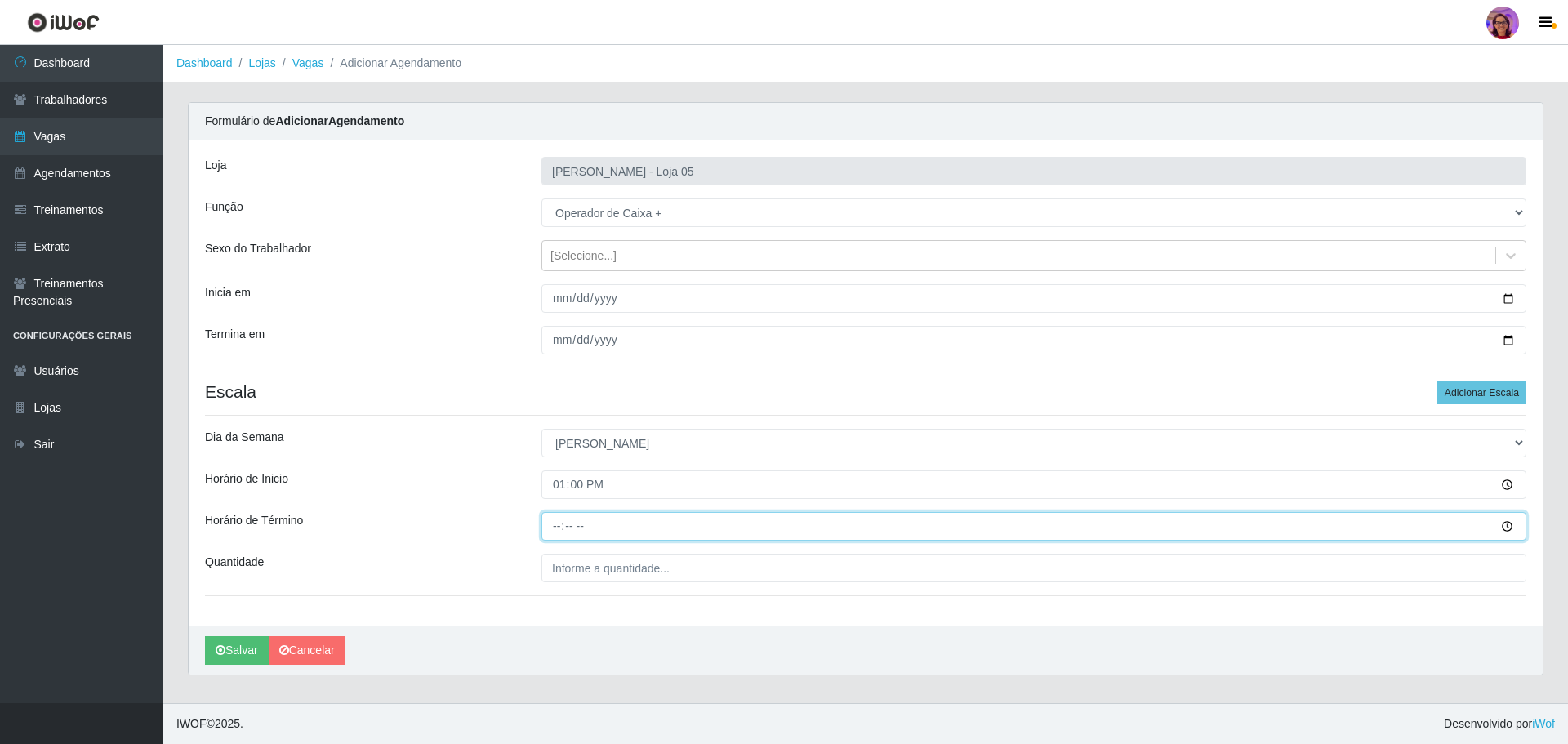
click at [549, 519] on input "Horário de Término" at bounding box center [1033, 526] width 985 height 29
type input "17:00"
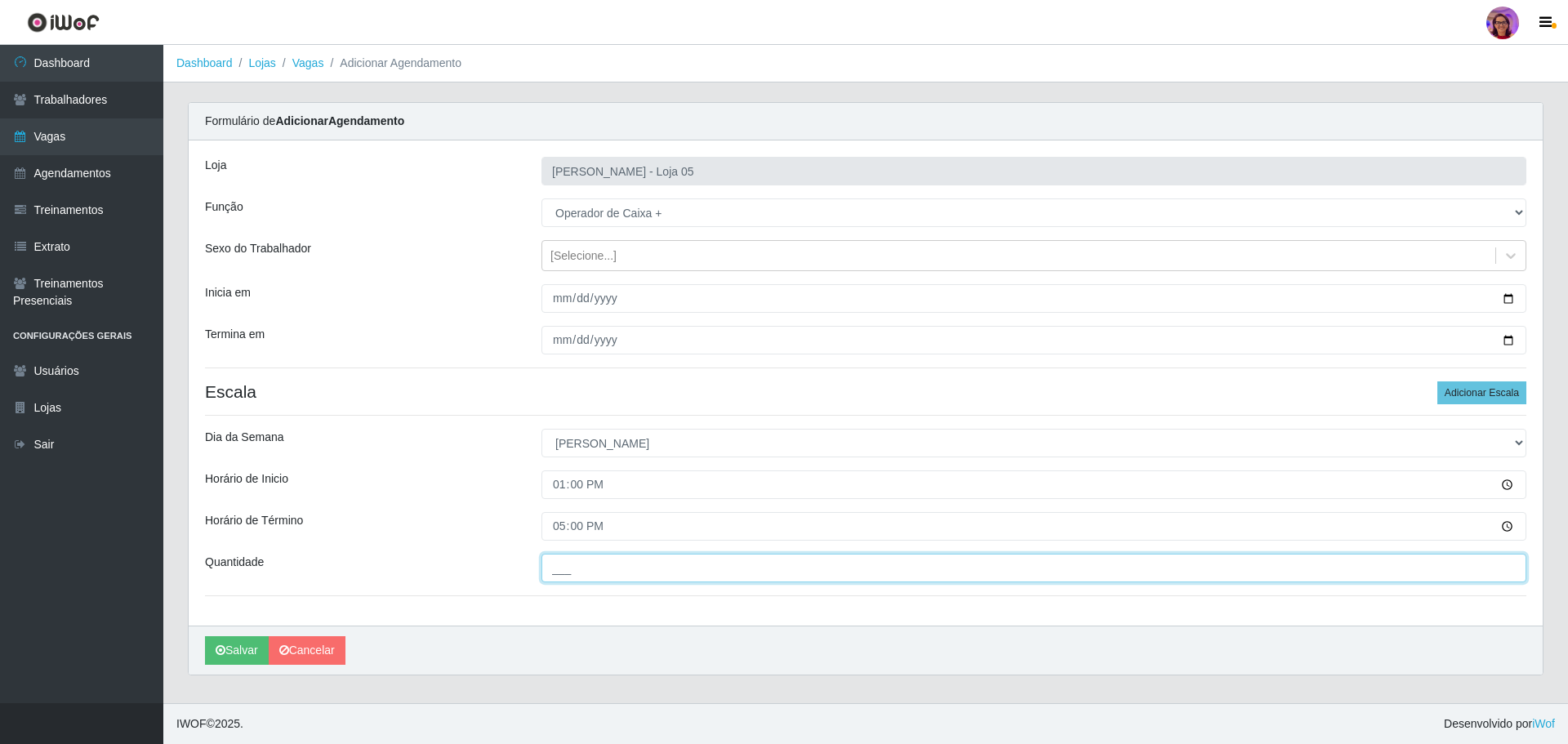
click at [602, 568] on input "___" at bounding box center [1033, 568] width 985 height 29
type input "4__"
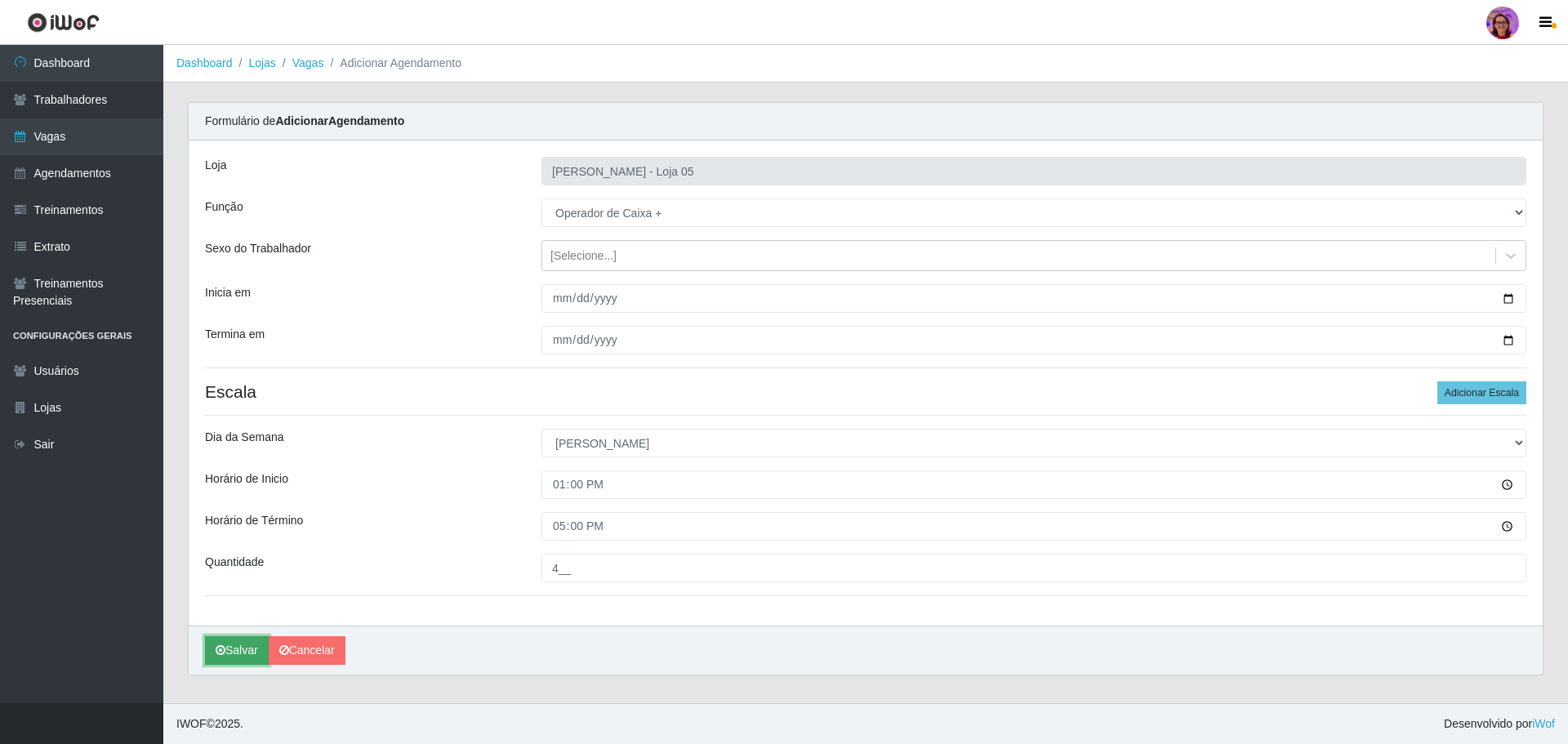
click at [249, 654] on button "Salvar" at bounding box center [236, 650] width 63 height 29
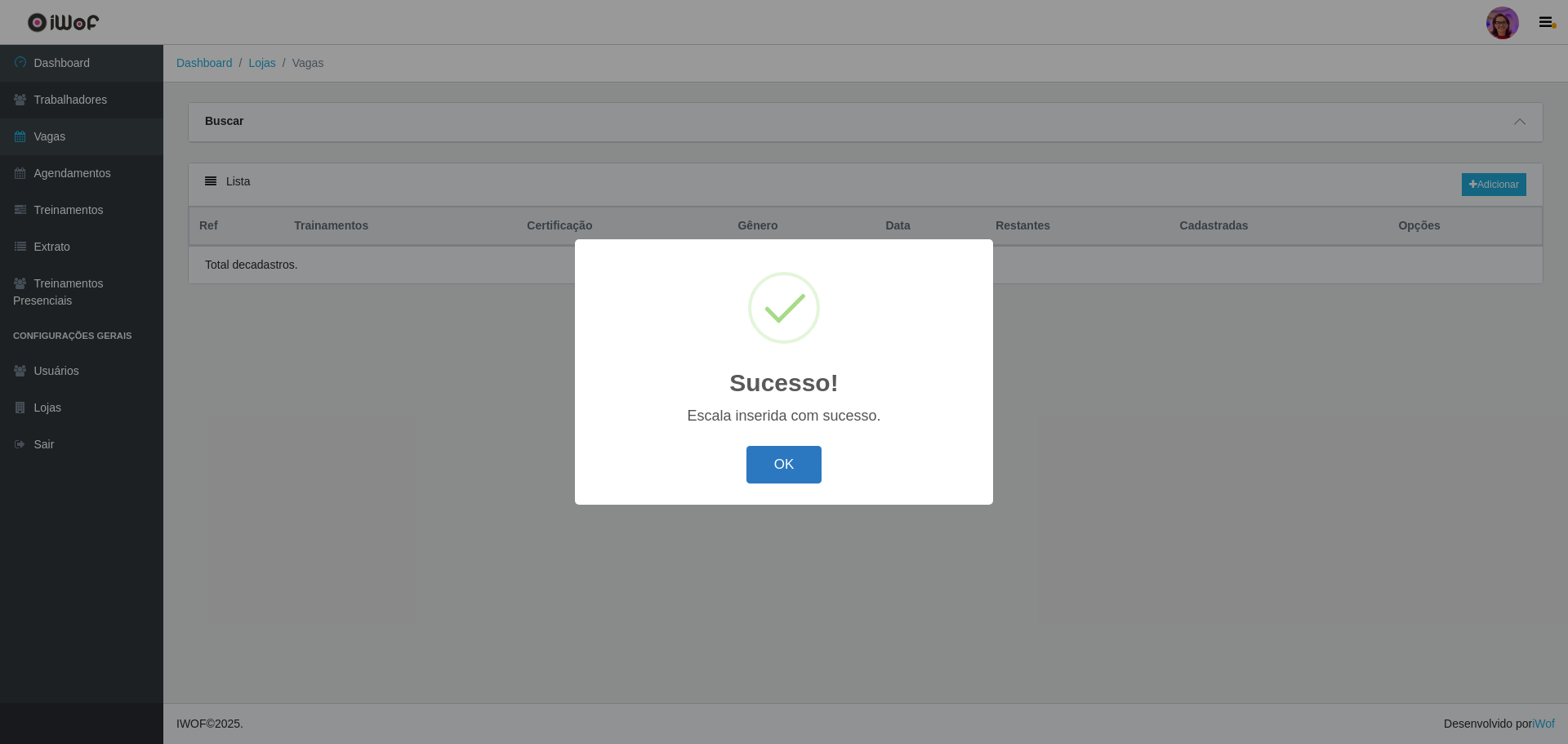
click at [776, 475] on button "OK" at bounding box center [784, 465] width 76 height 38
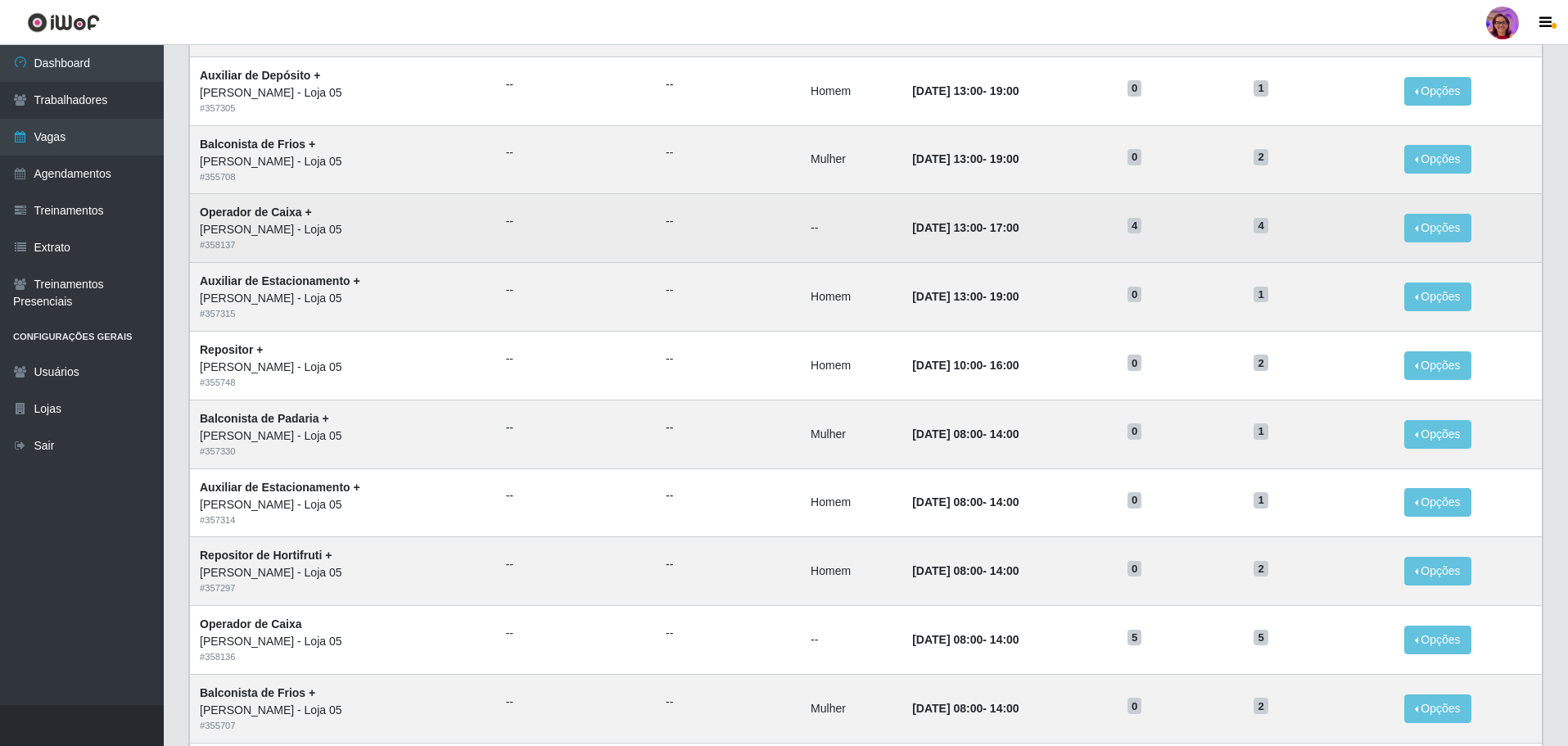
scroll to position [410, 0]
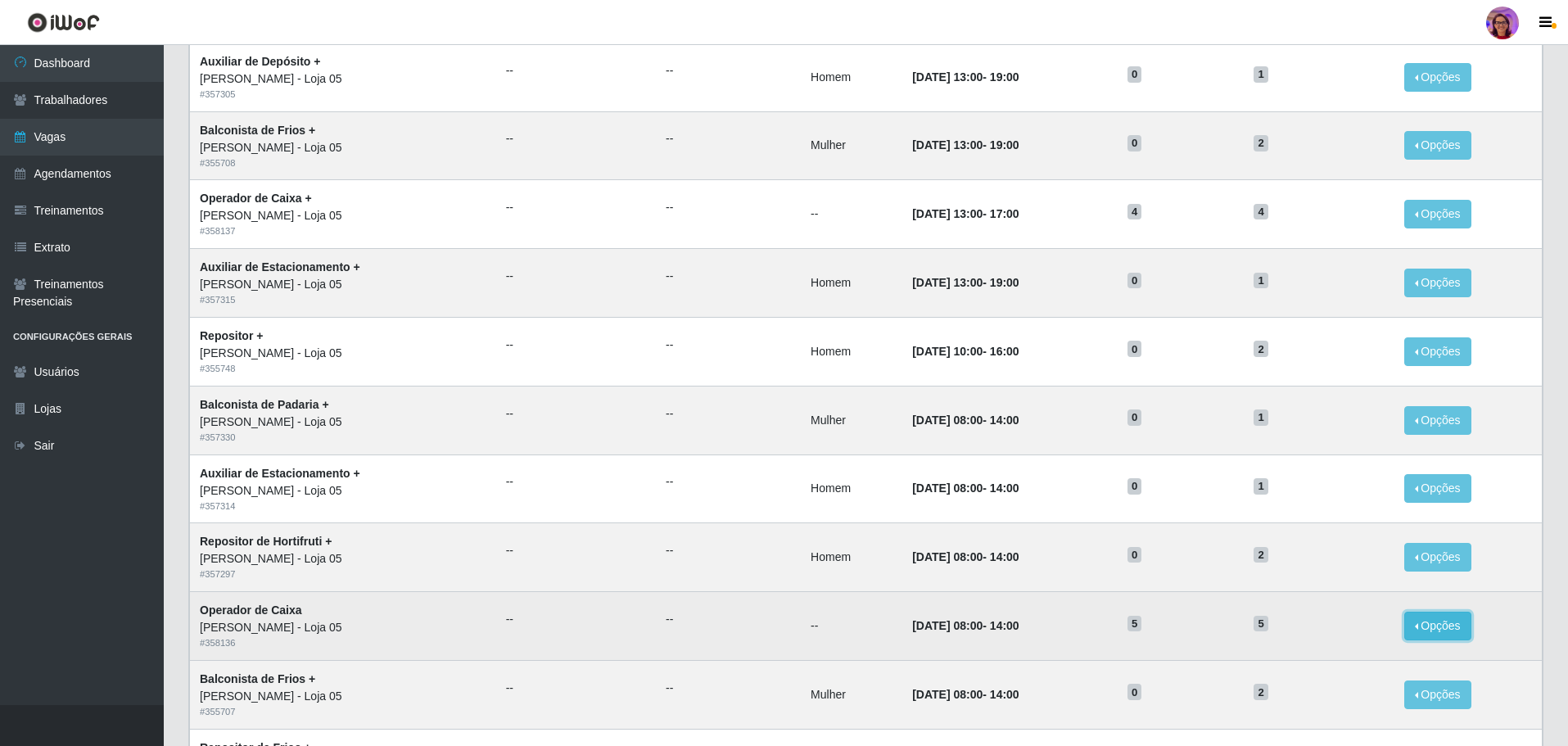
click at [1437, 623] on button "Opções" at bounding box center [1437, 626] width 67 height 29
click at [1320, 668] on div "Deletar" at bounding box center [1337, 664] width 97 height 17
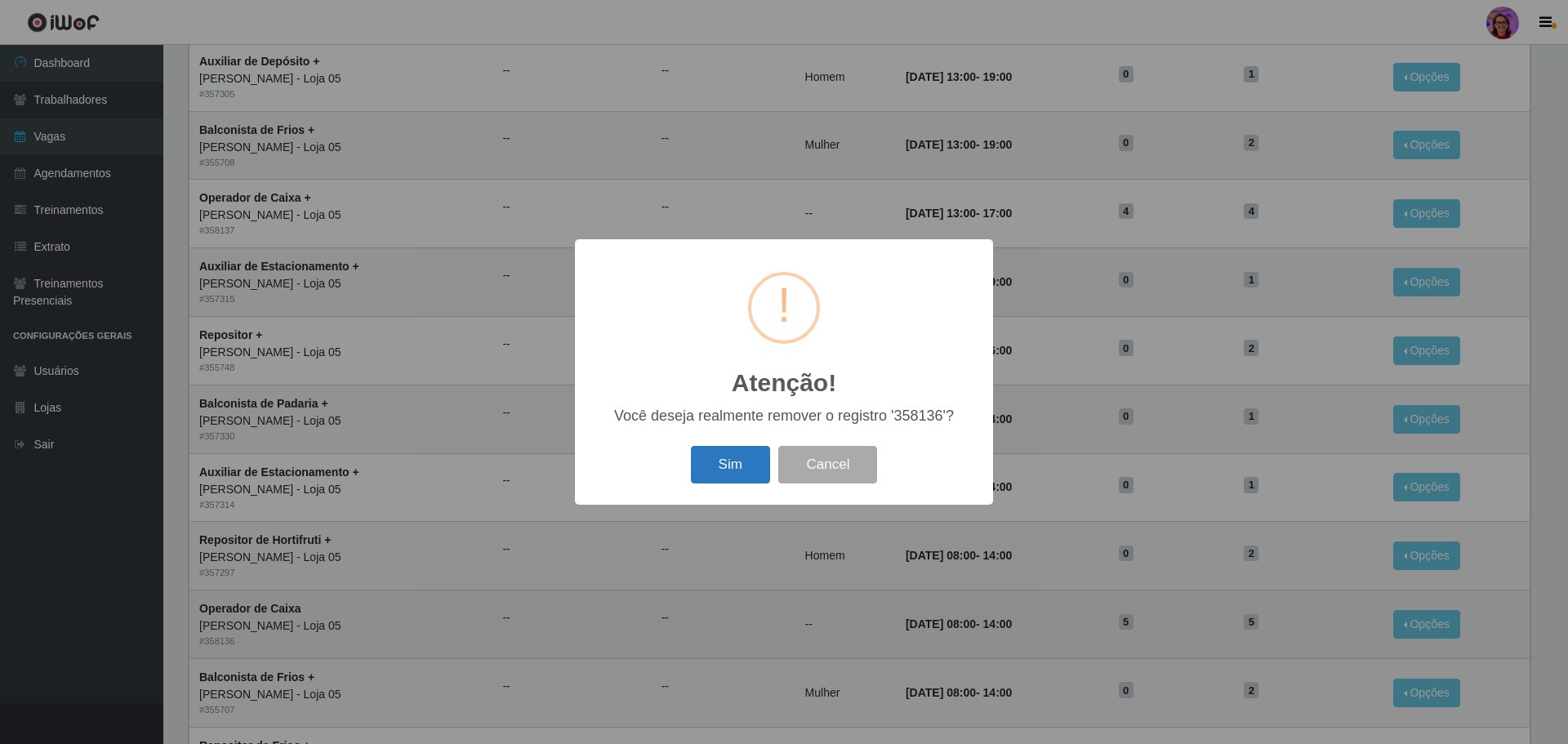
click at [745, 460] on button "Sim" at bounding box center [730, 465] width 79 height 38
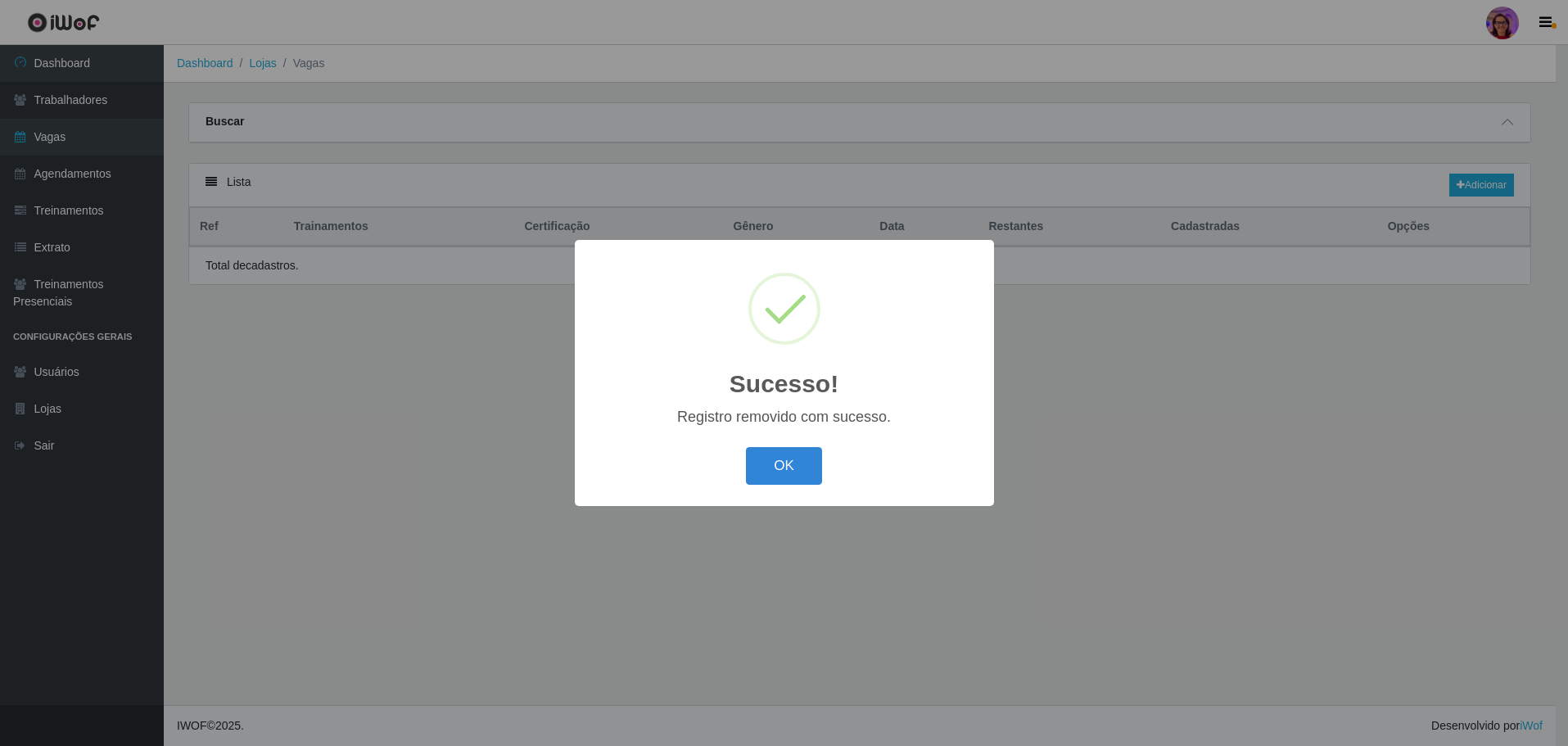
scroll to position [0, 0]
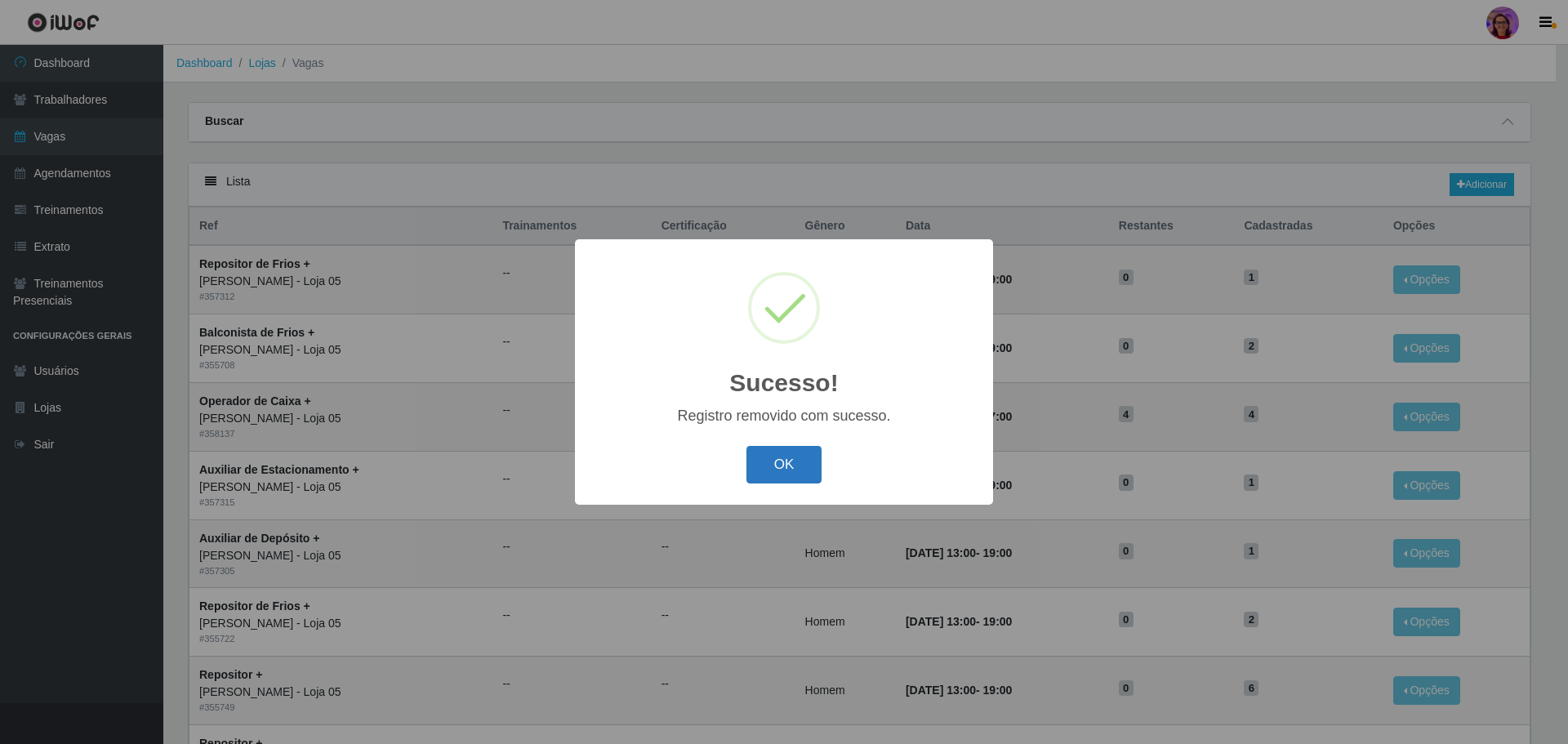
click at [774, 468] on button "OK" at bounding box center [784, 465] width 76 height 38
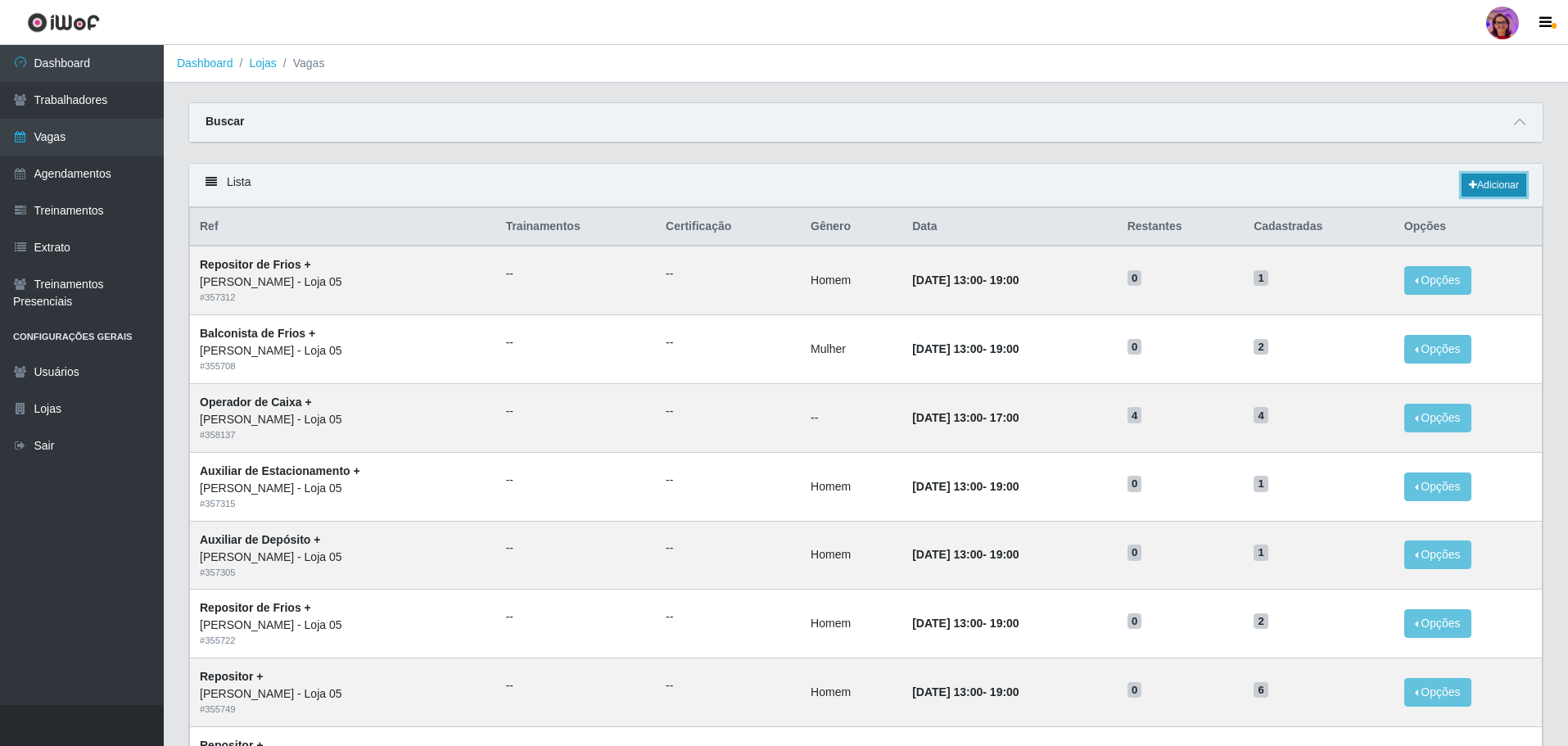
click at [1494, 186] on link "Adicionar" at bounding box center [1494, 185] width 64 height 23
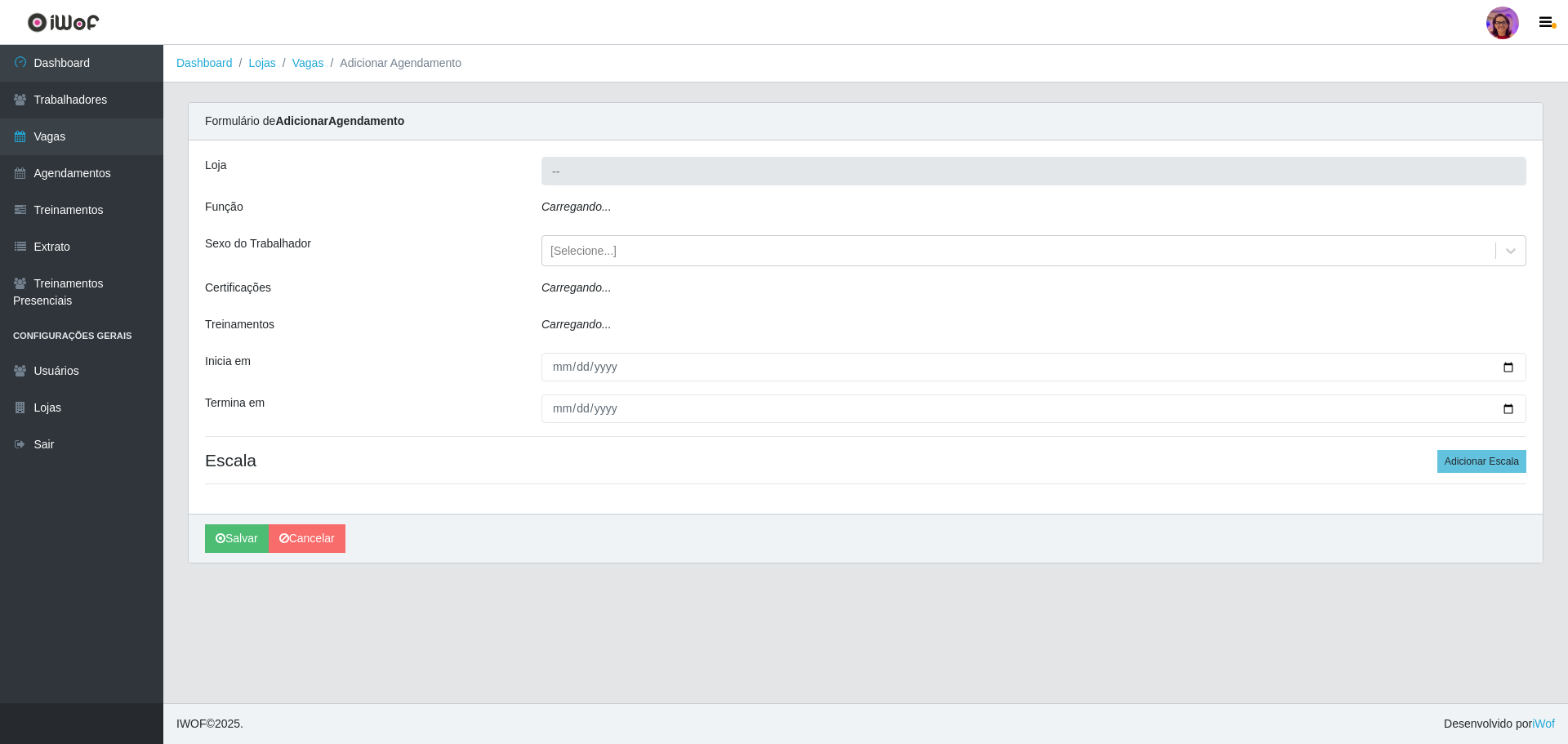
type input "[PERSON_NAME] - Loja 05"
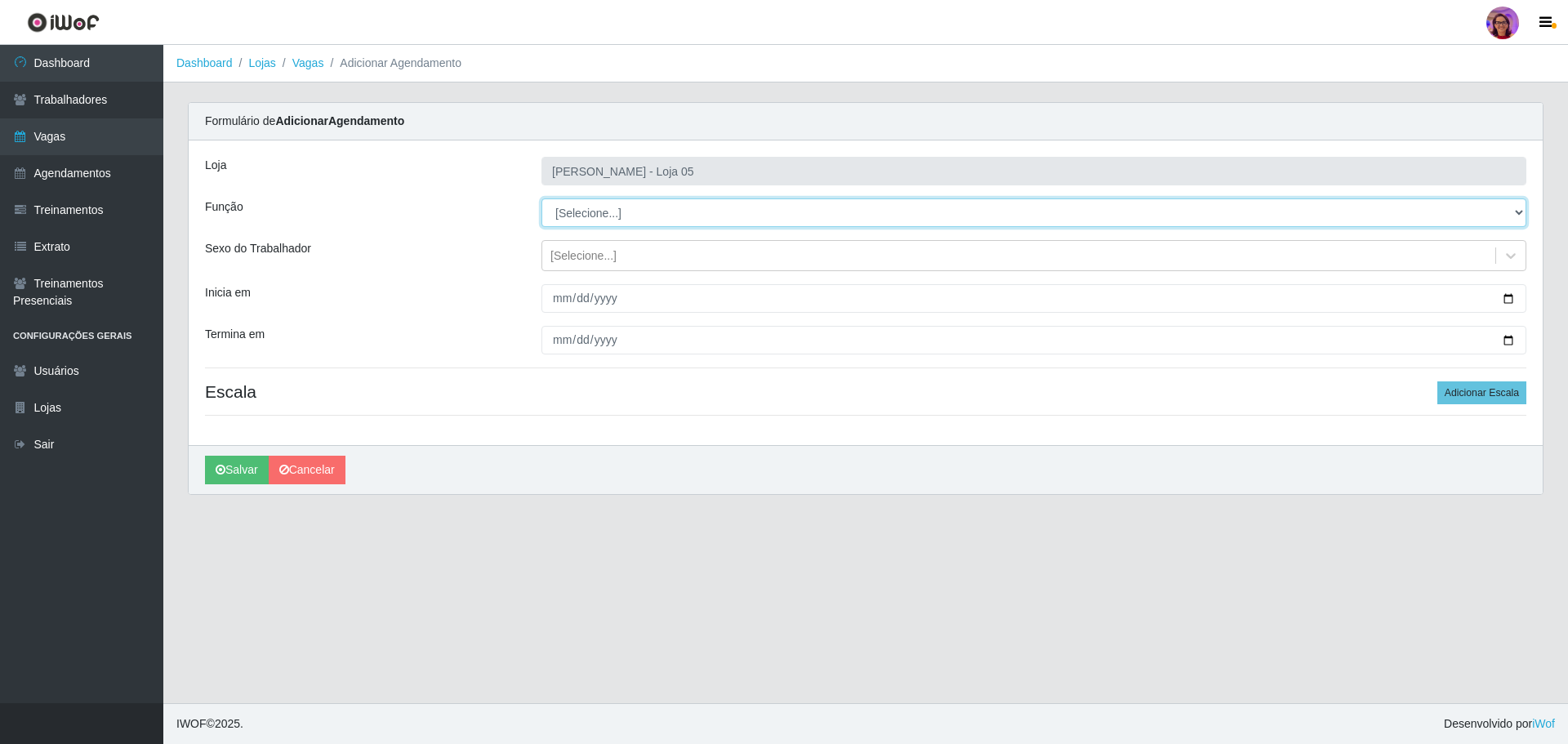
click at [595, 214] on select "[Selecione...] ASG ASG + ASG ++ Auxiliar de Depósito Auxiliar de Depósito + Aux…" at bounding box center [1033, 212] width 985 height 29
select select "72"
click at [541, 198] on select "[Selecione...] ASG ASG + ASG ++ Auxiliar de Depósito Auxiliar de Depósito + Aux…" at bounding box center [1033, 212] width 985 height 29
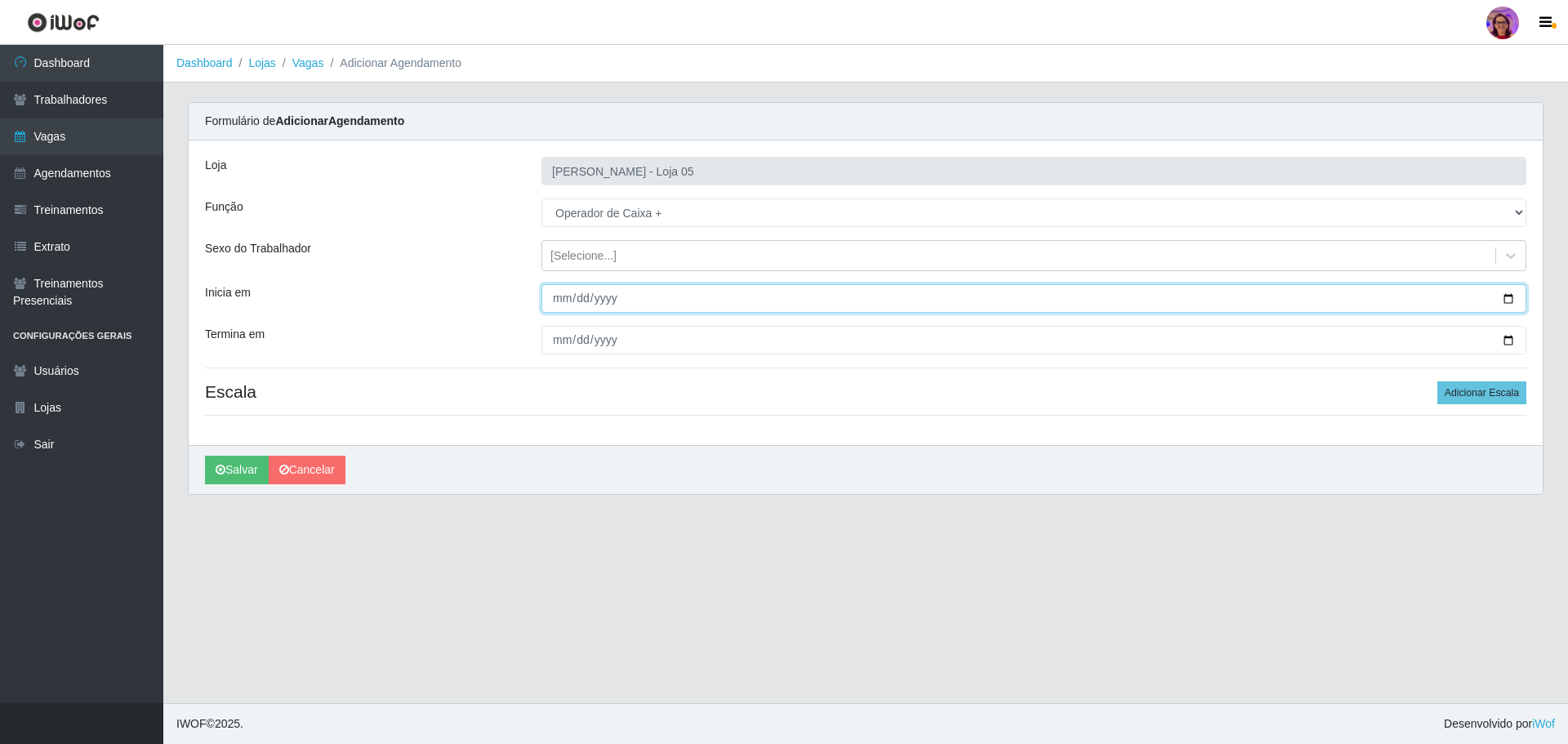
click at [1512, 296] on input "Inicia em" at bounding box center [1033, 298] width 985 height 29
type input "[DATE]"
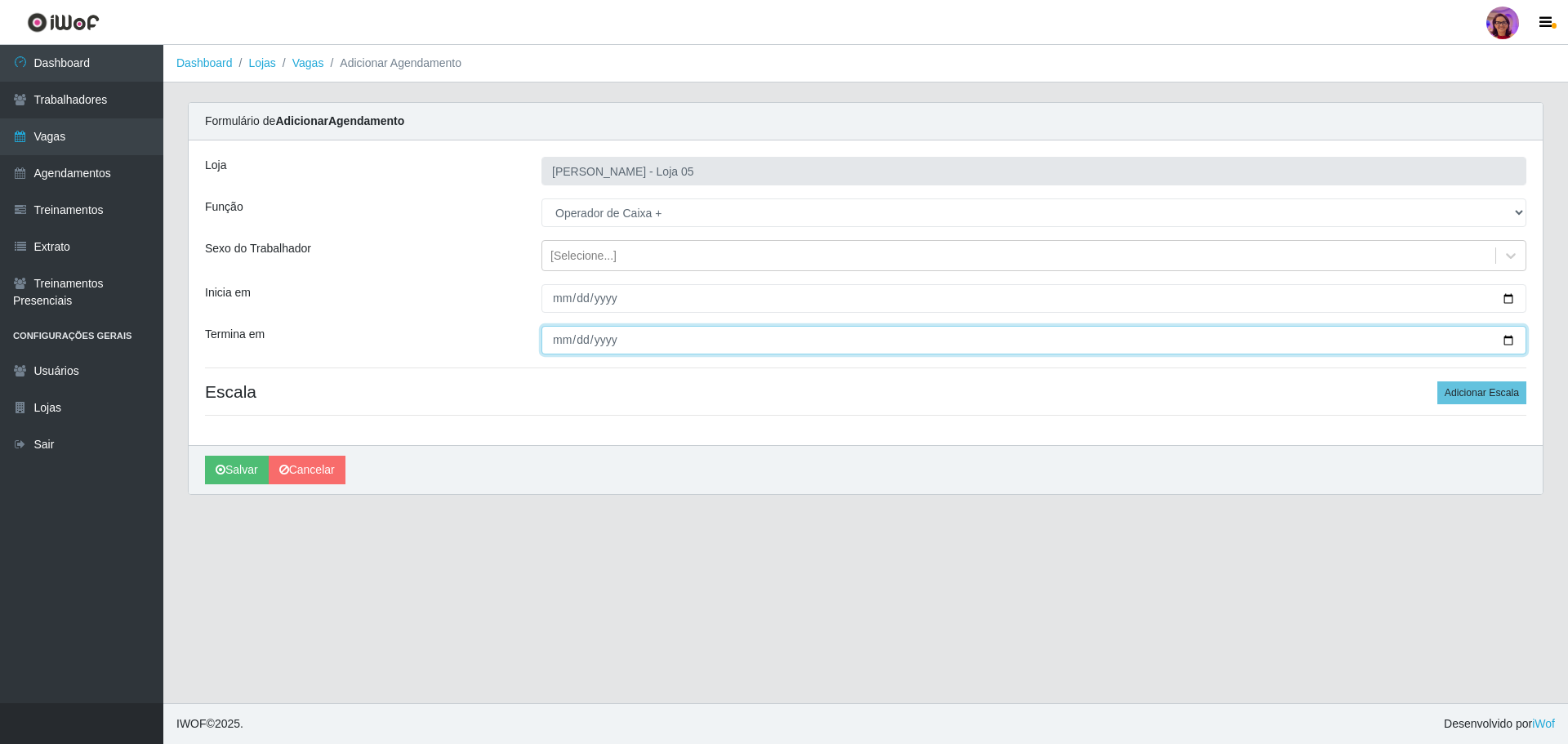
click at [1505, 345] on input "Termina em" at bounding box center [1033, 340] width 985 height 29
type input "[DATE]"
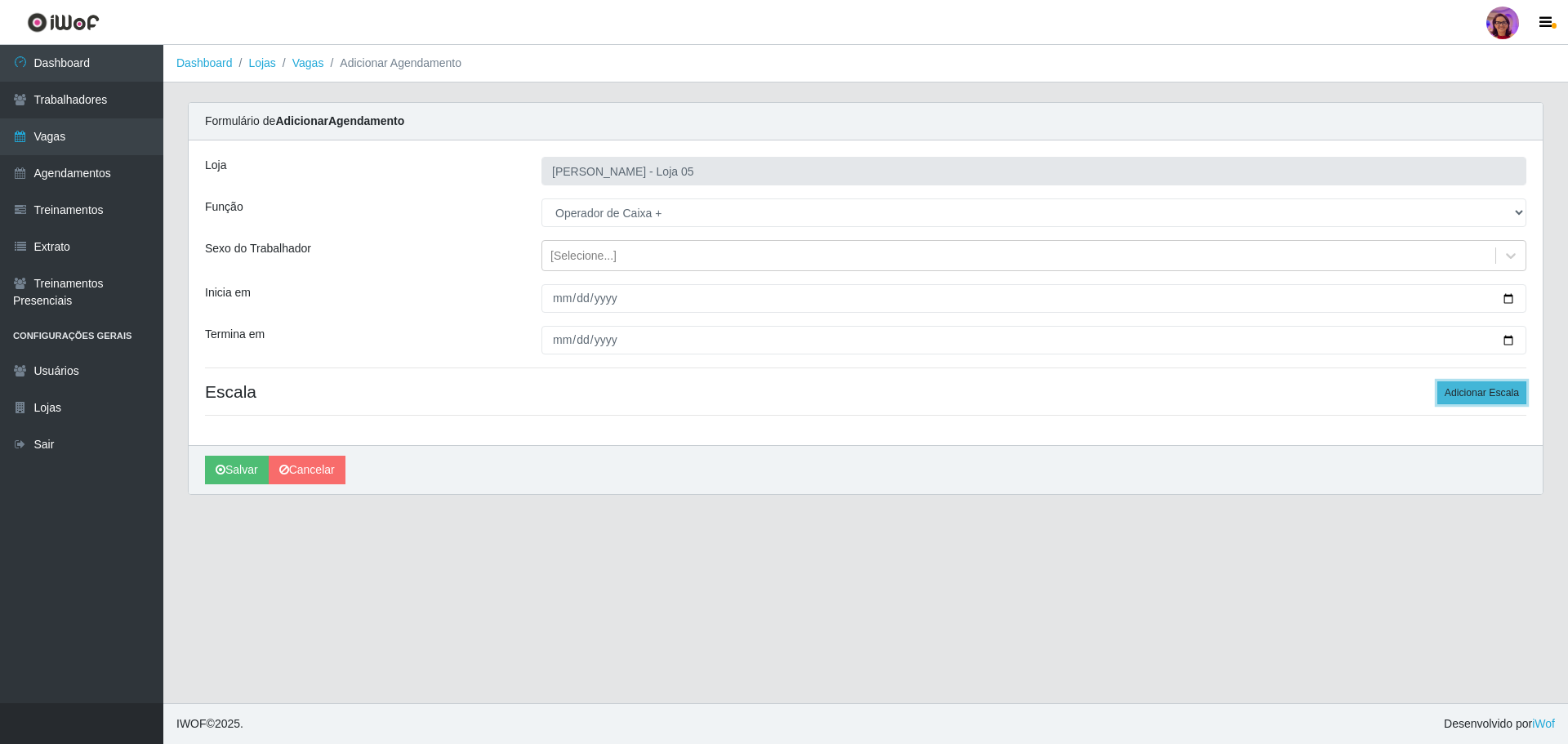
click at [1458, 389] on button "Adicionar Escala" at bounding box center [1481, 393] width 89 height 23
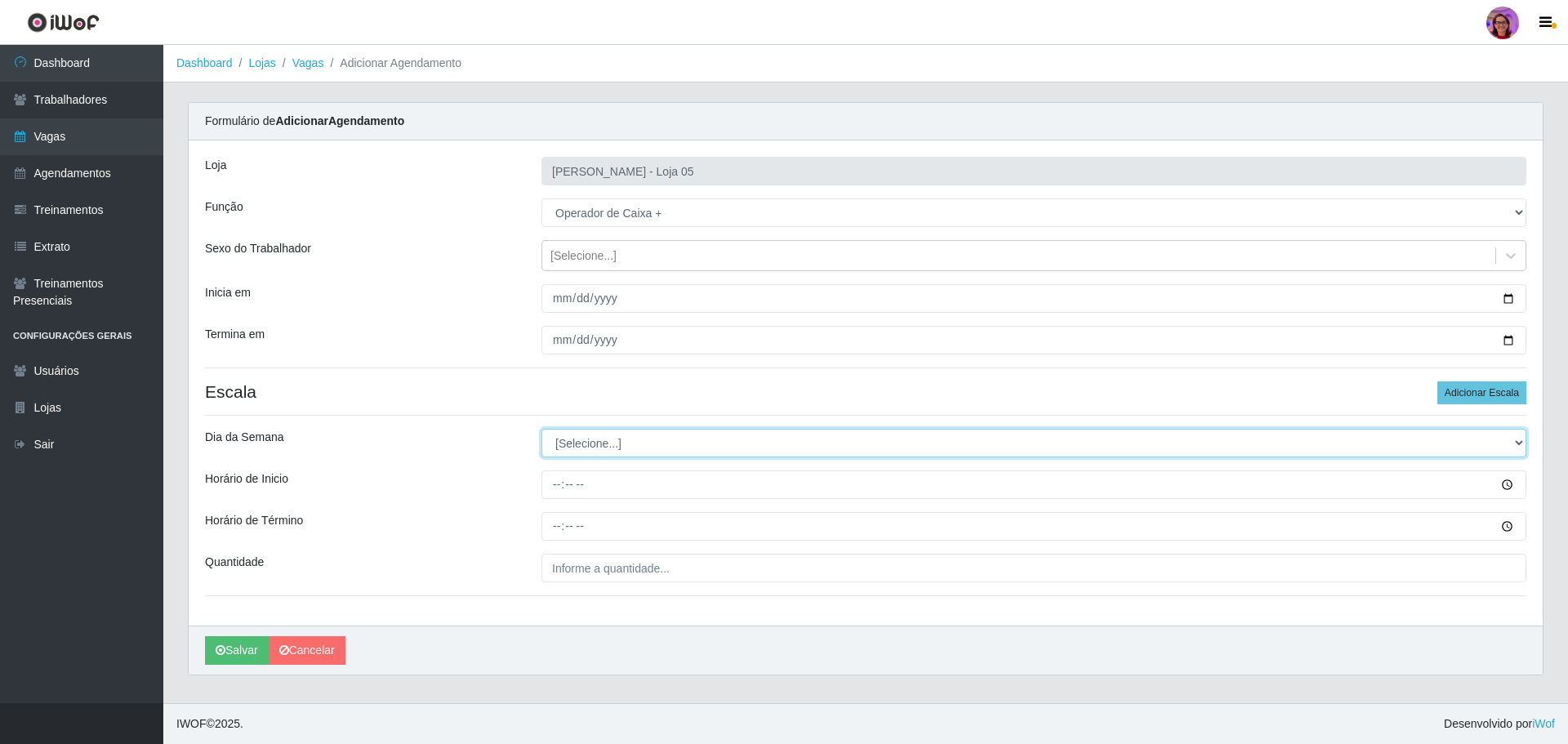
click at [654, 438] on select "[Selecione...] Segunda Terça Quarta Quinta Sexta Sábado Domingo" at bounding box center [1033, 442] width 985 height 29
select select "0"
click at [541, 428] on select "[Selecione...] Segunda Terça Quarta Quinta Sexta Sábado Domingo" at bounding box center [1033, 442] width 985 height 29
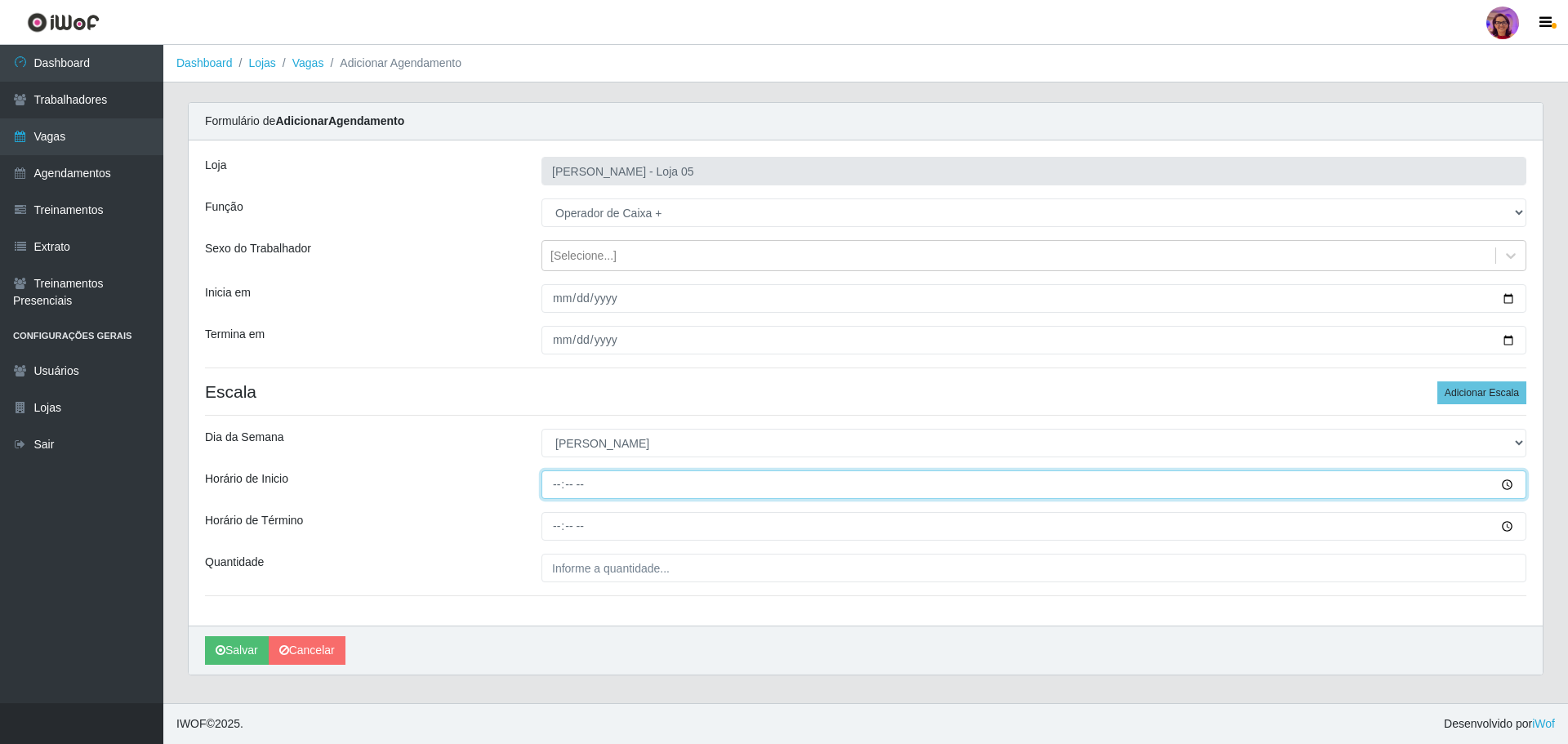
click at [546, 481] on input "Horário de Inicio" at bounding box center [1033, 484] width 985 height 29
type input "08:00"
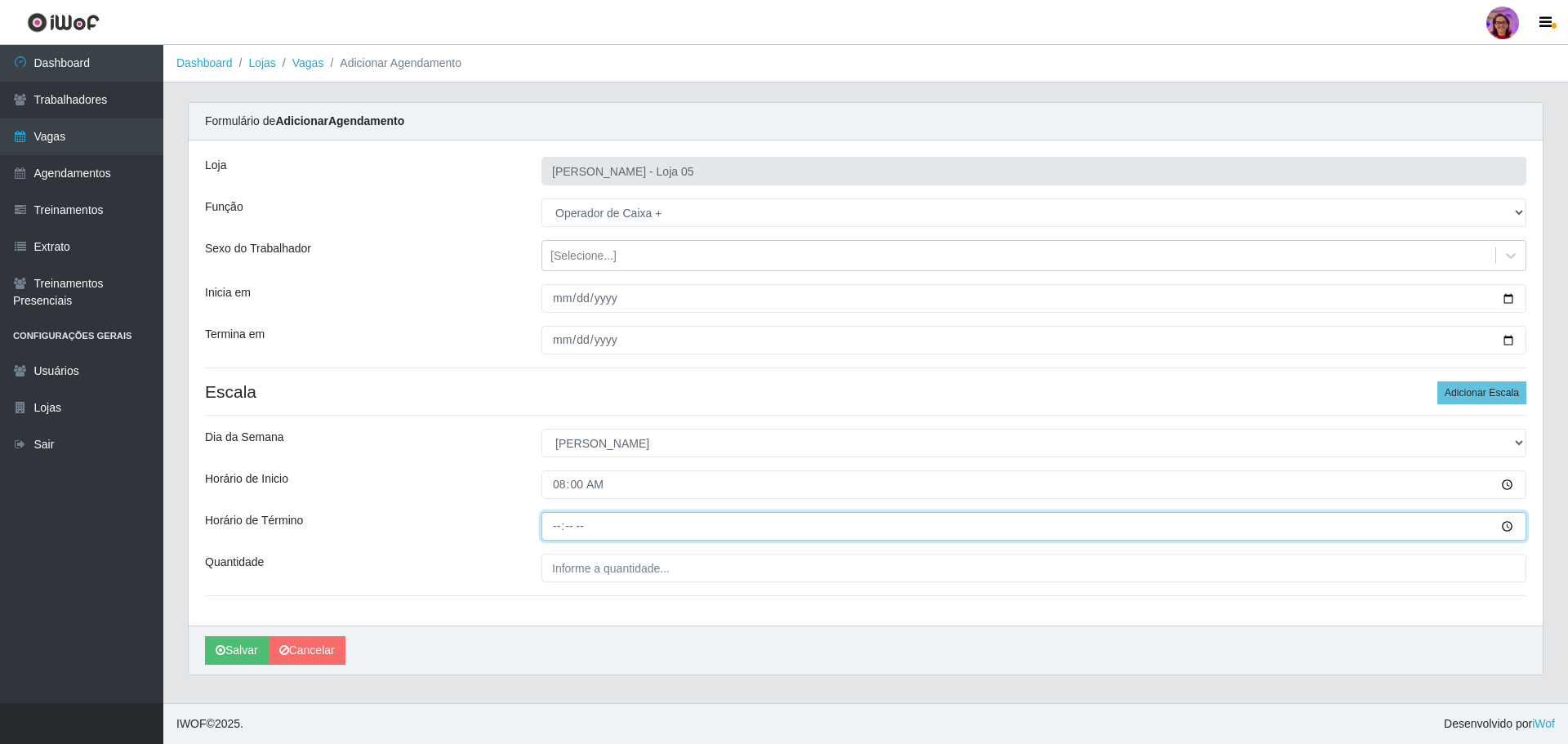
click at [556, 514] on input "Horário de Término" at bounding box center [1033, 526] width 985 height 29
type input "14:00"
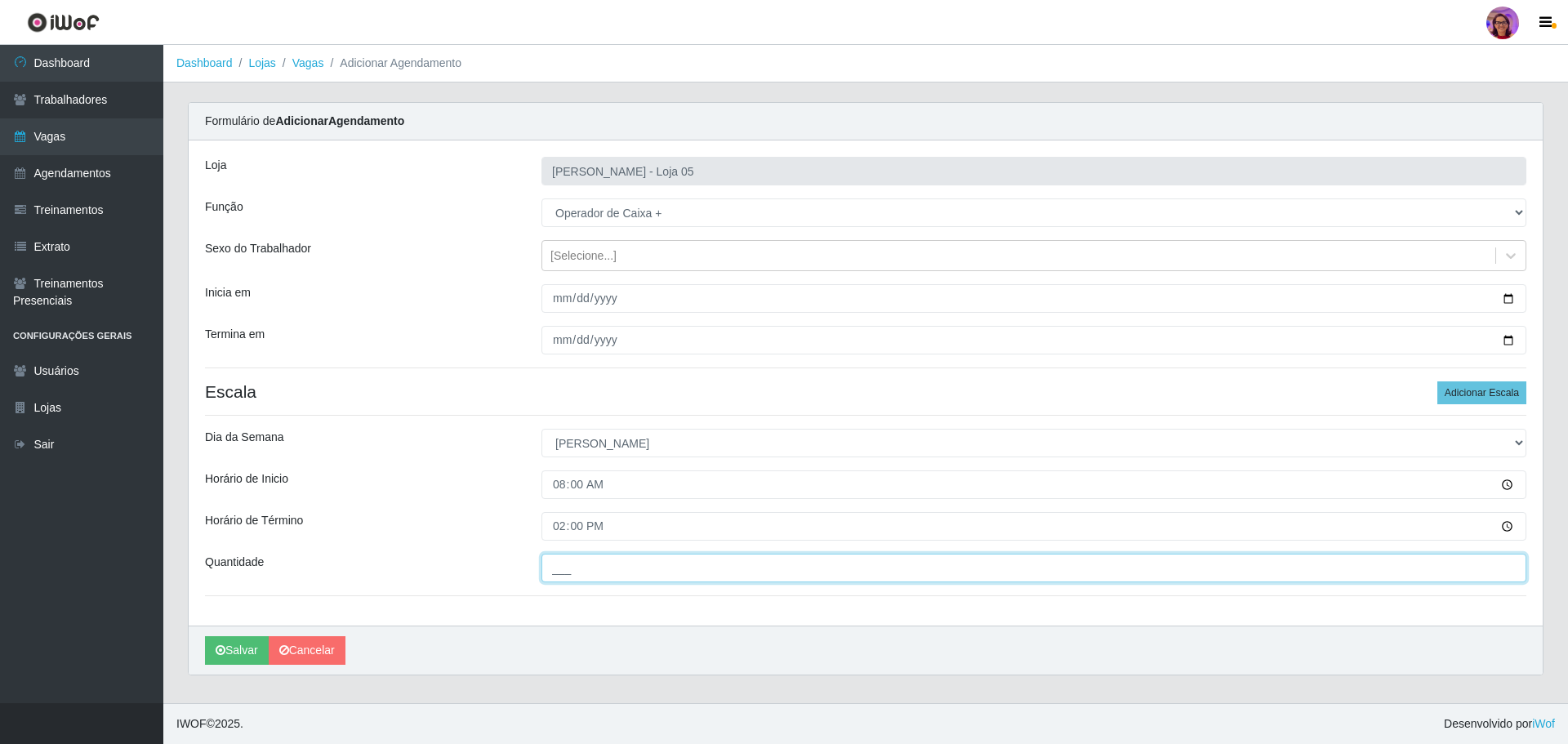
click at [616, 575] on input "___" at bounding box center [1033, 568] width 985 height 29
type input "5__"
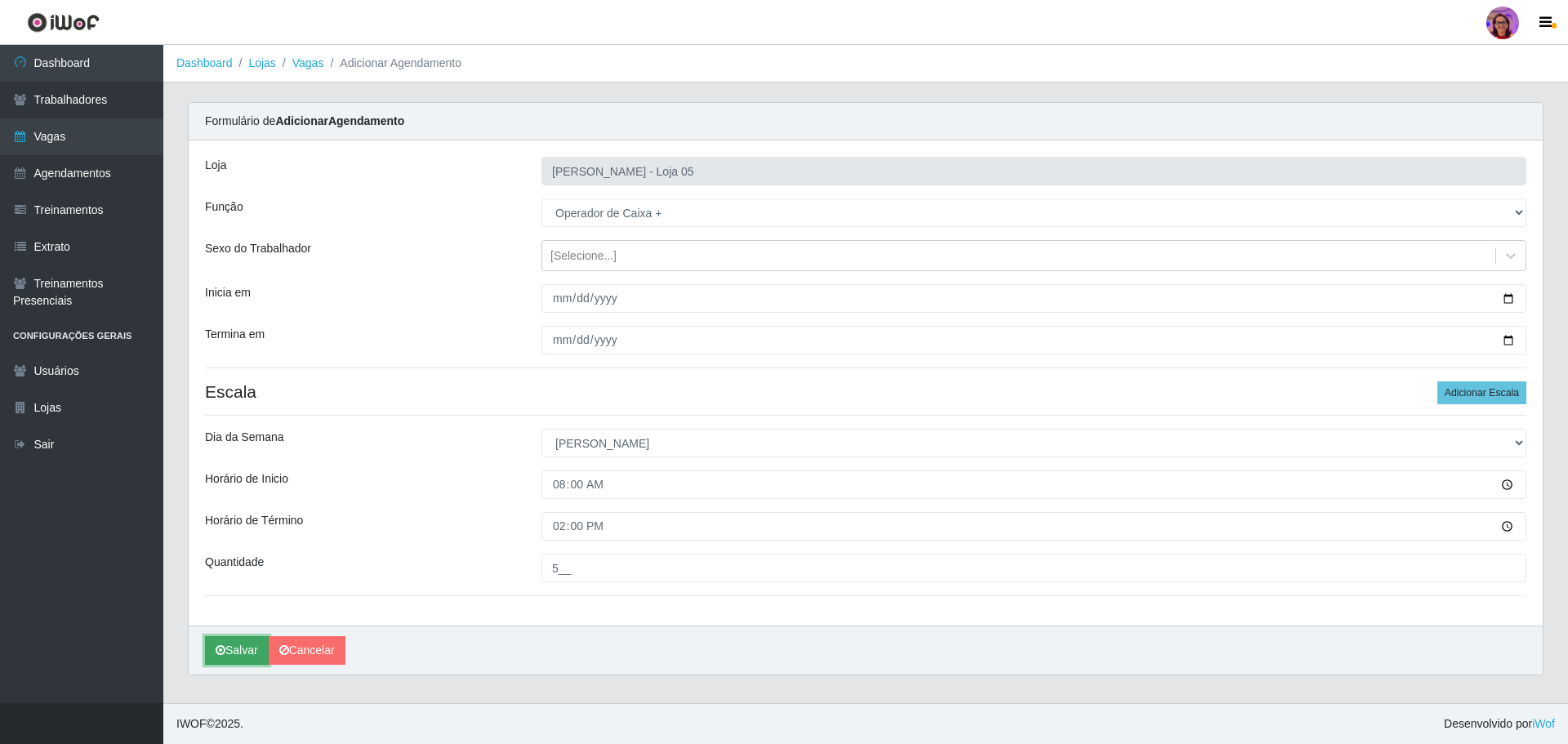
click at [242, 642] on button "Salvar" at bounding box center [236, 650] width 63 height 29
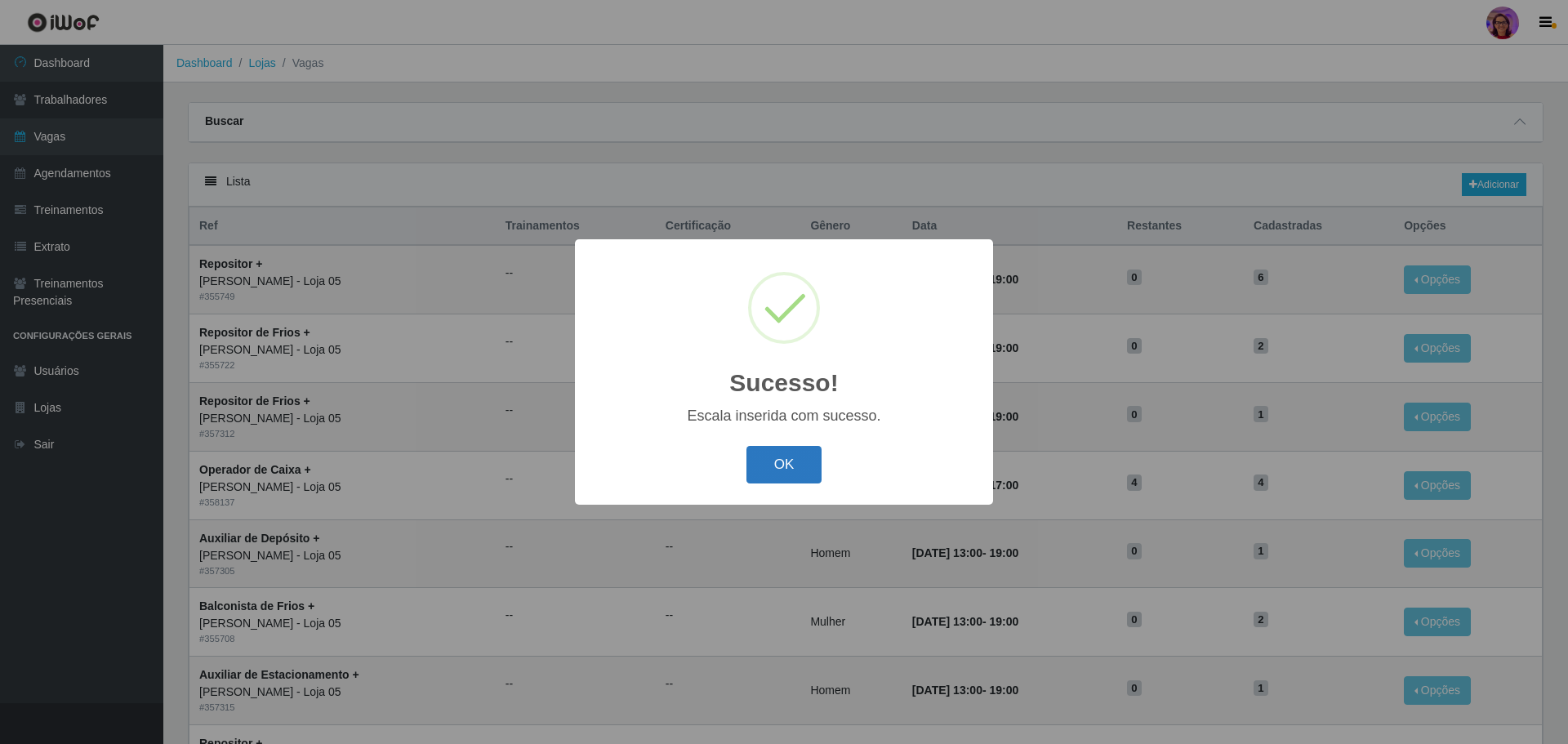
click at [794, 454] on button "OK" at bounding box center [784, 465] width 76 height 38
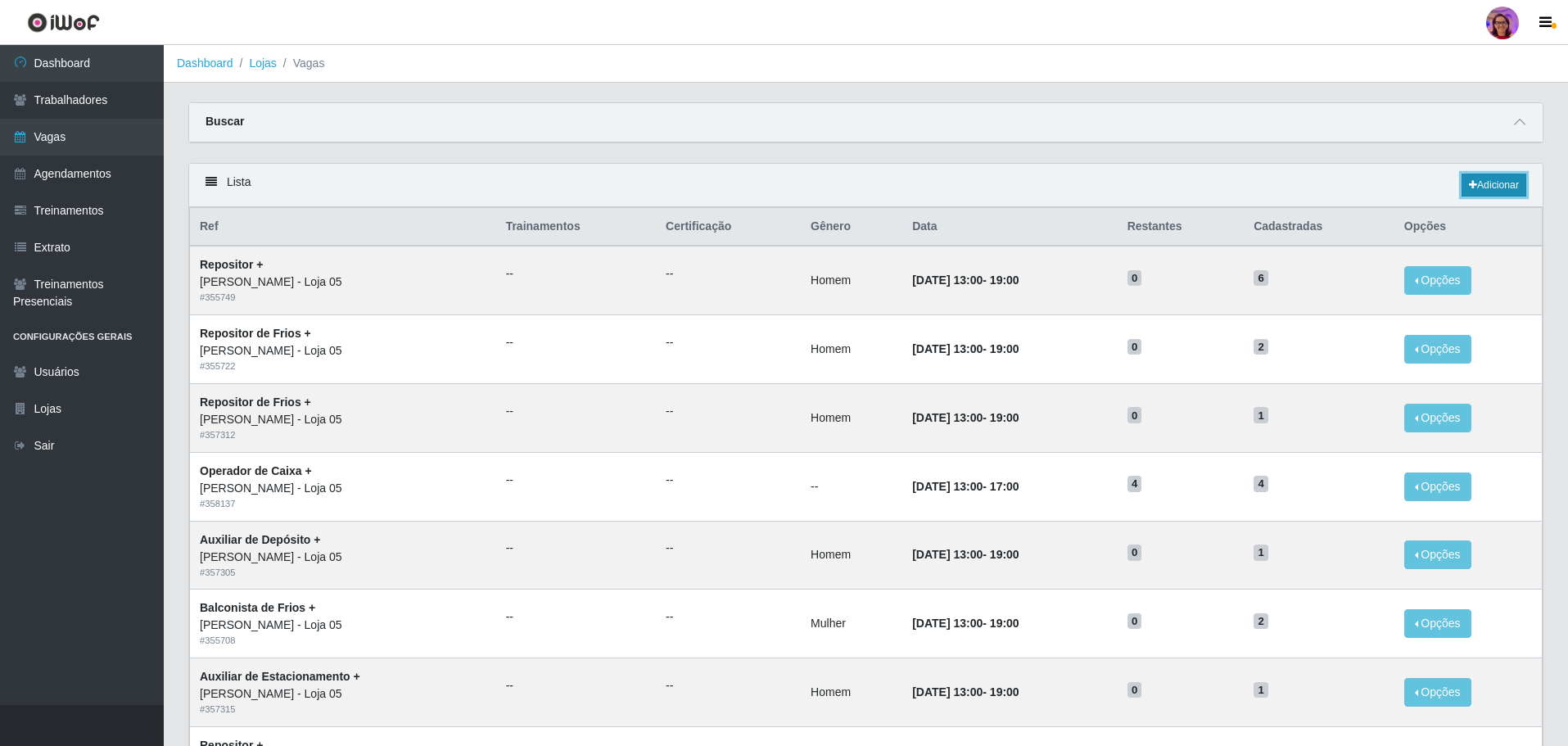
click at [1487, 181] on link "Adicionar" at bounding box center [1494, 185] width 64 height 23
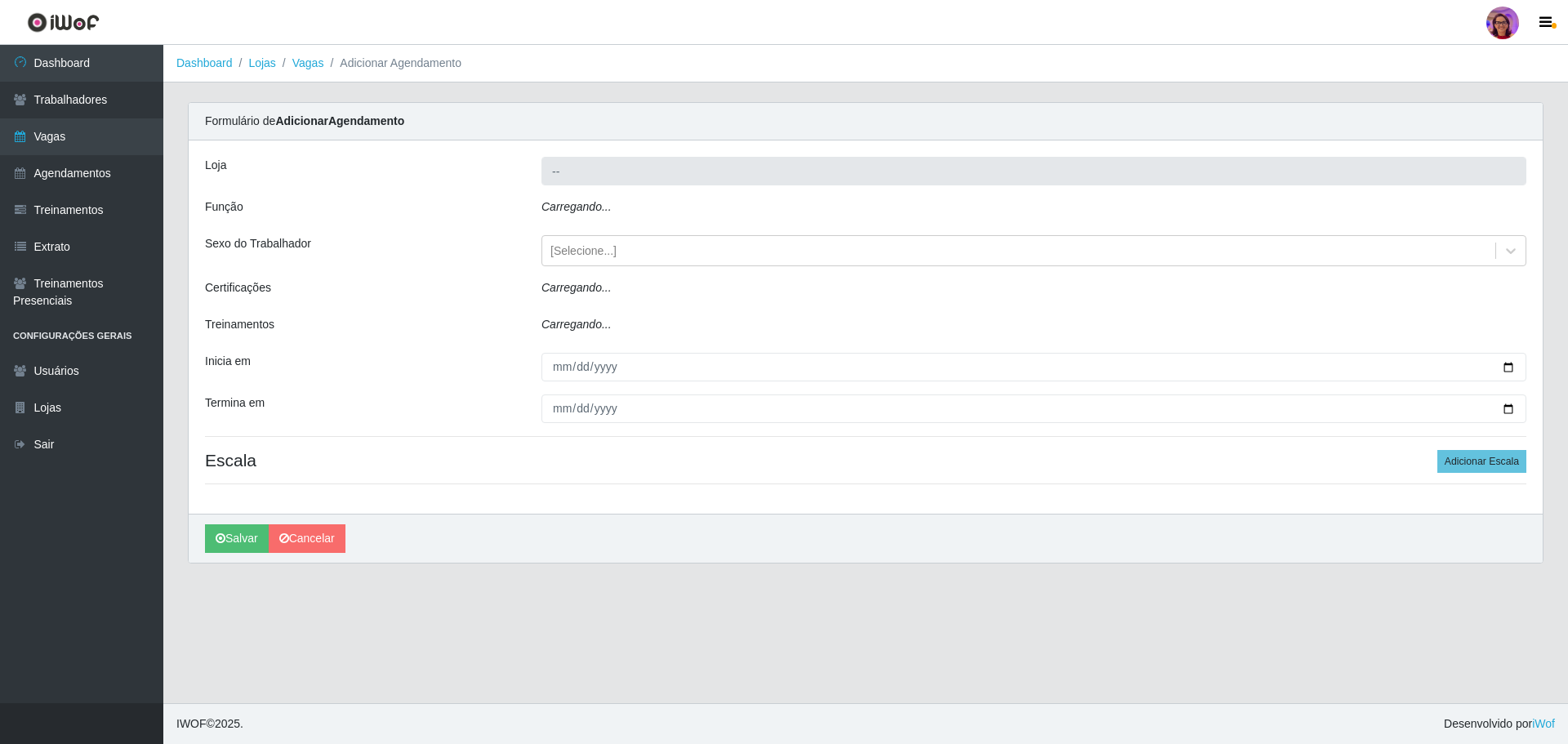
type input "[PERSON_NAME] - Loja 05"
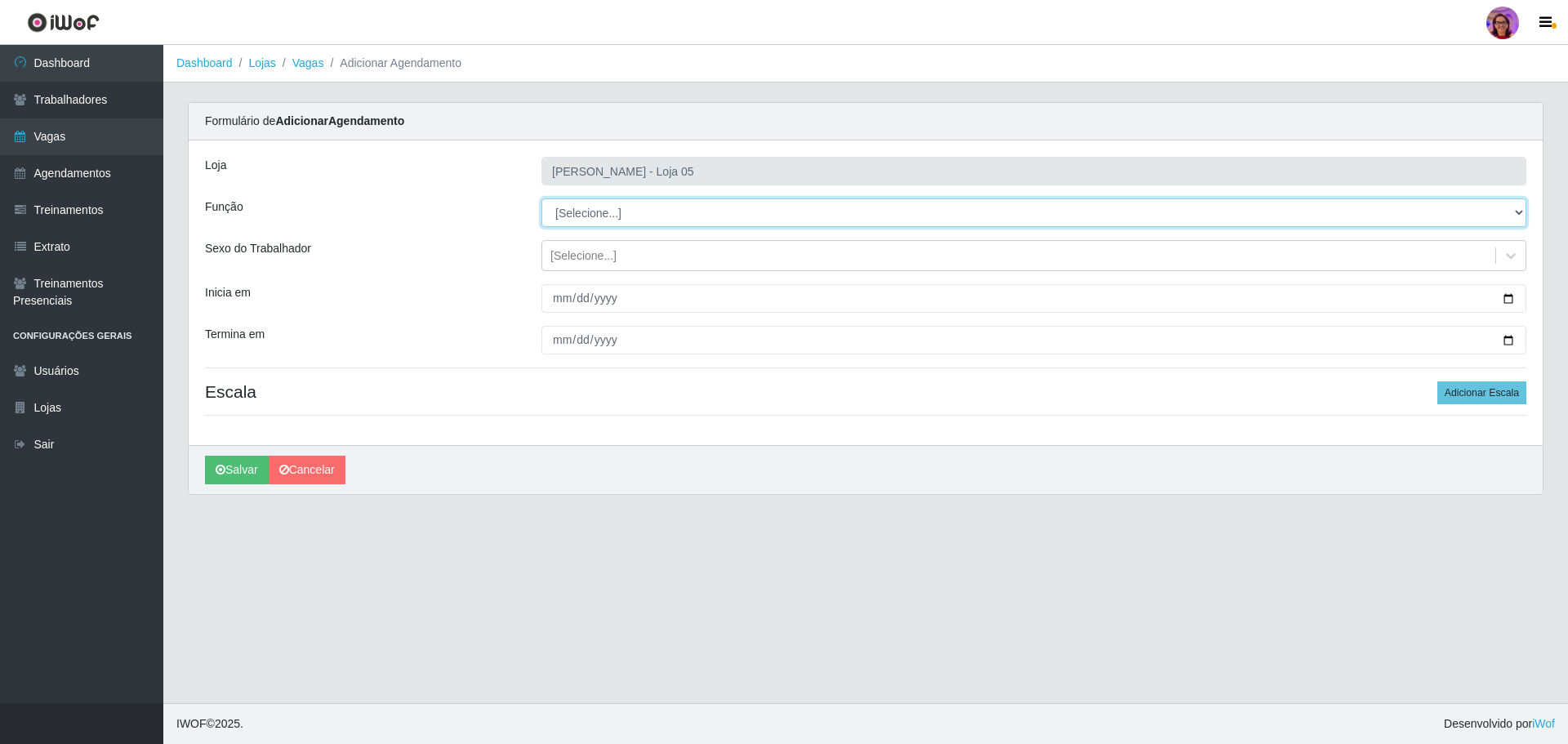
click at [614, 215] on select "[Selecione...] ASG ASG + ASG ++ Auxiliar de Depósito Auxiliar de Depósito + Aux…" at bounding box center [1033, 212] width 985 height 29
select select "22"
click at [541, 198] on select "[Selecione...] ASG ASG + ASG ++ Auxiliar de Depósito Auxiliar de Depósito + Aux…" at bounding box center [1033, 212] width 985 height 29
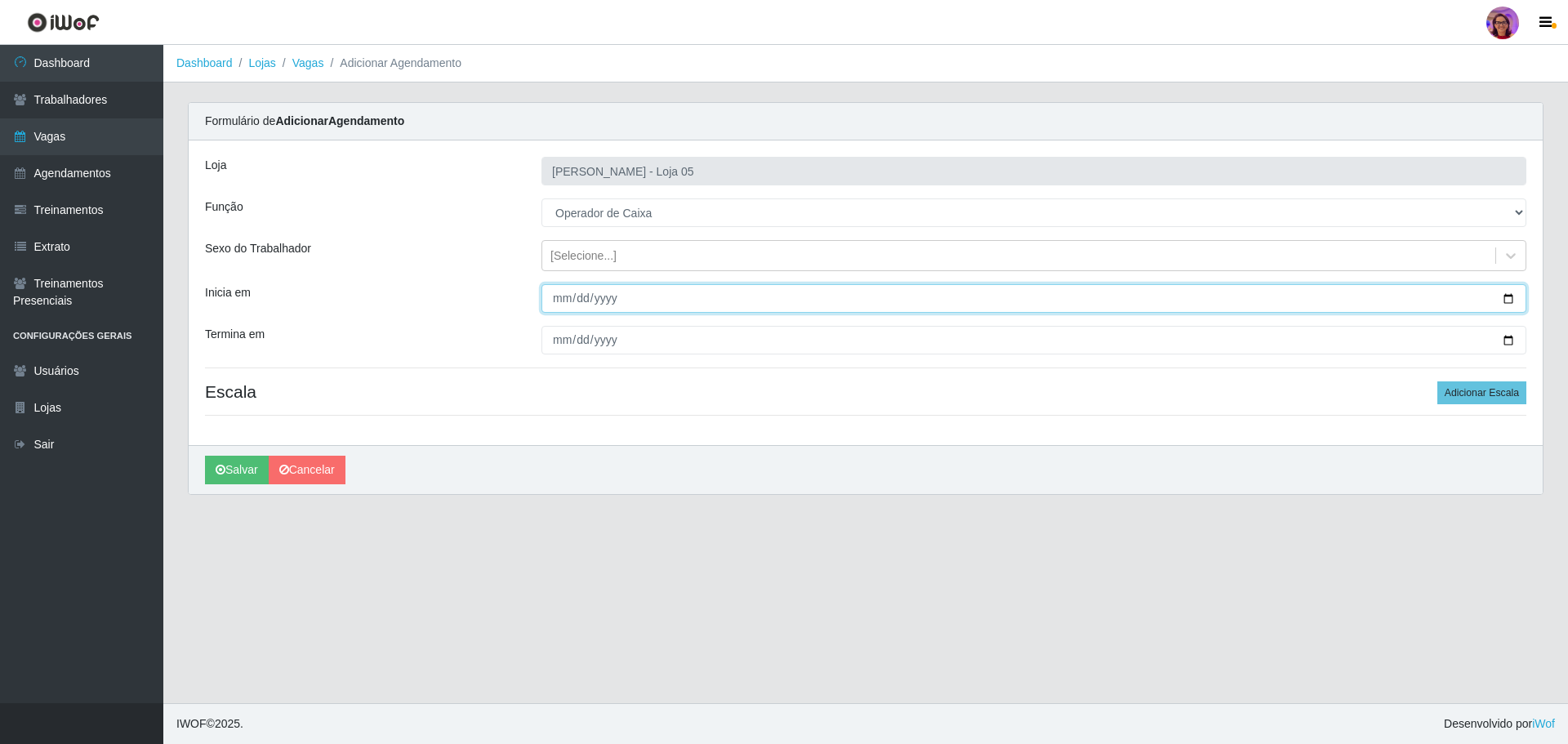
click at [1507, 296] on input "Inicia em" at bounding box center [1033, 298] width 985 height 29
type input "[DATE]"
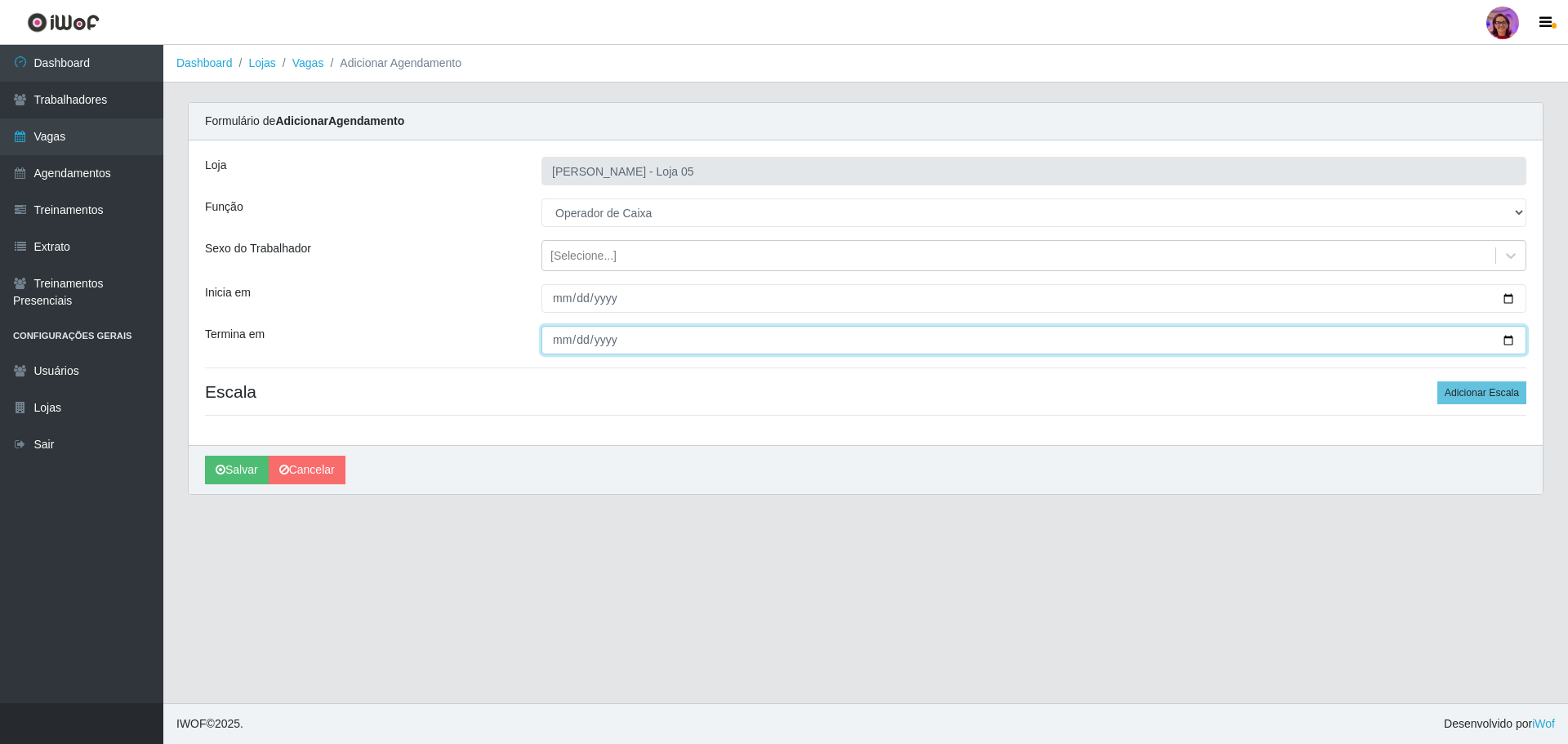
click at [1506, 341] on input "Termina em" at bounding box center [1033, 340] width 985 height 29
type input "[DATE]"
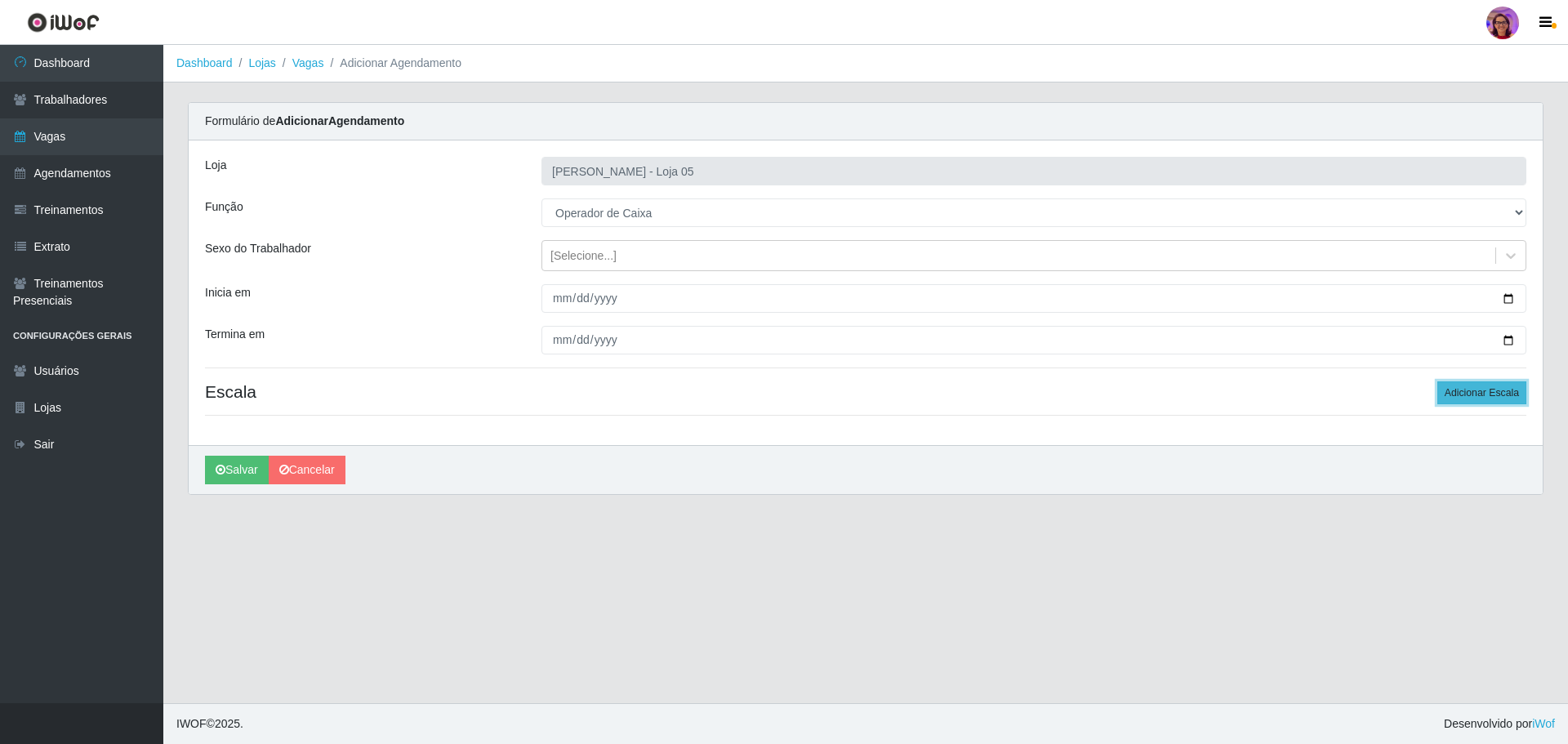
click at [1468, 393] on button "Adicionar Escala" at bounding box center [1481, 393] width 89 height 23
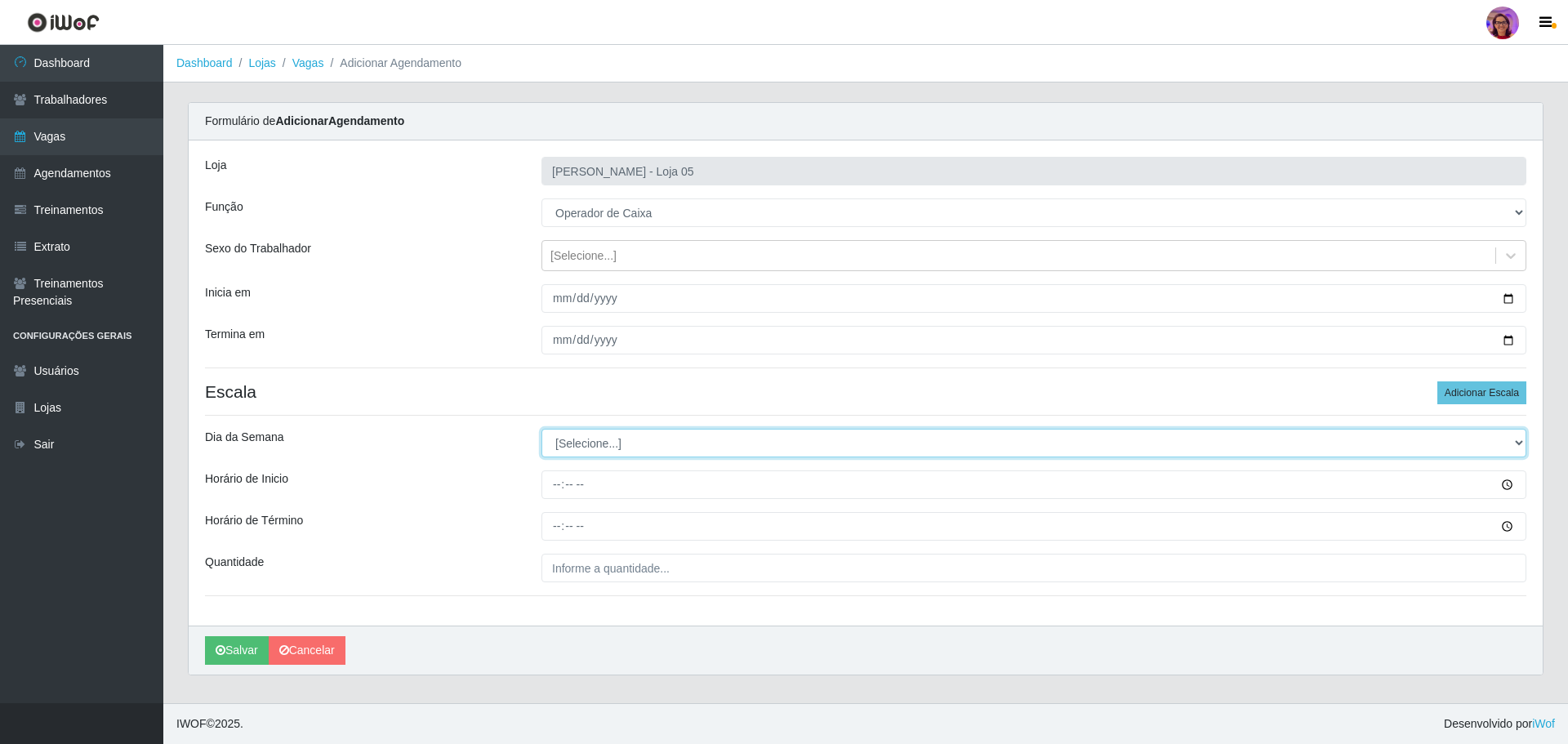
click at [588, 438] on select "[Selecione...] Segunda Terça Quarta Quinta Sexta Sábado Domingo" at bounding box center [1033, 442] width 985 height 29
select select "1"
click at [541, 428] on select "[Selecione...] Segunda Terça Quarta Quinta Sexta Sábado Domingo" at bounding box center [1033, 442] width 985 height 29
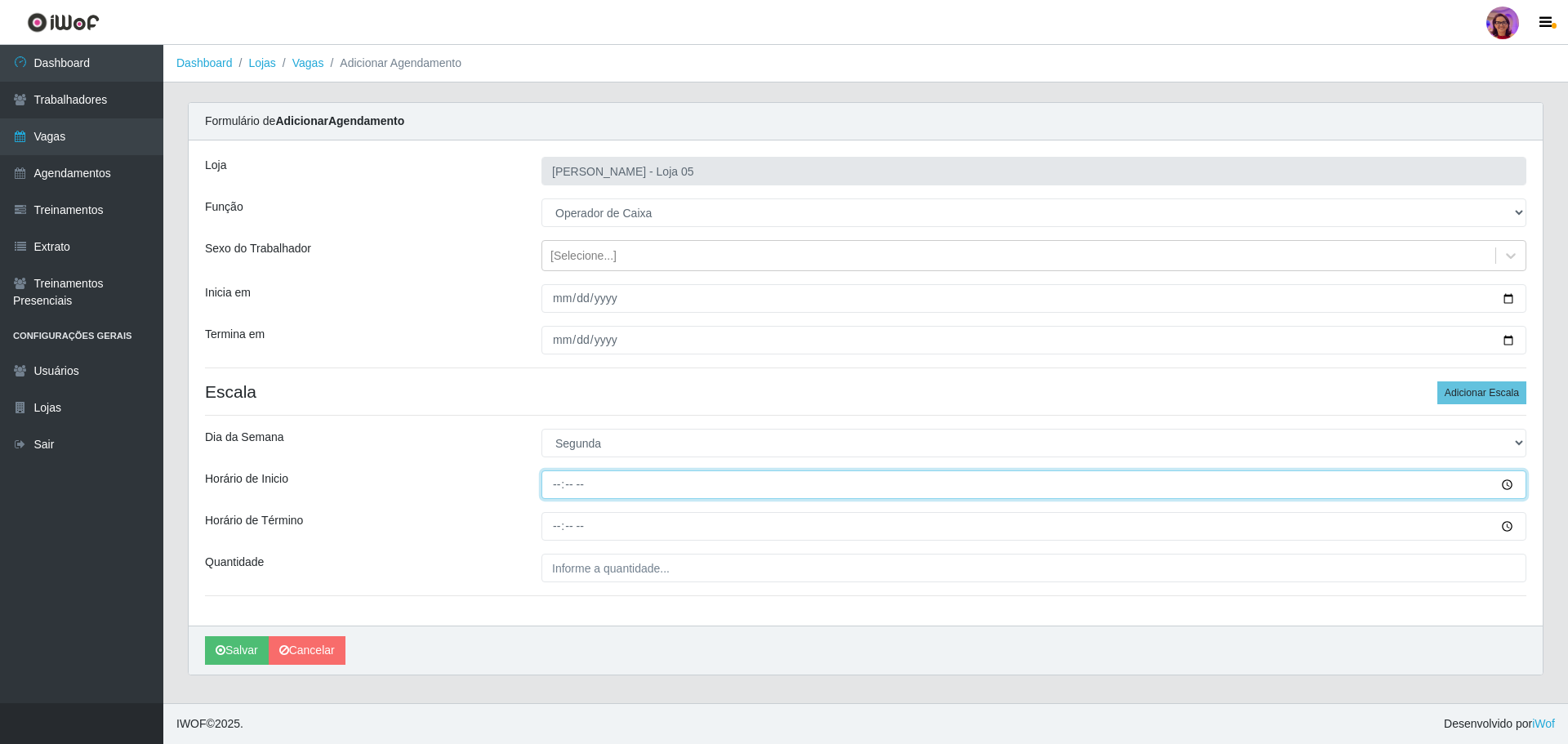
click at [558, 479] on input "Horário de Inicio" at bounding box center [1033, 484] width 985 height 29
type input "09:20"
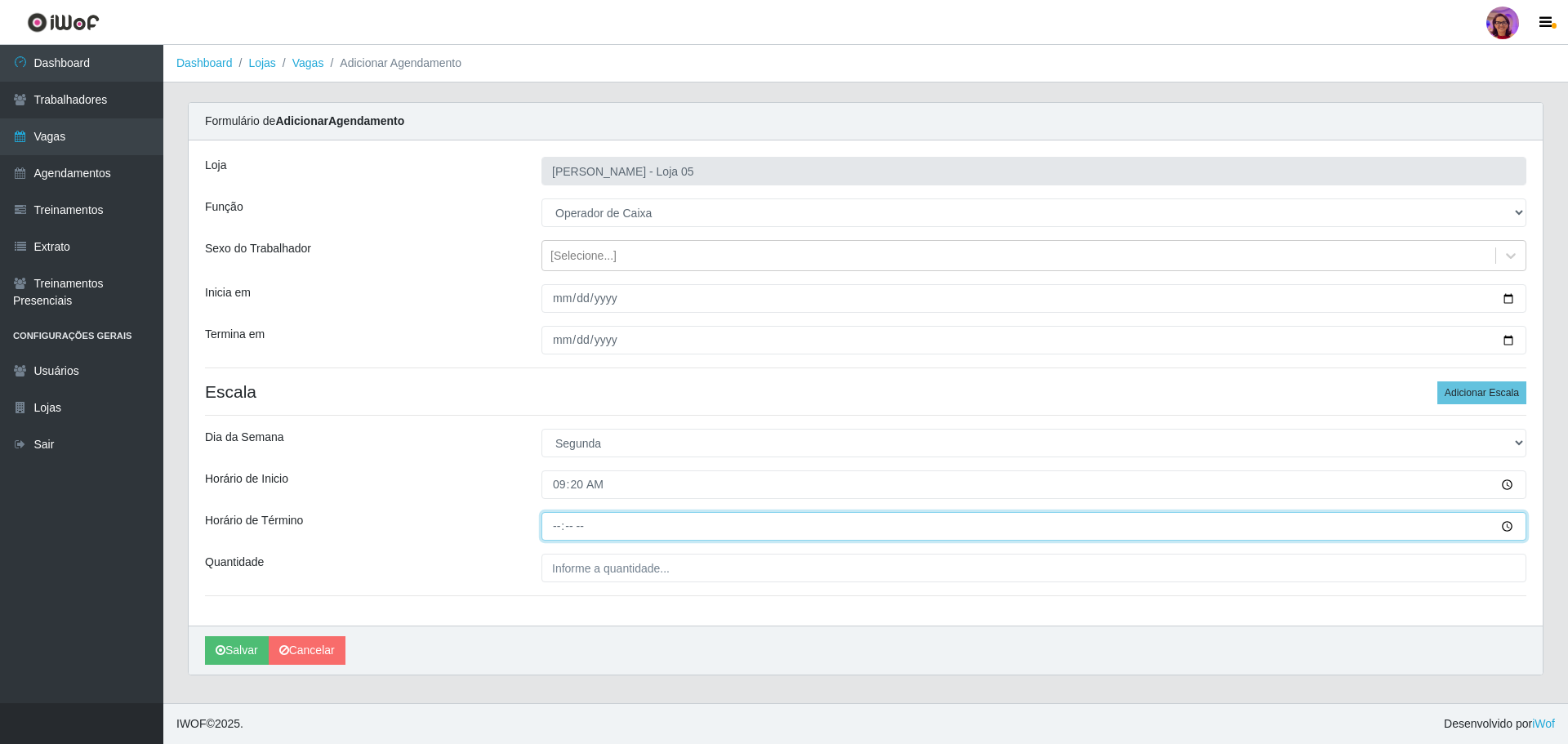
click at [551, 519] on input "Horário de Término" at bounding box center [1033, 526] width 985 height 29
type input "15:20"
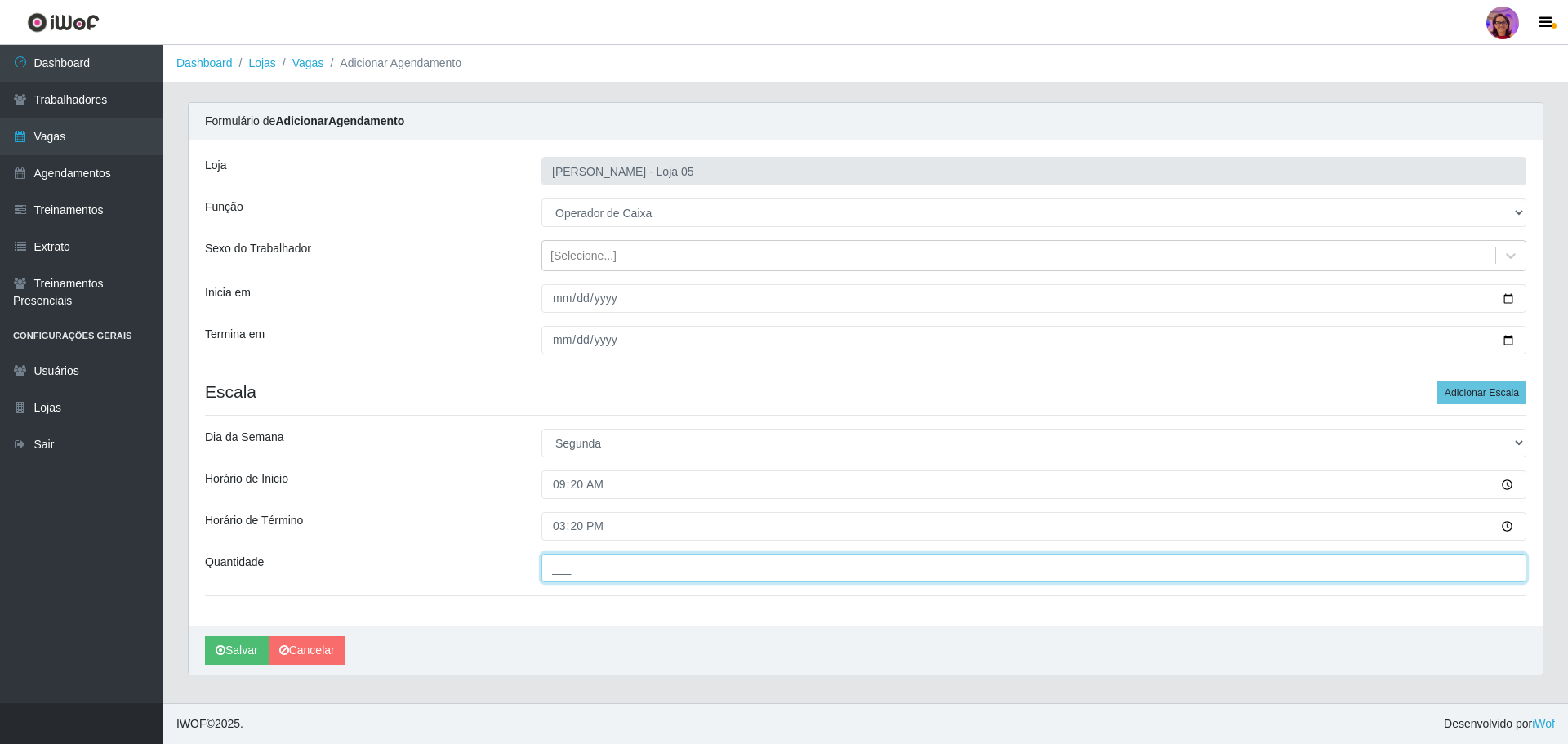
click at [573, 565] on input "___" at bounding box center [1033, 568] width 985 height 29
type input "5__"
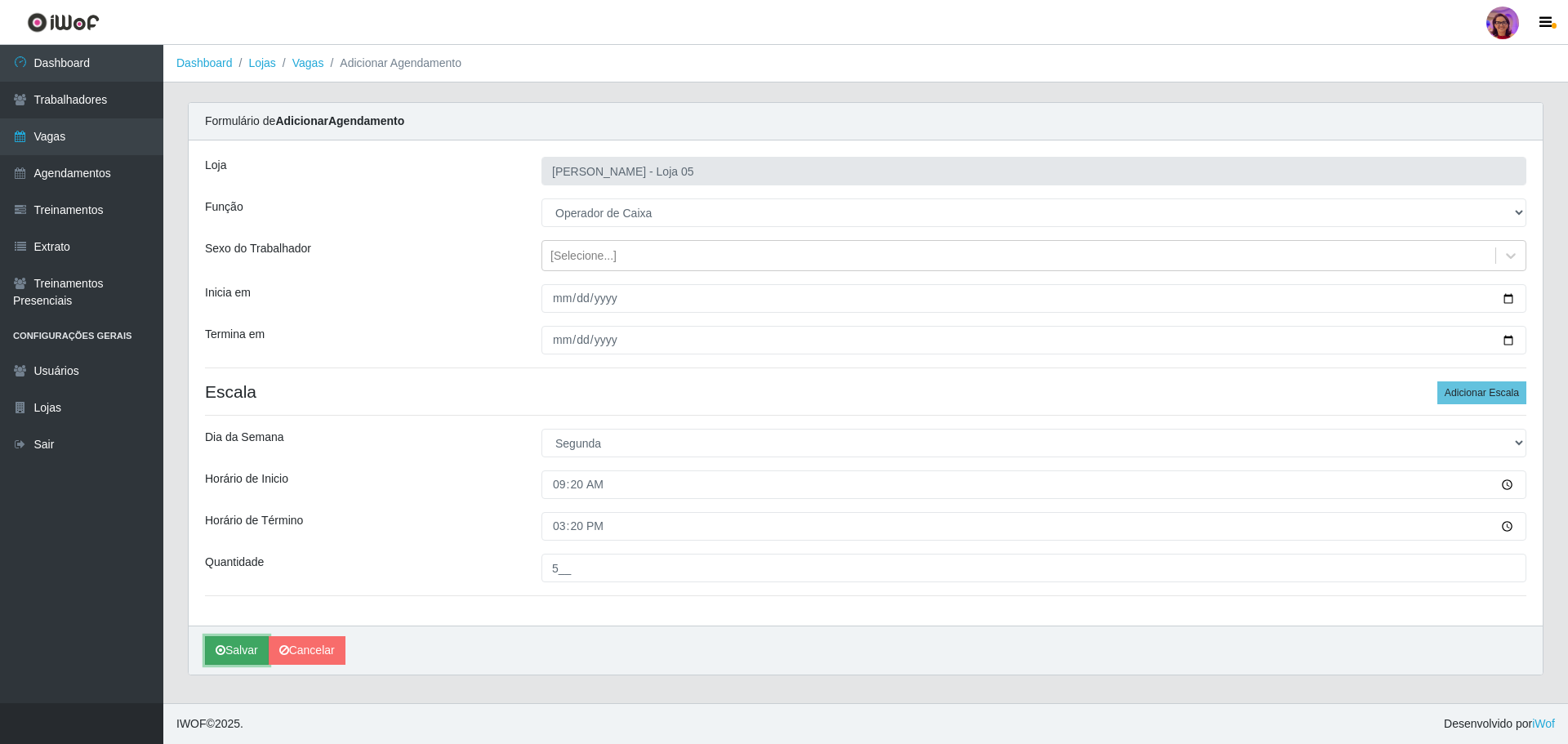
click at [237, 654] on button "Salvar" at bounding box center [236, 650] width 63 height 29
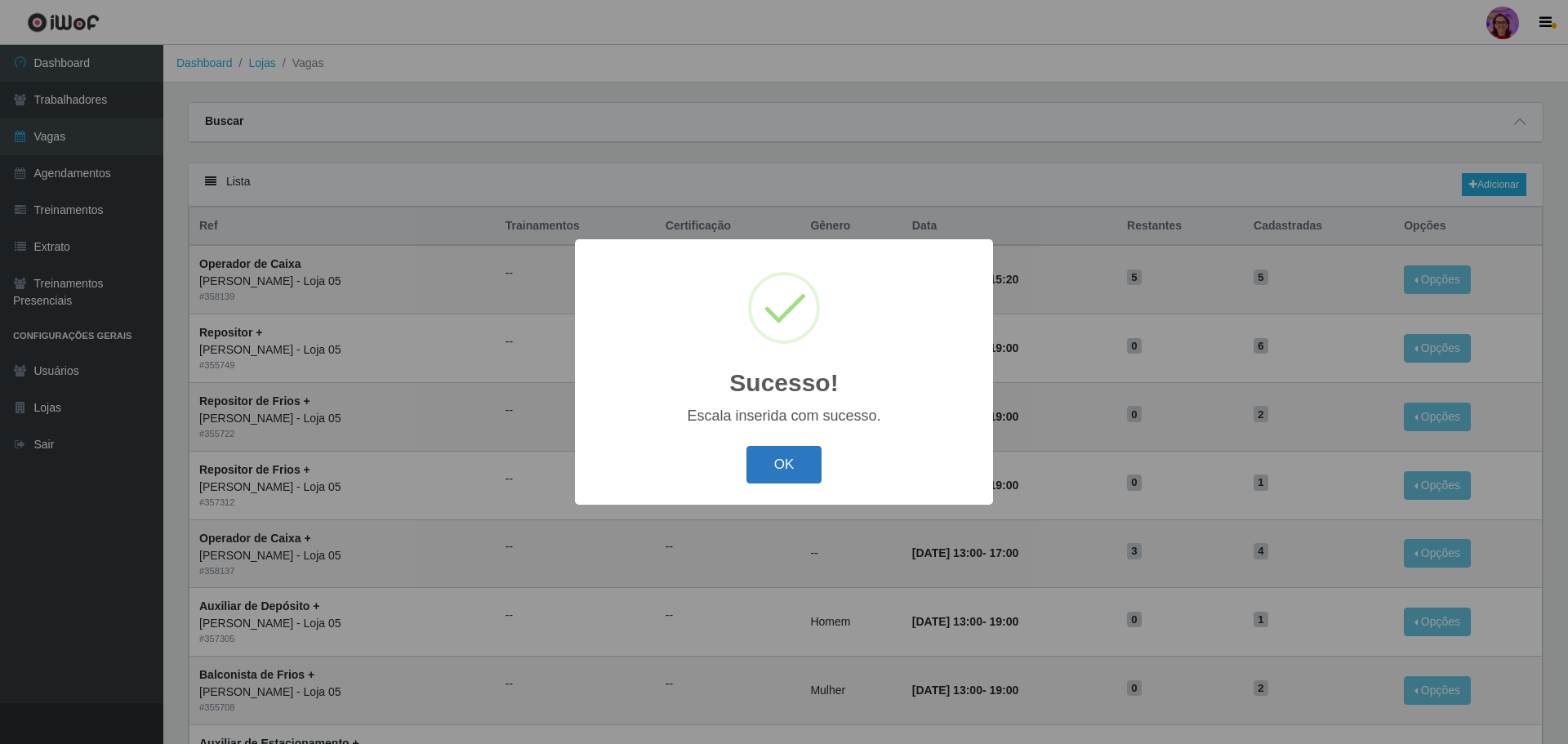
click at [782, 460] on button "OK" at bounding box center [784, 465] width 76 height 38
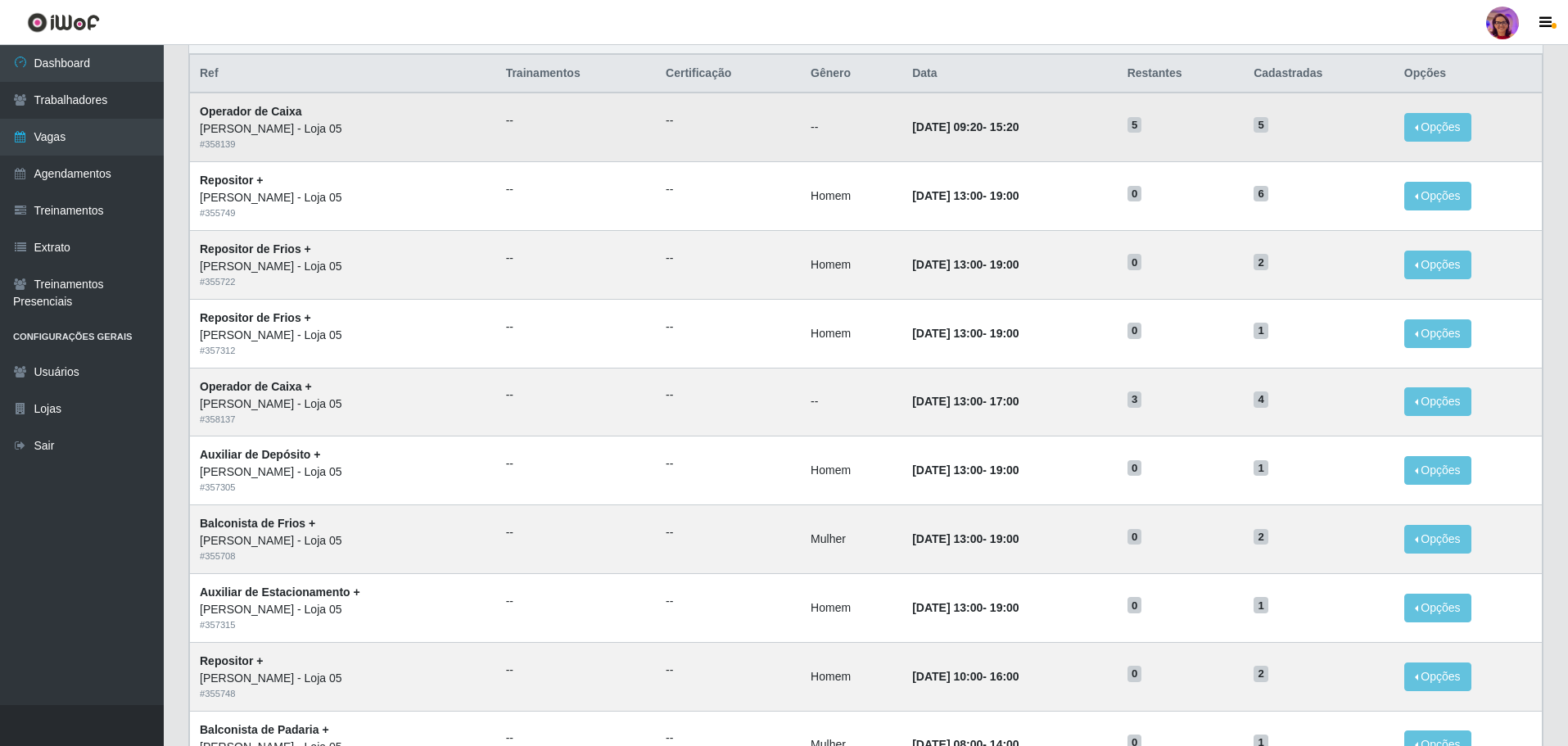
scroll to position [164, 0]
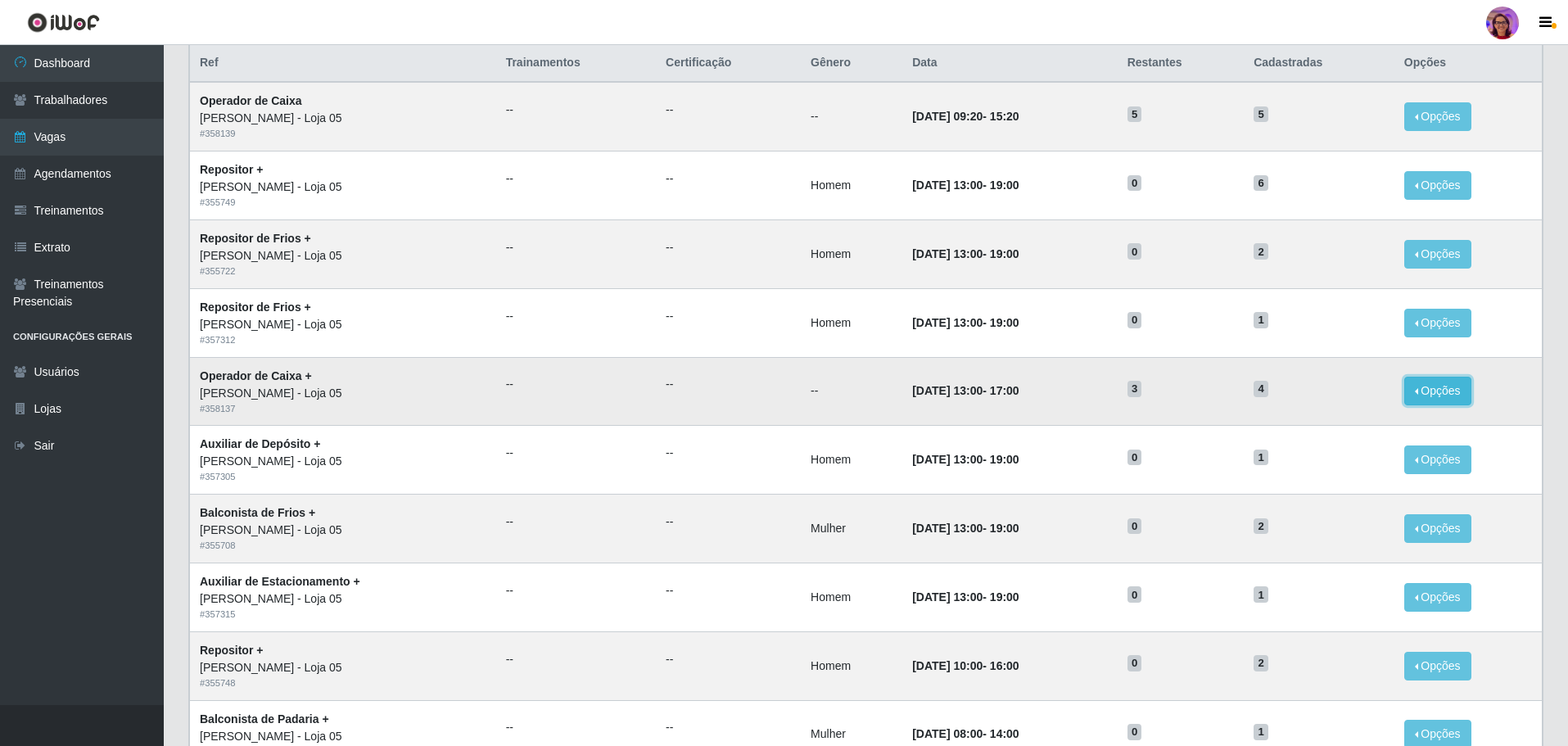
click at [1451, 389] on button "Opções" at bounding box center [1437, 390] width 67 height 29
click at [1323, 397] on link "Editar" at bounding box center [1313, 393] width 47 height 13
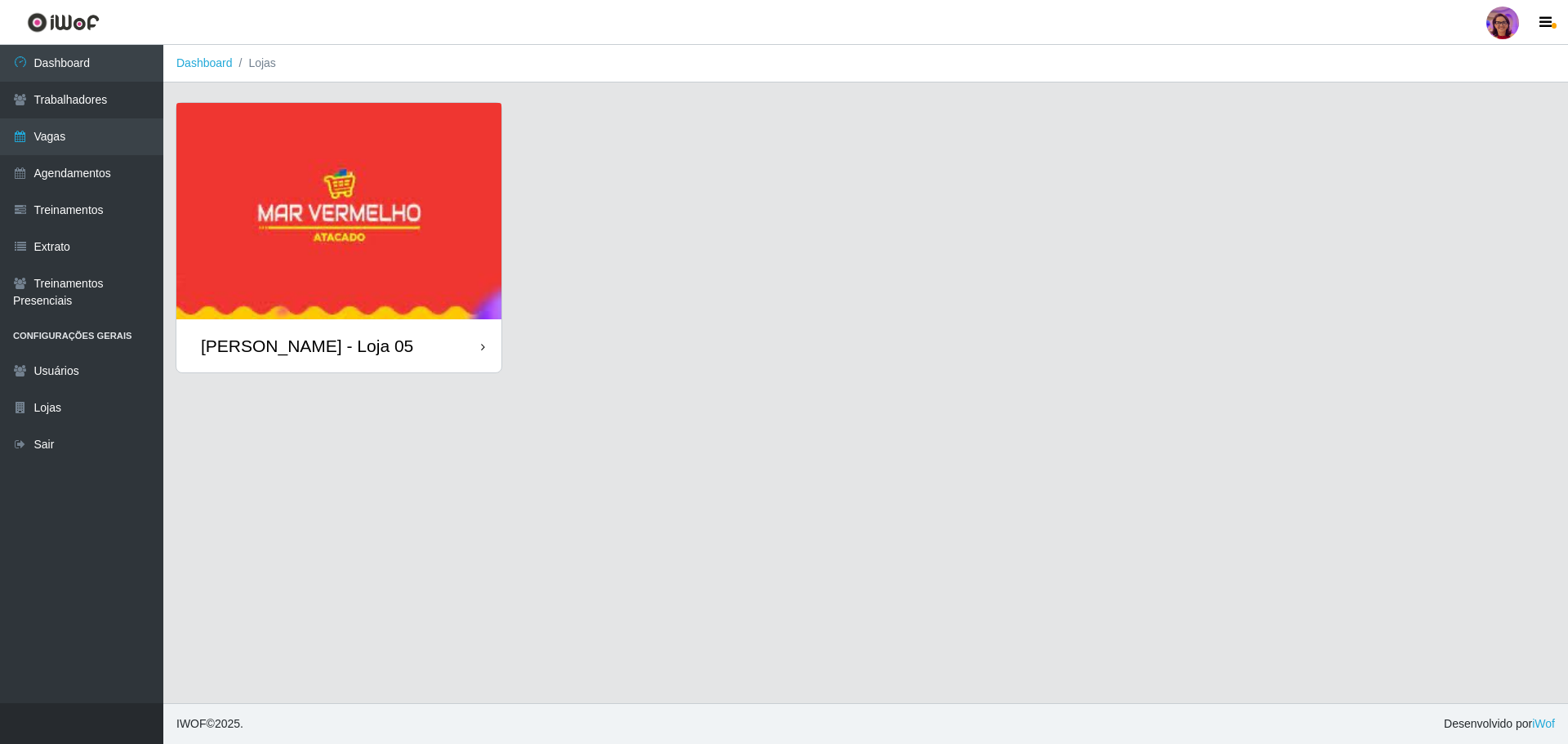
click at [481, 343] on icon at bounding box center [482, 347] width 4 height 11
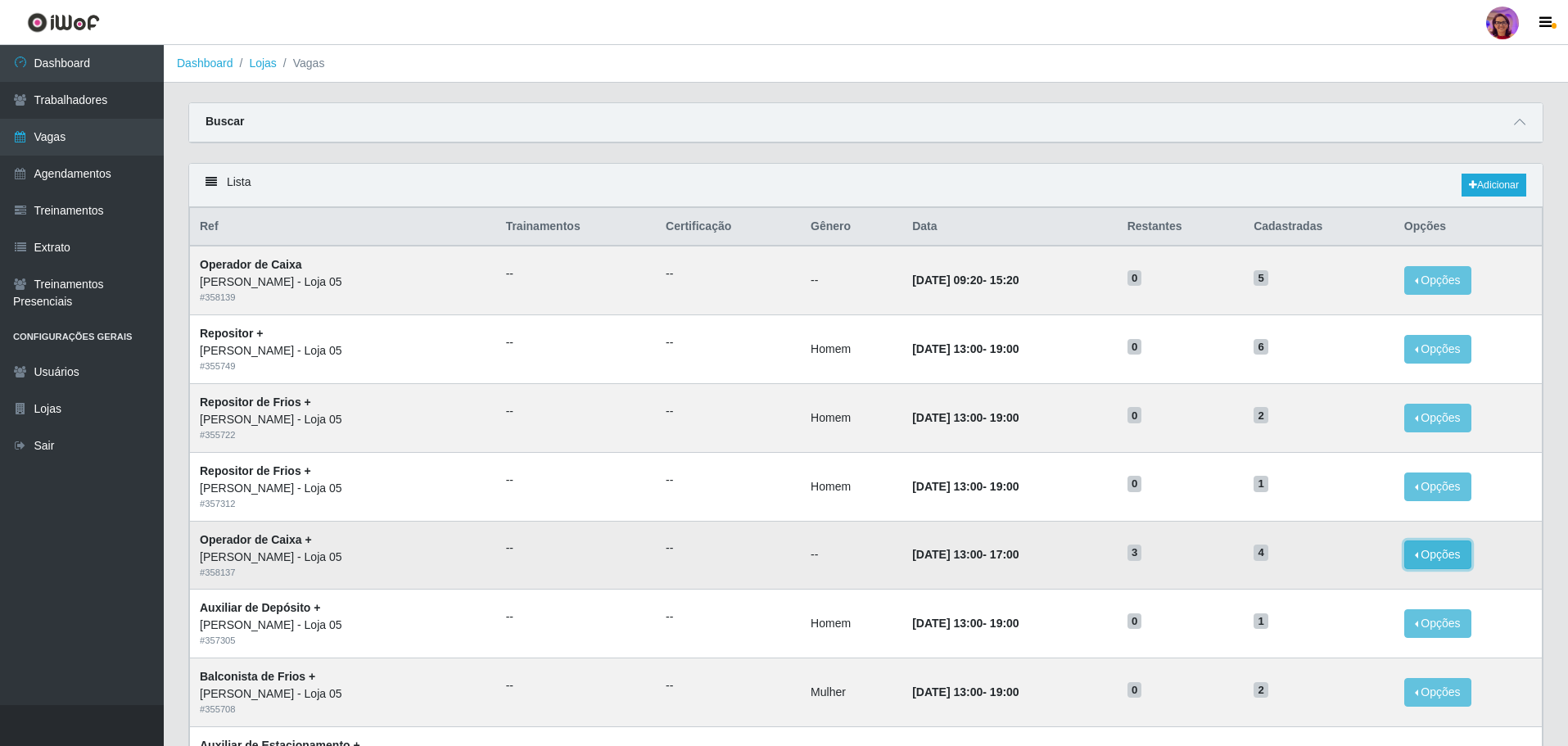
click at [1454, 553] on button "Opções" at bounding box center [1437, 554] width 67 height 29
click at [1320, 556] on link "Editar" at bounding box center [1313, 557] width 47 height 13
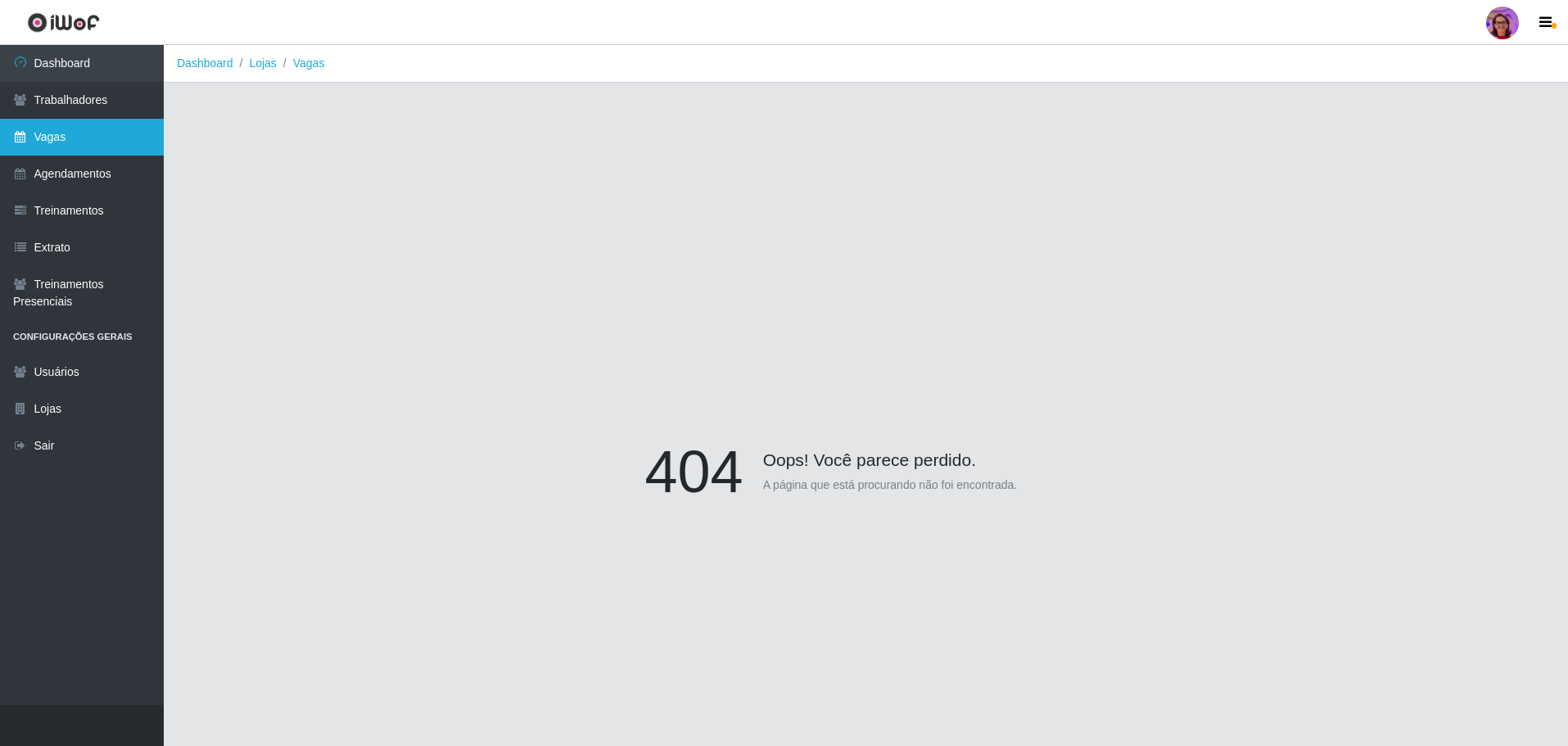
click at [50, 127] on link "Vagas" at bounding box center [82, 137] width 164 height 37
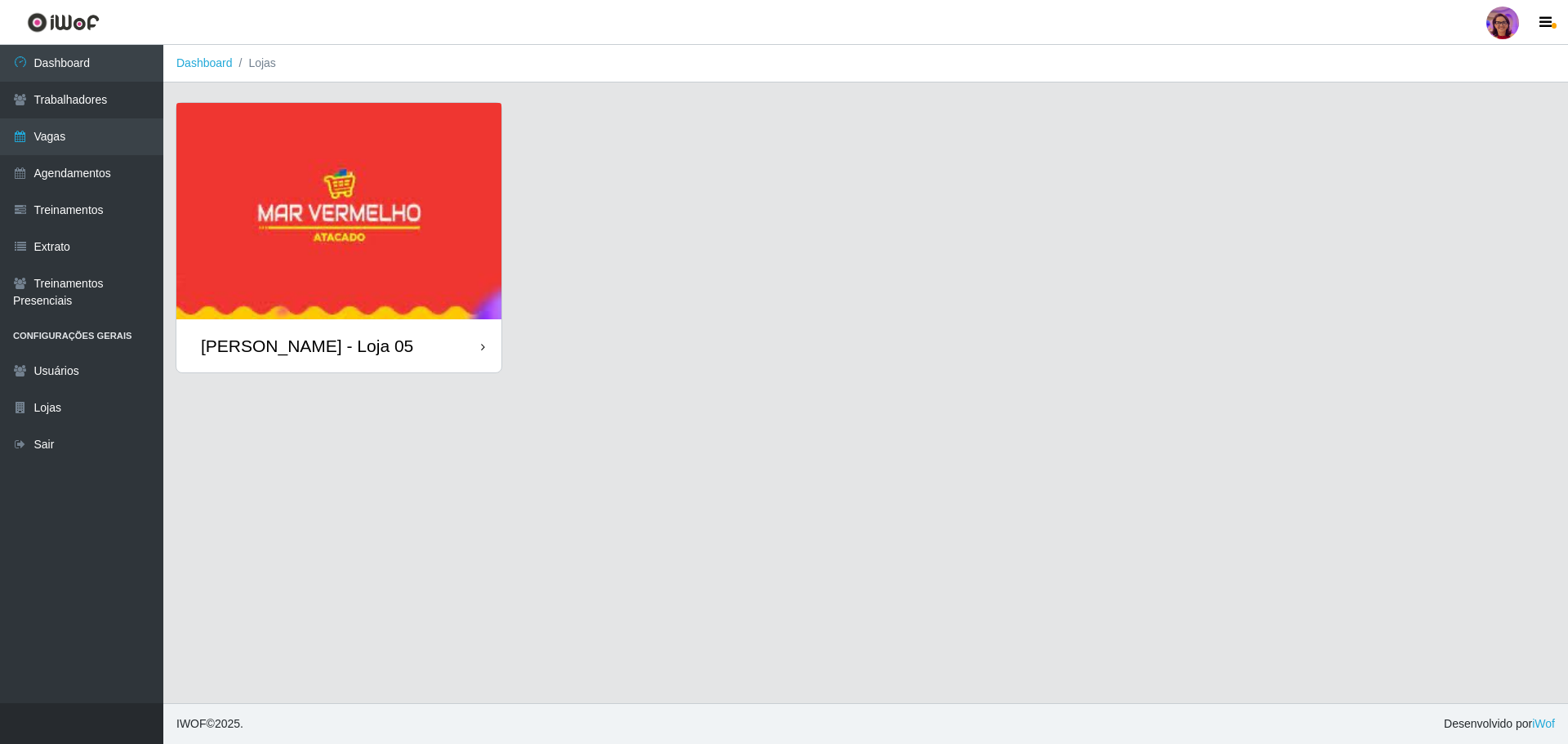
click at [450, 342] on div "[PERSON_NAME] - Loja 05" at bounding box center [339, 345] width 325 height 53
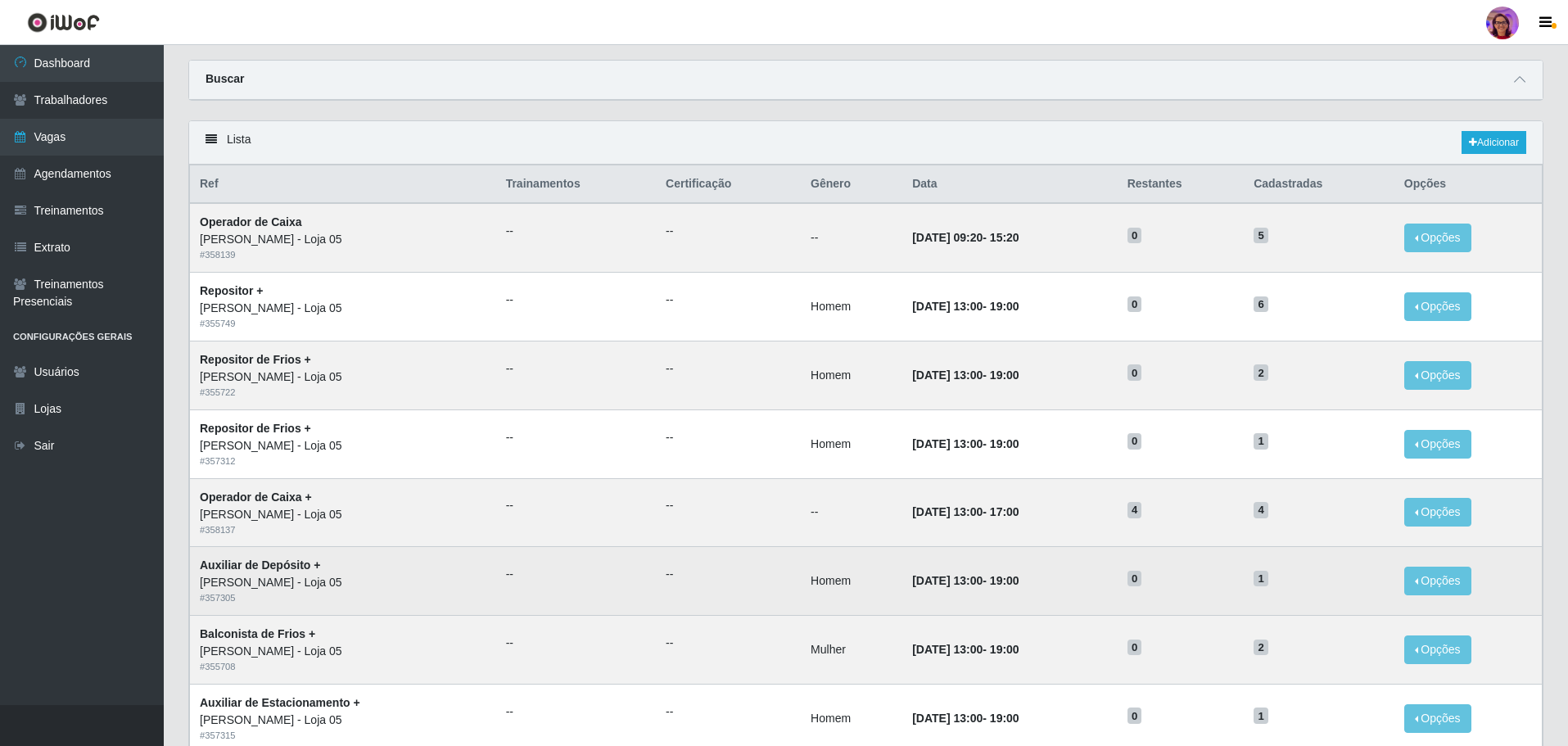
scroll to position [82, 0]
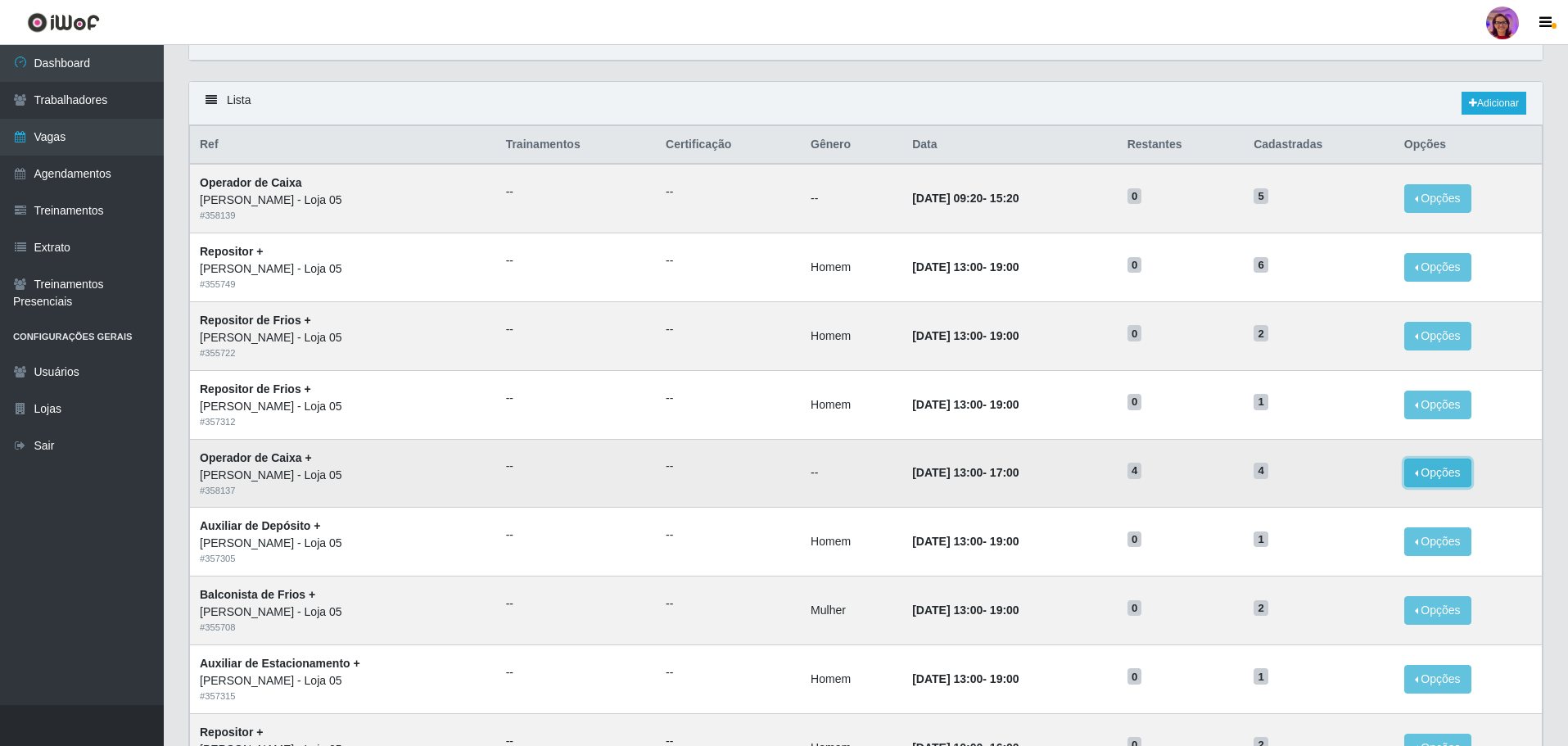
click at [1440, 470] on button "Opções" at bounding box center [1437, 472] width 67 height 29
click at [1319, 513] on div "Deletar" at bounding box center [1337, 511] width 97 height 17
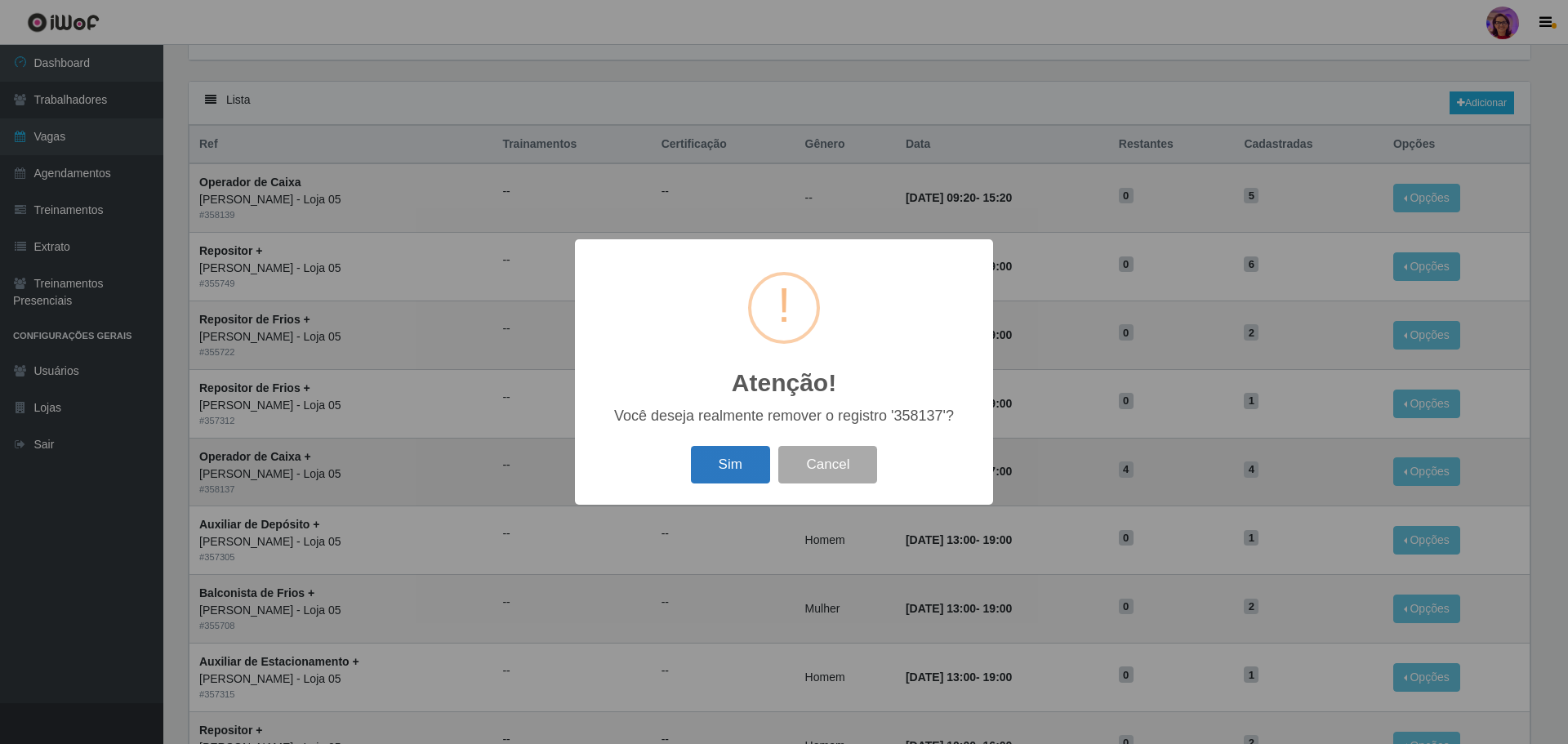
click at [741, 462] on button "Sim" at bounding box center [730, 465] width 79 height 38
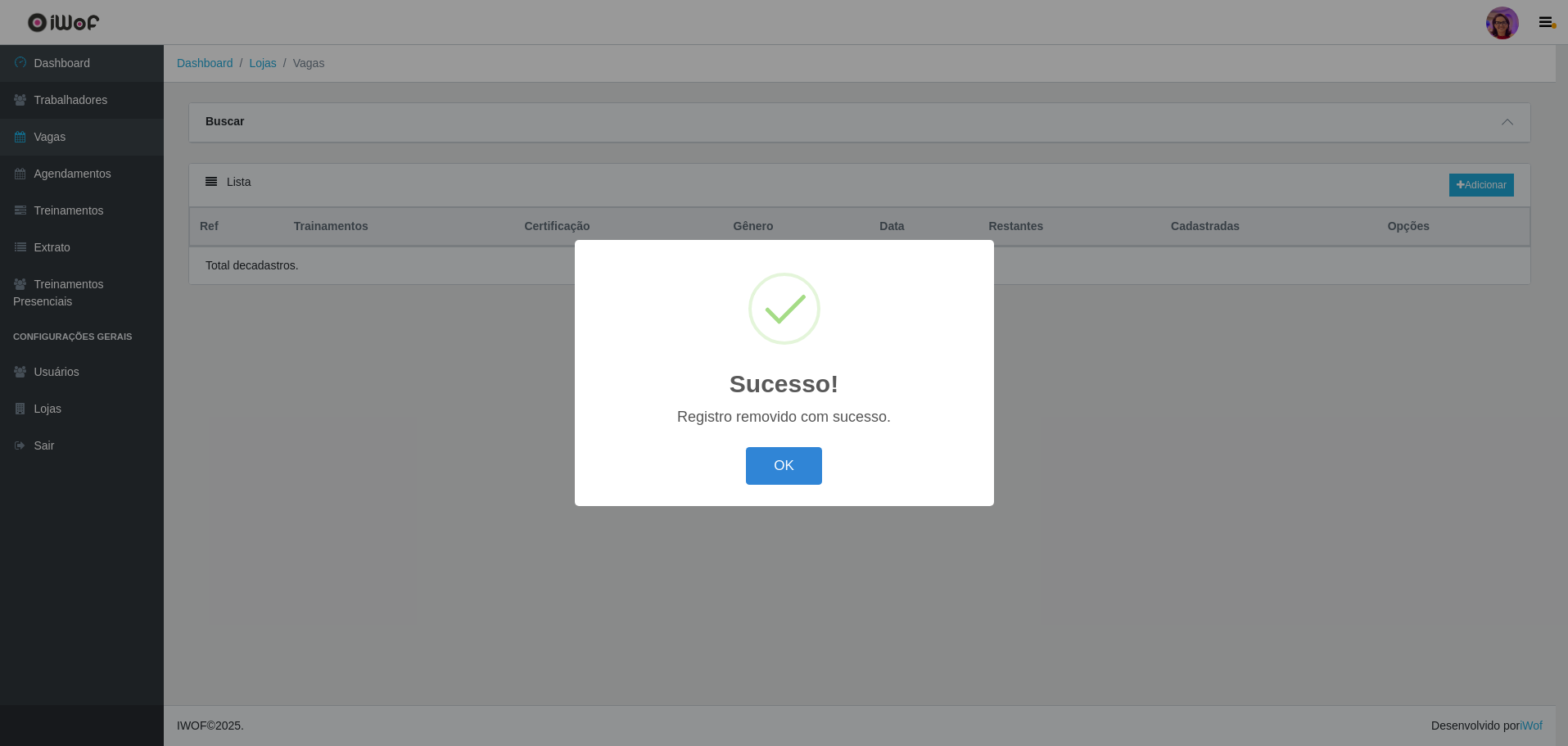
scroll to position [0, 0]
click at [772, 463] on button "OK" at bounding box center [786, 466] width 76 height 38
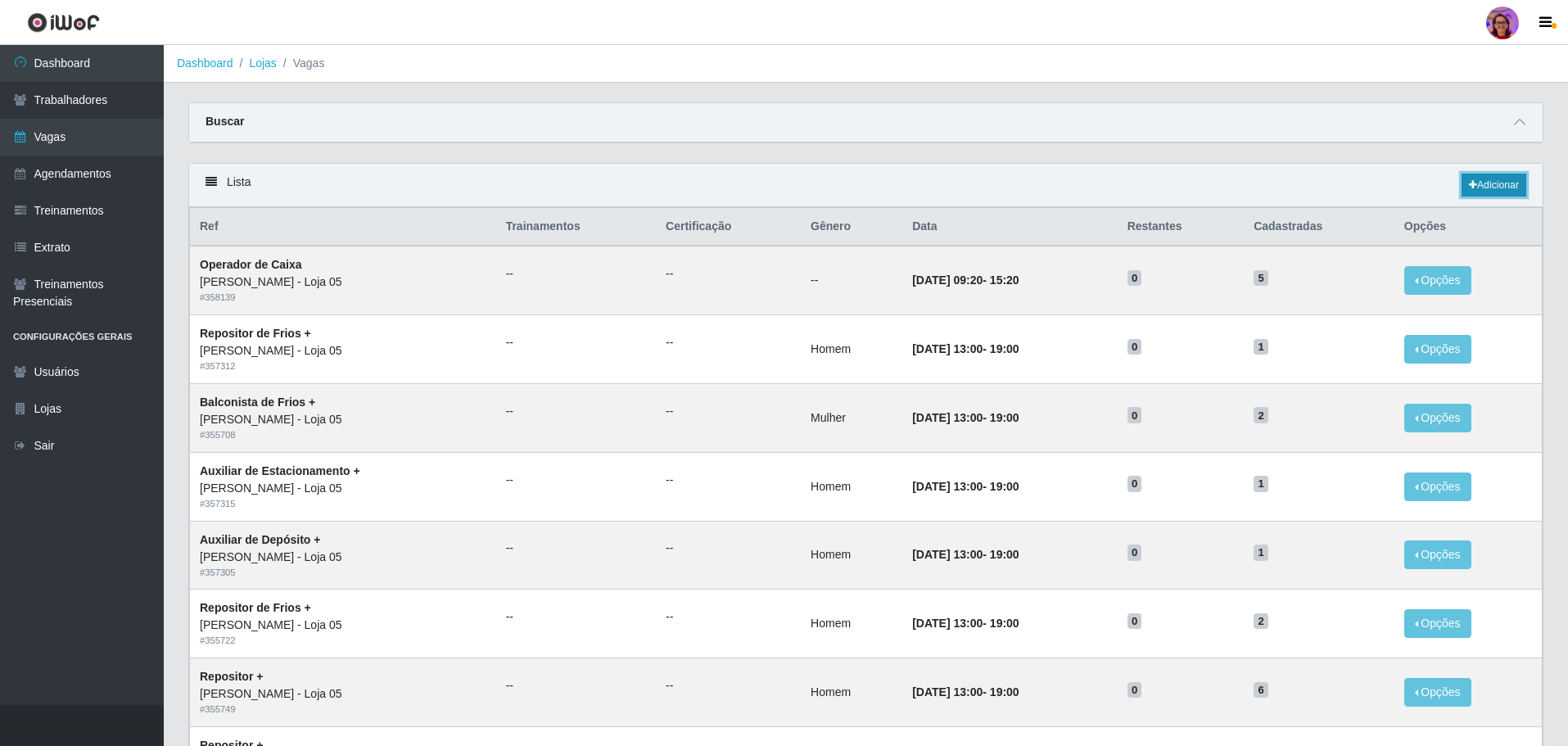
click at [1508, 174] on link "Adicionar" at bounding box center [1494, 185] width 64 height 23
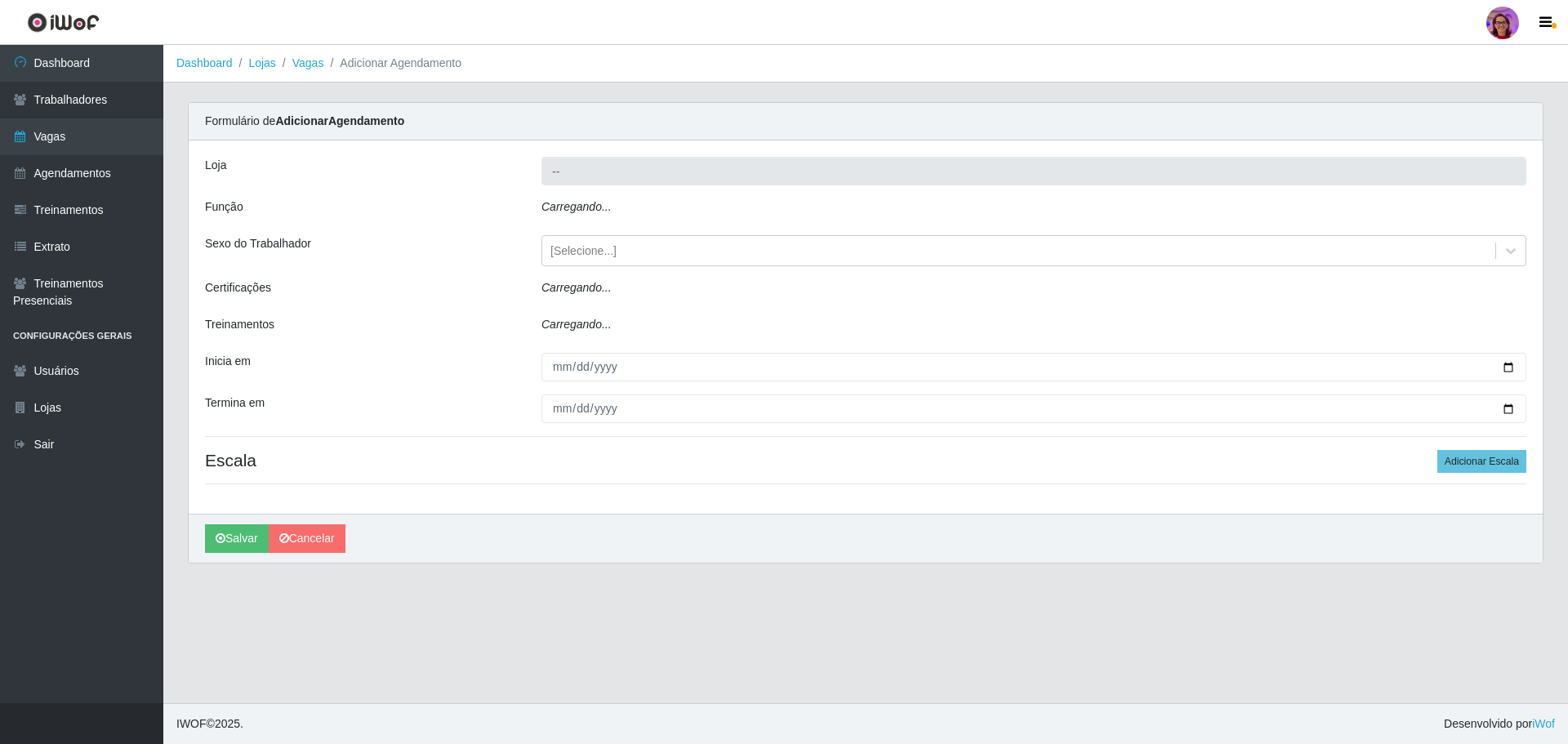
type input "[PERSON_NAME] - Loja 05"
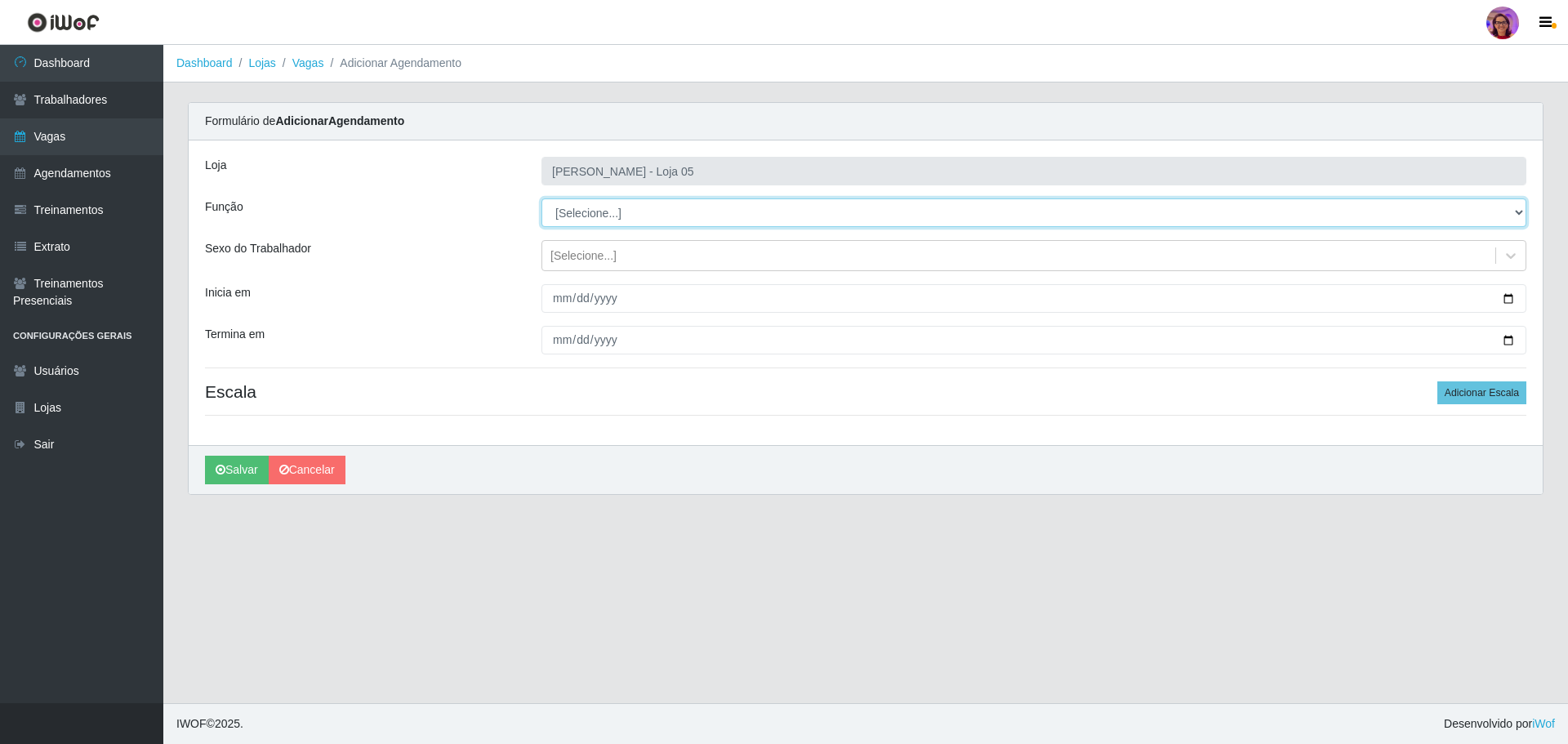
click at [622, 213] on select "[Selecione...] ASG ASG + ASG ++ Auxiliar de Depósito Auxiliar de Depósito + Aux…" at bounding box center [1033, 212] width 985 height 29
select select "72"
click at [541, 198] on select "[Selecione...] ASG ASG + ASG ++ Auxiliar de Depósito Auxiliar de Depósito + Aux…" at bounding box center [1033, 212] width 985 height 29
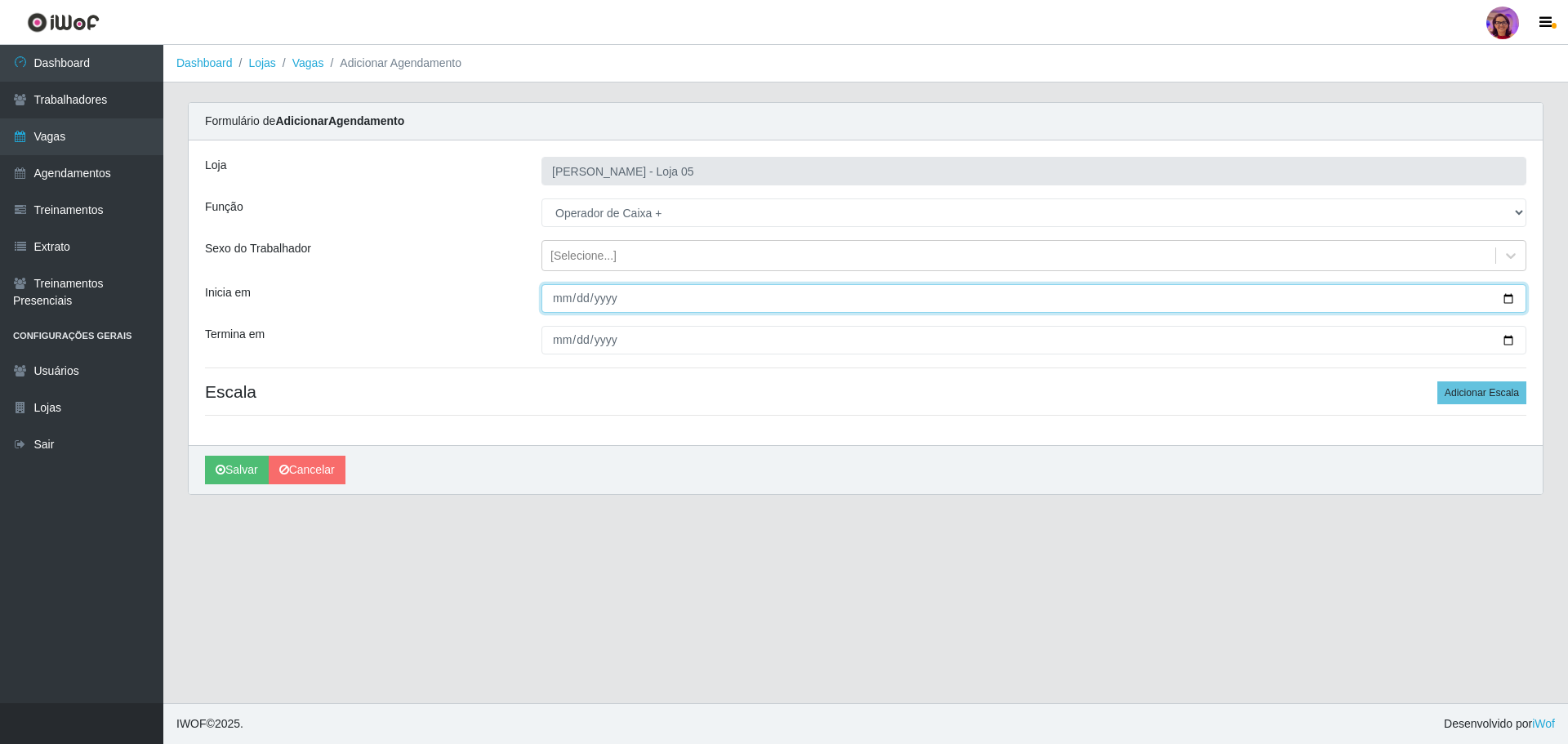
click at [1507, 294] on input "Inicia em" at bounding box center [1033, 298] width 985 height 29
type input "[DATE]"
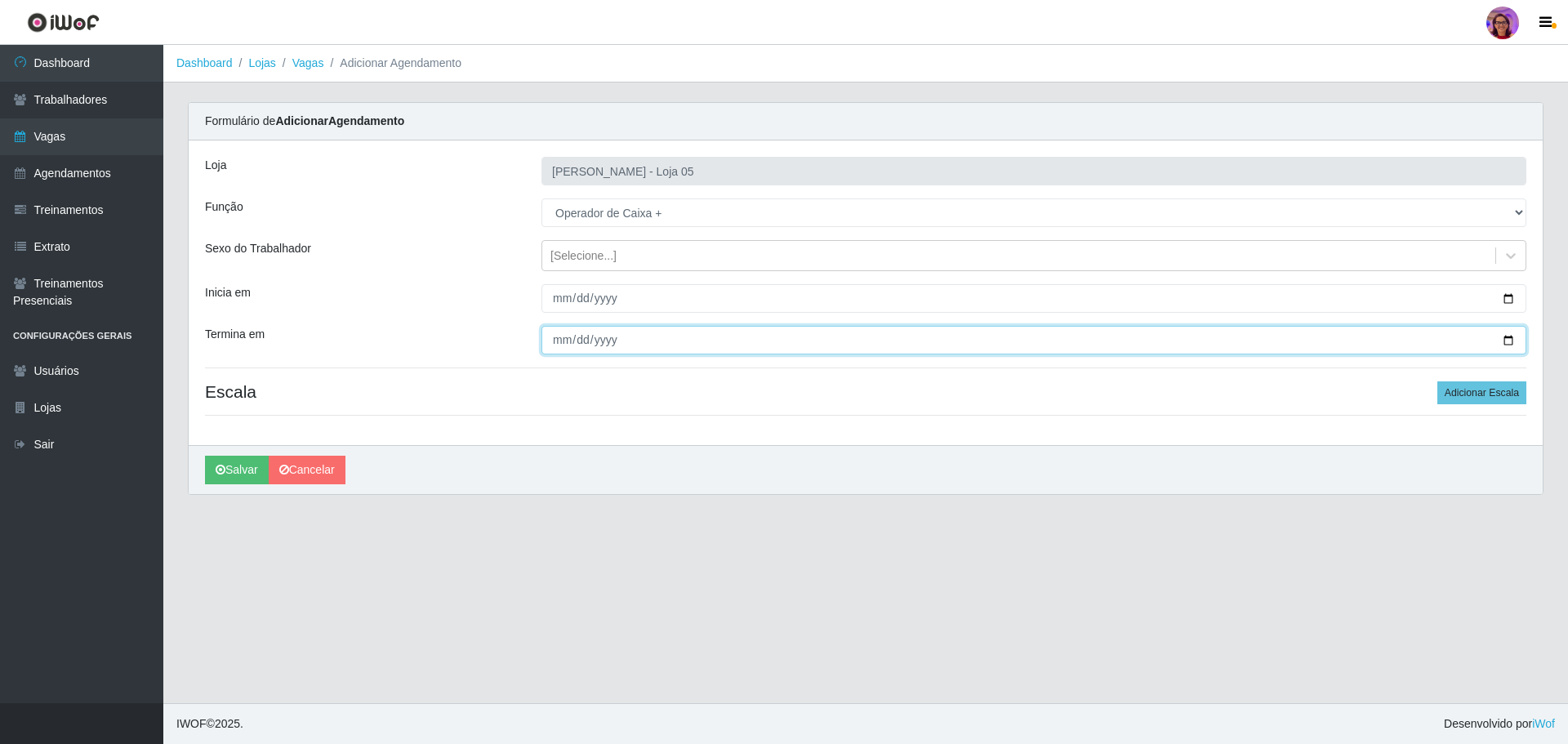
click at [1499, 340] on input "Termina em" at bounding box center [1033, 340] width 985 height 29
click at [1505, 344] on input "Termina em" at bounding box center [1033, 340] width 985 height 29
type input "[DATE]"
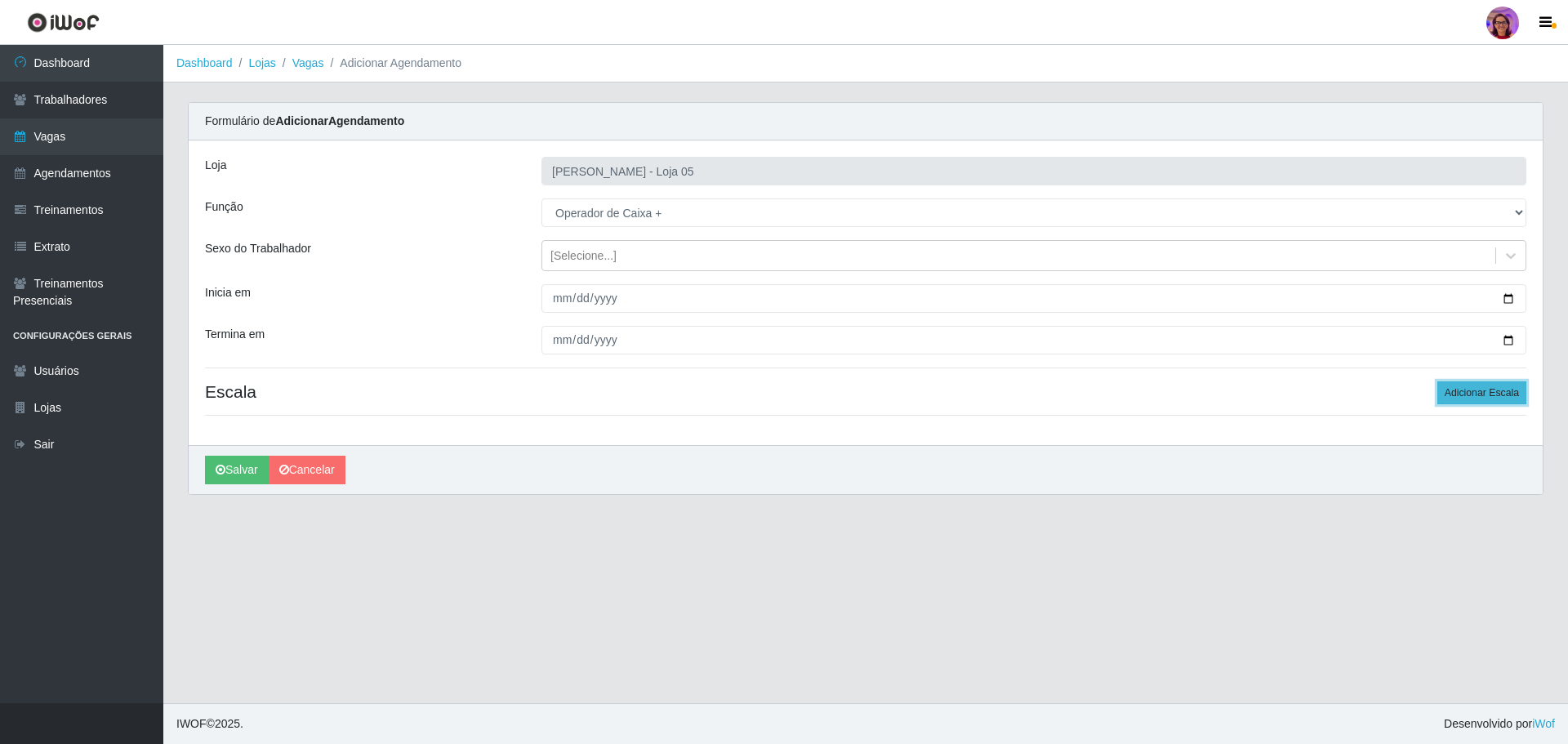
click at [1470, 400] on button "Adicionar Escala" at bounding box center [1481, 393] width 89 height 23
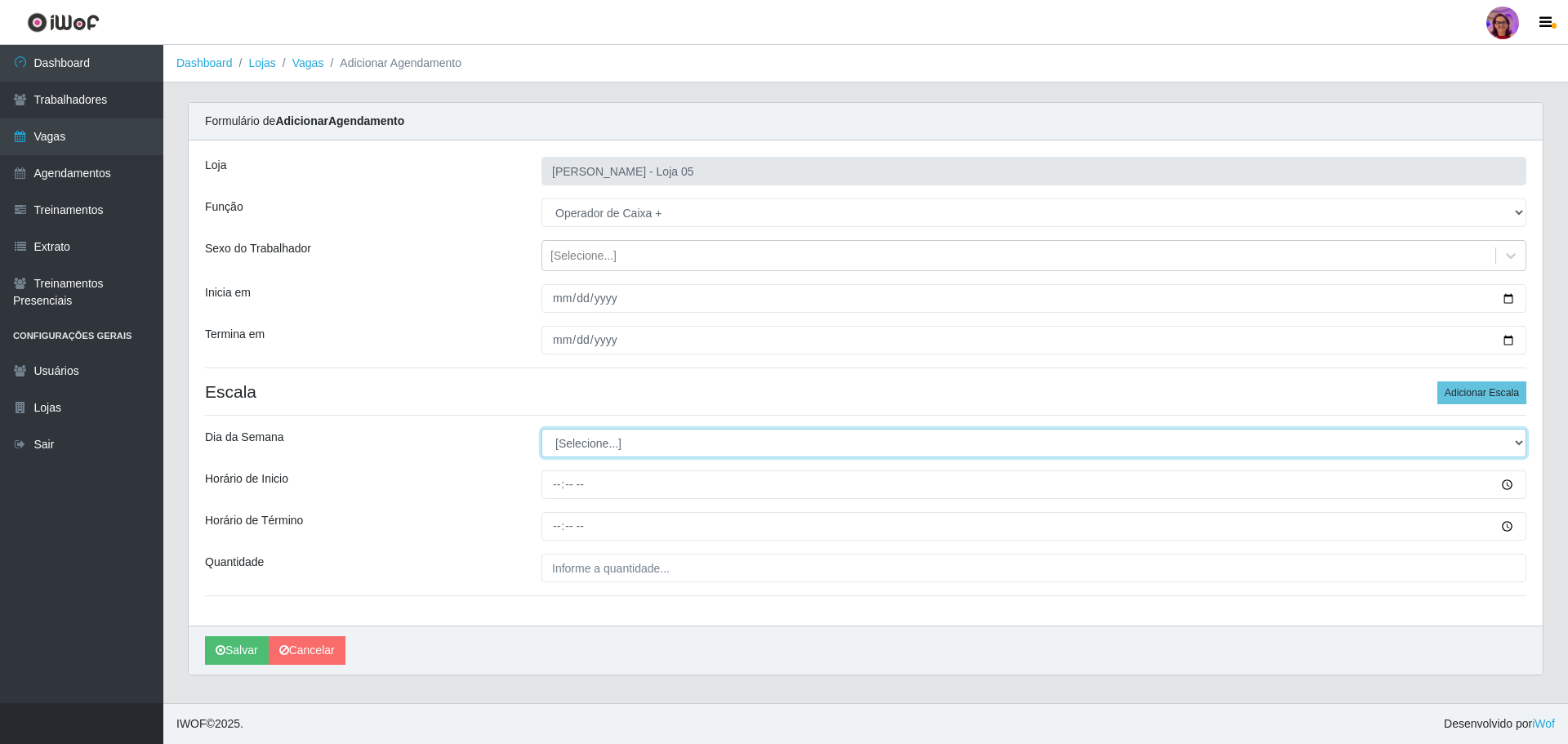
click at [595, 435] on select "[Selecione...] Segunda Terça Quarta Quinta Sexta Sábado Domingo" at bounding box center [1033, 442] width 985 height 29
select select "0"
click at [541, 428] on select "[Selecione...] Segunda Terça Quarta Quinta Sexta Sábado Domingo" at bounding box center [1033, 442] width 985 height 29
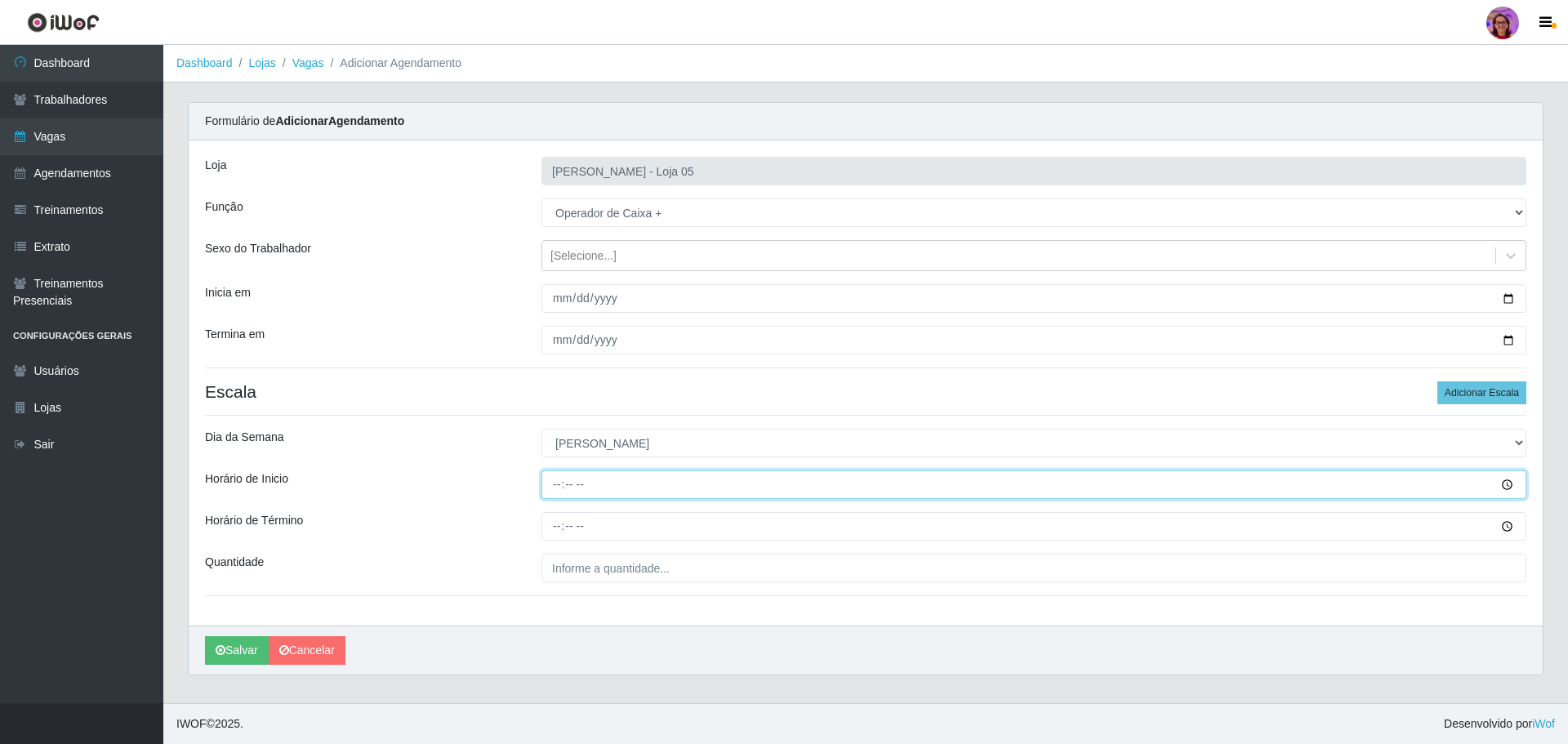
click at [555, 479] on input "Horário de Inicio" at bounding box center [1033, 484] width 985 height 29
type input "13:00"
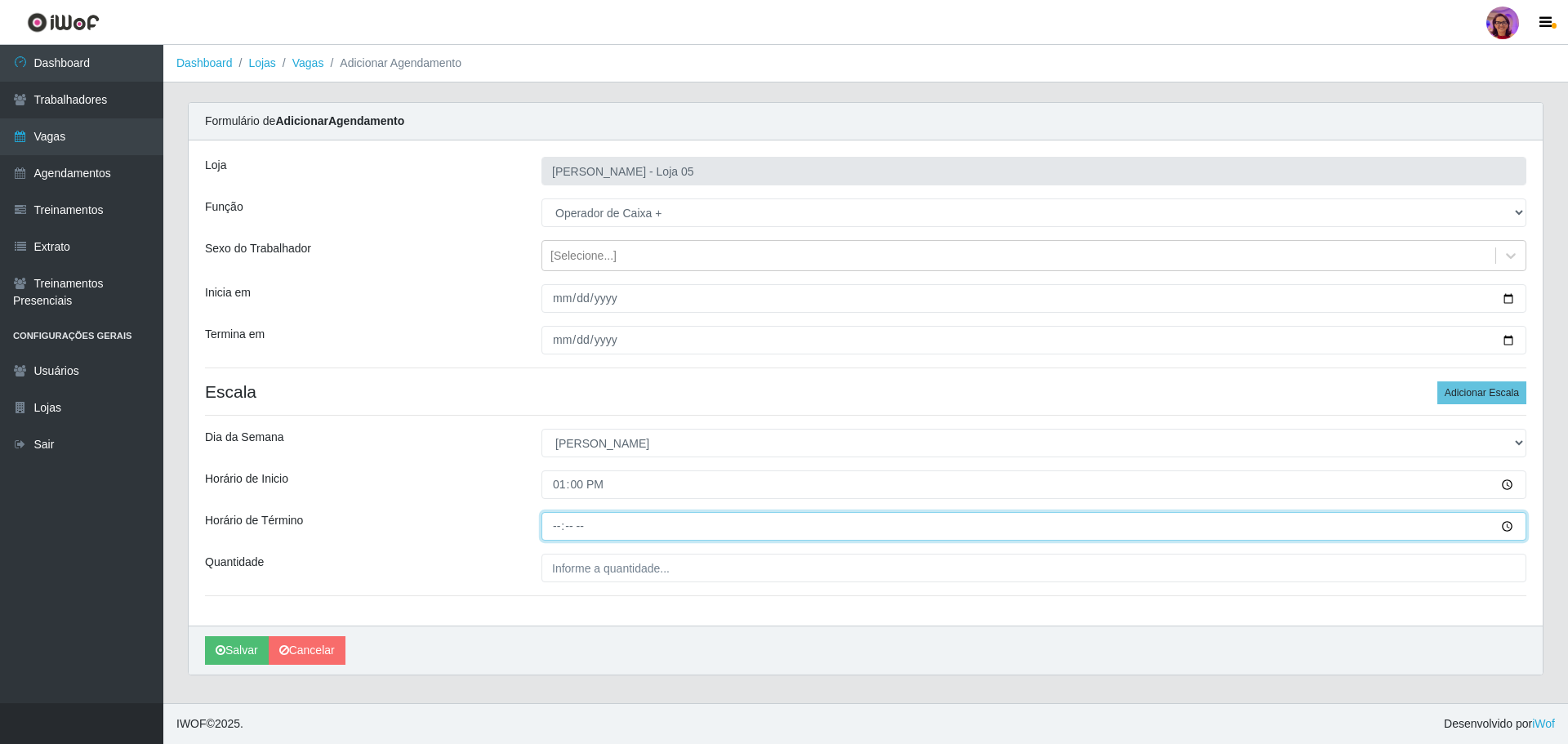
click at [556, 531] on input "Horário de Término" at bounding box center [1033, 526] width 985 height 29
type input "19:00"
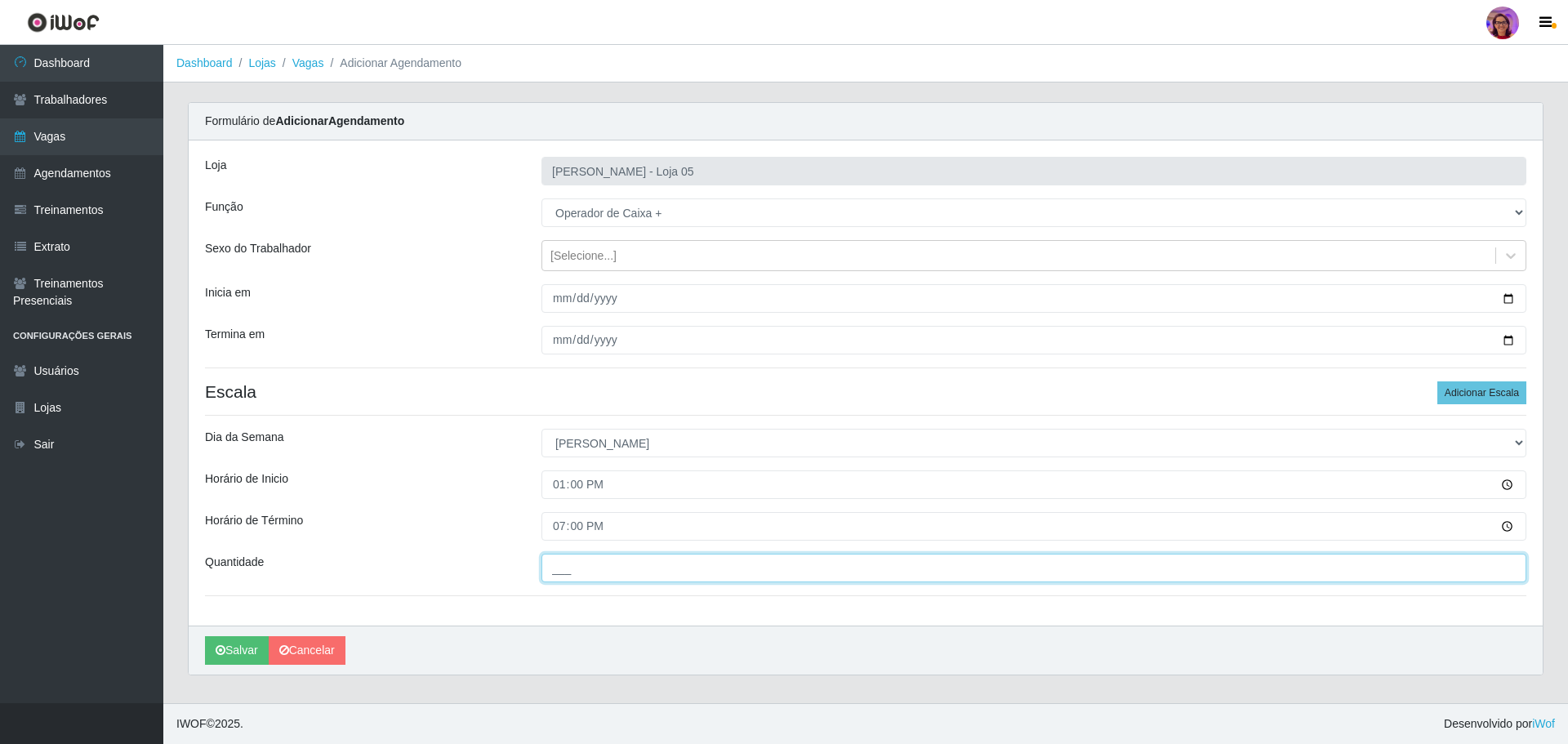
click at [573, 571] on input "___" at bounding box center [1033, 568] width 985 height 29
drag, startPoint x: 558, startPoint y: 572, endPoint x: 528, endPoint y: 531, distance: 50.8
click at [518, 567] on div "Quantidade 5__" at bounding box center [866, 568] width 1345 height 29
type input "4__"
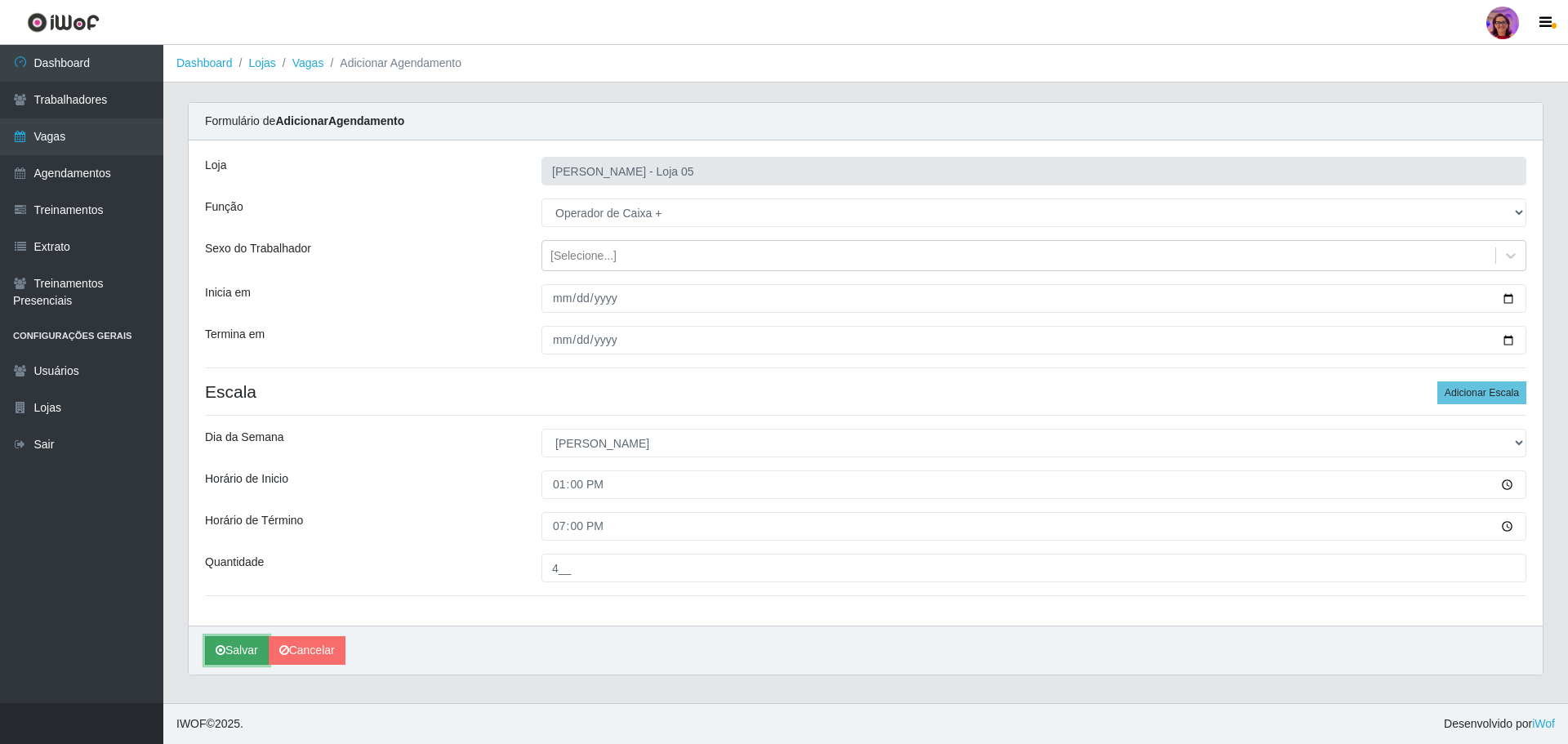
click at [240, 645] on button "Salvar" at bounding box center [236, 650] width 63 height 29
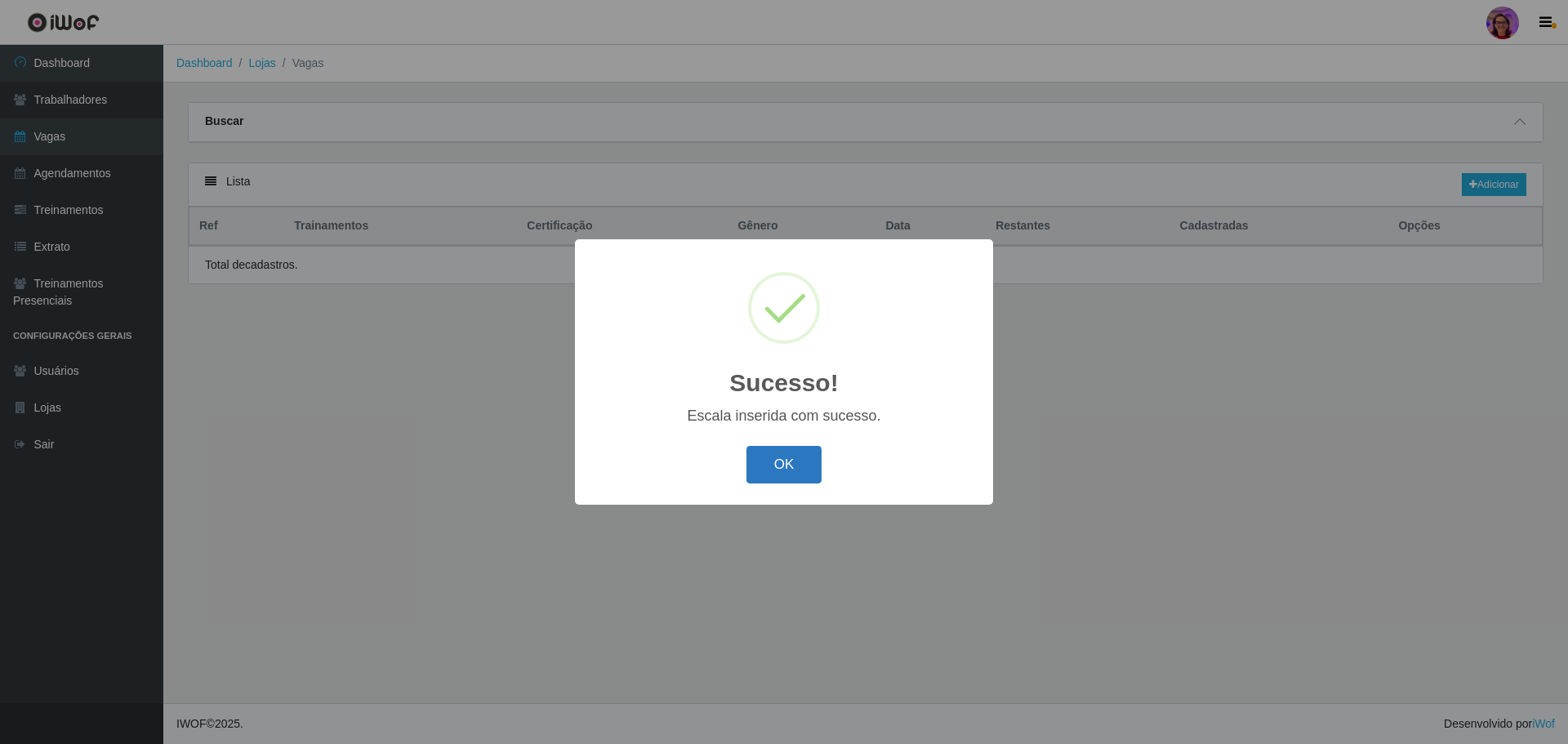
click at [760, 468] on button "OK" at bounding box center [784, 465] width 76 height 38
